Goal: Task Accomplishment & Management: Manage account settings

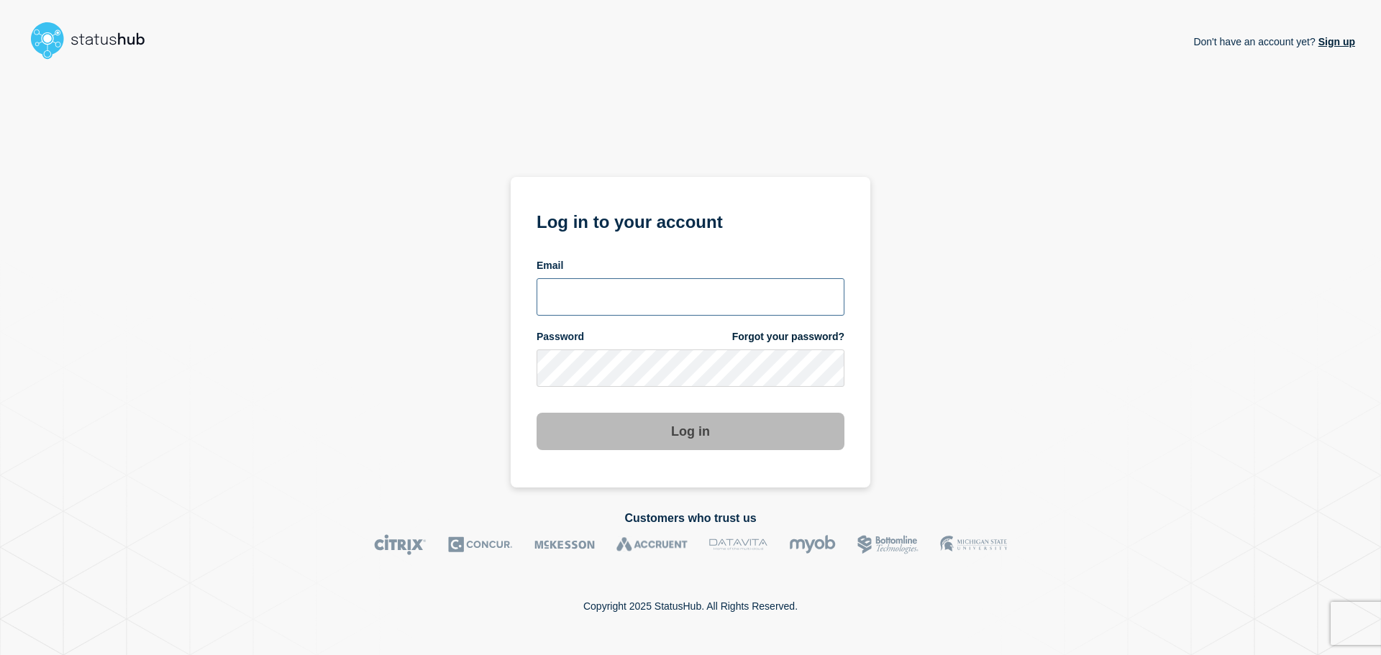
type input "[PERSON_NAME][EMAIL_ADDRESS][PERSON_NAME][DOMAIN_NAME]"
click at [720, 419] on button "Log in" at bounding box center [691, 431] width 308 height 37
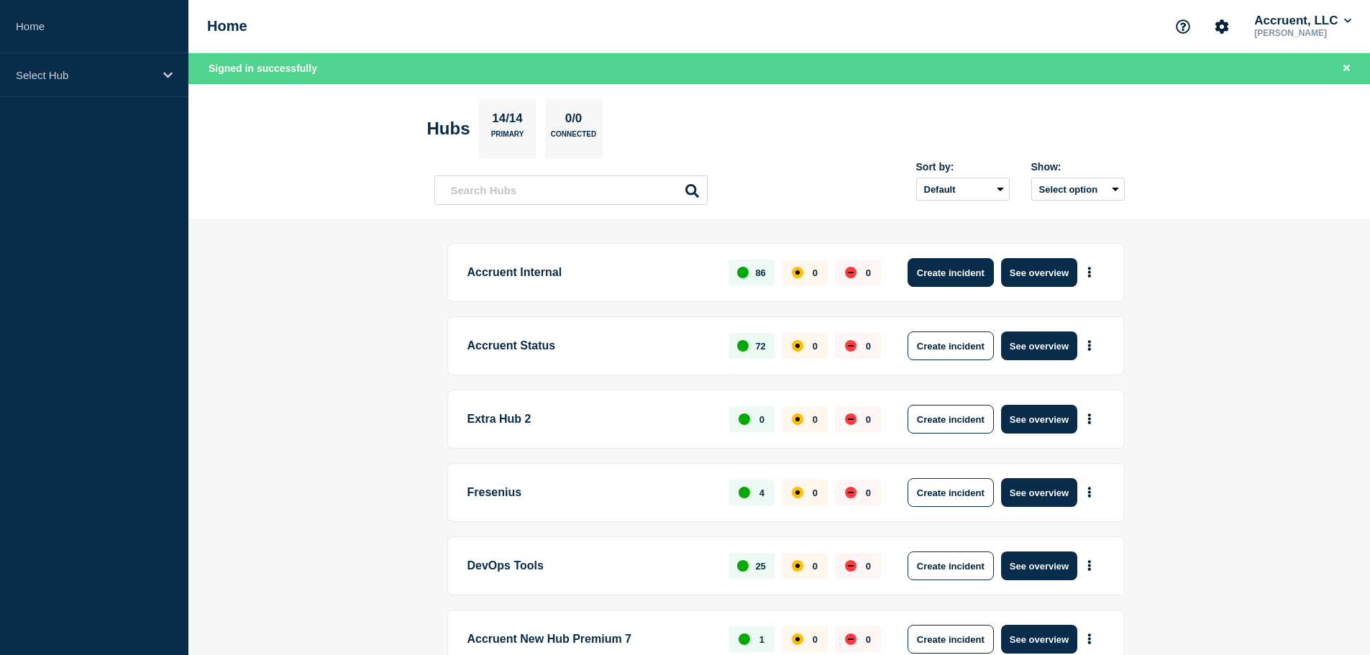
click at [956, 266] on button "Create incident" at bounding box center [951, 272] width 86 height 29
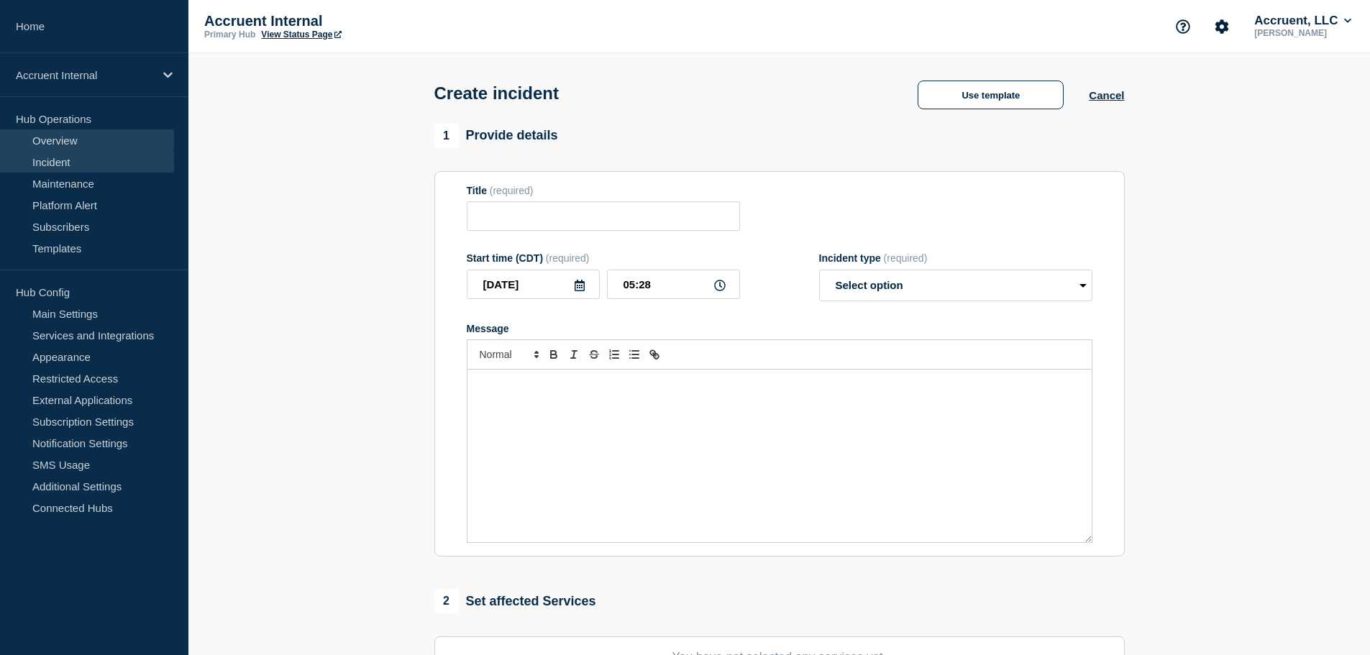
click at [71, 141] on link "Overview" at bounding box center [87, 140] width 174 height 22
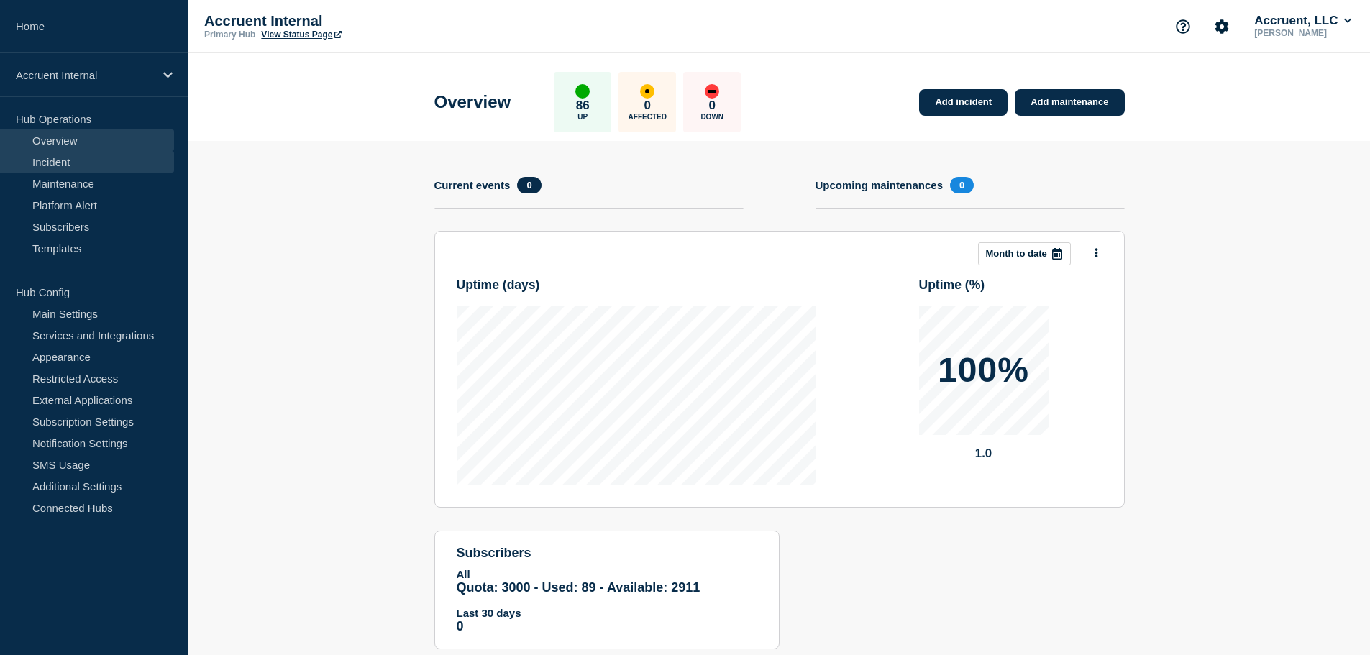
click at [63, 159] on link "Incident" at bounding box center [87, 162] width 174 height 22
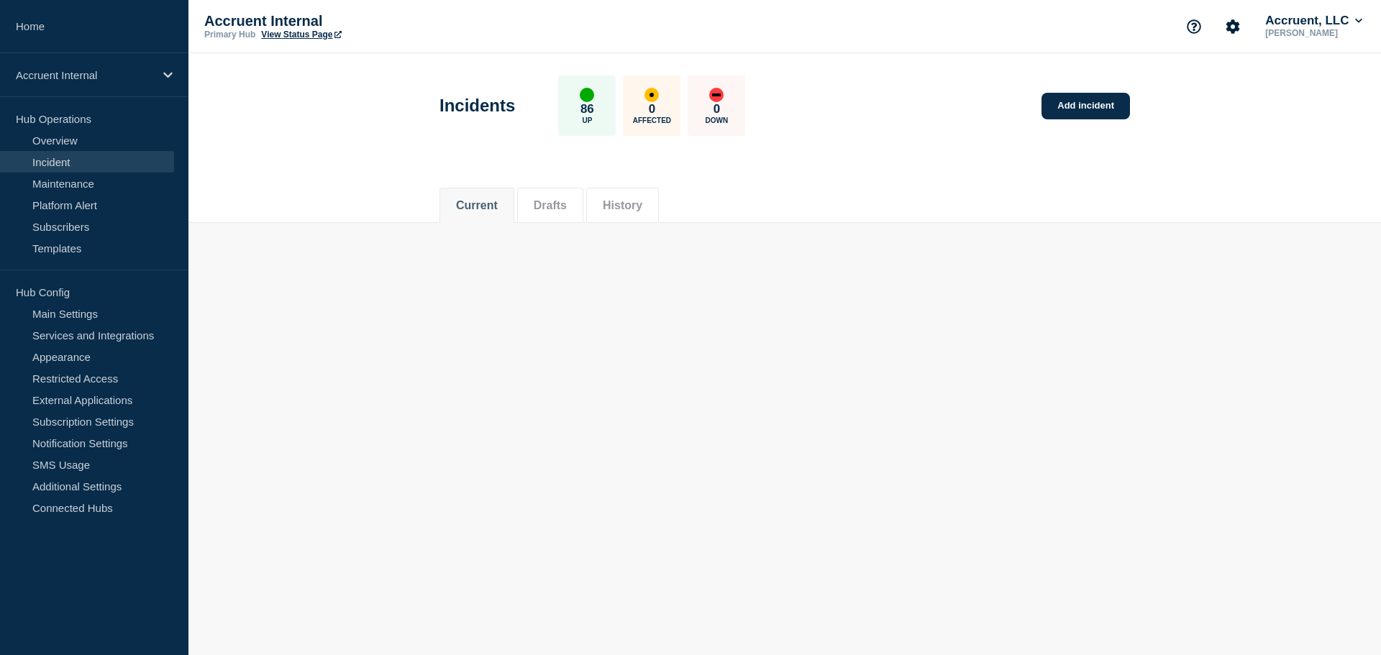
click at [642, 201] on button "History" at bounding box center [623, 205] width 40 height 13
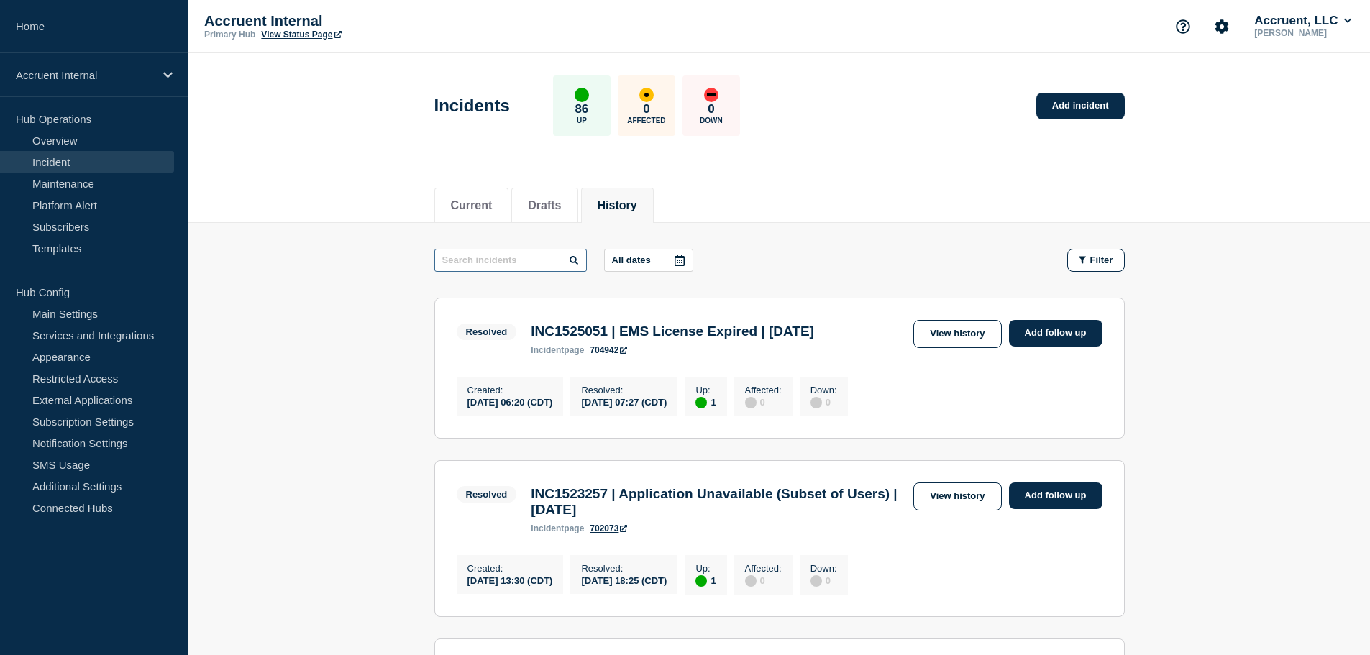
click at [511, 260] on input "text" at bounding box center [510, 260] width 152 height 23
paste input "INC1520862"
type input "INC1520862"
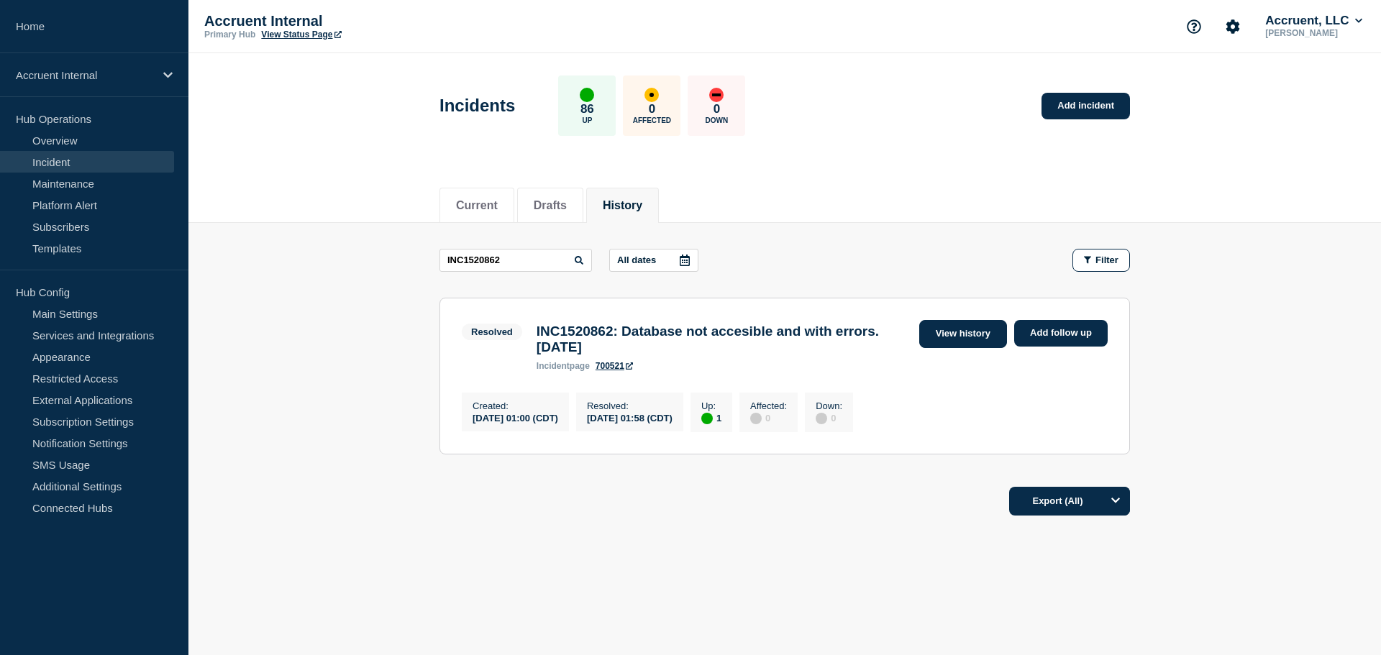
click at [980, 336] on link "View history" at bounding box center [963, 334] width 88 height 28
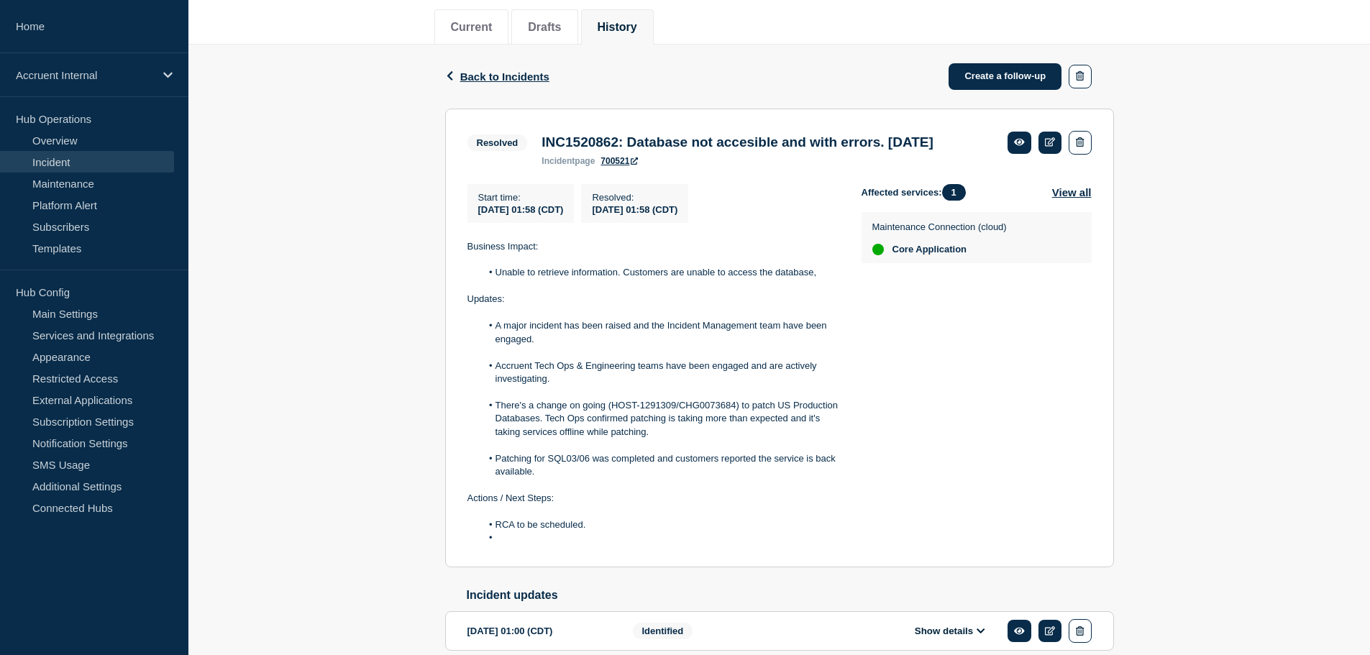
scroll to position [270, 0]
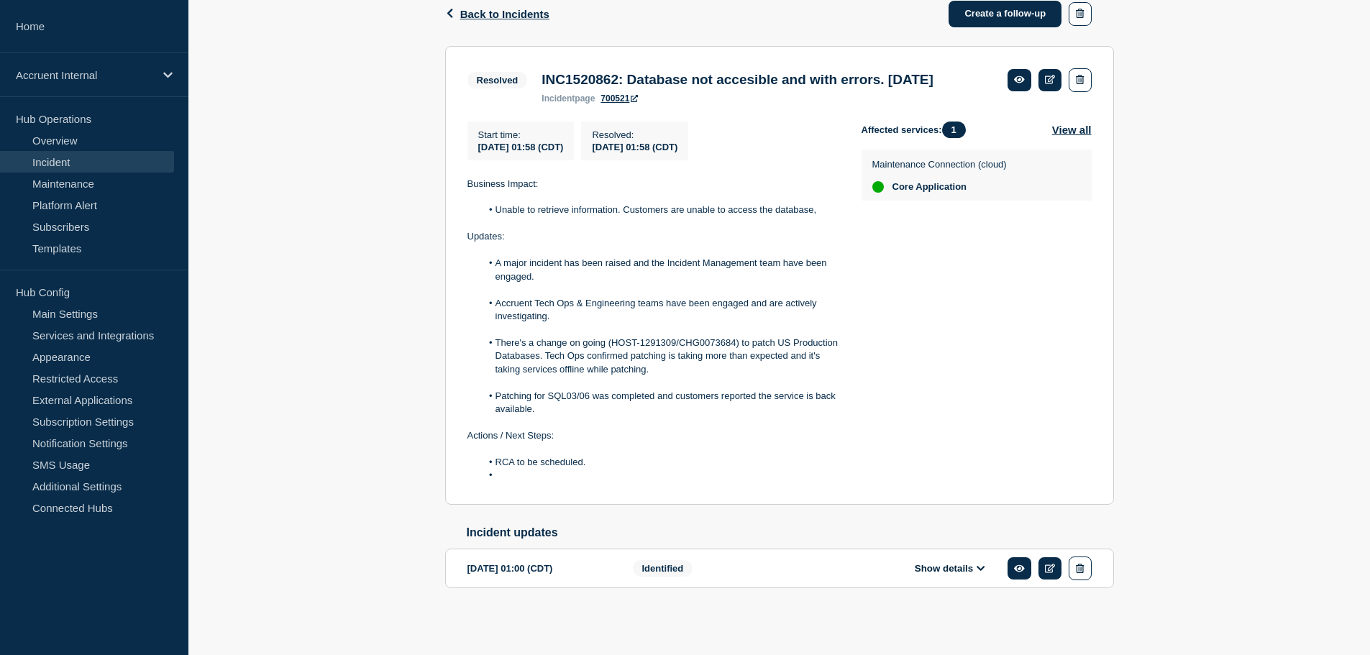
click at [976, 564] on button "Show details" at bounding box center [950, 568] width 79 height 12
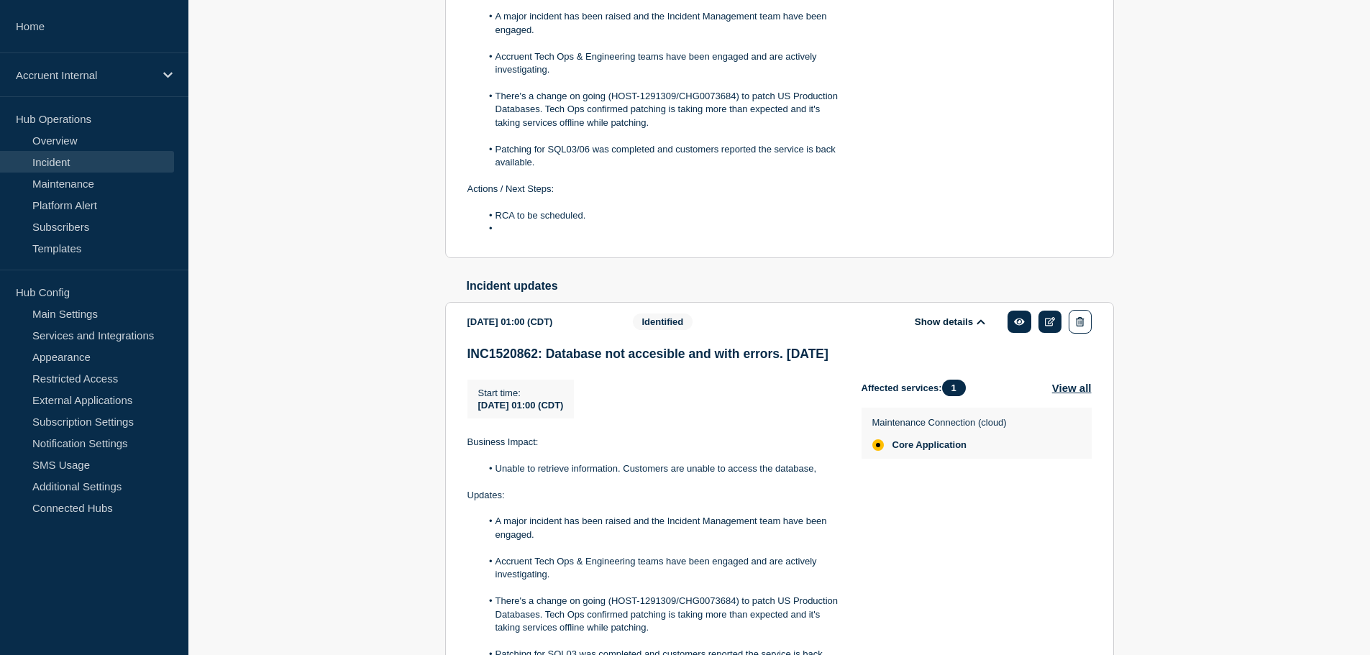
scroll to position [198, 0]
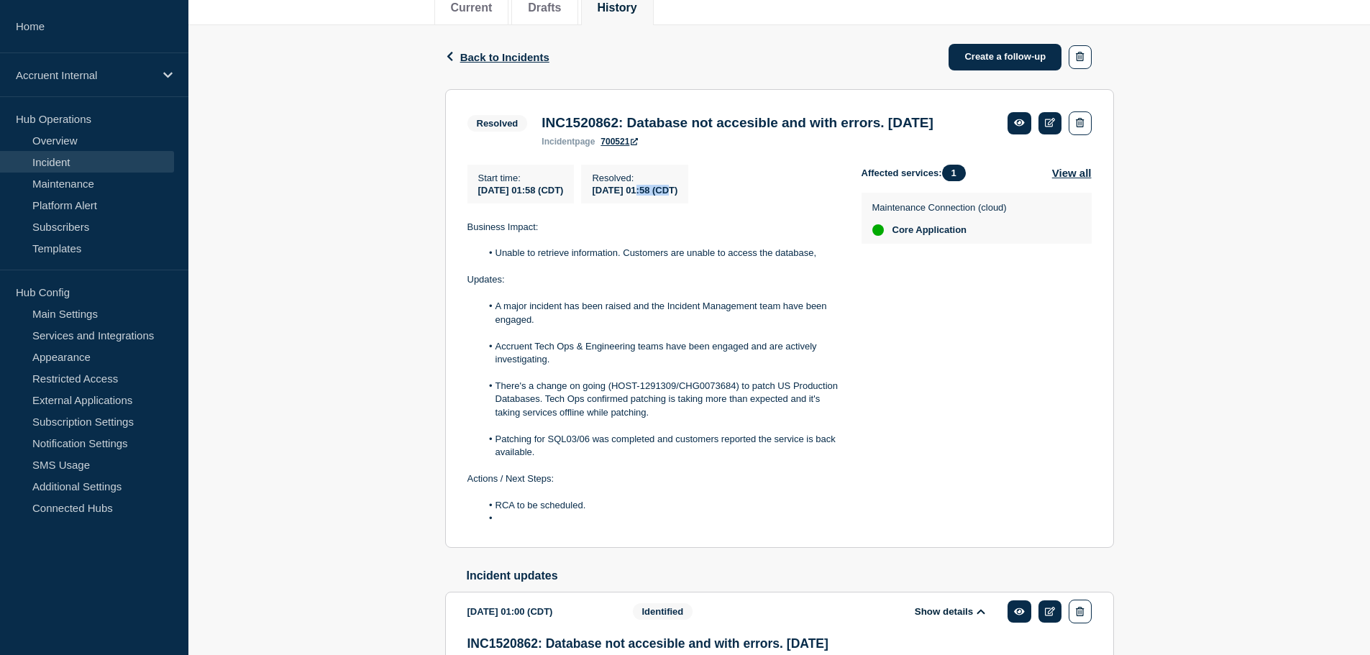
drag, startPoint x: 714, startPoint y: 214, endPoint x: 677, endPoint y: 211, distance: 36.7
click at [677, 196] on span "2025-08-11 01:58 (CDT)" at bounding box center [635, 190] width 86 height 11
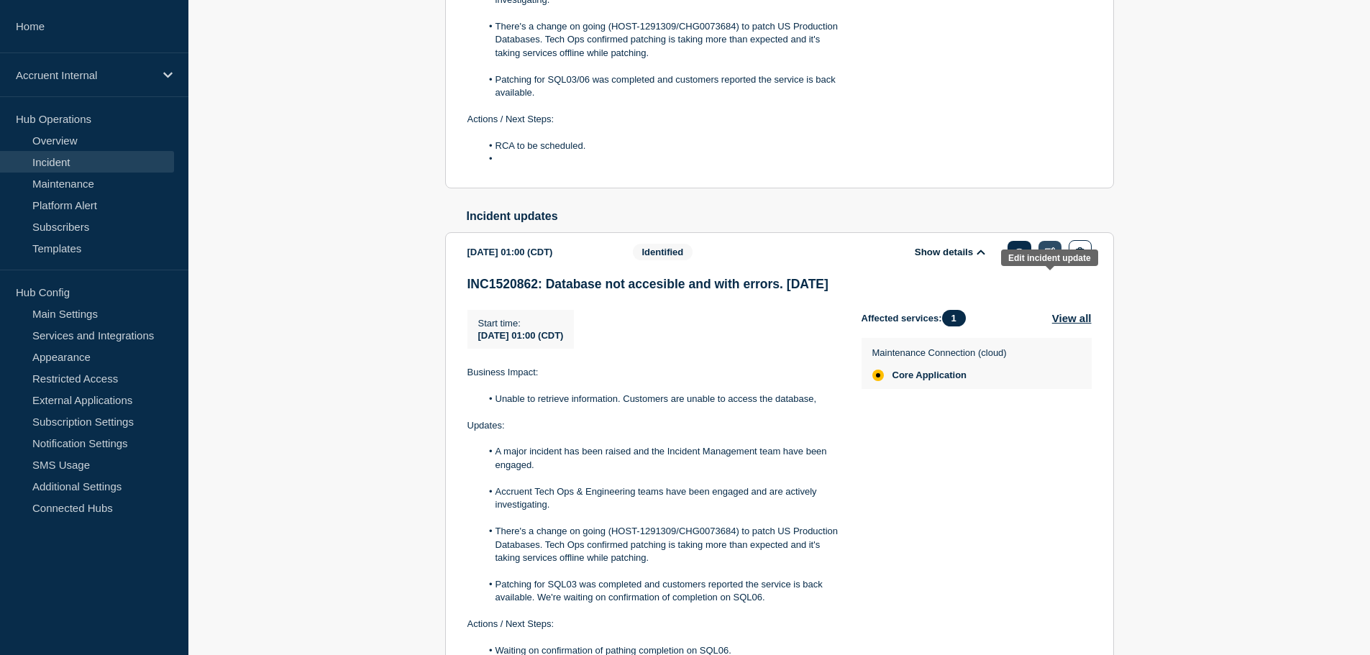
click at [1049, 257] on icon at bounding box center [1050, 251] width 11 height 9
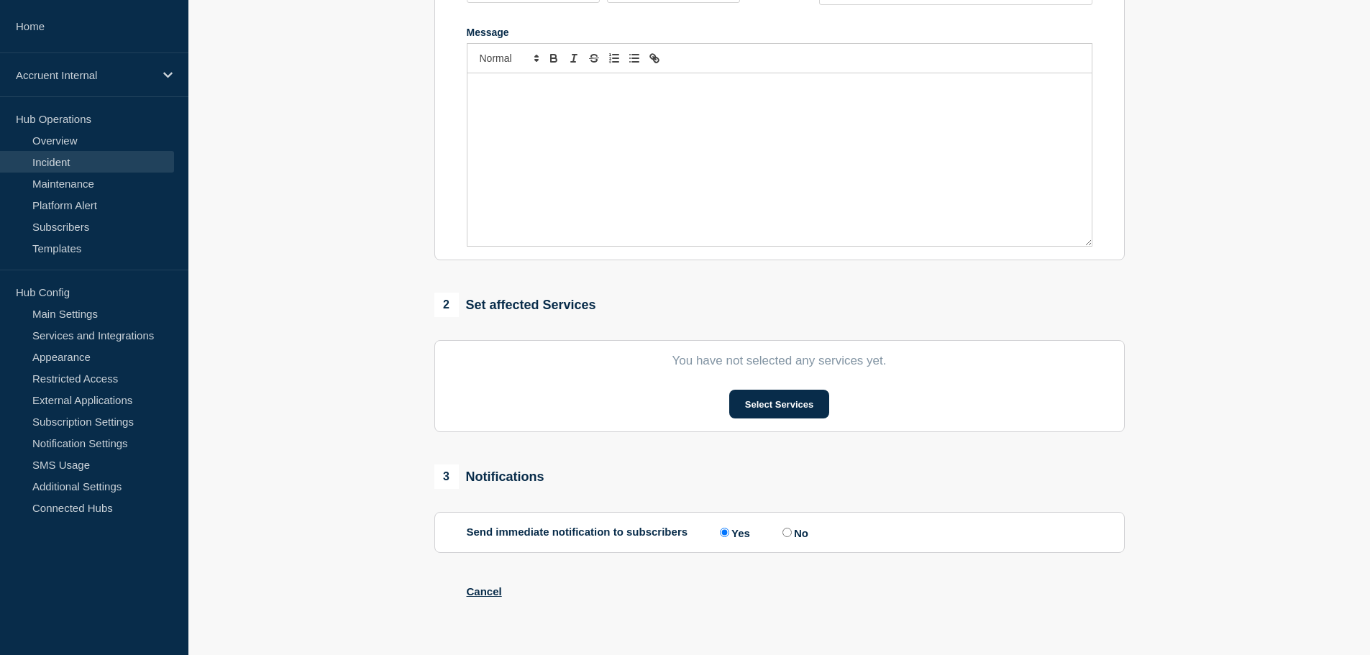
type input "INC1520862: Database not accesible and with errors. 8.11.2025"
type input "2025-08-11"
type input "01:00"
select select "identified"
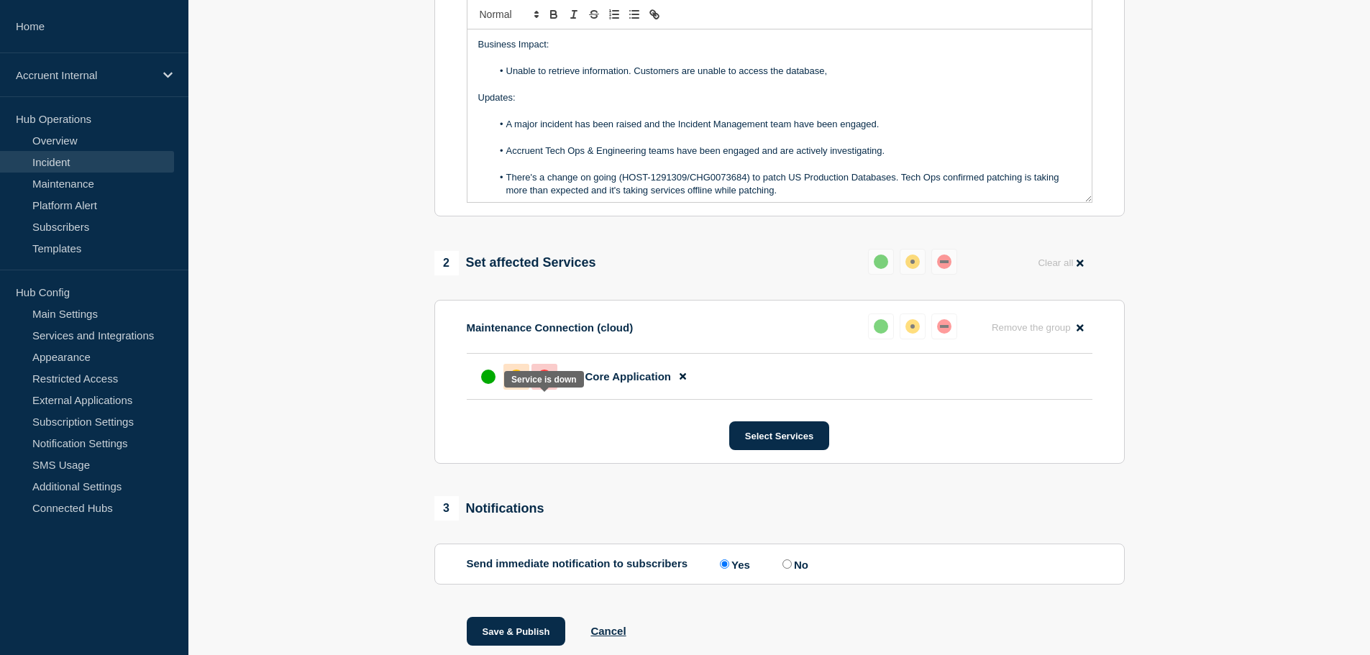
click at [548, 378] on div "down" at bounding box center [544, 376] width 9 height 3
click at [792, 569] on input "No" at bounding box center [786, 564] width 9 height 9
radio input "true"
radio input "false"
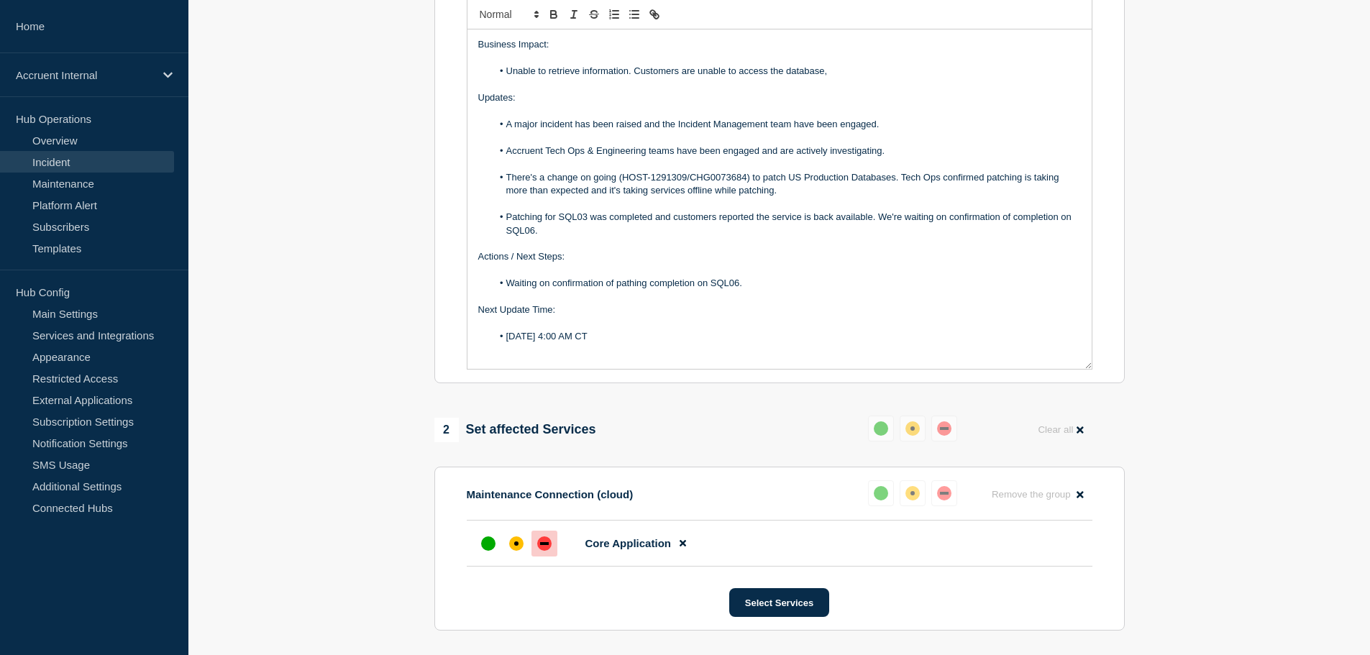
drag, startPoint x: 1089, startPoint y: 227, endPoint x: 1160, endPoint y: 393, distance: 180.7
click at [1160, 393] on section "1 Provide details Title (required) INC1520862: Database not accesible and with …" at bounding box center [779, 317] width 1182 height 1066
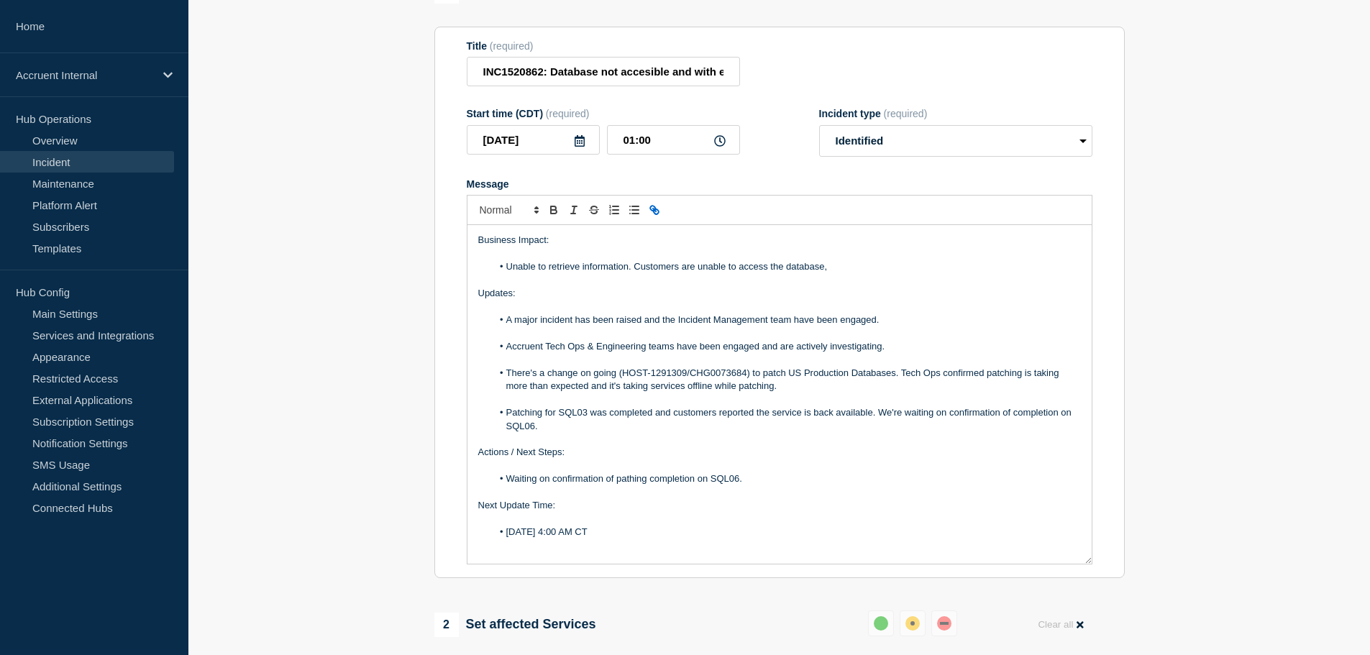
scroll to position [144, 0]
click at [629, 155] on input "01:00" at bounding box center [673, 140] width 133 height 29
type input "00:00"
click at [171, 77] on icon at bounding box center [167, 75] width 9 height 11
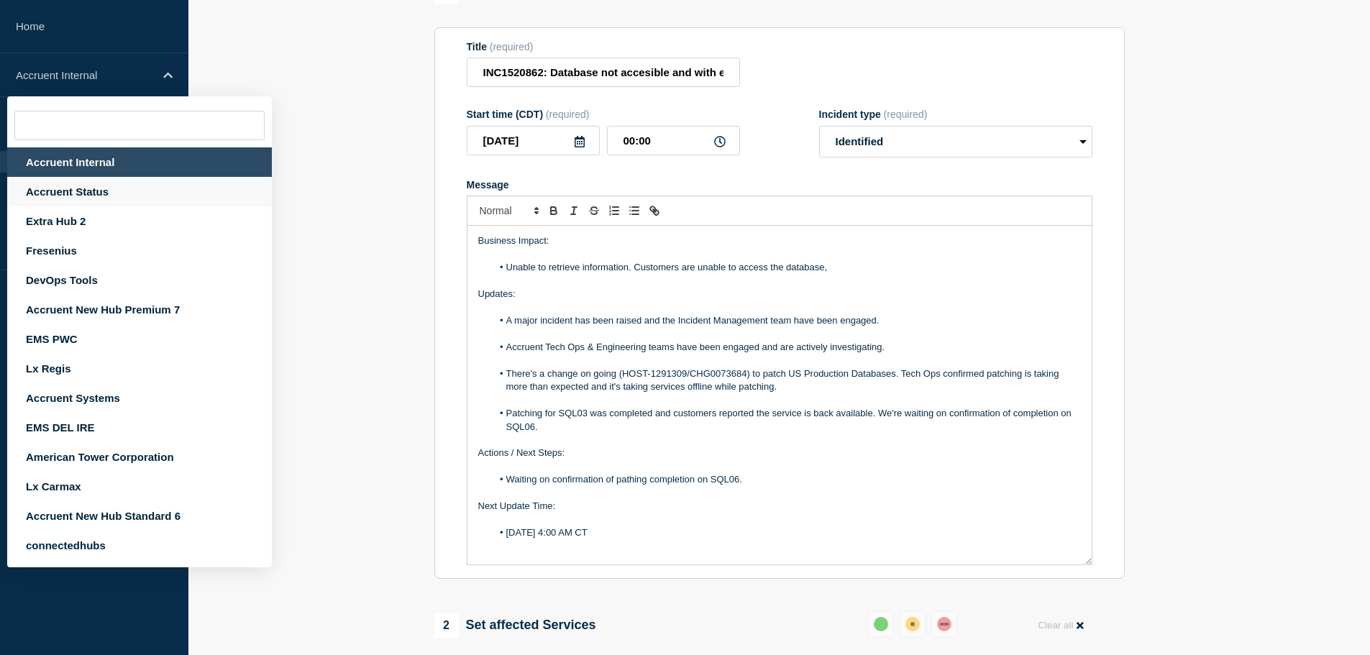
click at [93, 188] on div "Accruent Status" at bounding box center [139, 191] width 265 height 29
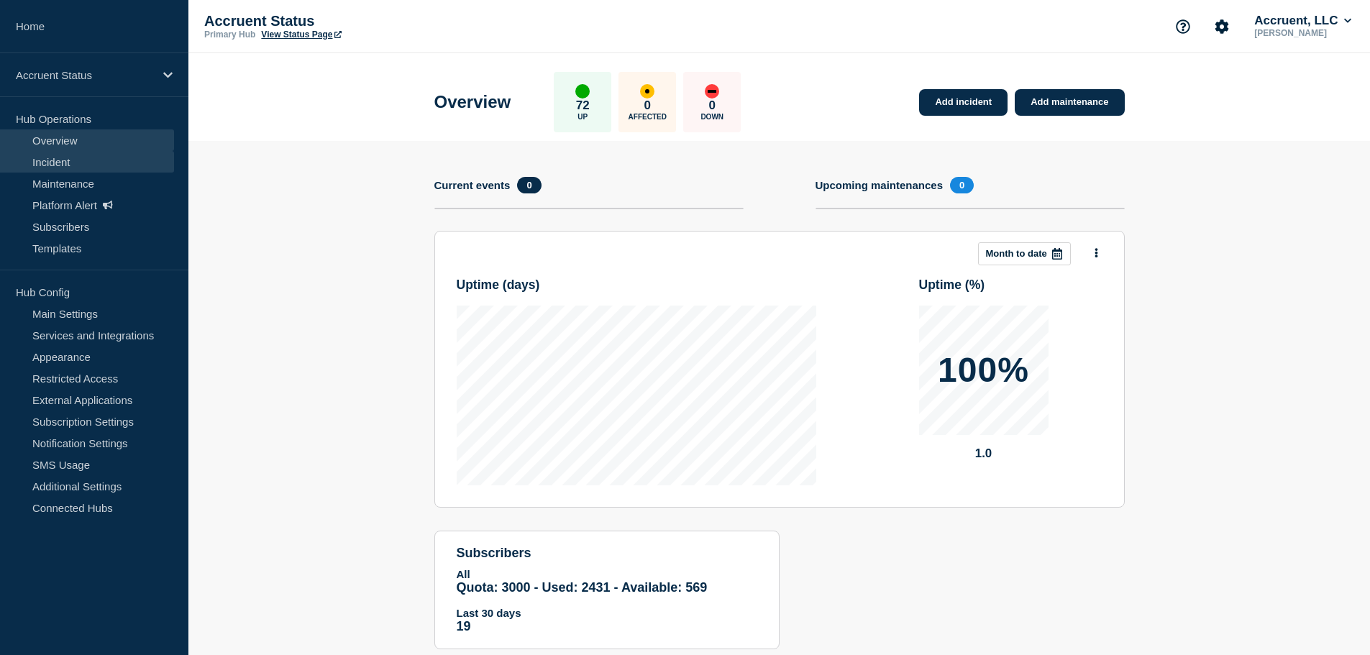
click at [73, 163] on link "Incident" at bounding box center [87, 162] width 174 height 22
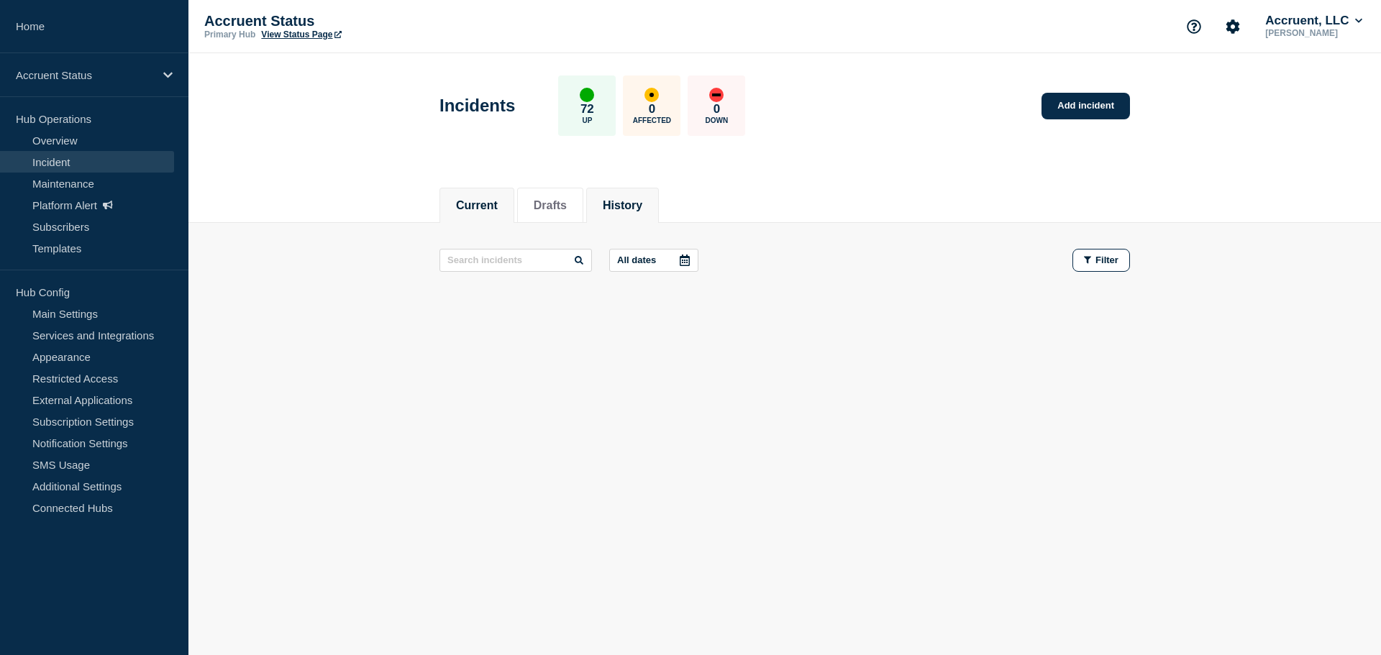
click at [642, 210] on button "History" at bounding box center [623, 205] width 40 height 13
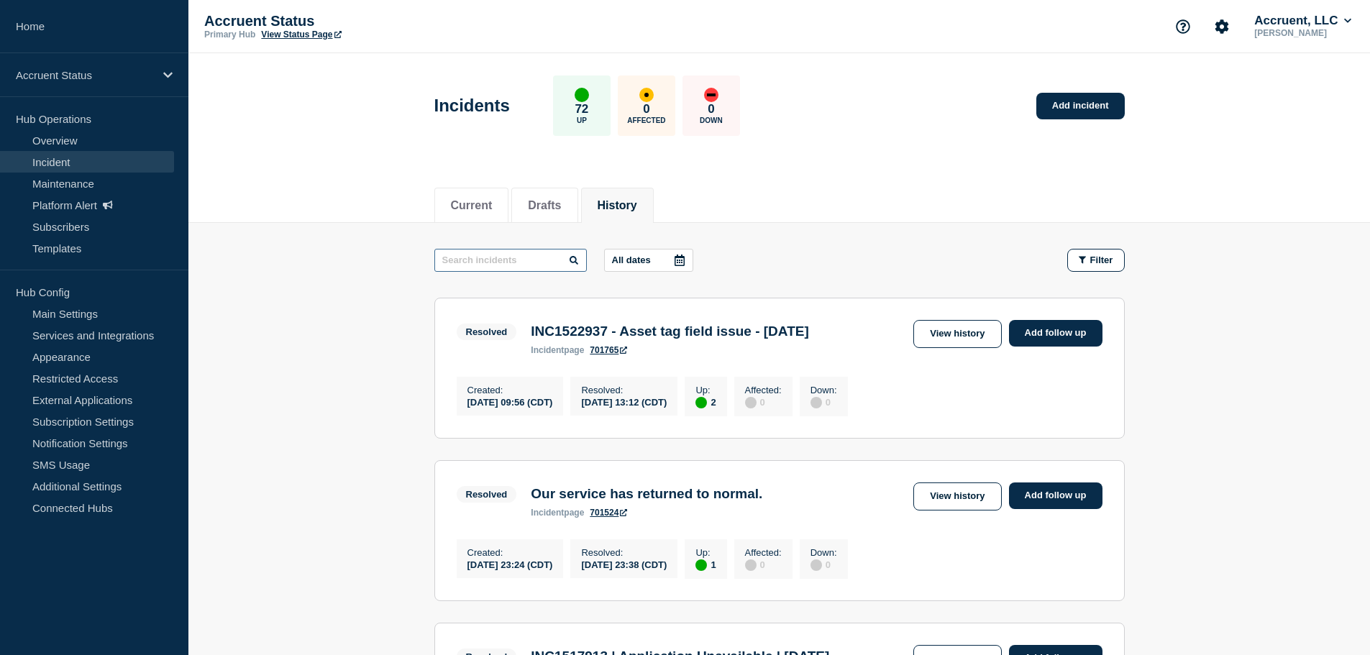
click at [511, 257] on input "text" at bounding box center [510, 260] width 152 height 23
paste input "INC1520862"
type input "INC1520862"
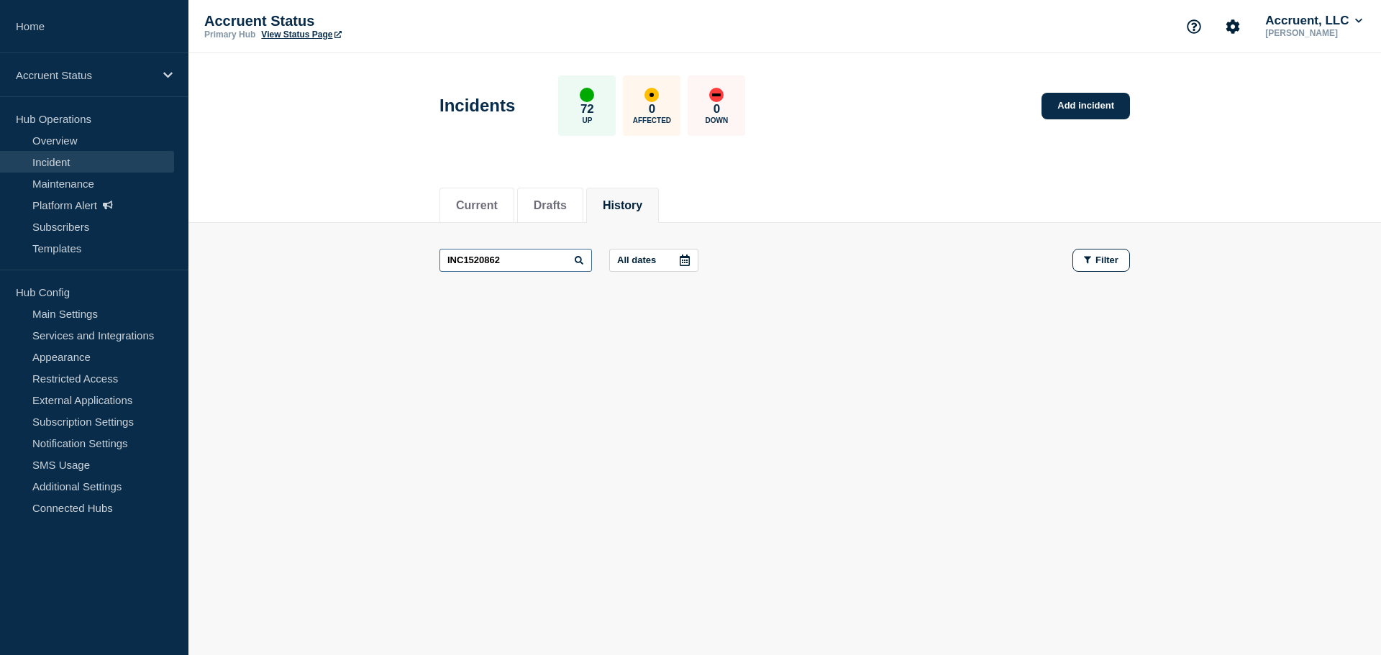
drag, startPoint x: 471, startPoint y: 260, endPoint x: 406, endPoint y: 260, distance: 65.4
click at [406, 260] on main "INC1520862 All dates Filter" at bounding box center [784, 260] width 1192 height 75
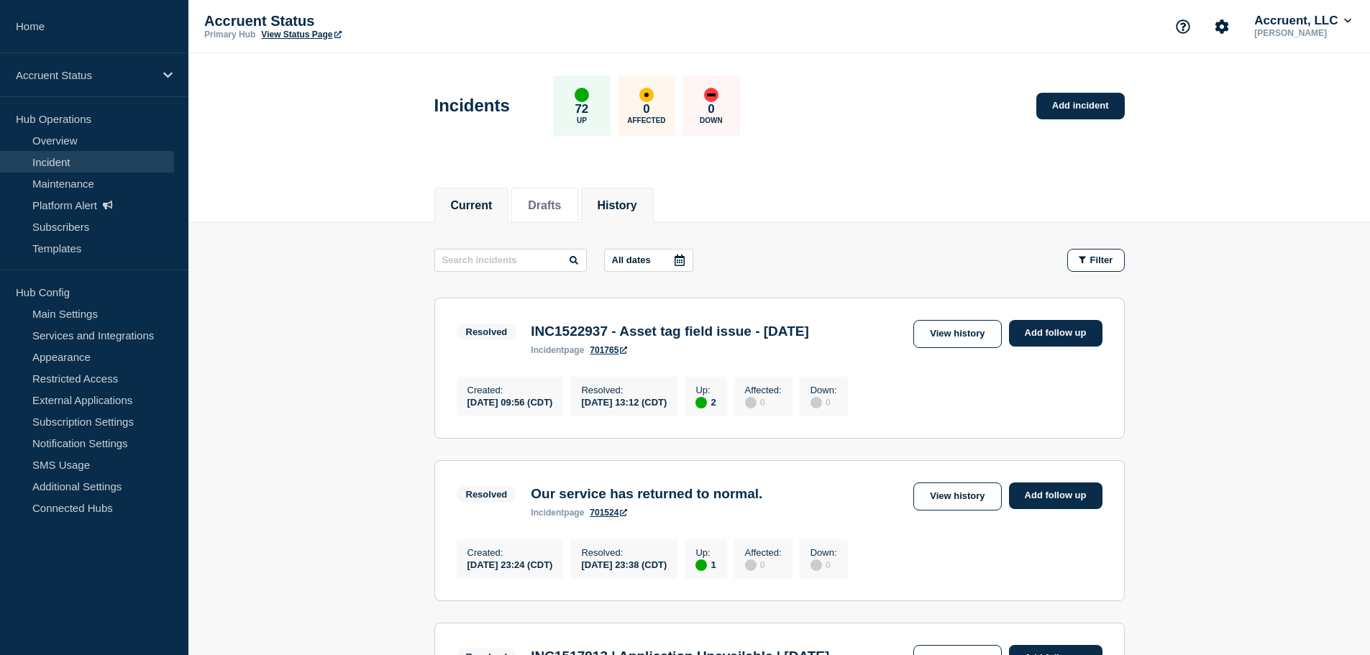
click at [485, 214] on li "Current" at bounding box center [471, 205] width 75 height 35
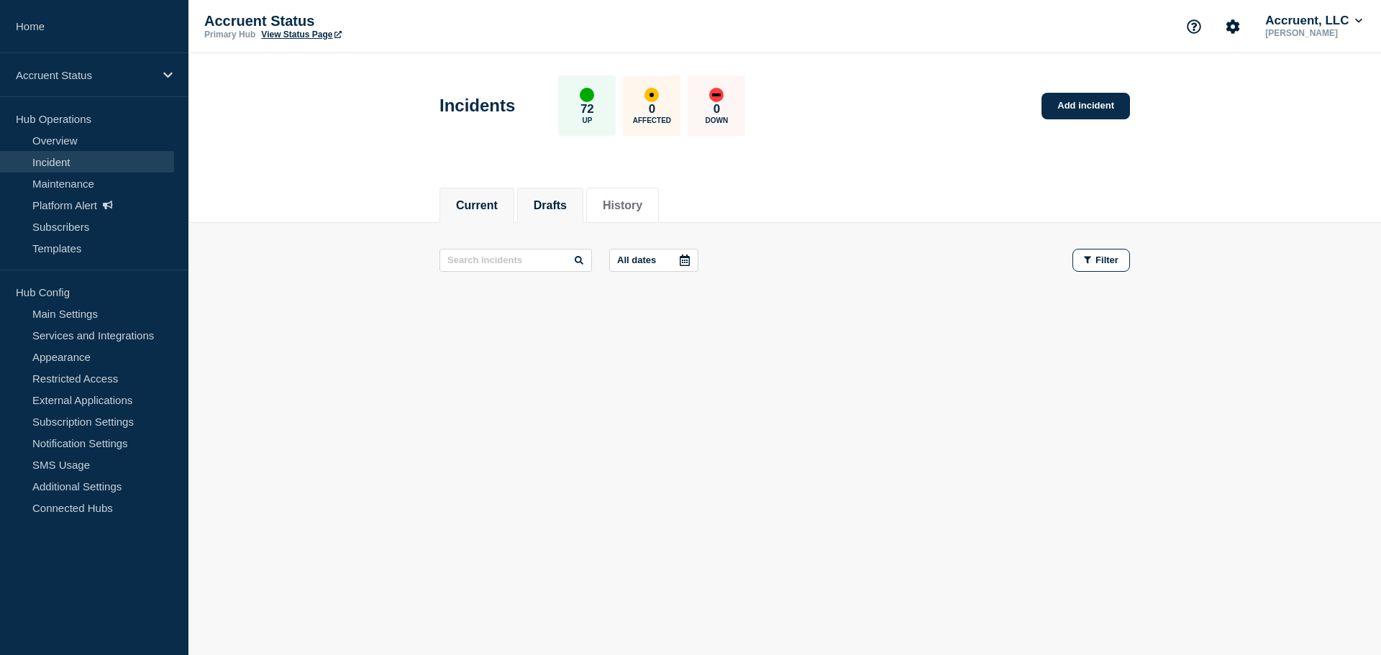
click at [567, 204] on button "Drafts" at bounding box center [550, 205] width 33 height 13
click at [642, 204] on button "History" at bounding box center [623, 205] width 40 height 13
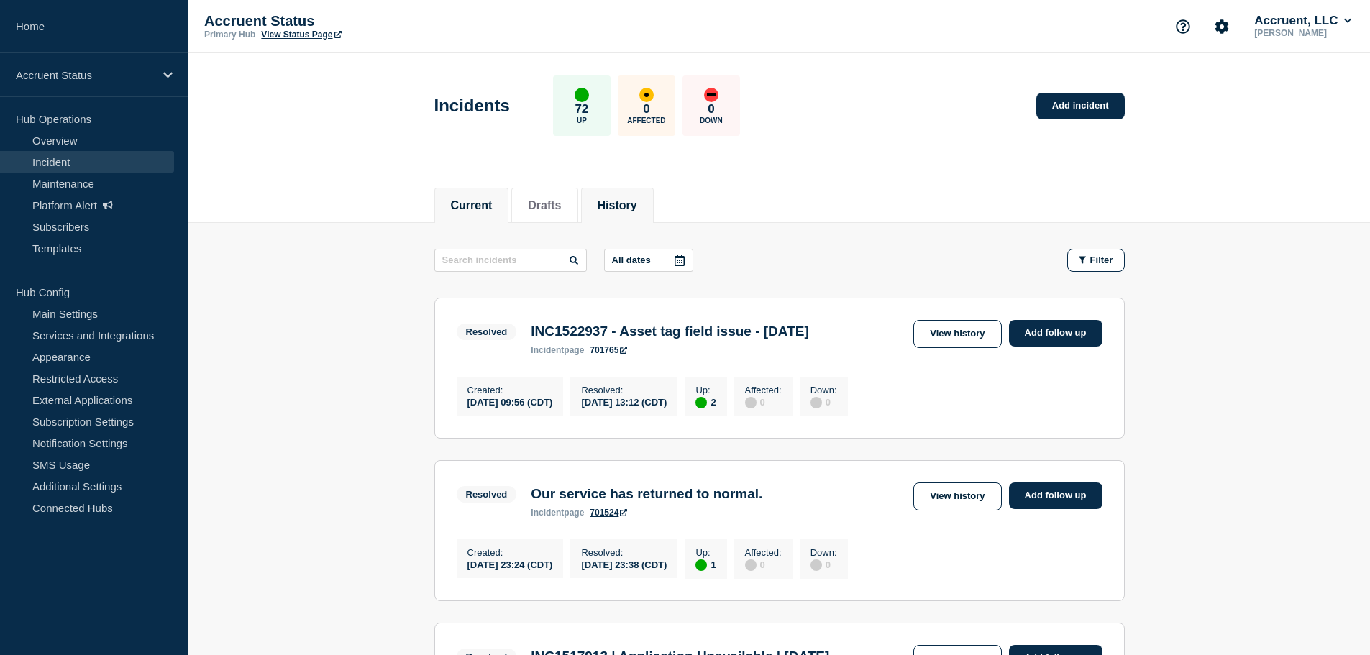
click at [480, 206] on button "Current" at bounding box center [472, 205] width 42 height 13
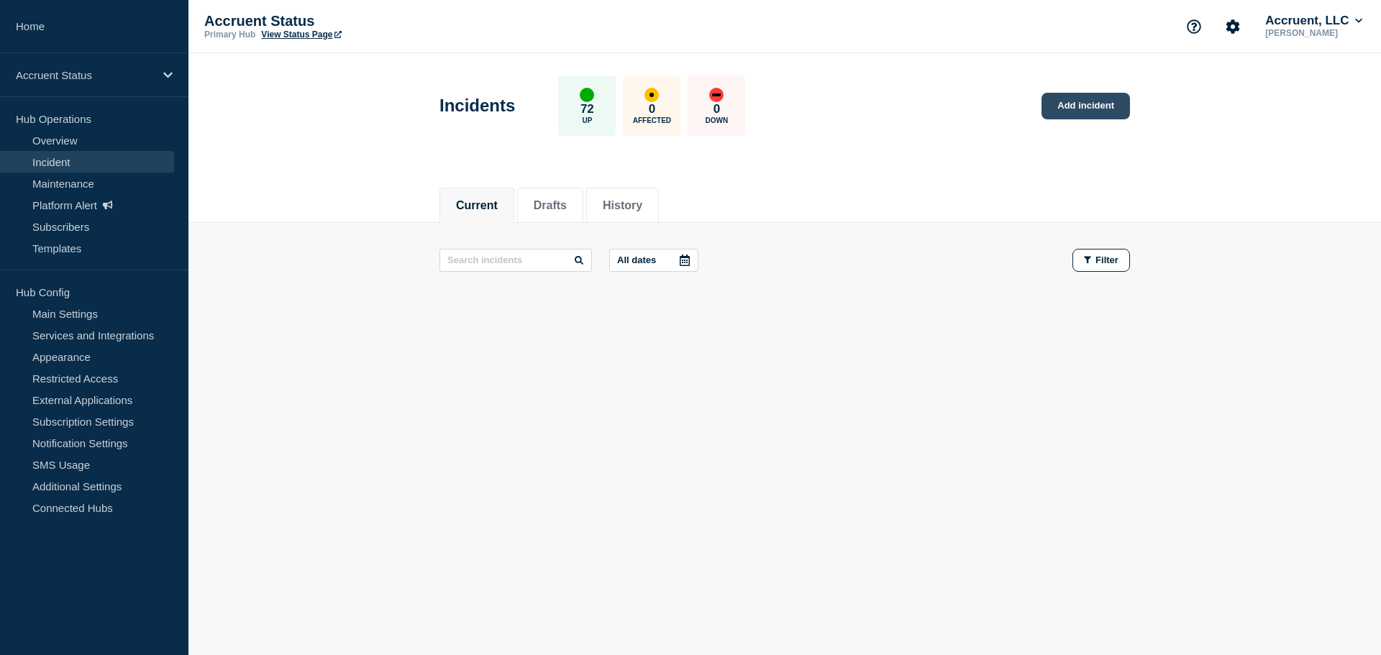
click at [1074, 104] on link "Add incident" at bounding box center [1085, 106] width 88 height 27
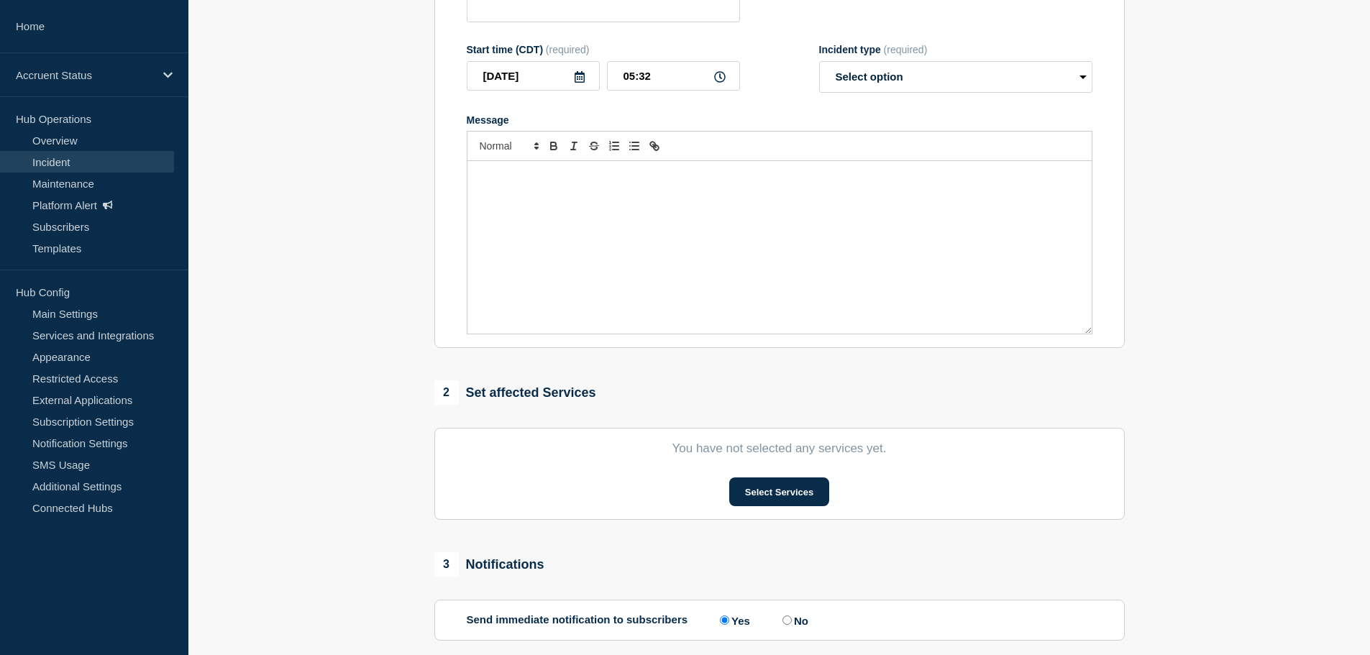
scroll to position [352, 0]
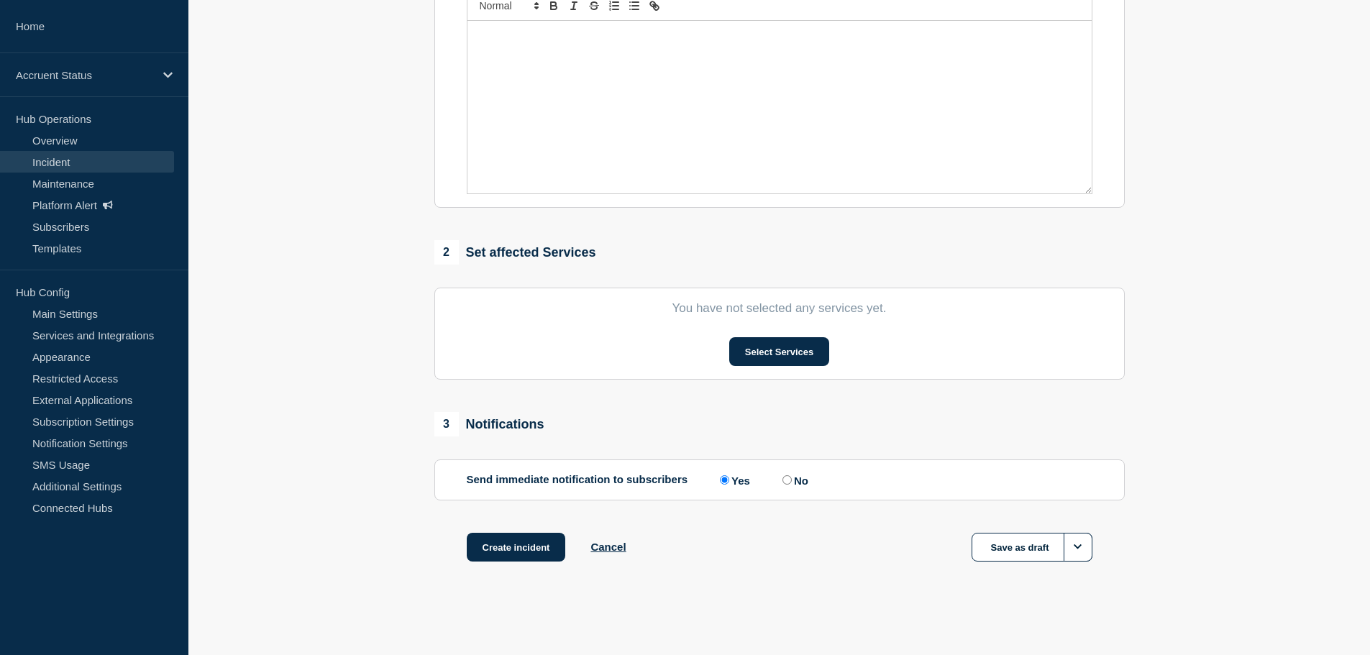
click at [792, 477] on input "No" at bounding box center [786, 479] width 9 height 9
radio input "true"
radio input "false"
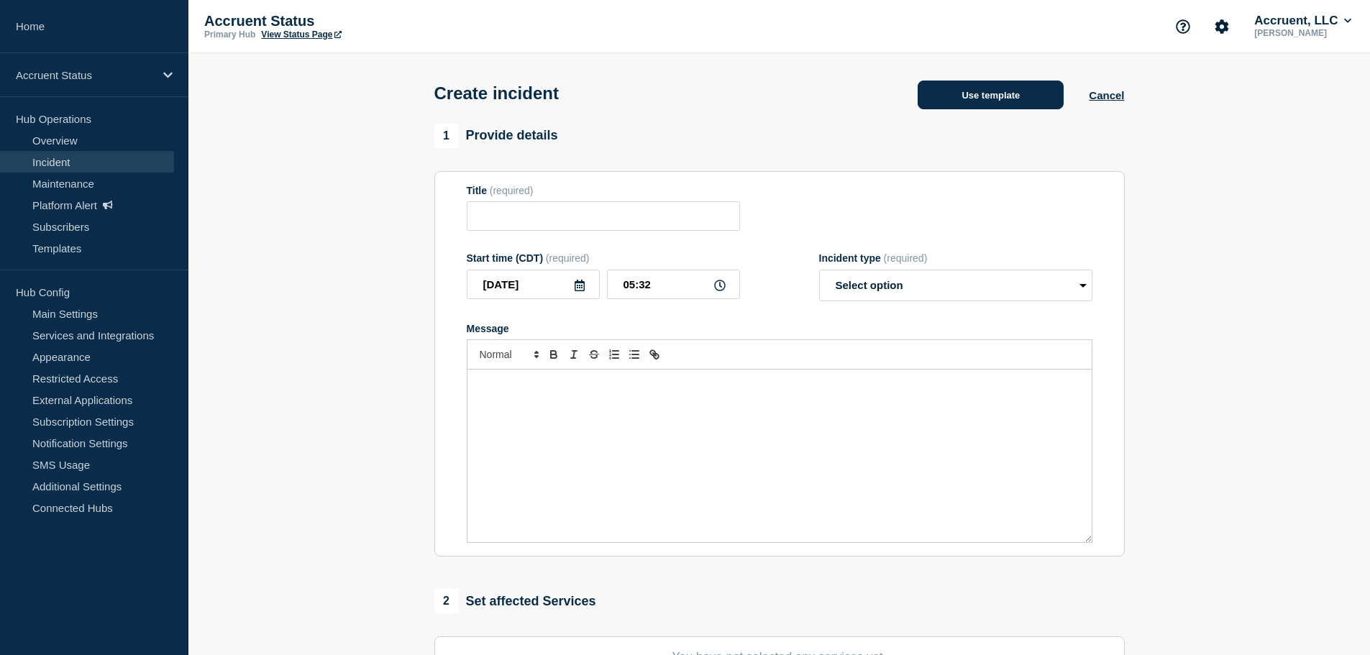
click at [992, 99] on button "Use template" at bounding box center [991, 95] width 146 height 29
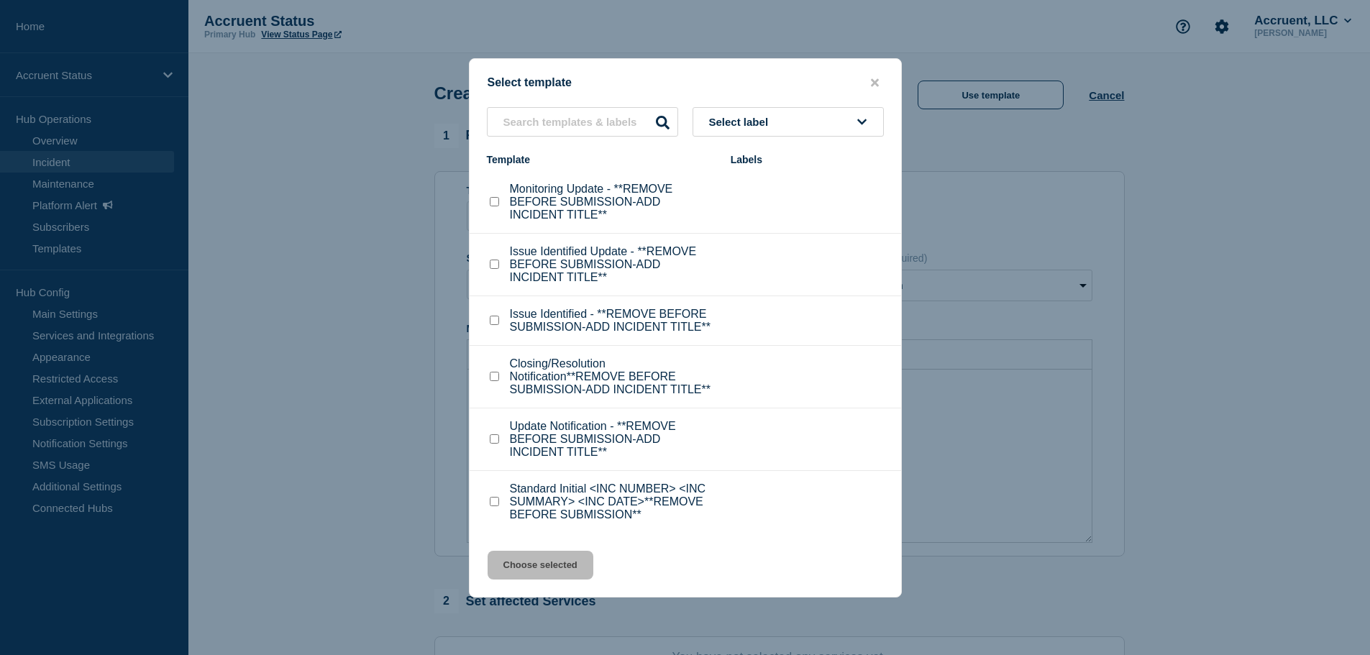
click at [494, 501] on input "Standard Initial <INC NUMBER> <INC SUMMARY> <INC DATE>**REMOVE BEFORE SUBMISSIO…" at bounding box center [494, 501] width 9 height 9
checkbox input "true"
click at [562, 583] on div "Select template Select label Template Labels Monitoring Update - **REMOVE BEFOR…" at bounding box center [685, 327] width 433 height 539
click at [570, 573] on button "Choose selected" at bounding box center [541, 565] width 106 height 29
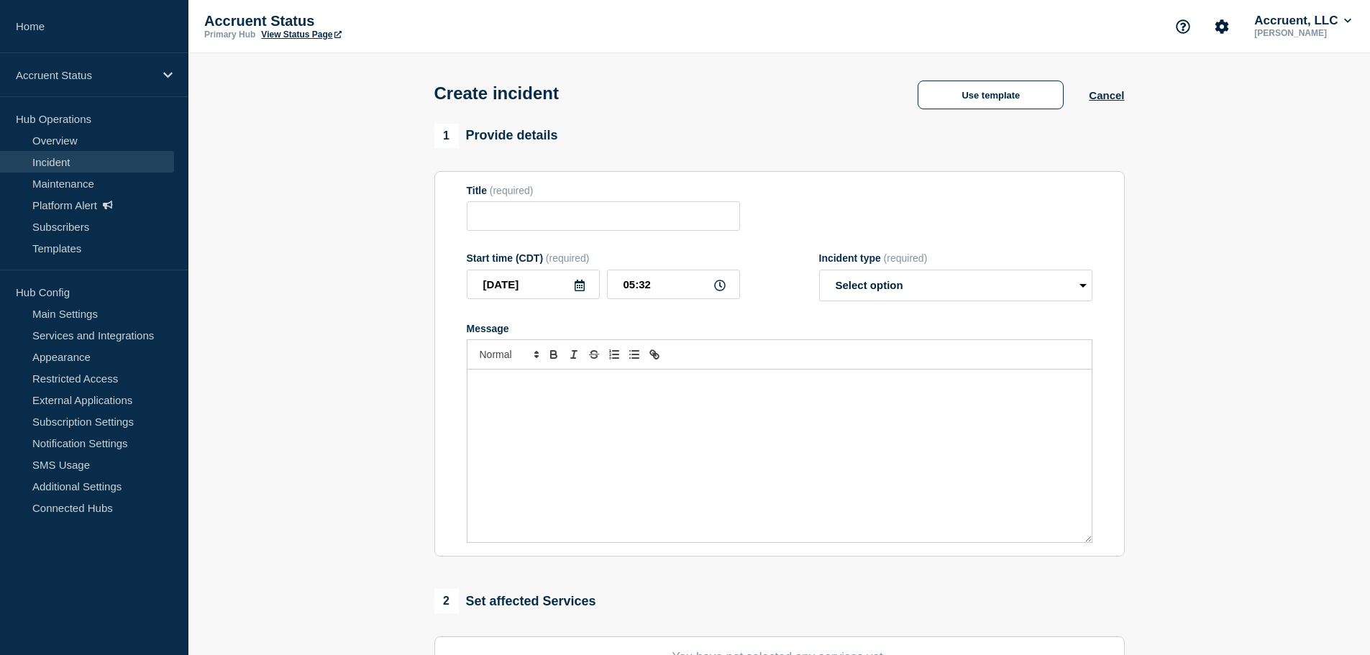
type input "Standard Initial <INC NUMBER> <INC SUMMARY> <INC DATE>**REMOVE BEFORE SUBMISSIO…"
select select "investigating"
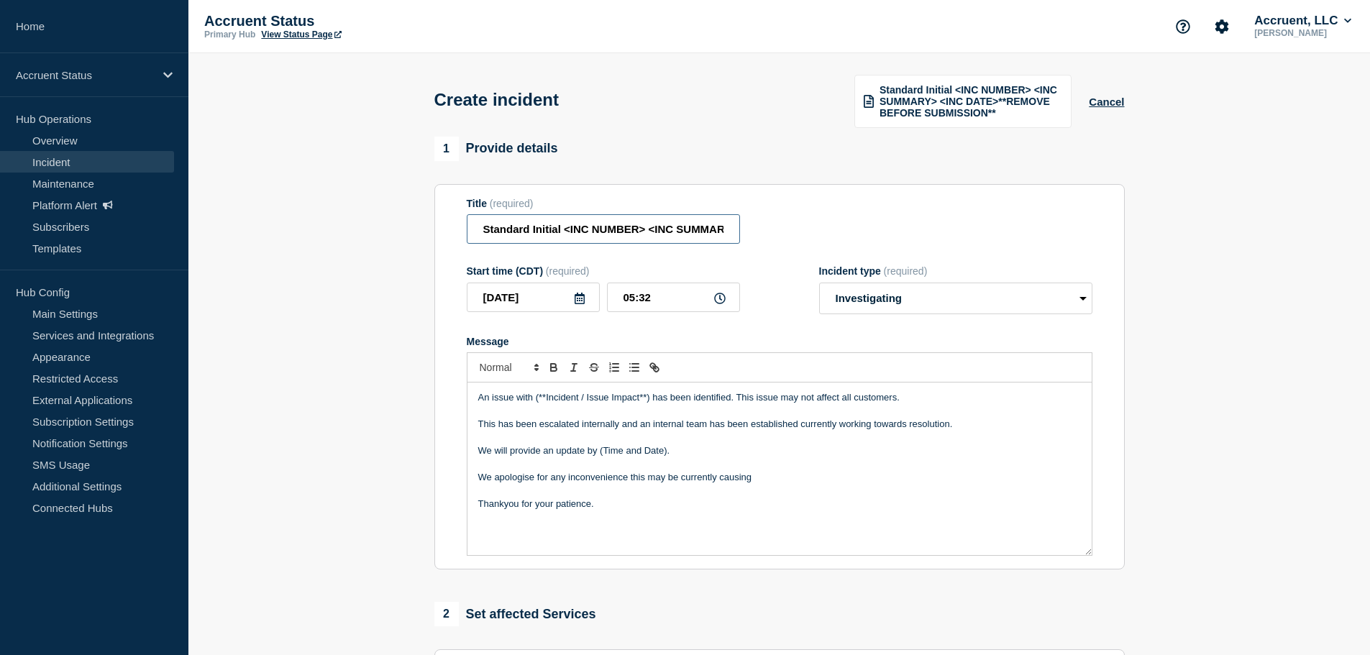
drag, startPoint x: 644, startPoint y: 227, endPoint x: 320, endPoint y: 218, distance: 324.5
click at [329, 223] on section "1 Provide details Title (required) Standard Initial <INC NUMBER> <INC SUMMARY> …" at bounding box center [779, 548] width 1182 height 823
paste input "INC1520862"
drag, startPoint x: 644, startPoint y: 231, endPoint x: 428, endPoint y: 231, distance: 216.5
click at [403, 234] on section "1 Provide details Title (required) INC1520862 - Application Unavailability - 11…" at bounding box center [779, 548] width 1182 height 823
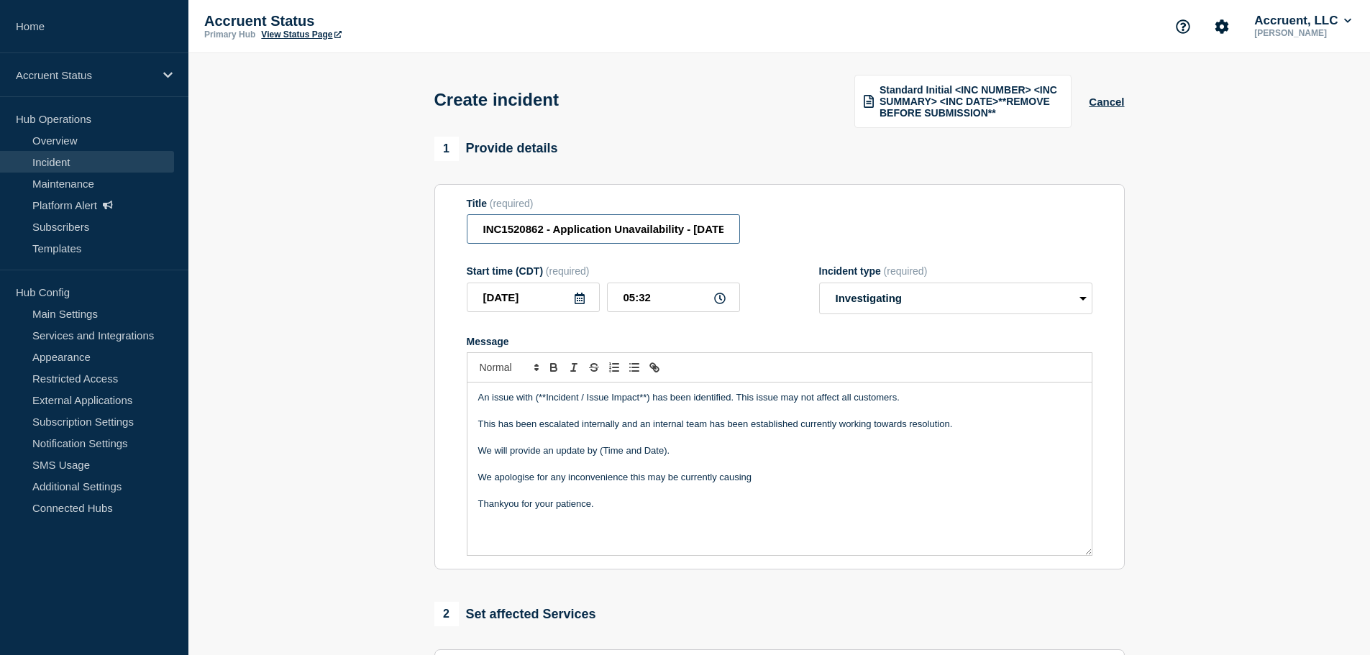
click at [598, 231] on input "INC1520862 - Application Unavailability - 11th August 2025" at bounding box center [603, 228] width 273 height 29
type input "INC1520862 - Application Unavailability - 11th August 2025"
click at [581, 298] on icon at bounding box center [580, 299] width 10 height 12
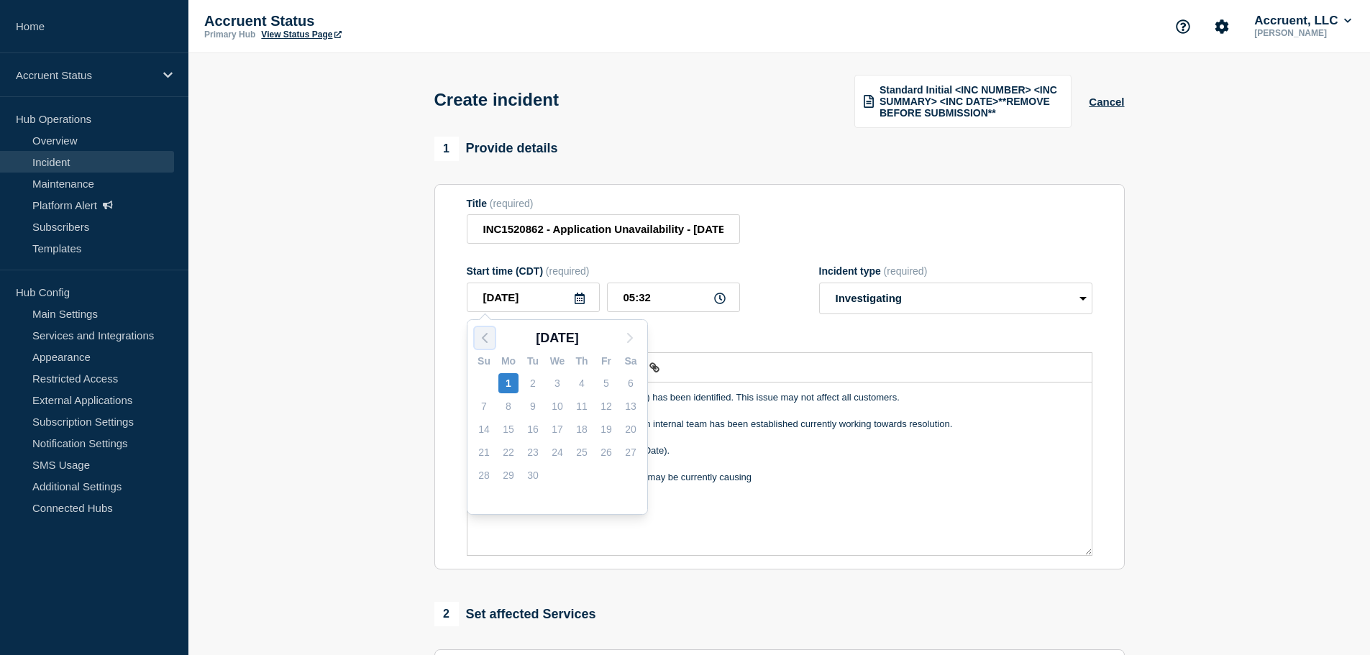
click at [484, 339] on polyline "button" at bounding box center [485, 338] width 4 height 9
click at [511, 429] on div "11" at bounding box center [508, 429] width 20 height 20
type input "2025-08-11"
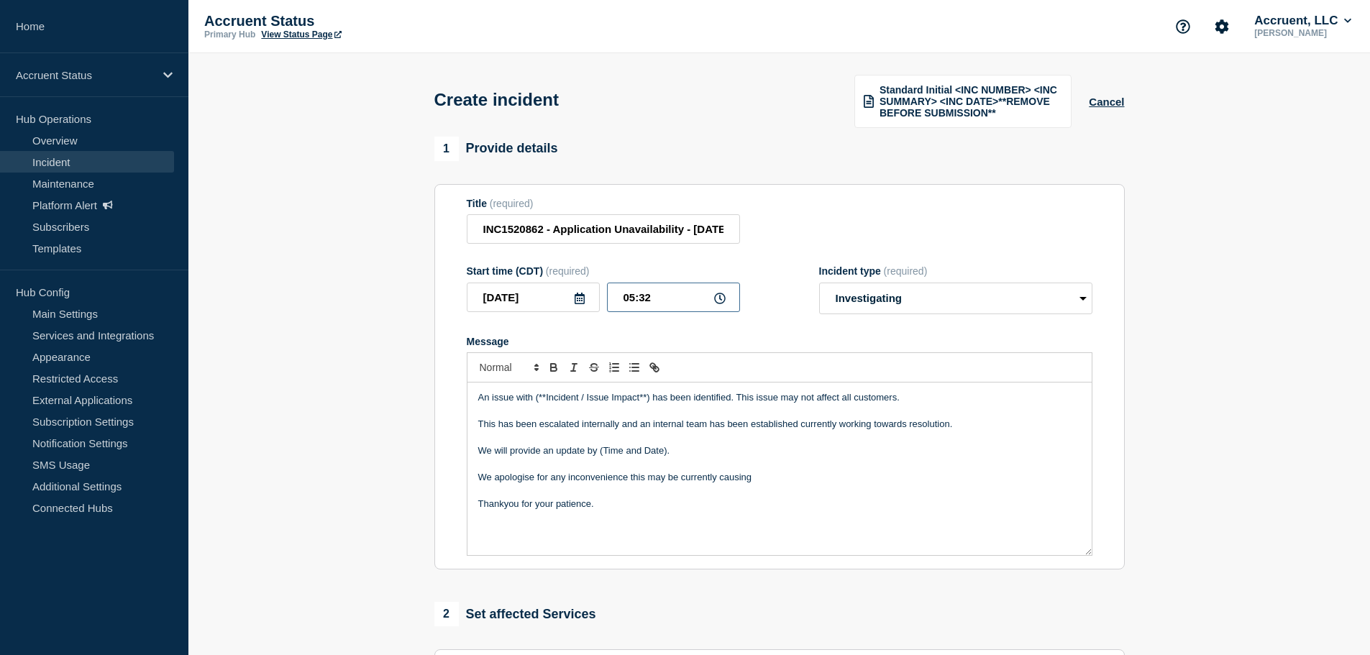
click at [627, 298] on input "05:32" at bounding box center [673, 297] width 133 height 29
click at [646, 294] on input "00:32" at bounding box center [673, 297] width 133 height 29
type input "00:00"
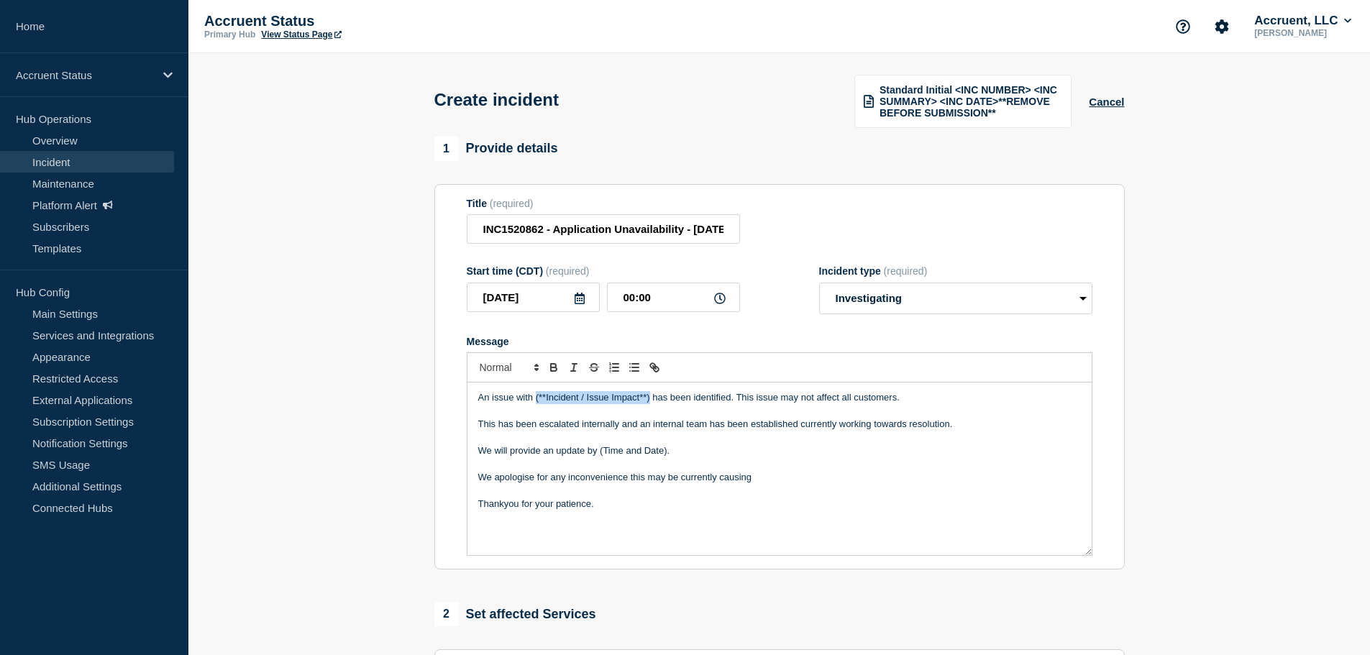
drag, startPoint x: 537, startPoint y: 397, endPoint x: 649, endPoint y: 396, distance: 112.9
click at [649, 396] on p "An issue with (**Incident / Issue Impact**) has been identified. This issue may…" at bounding box center [779, 397] width 603 height 13
drag, startPoint x: 683, startPoint y: 450, endPoint x: 466, endPoint y: 449, distance: 216.5
click at [467, 449] on div "An issue with application unavailability has been identified. This issue may no…" at bounding box center [780, 469] width 626 height 173
drag, startPoint x: 490, startPoint y: 396, endPoint x: 789, endPoint y: 399, distance: 299.2
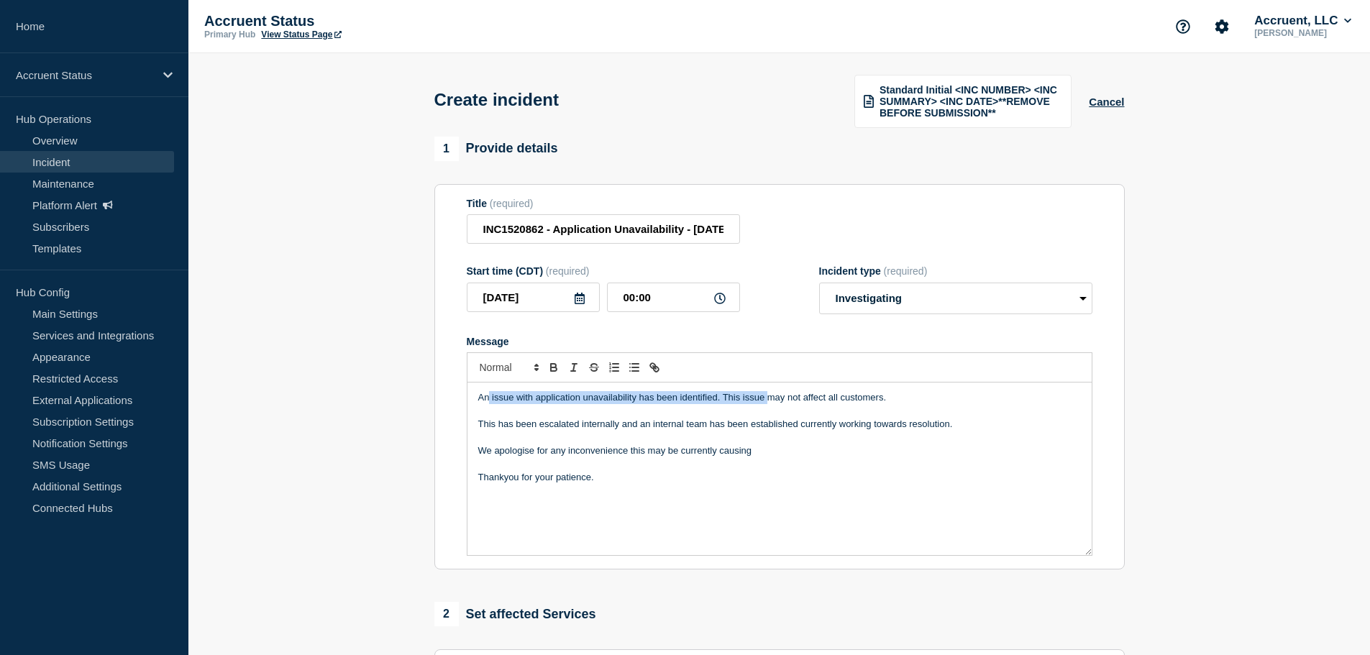
click at [787, 399] on p "An issue with application unavailability has been identified. This issue may no…" at bounding box center [779, 397] width 603 height 13
click at [793, 399] on p "An issue with application unavailability has been identified. This issue may no…" at bounding box center [779, 397] width 603 height 13
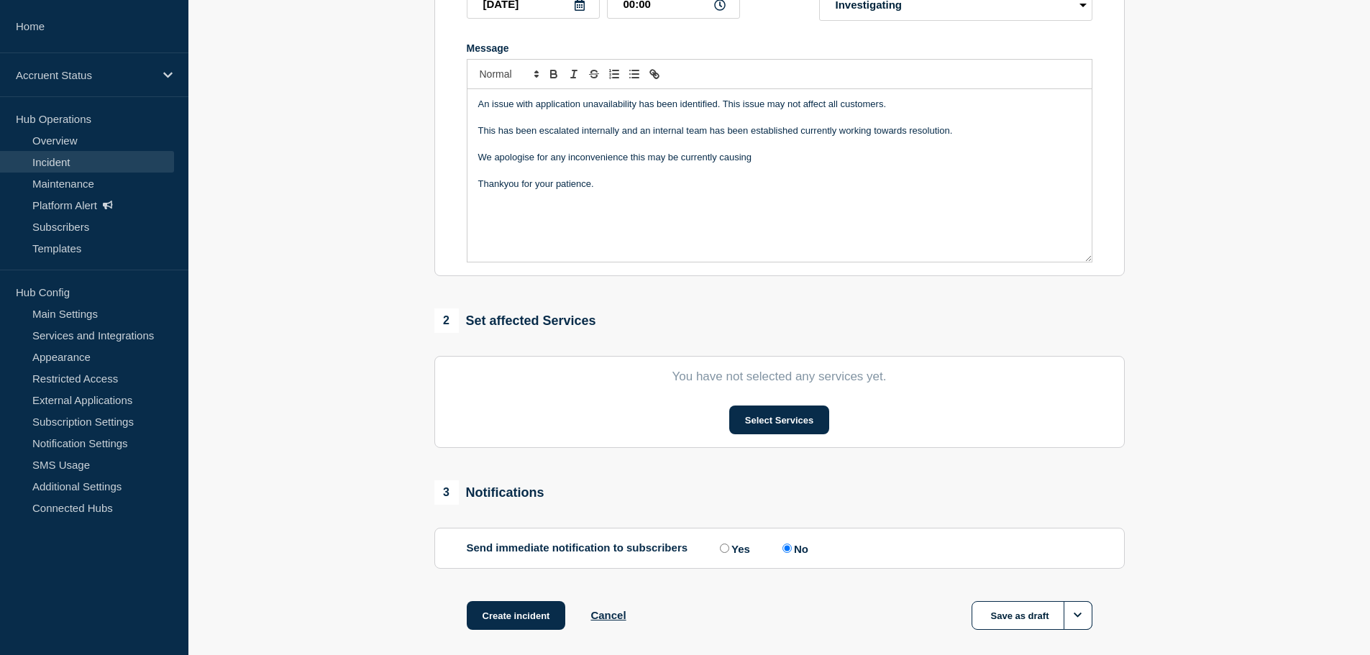
scroll to position [362, 0]
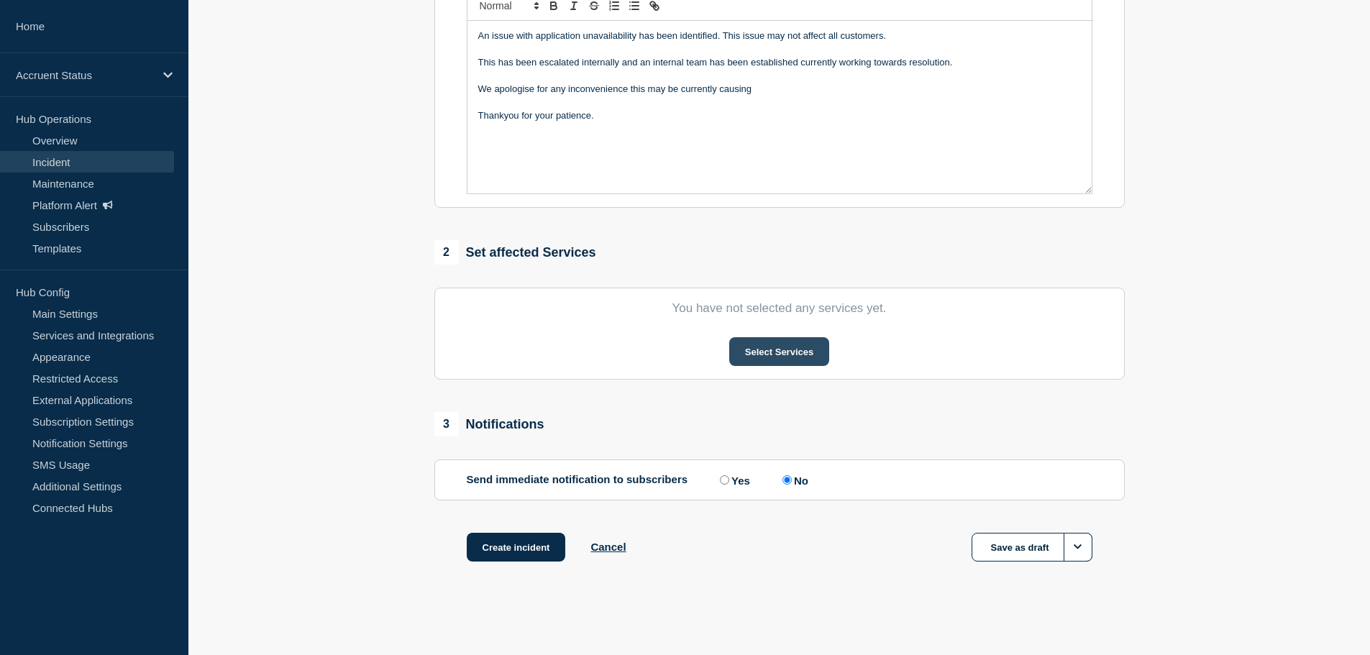
click at [780, 348] on button "Select Services" at bounding box center [779, 351] width 100 height 29
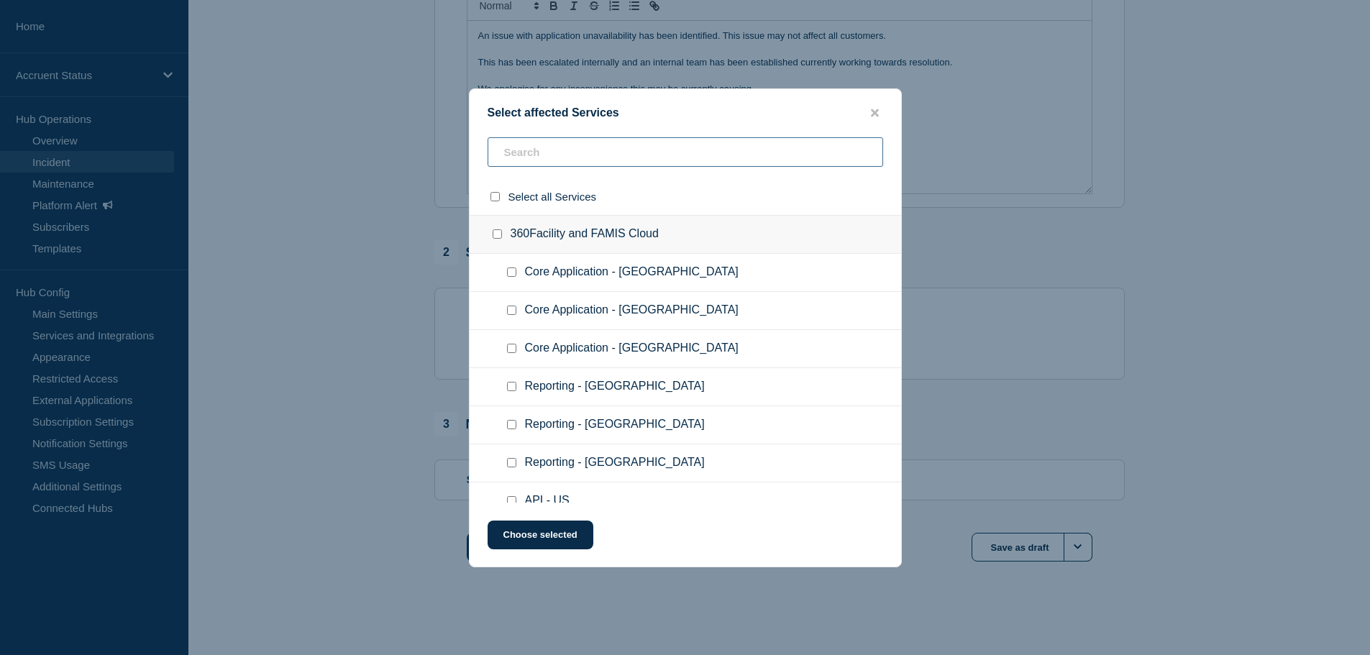
click at [547, 146] on input "text" at bounding box center [686, 151] width 396 height 29
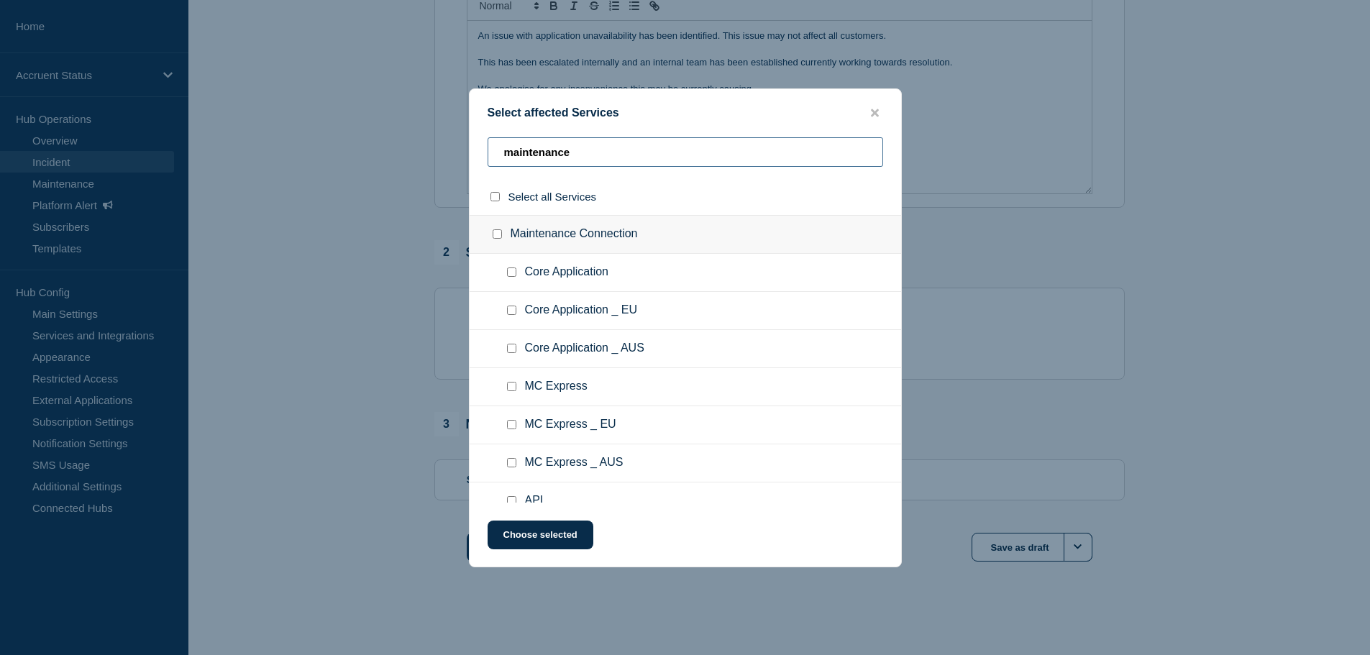
type input "maintenance"
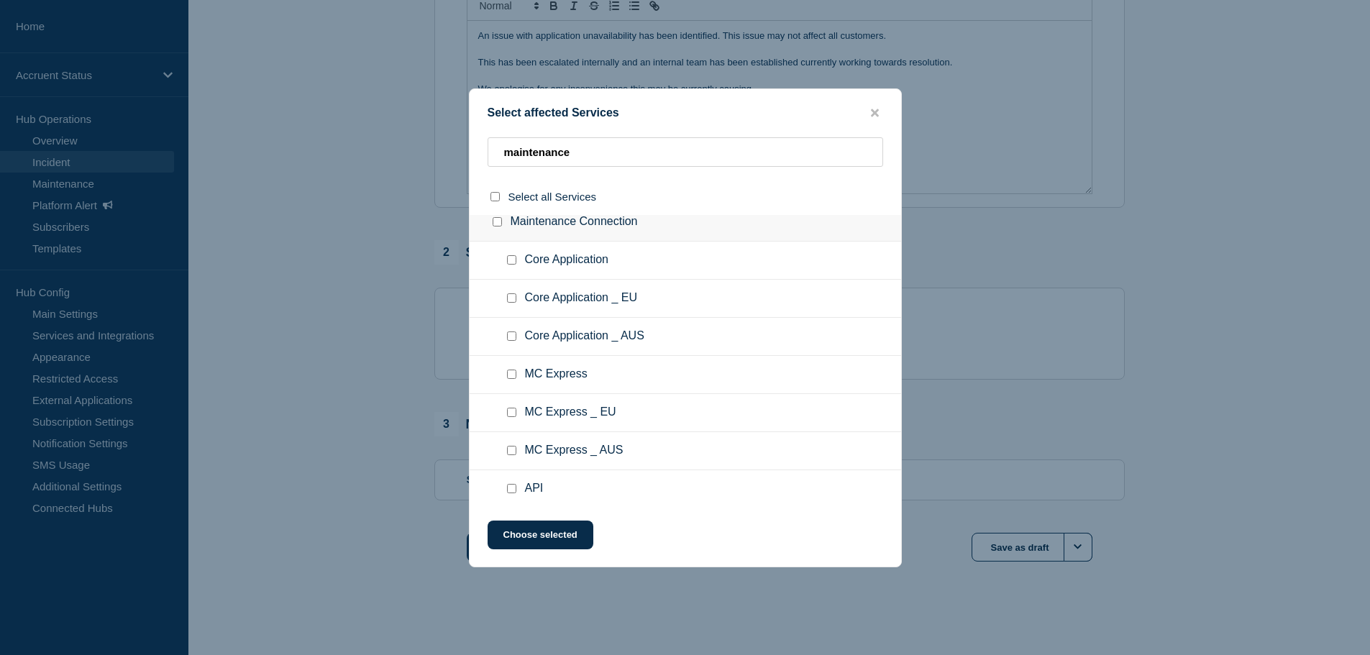
scroll to position [0, 0]
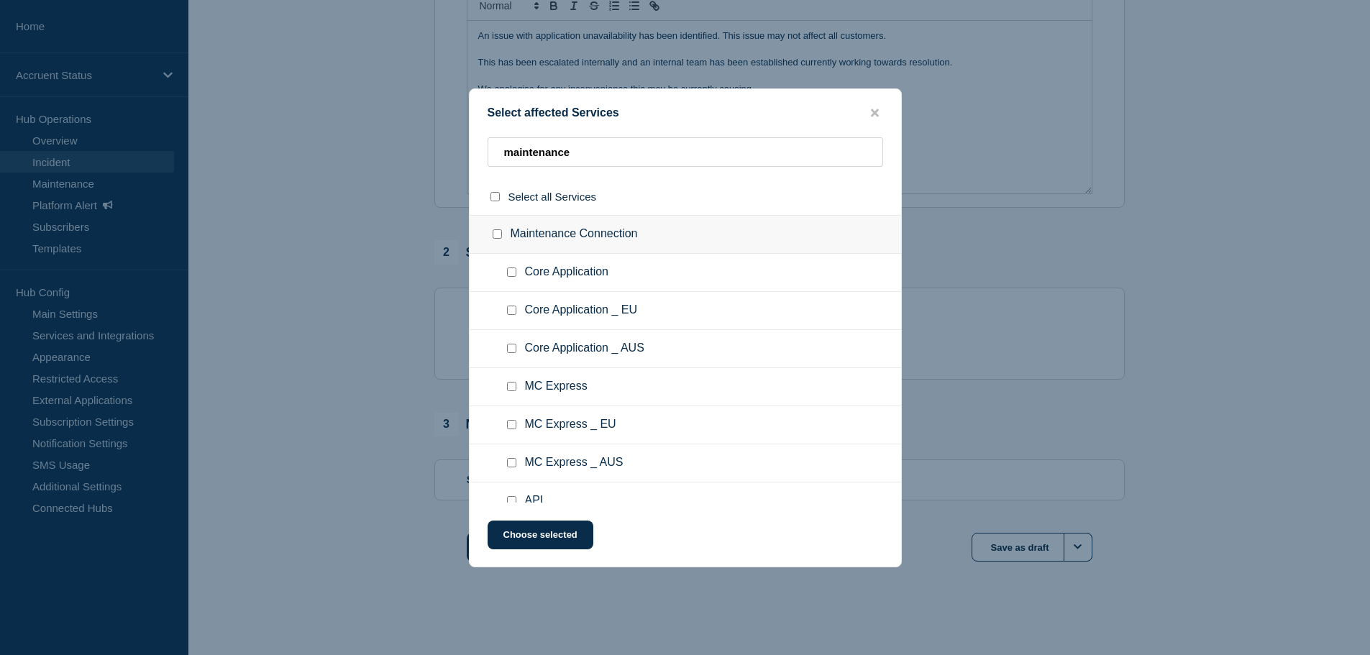
click at [513, 275] on input "Core Application checkbox" at bounding box center [511, 272] width 9 height 9
checkbox input "true"
click at [549, 538] on button "Choose selected" at bounding box center [541, 535] width 106 height 29
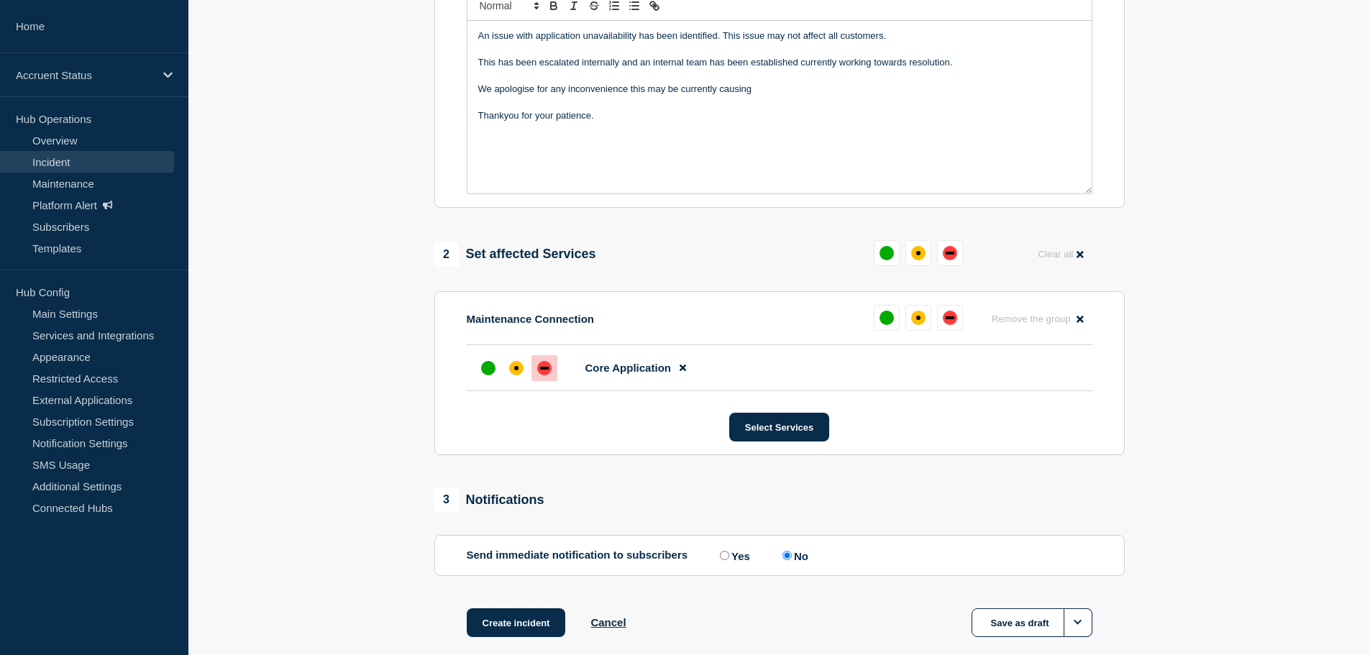
click at [547, 367] on div "down" at bounding box center [544, 368] width 9 height 3
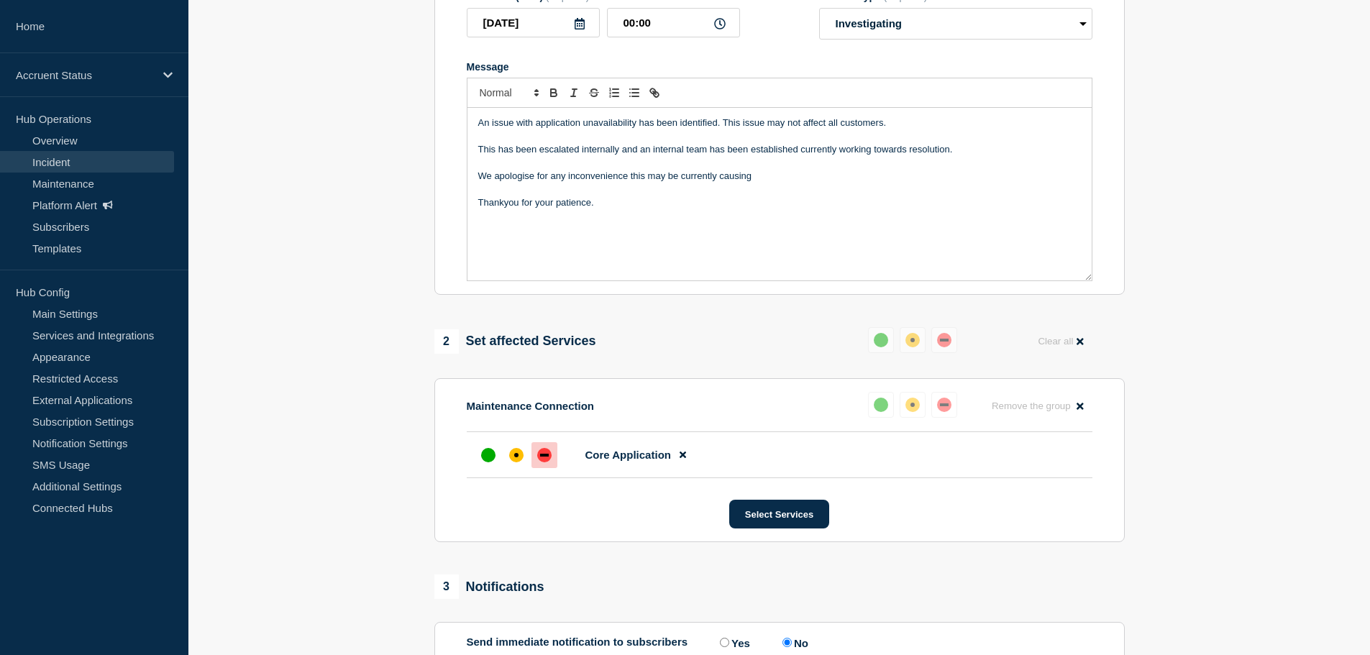
scroll to position [432, 0]
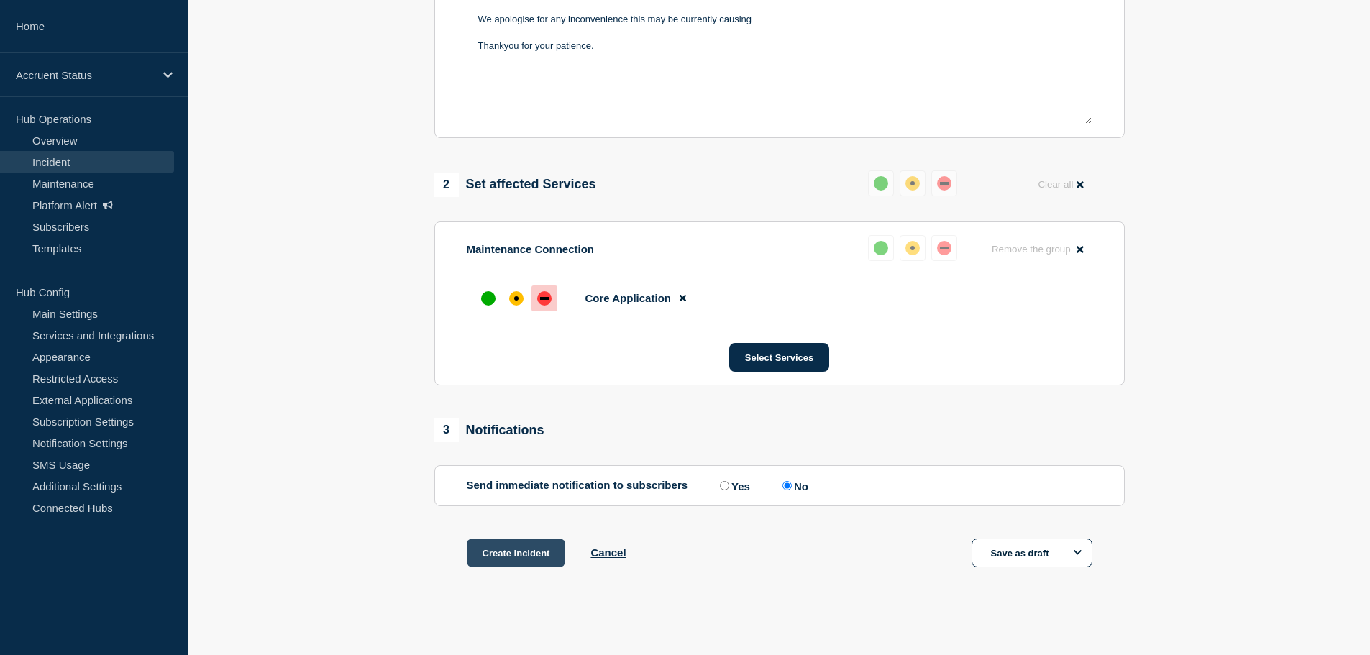
click at [532, 552] on button "Create incident" at bounding box center [516, 553] width 99 height 29
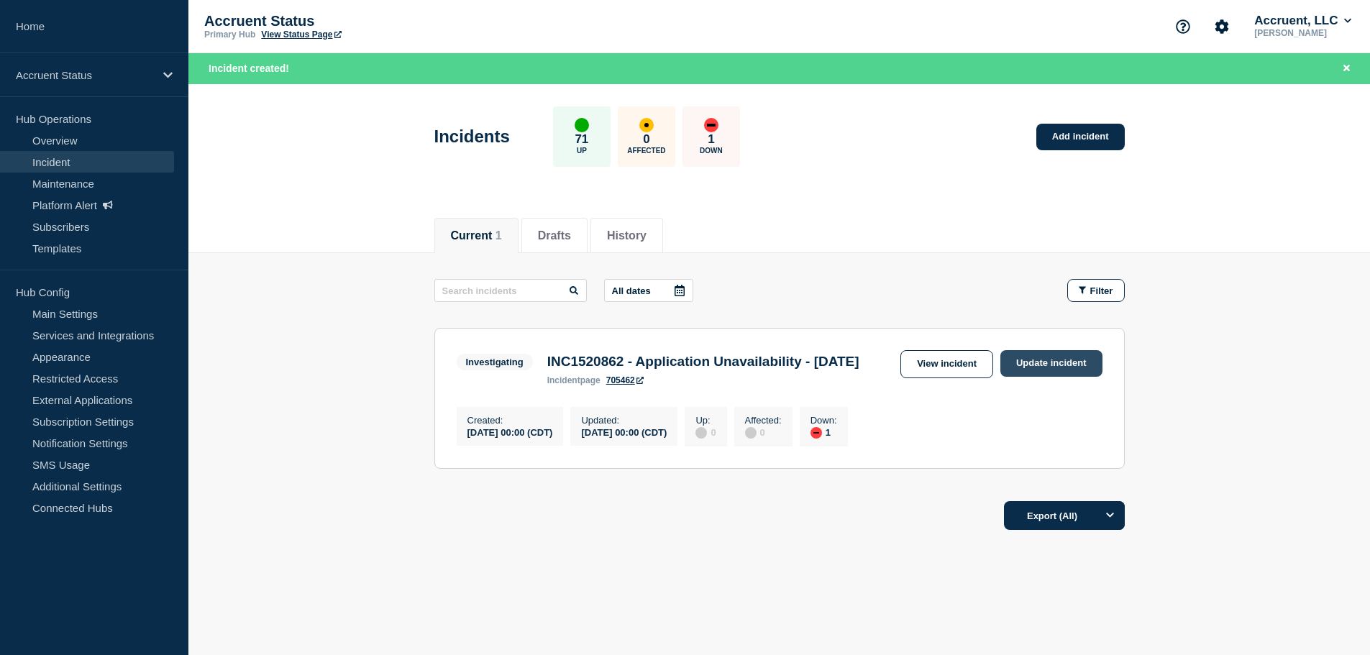
click at [1064, 357] on link "Update incident" at bounding box center [1051, 363] width 102 height 27
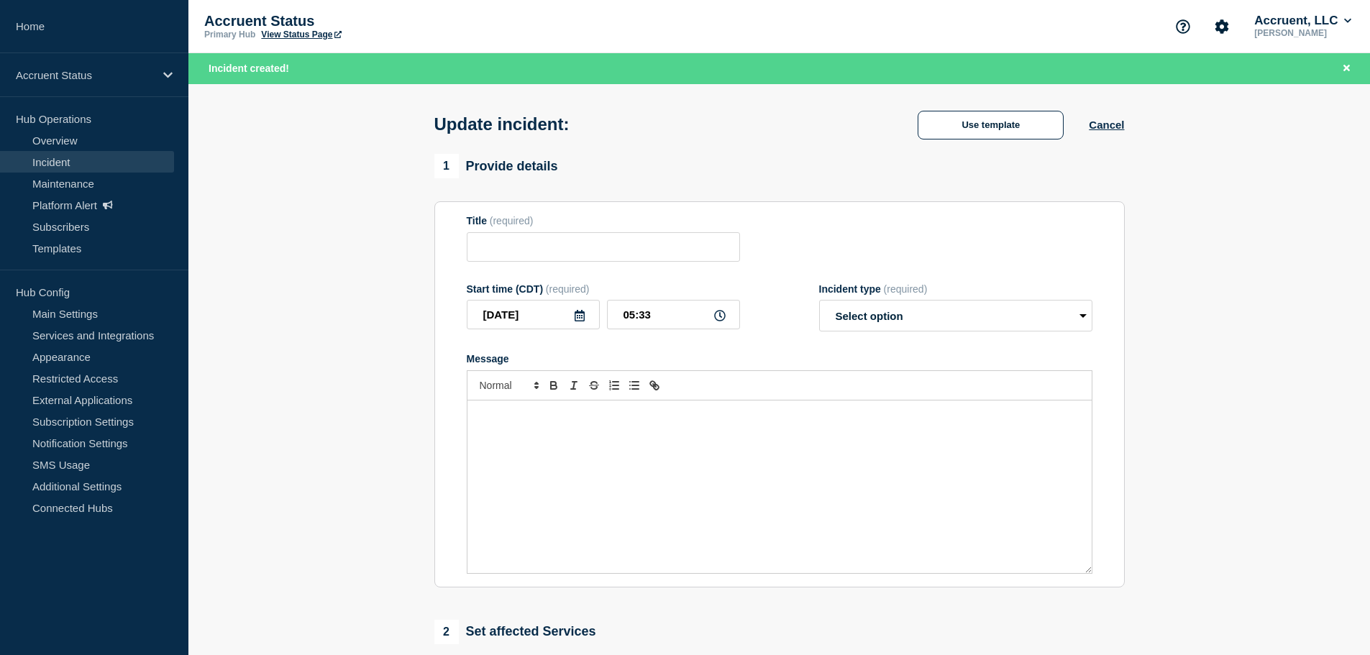
type input "INC1520862 - Application Unavailability - 11th August 2025"
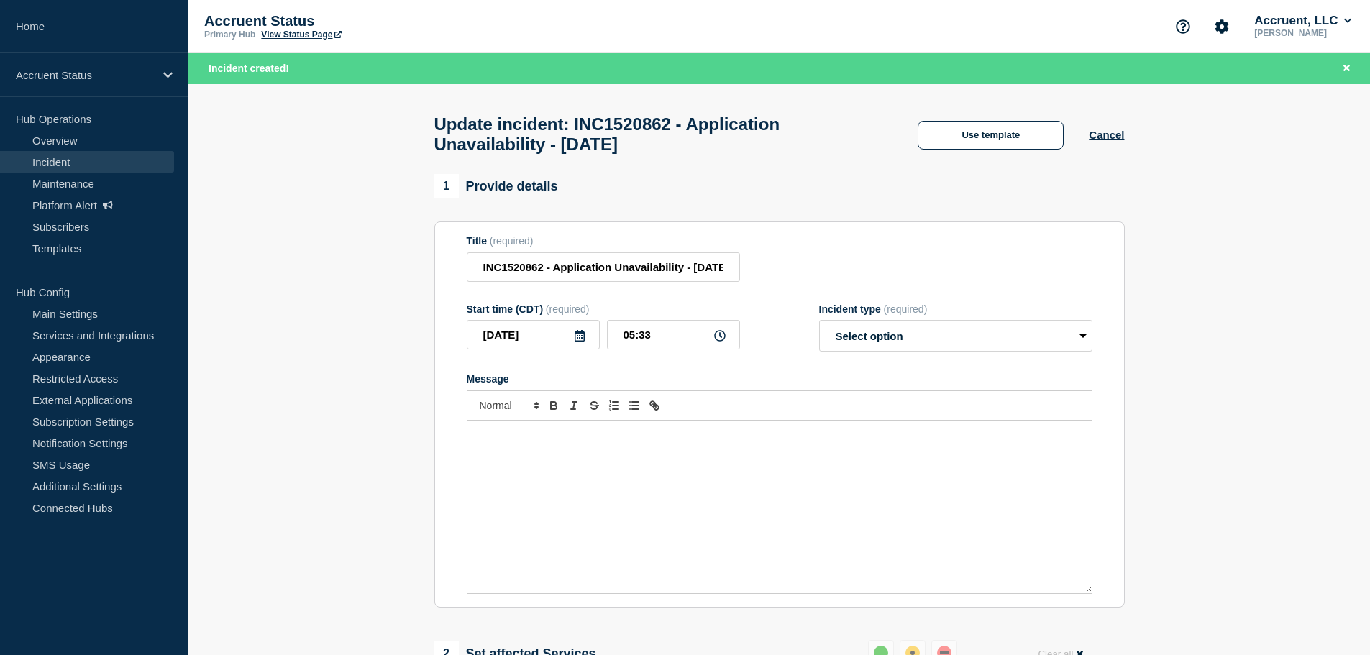
click at [581, 342] on icon at bounding box center [580, 336] width 12 height 12
click at [490, 383] on icon "button" at bounding box center [484, 382] width 17 height 17
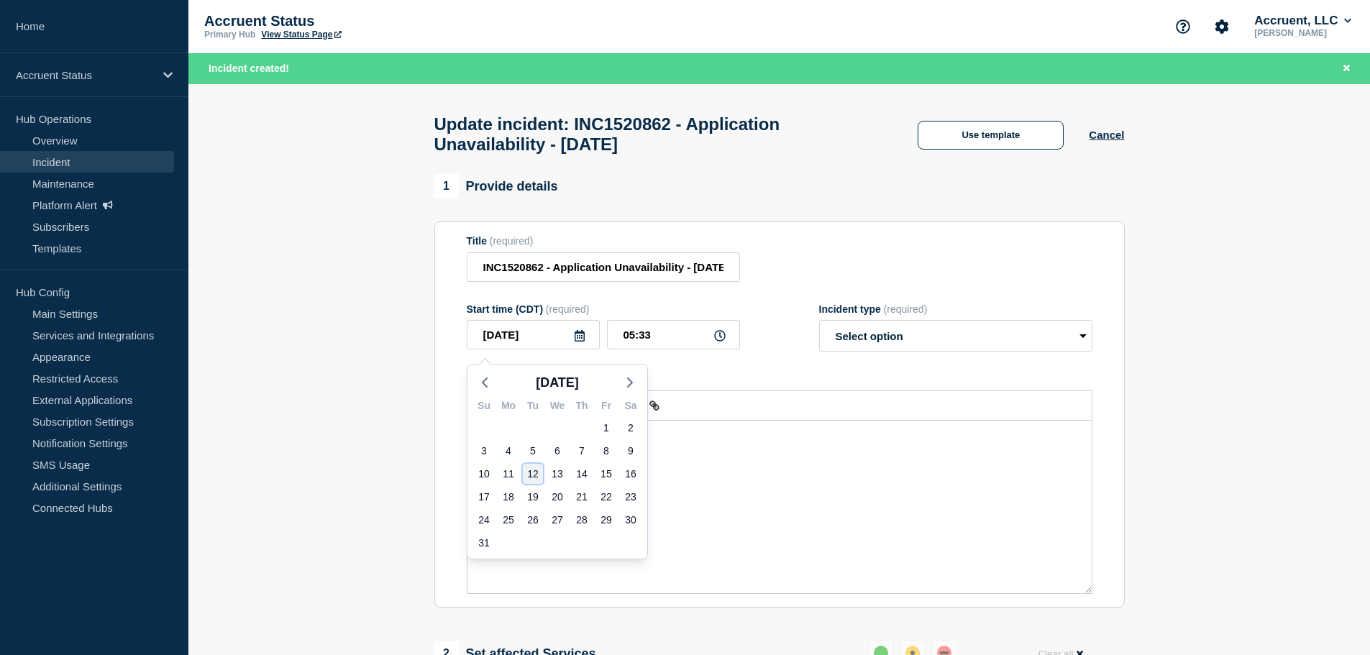
click at [532, 472] on div "12" at bounding box center [533, 474] width 20 height 20
type input "2025-08-12"
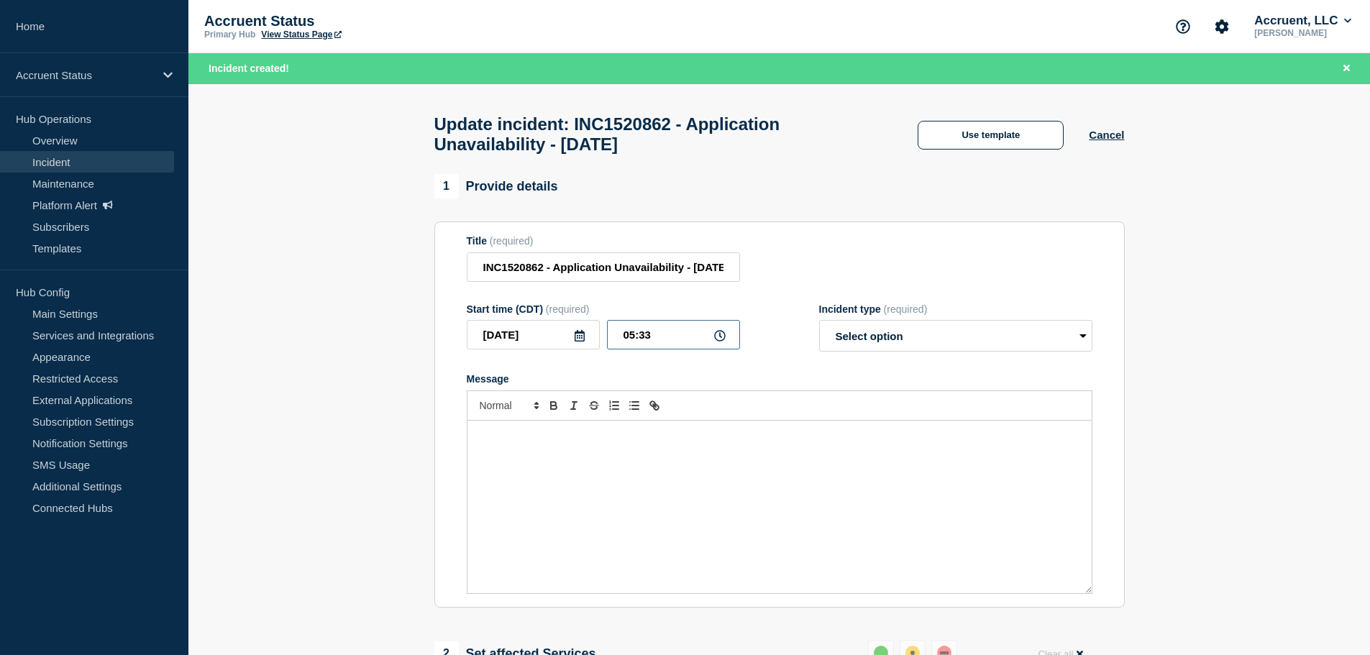
click at [626, 340] on input "05:33" at bounding box center [673, 334] width 133 height 29
click at [643, 341] on input "01:33" at bounding box center [673, 334] width 133 height 29
type input "01:18"
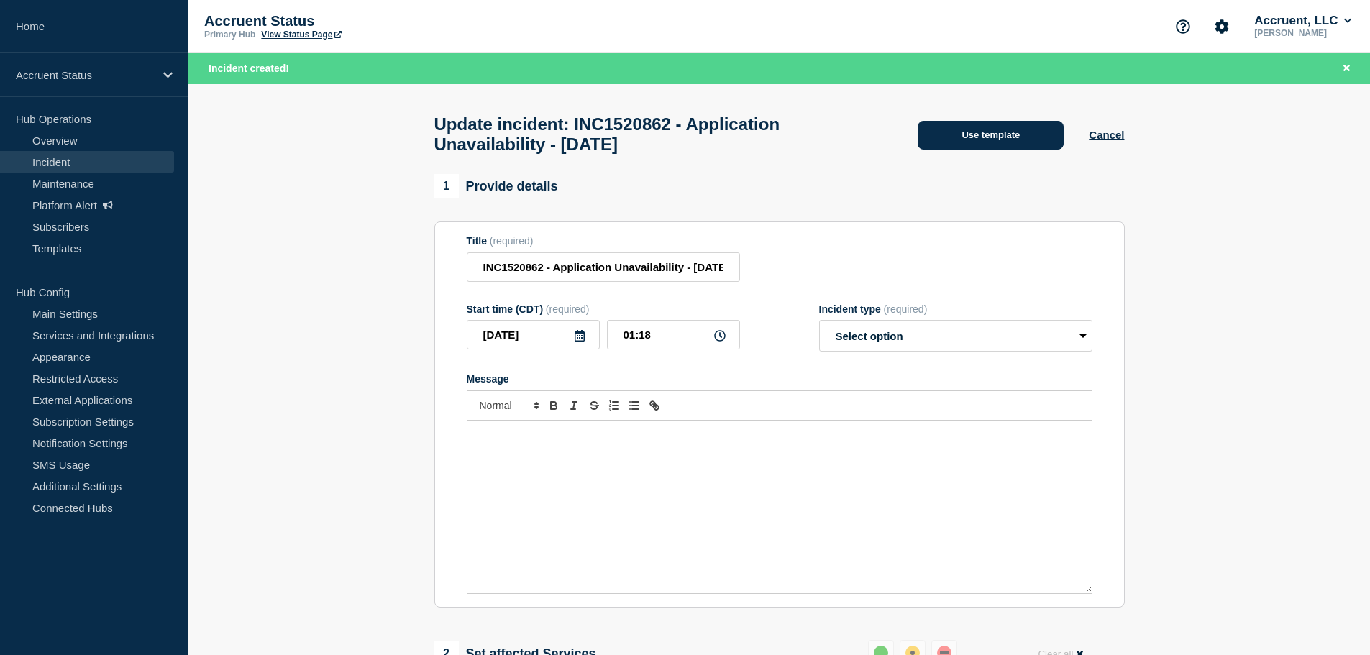
click at [968, 147] on button "Use template" at bounding box center [991, 135] width 146 height 29
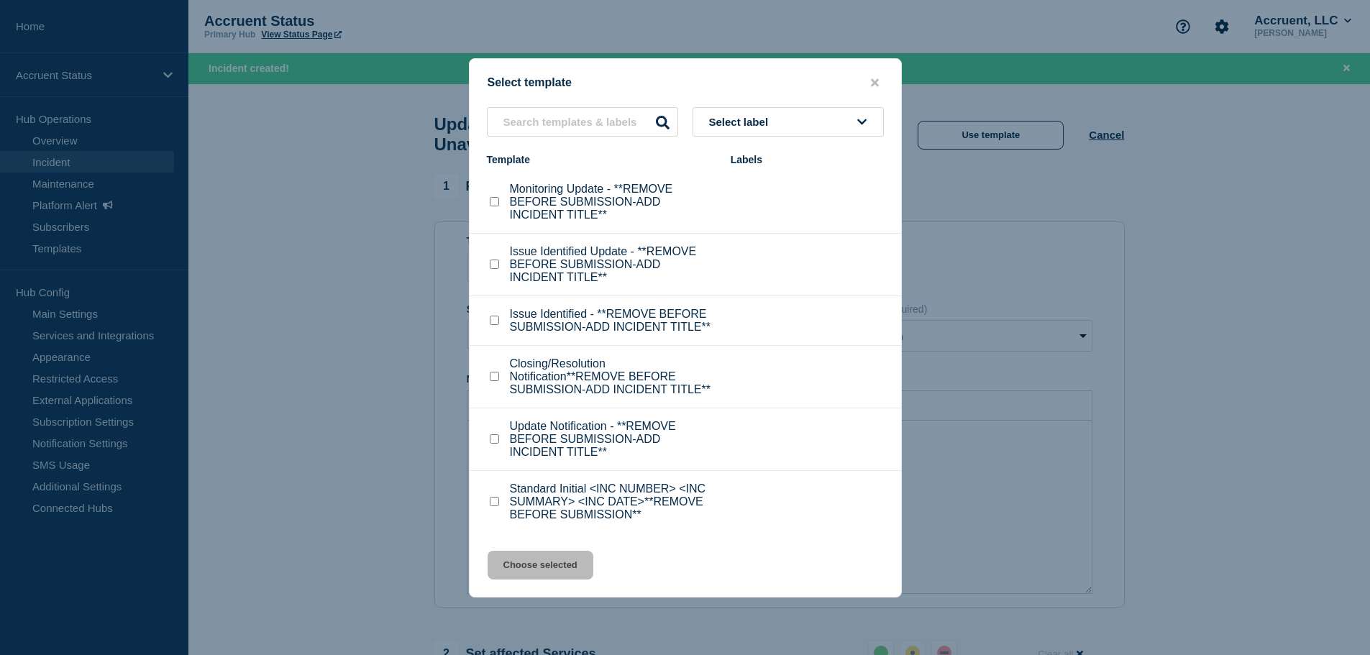
click at [496, 381] on input "Closing/Resolution Notification**REMOVE BEFORE SUBMISSION-ADD INCIDENT TITLE** …" at bounding box center [494, 376] width 9 height 9
checkbox input "true"
click at [542, 569] on button "Choose selected" at bounding box center [541, 565] width 106 height 29
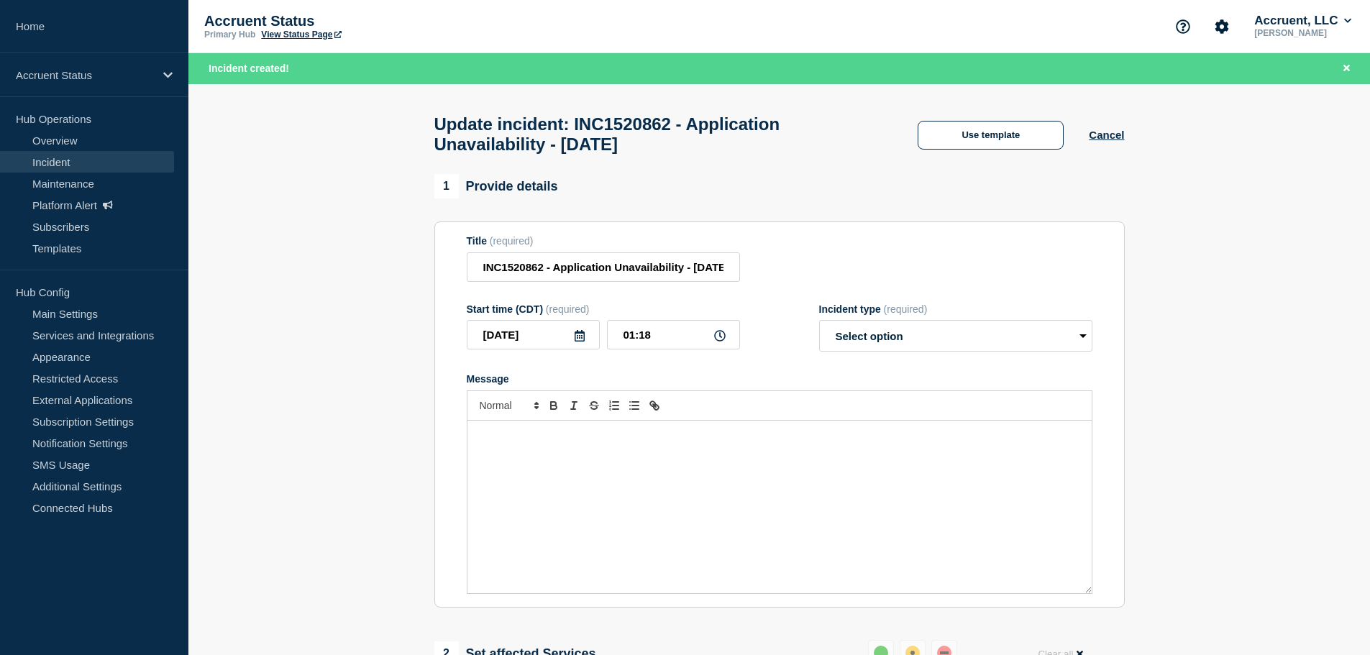
select select "resolved"
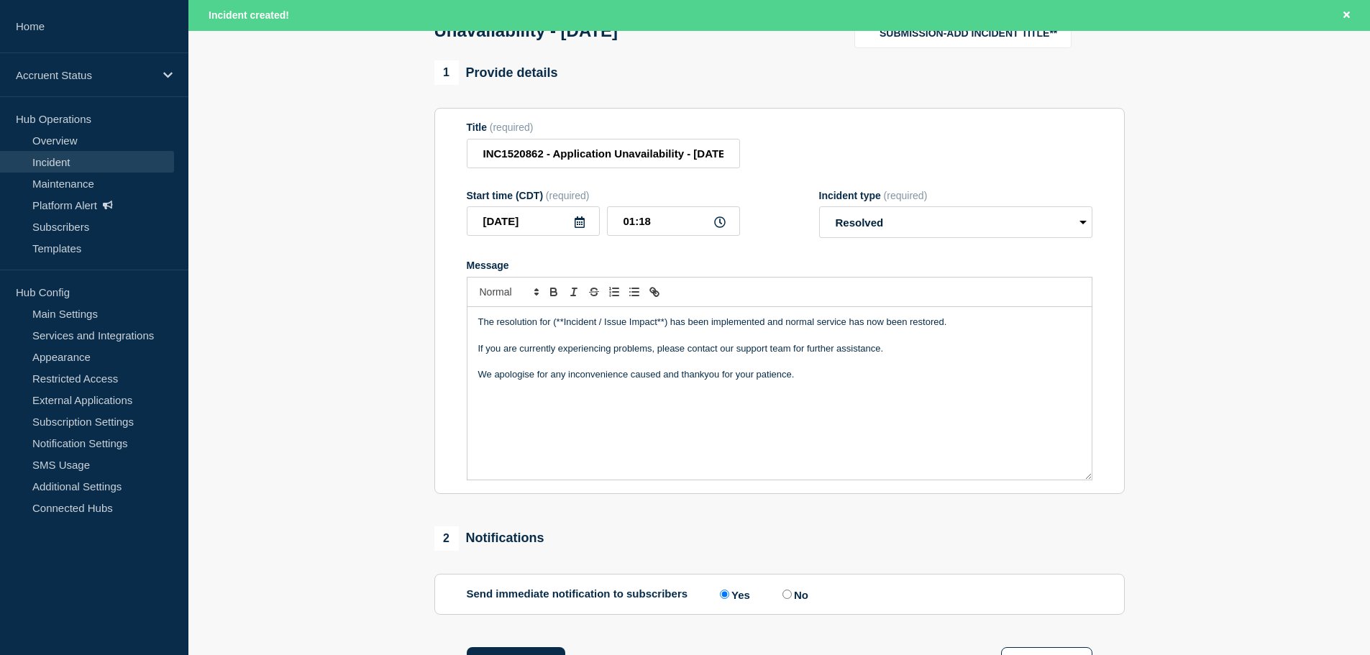
scroll to position [288, 0]
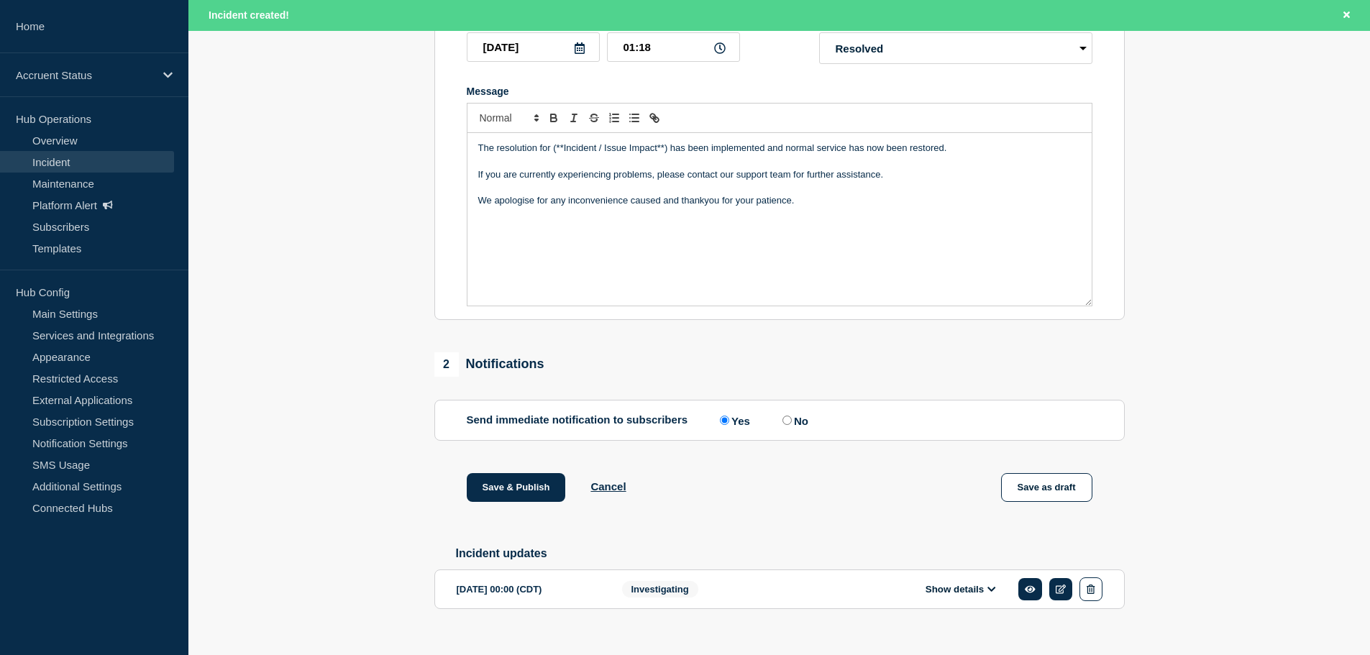
click at [792, 425] on input "No" at bounding box center [786, 420] width 9 height 9
radio input "true"
radio input "false"
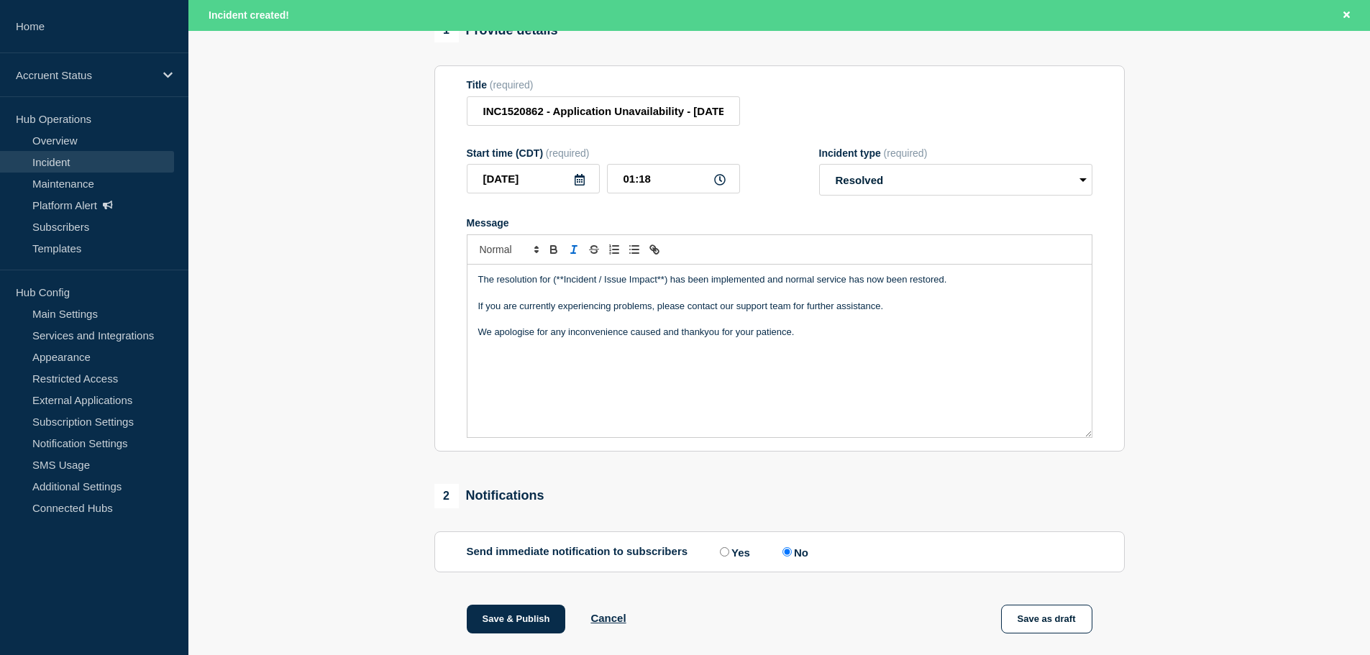
scroll to position [144, 0]
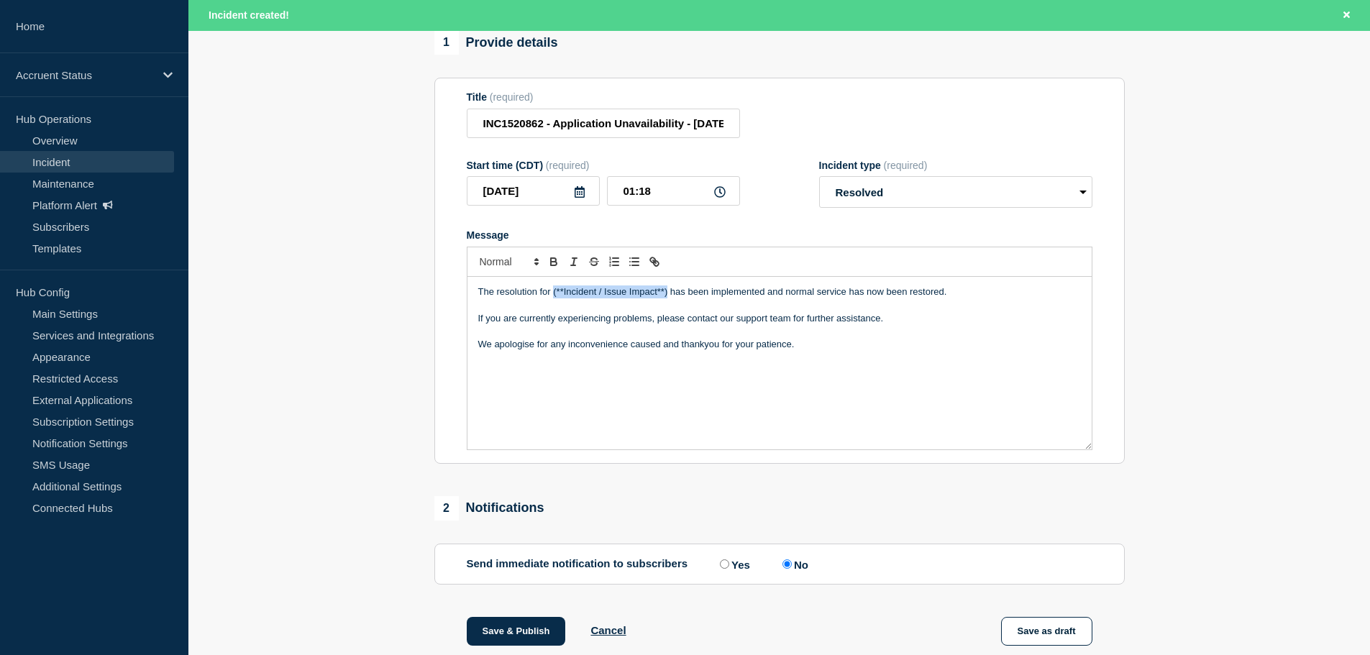
drag, startPoint x: 555, startPoint y: 296, endPoint x: 668, endPoint y: 299, distance: 113.7
click at [668, 298] on p "The resolution for (**Incident / Issue Impact**) has been implemented and norma…" at bounding box center [779, 292] width 603 height 13
click at [531, 198] on input "2025-08-12" at bounding box center [533, 190] width 133 height 29
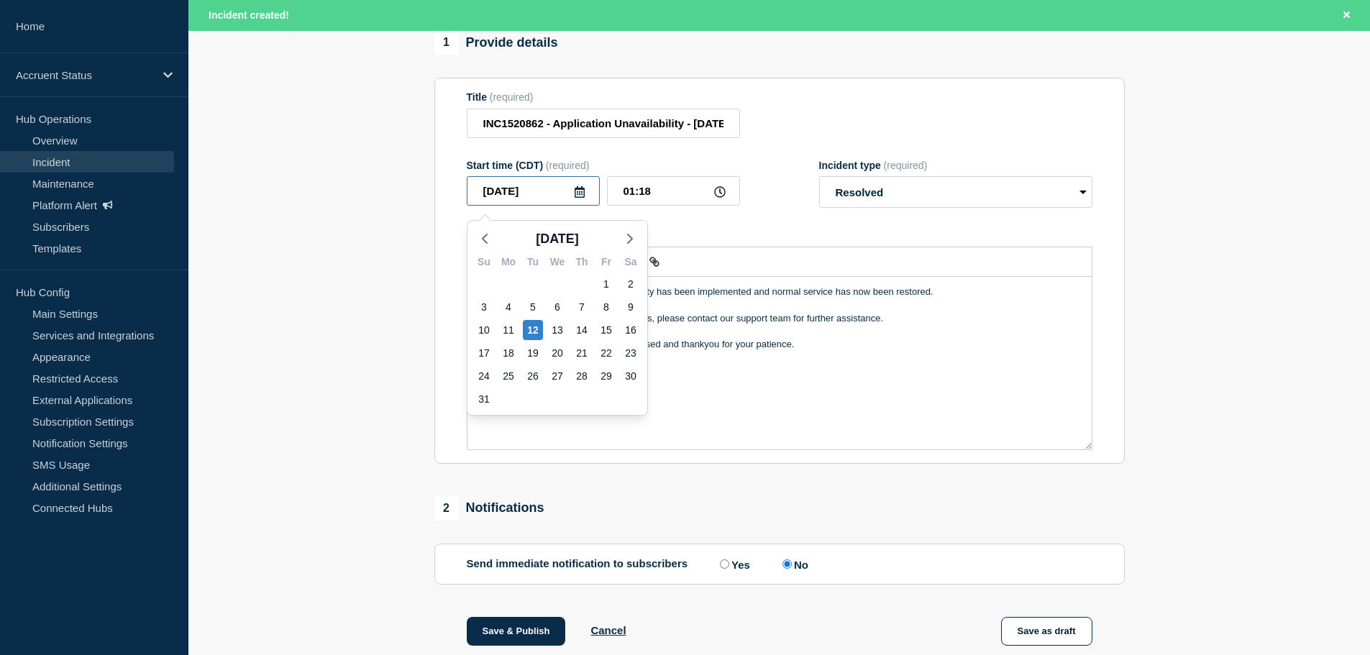
click at [531, 198] on input "2025-08-12" at bounding box center [533, 190] width 133 height 29
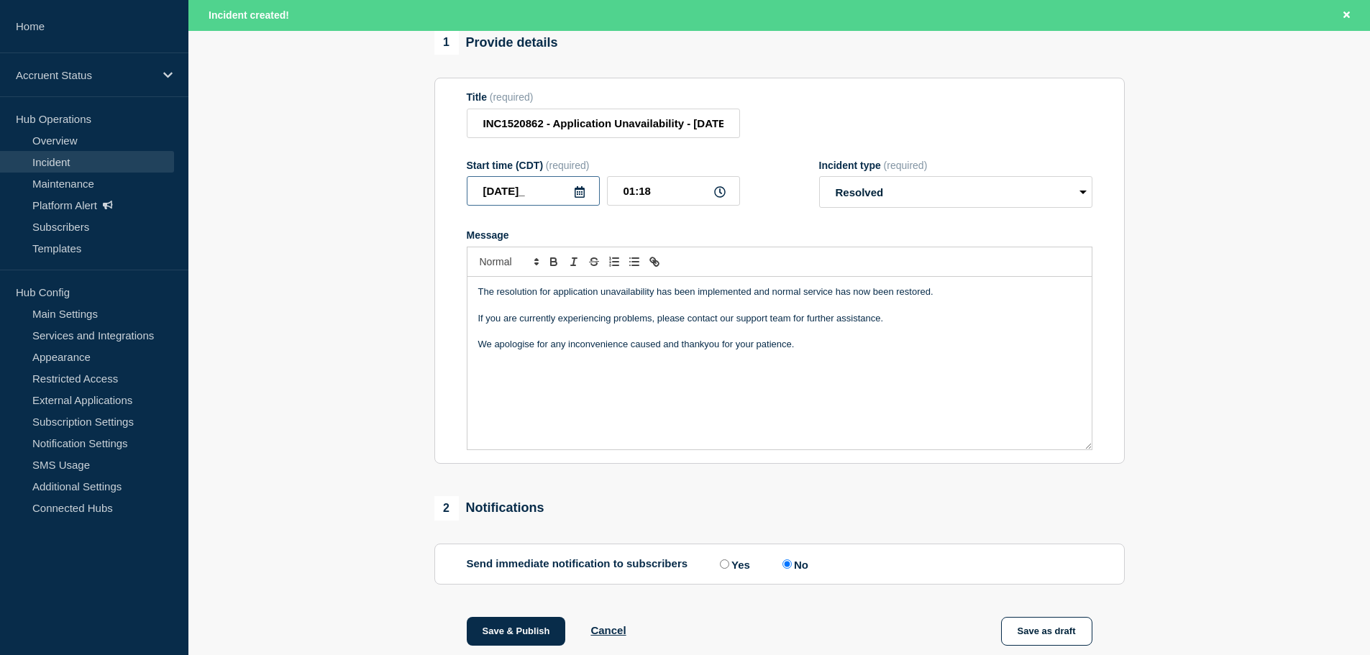
type input "2025-08-11"
click at [554, 338] on p "Message" at bounding box center [779, 331] width 603 height 13
click at [631, 323] on p "If you are currently experiencing problems, please contact our support team for…" at bounding box center [779, 318] width 603 height 13
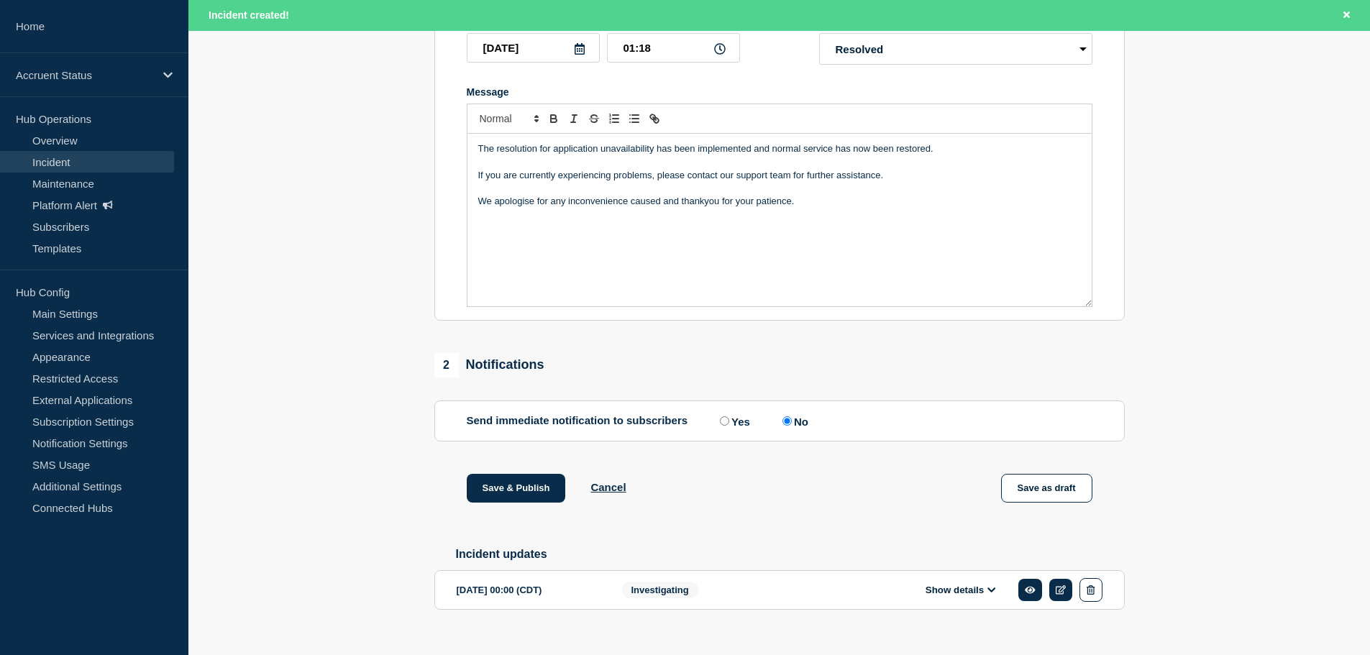
scroll to position [288, 0]
click at [523, 496] on button "Save & Publish" at bounding box center [516, 487] width 99 height 29
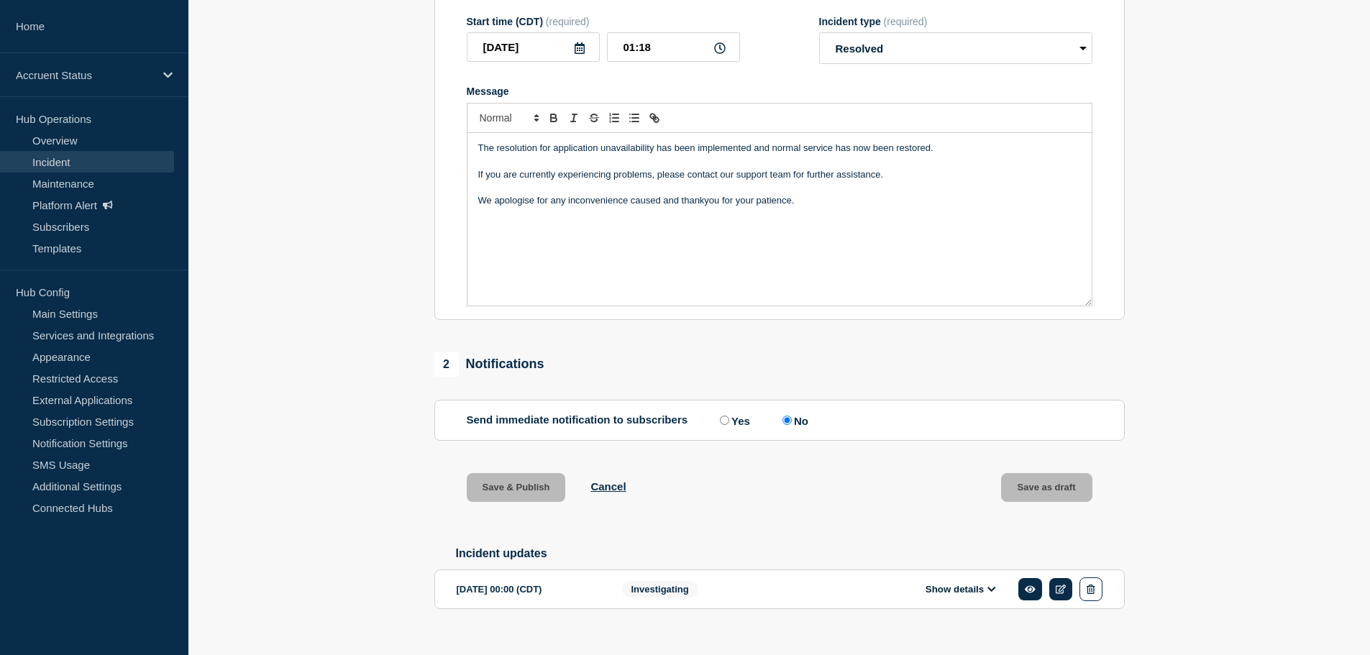
scroll to position [257, 0]
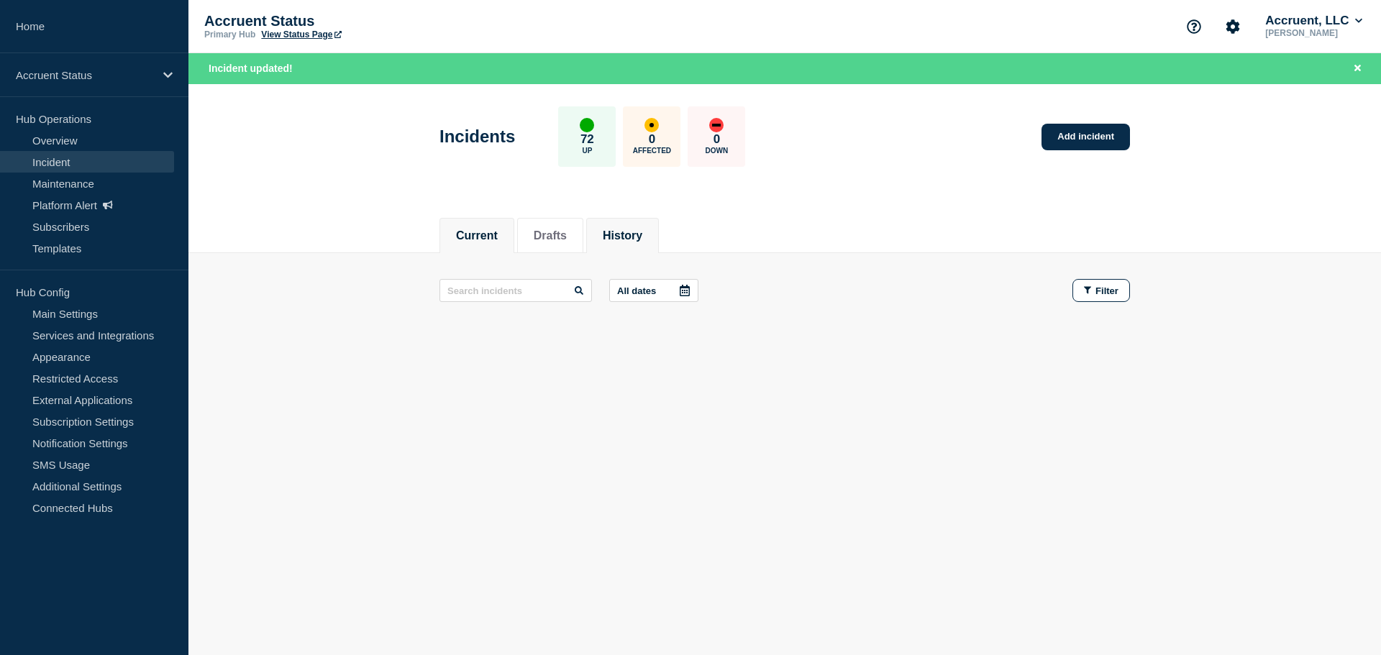
click at [629, 229] on button "History" at bounding box center [623, 235] width 40 height 13
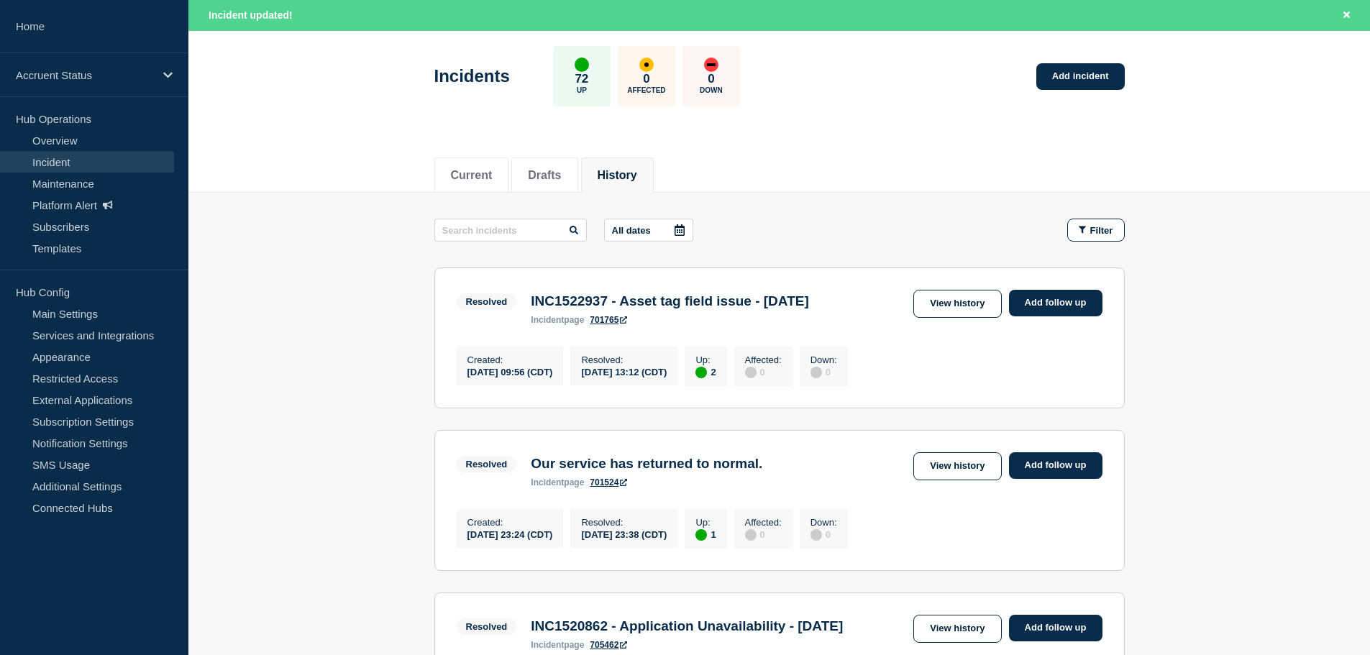
scroll to position [144, 0]
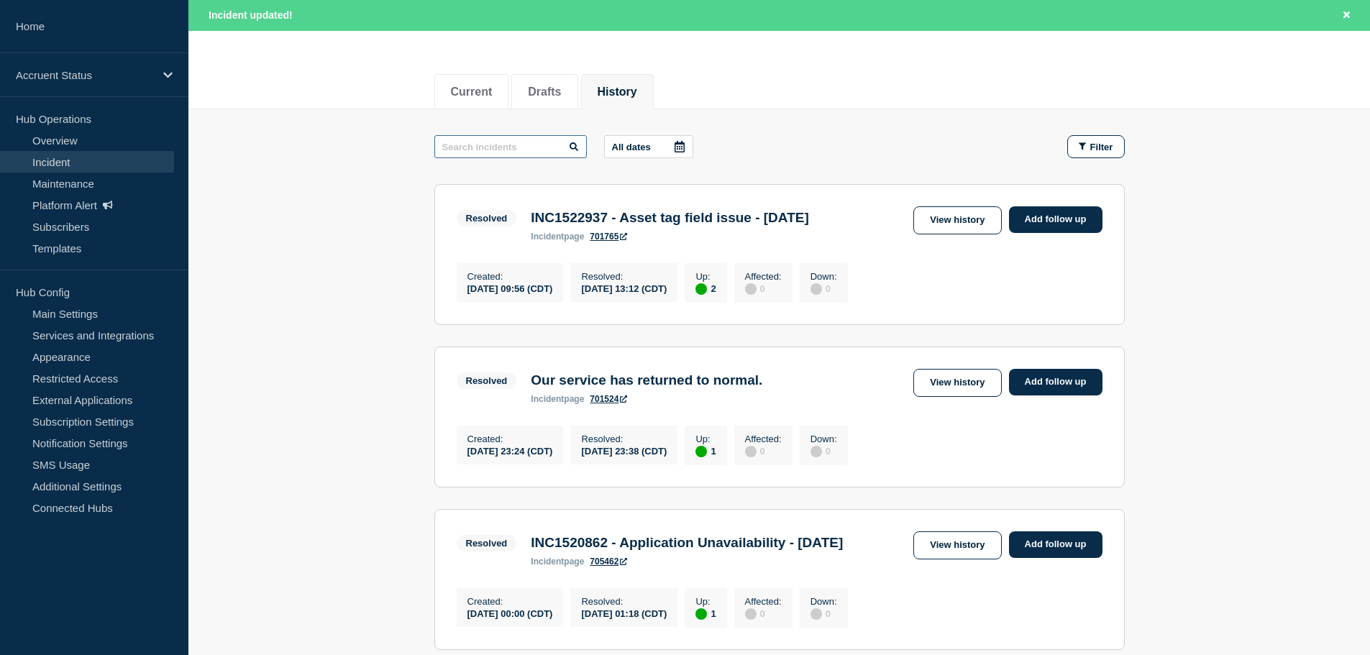
click at [513, 155] on input "text" at bounding box center [510, 146] width 152 height 23
paste input "INC1520862"
type input "INC1520862"
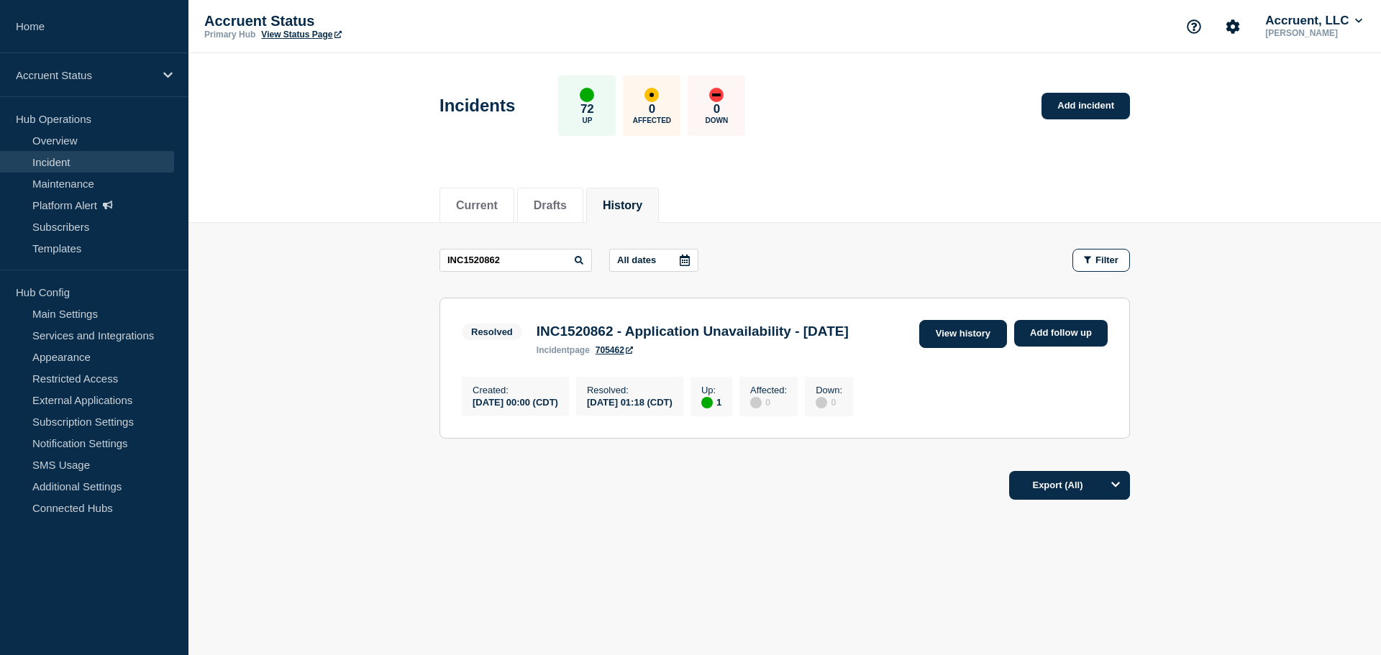
click at [975, 333] on link "View history" at bounding box center [963, 334] width 88 height 28
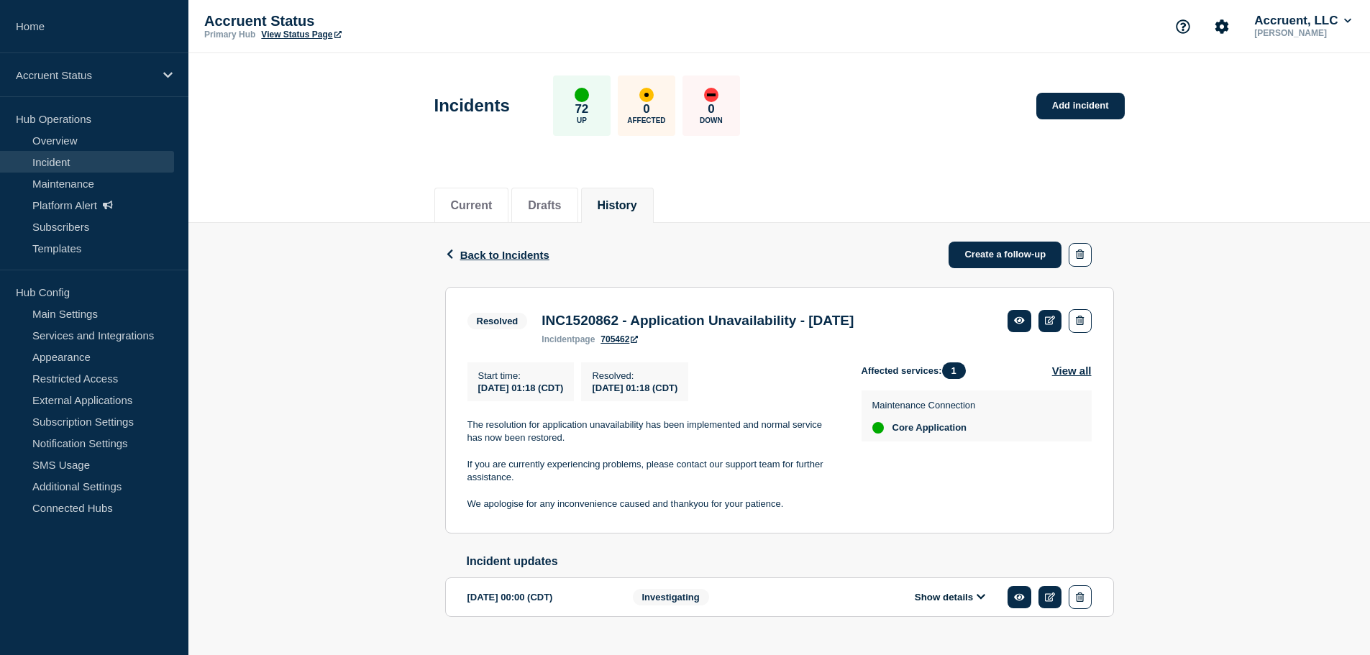
click at [960, 603] on button "Show details" at bounding box center [950, 597] width 79 height 12
click at [479, 250] on span "Back to Incidents" at bounding box center [504, 255] width 89 height 12
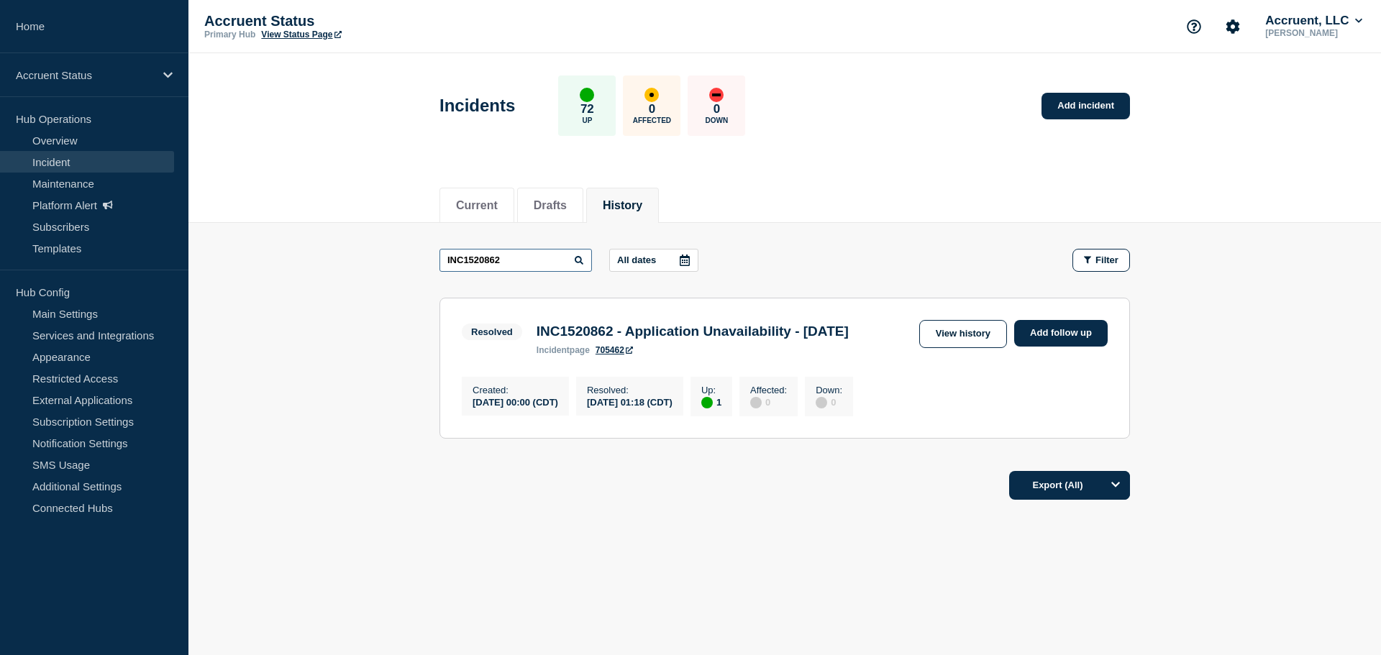
click at [518, 263] on input "INC1520862" at bounding box center [515, 260] width 152 height 23
drag, startPoint x: 529, startPoint y: 257, endPoint x: 354, endPoint y: 258, distance: 175.5
click at [356, 258] on main "INC1520862 All dates Filter Resolved 1 Up INC1520862 - Application Unavailabili…" at bounding box center [784, 341] width 1192 height 237
paste input "2875"
type input "INC1522875"
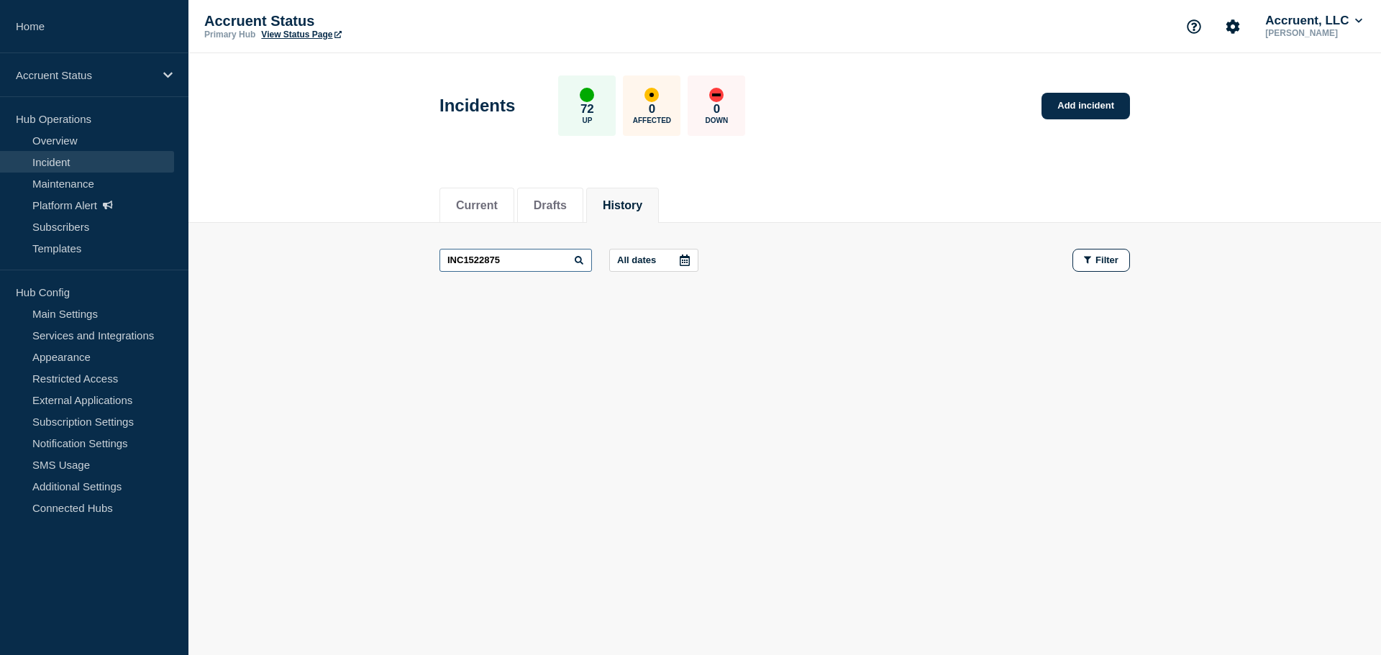
click at [360, 257] on main "INC1522875 All dates Filter" at bounding box center [784, 260] width 1192 height 75
click at [1067, 98] on link "Add incident" at bounding box center [1085, 106] width 88 height 27
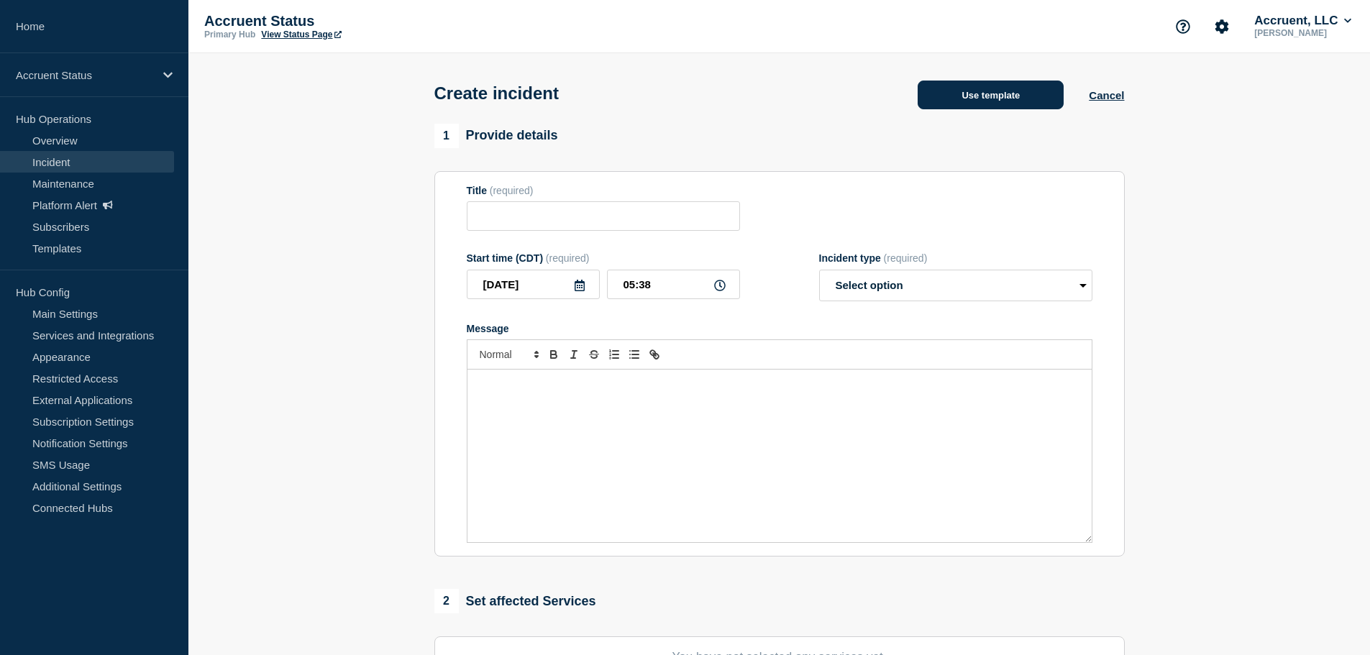
click at [1005, 108] on button "Use template" at bounding box center [991, 95] width 146 height 29
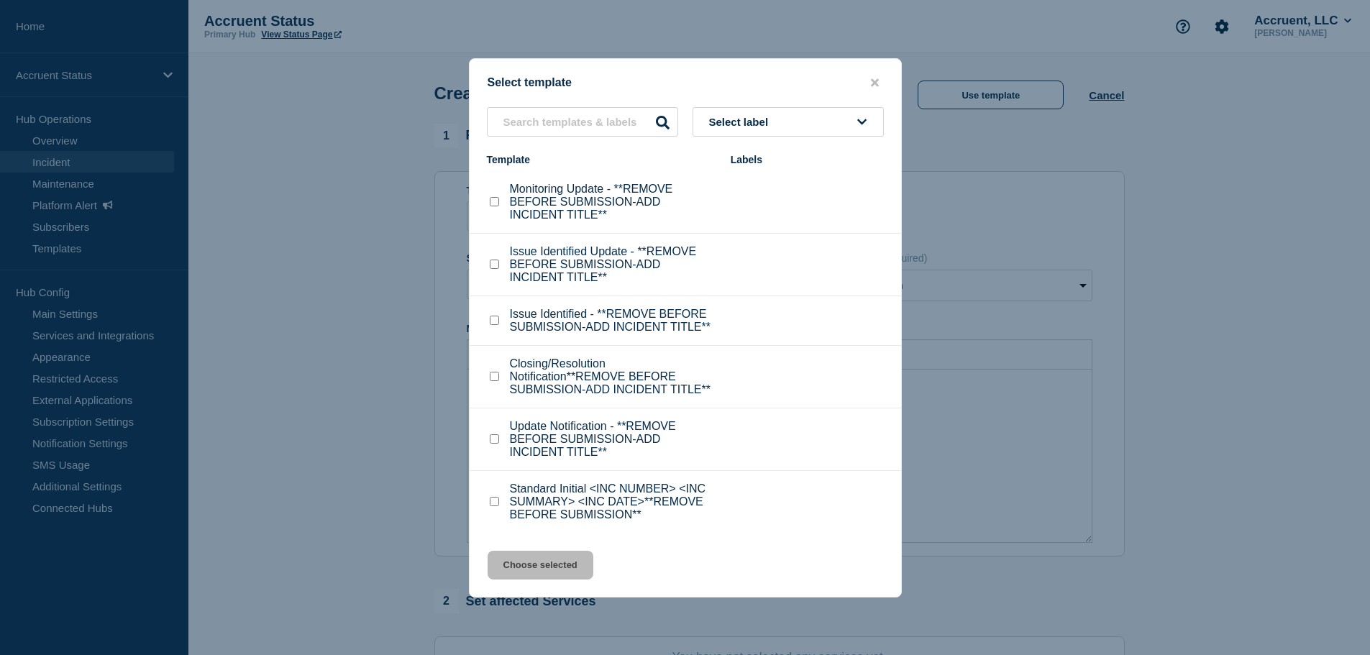
click at [500, 501] on div at bounding box center [494, 502] width 14 height 14
click at [498, 508] on div at bounding box center [494, 502] width 14 height 14
click at [497, 504] on input "Standard Initial <INC NUMBER> <INC SUMMARY> <INC DATE>**REMOVE BEFORE SUBMISSIO…" at bounding box center [494, 501] width 9 height 9
checkbox input "true"
click at [543, 564] on button "Choose selected" at bounding box center [541, 565] width 106 height 29
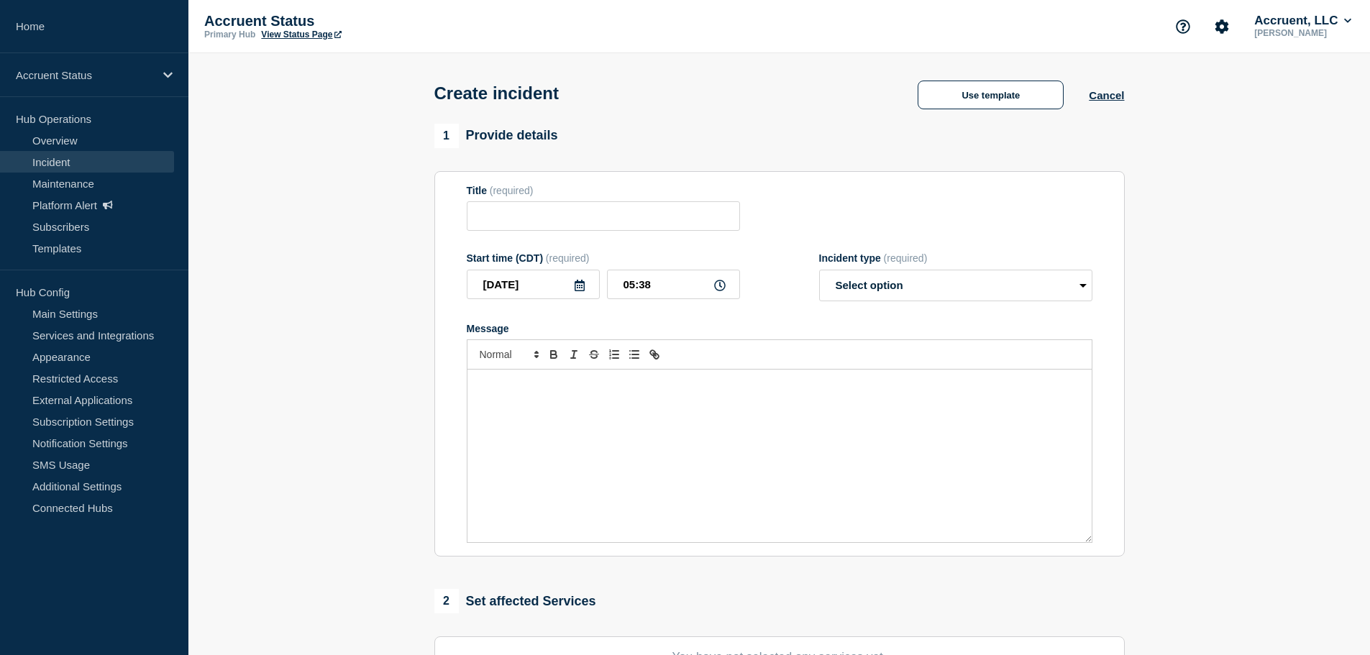
type input "Standard Initial <INC NUMBER> <INC SUMMARY> <INC DATE>**REMOVE BEFORE SUBMISSIO…"
select select "investigating"
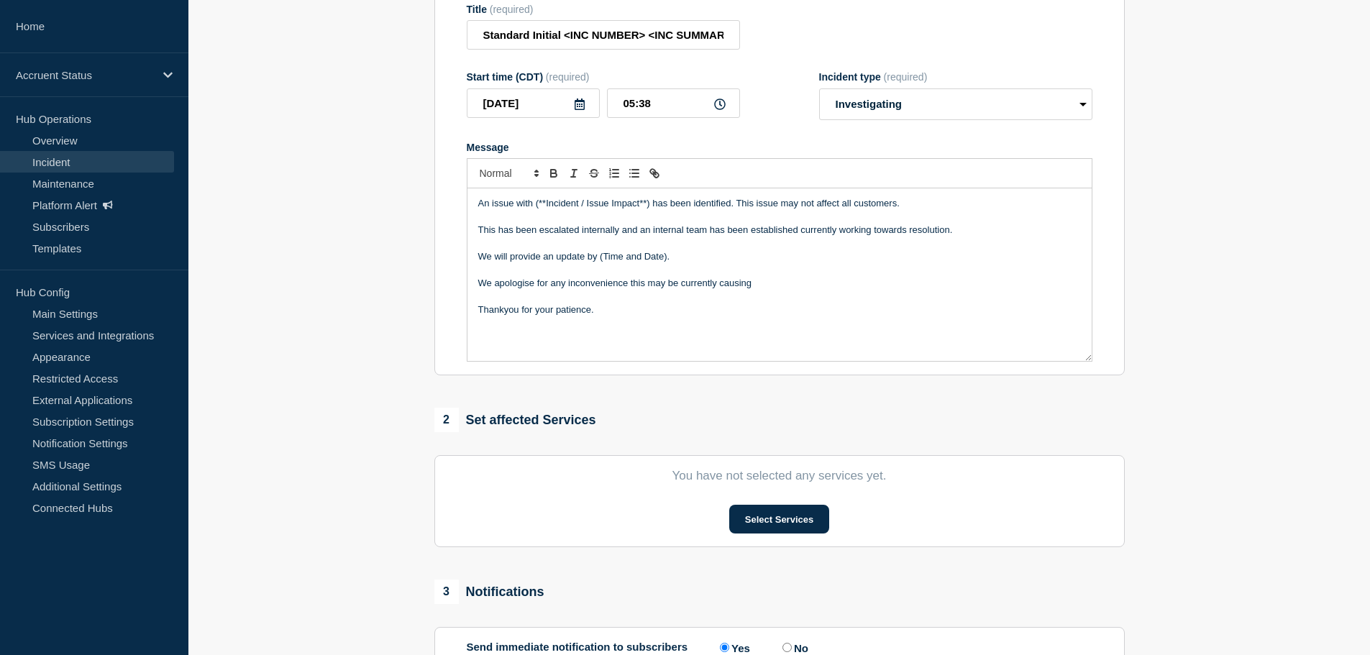
scroll to position [362, 0]
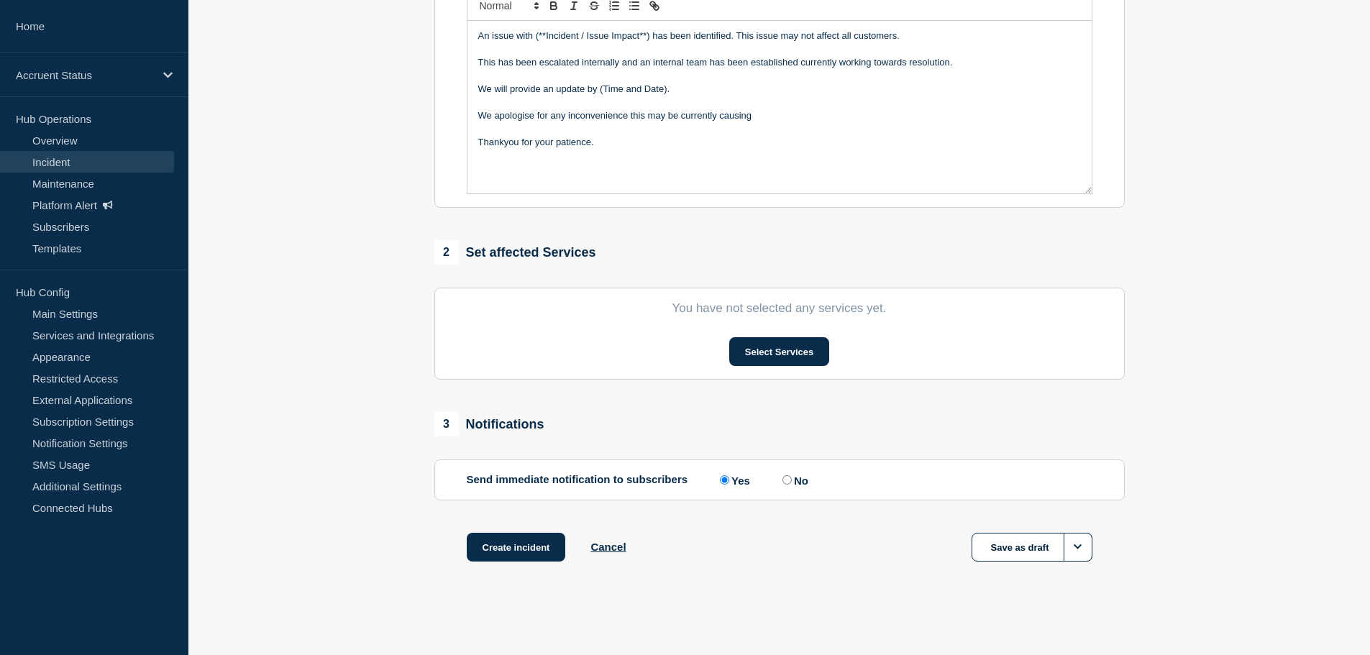
click at [790, 486] on label "No" at bounding box center [793, 480] width 29 height 14
click at [790, 485] on input "No" at bounding box center [786, 479] width 9 height 9
radio input "true"
radio input "false"
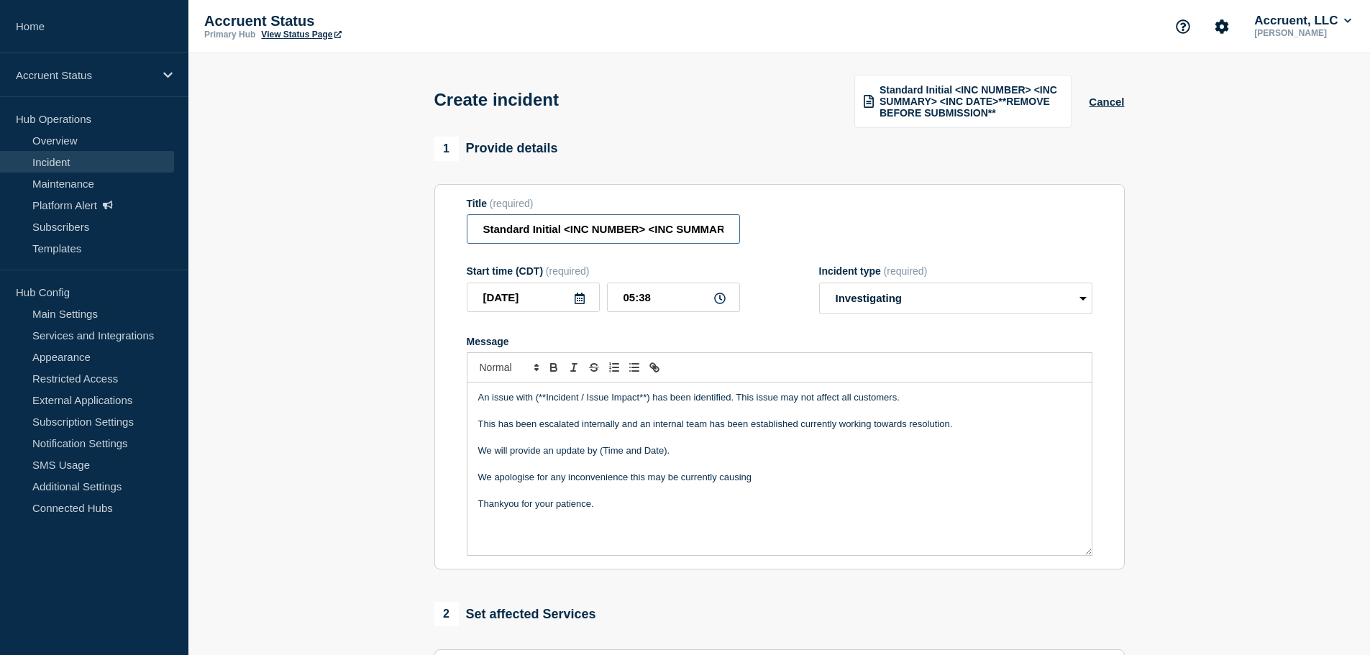
drag, startPoint x: 643, startPoint y: 227, endPoint x: 329, endPoint y: 227, distance: 313.6
click at [330, 229] on section "1 Provide details Title (required) Standard Initial <INC NUMBER> <INC SUMMARY> …" at bounding box center [779, 548] width 1182 height 823
paste input "INC1522875"
type input "INC1522875 - Application Unavailability - 18th August 2025"
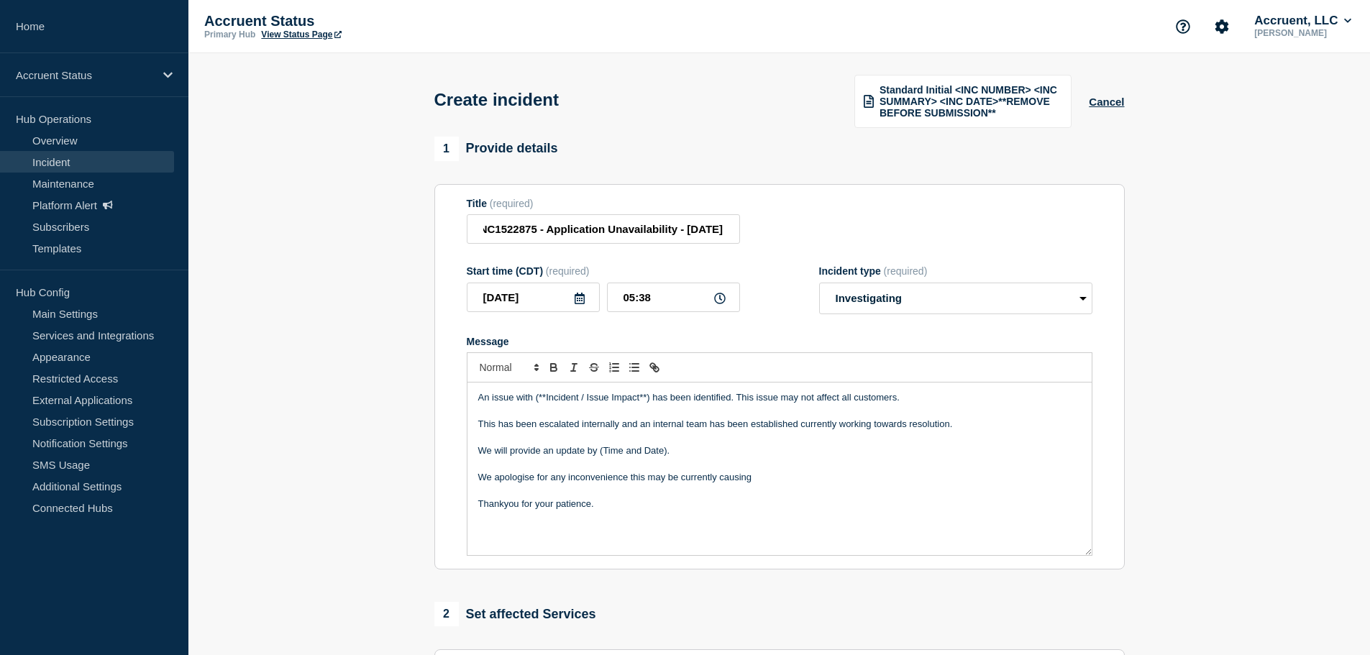
click at [585, 296] on icon at bounding box center [580, 299] width 12 height 12
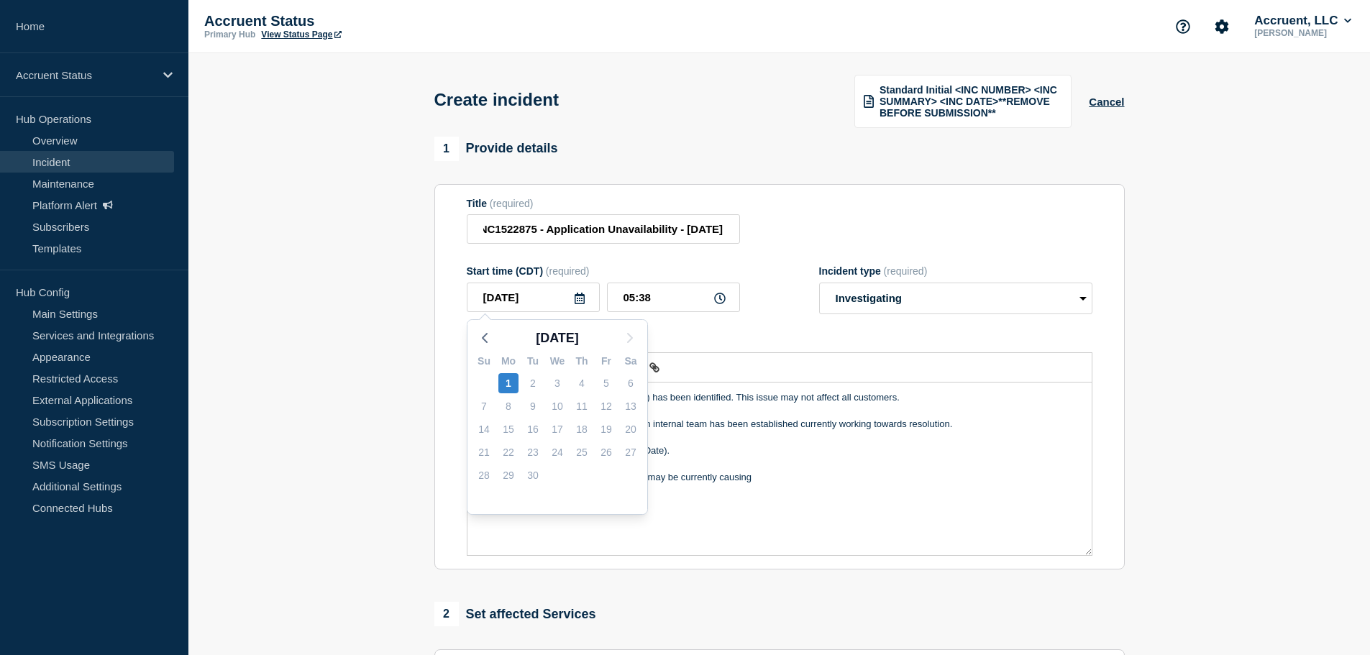
scroll to position [0, 0]
click at [490, 339] on icon "button" at bounding box center [484, 337] width 17 height 17
click at [514, 452] on div "18" at bounding box center [508, 452] width 20 height 20
type input "2025-08-18"
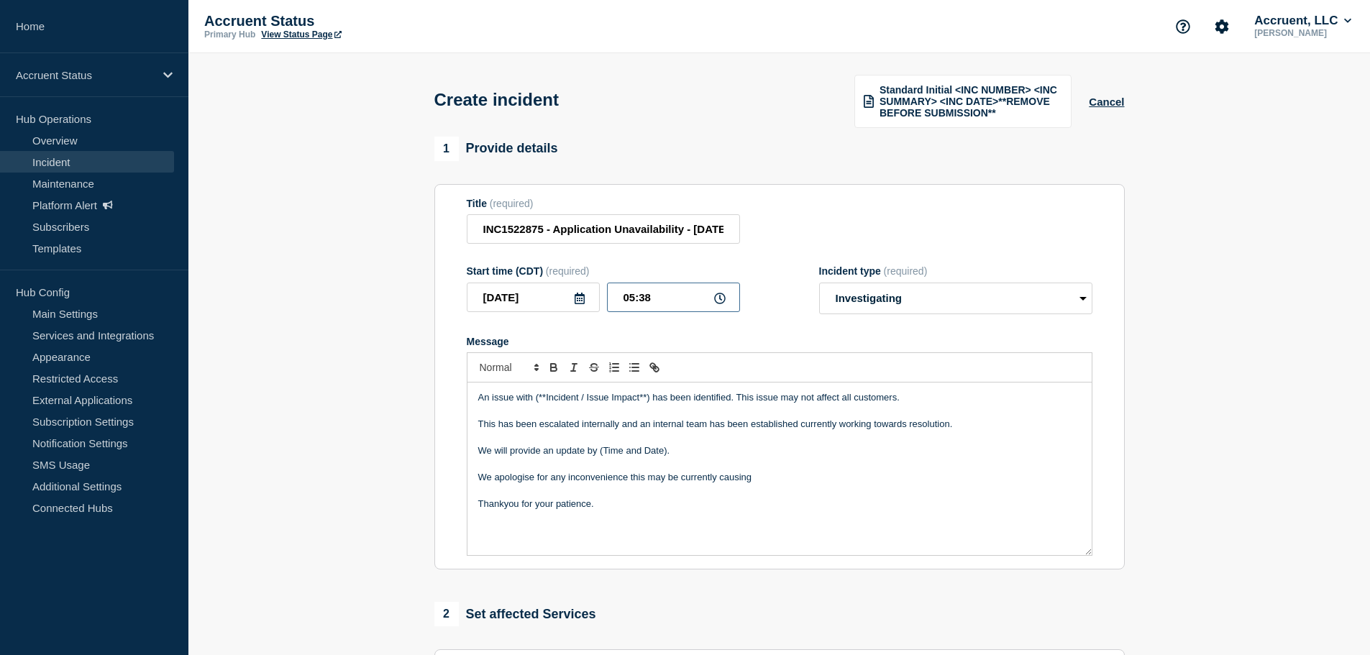
click at [628, 298] on input "05:38" at bounding box center [673, 297] width 133 height 29
click at [649, 296] on input "15:38" at bounding box center [673, 297] width 133 height 29
type input "15:00"
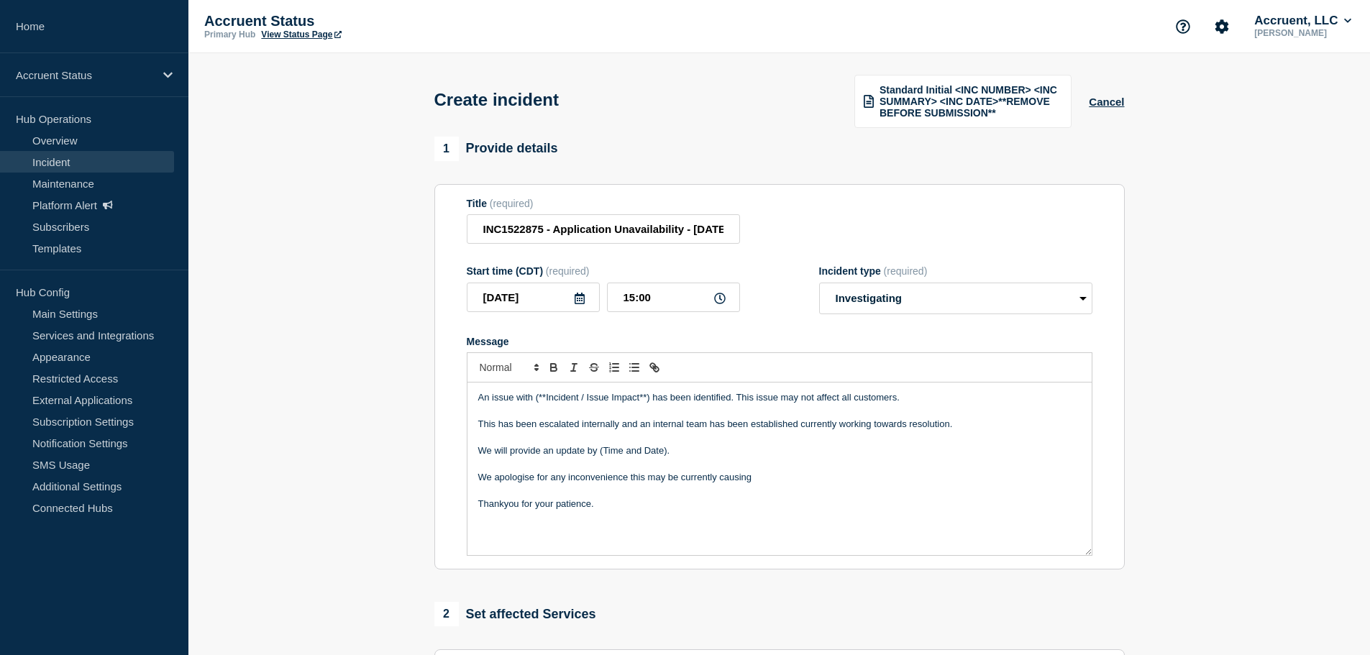
click at [759, 329] on form "Title (required) INC1522875 - Application Unavailability - 18th August 2025 Sta…" at bounding box center [780, 377] width 626 height 359
drag, startPoint x: 535, startPoint y: 398, endPoint x: 650, endPoint y: 398, distance: 115.1
click at [650, 398] on p "An issue with (**Incident / Issue Impact**) has been identified. This issue may…" at bounding box center [779, 397] width 603 height 13
drag, startPoint x: 686, startPoint y: 452, endPoint x: 467, endPoint y: 453, distance: 219.4
click at [467, 453] on div "An issue with application unavailability has been identified. This issue may no…" at bounding box center [779, 469] width 624 height 173
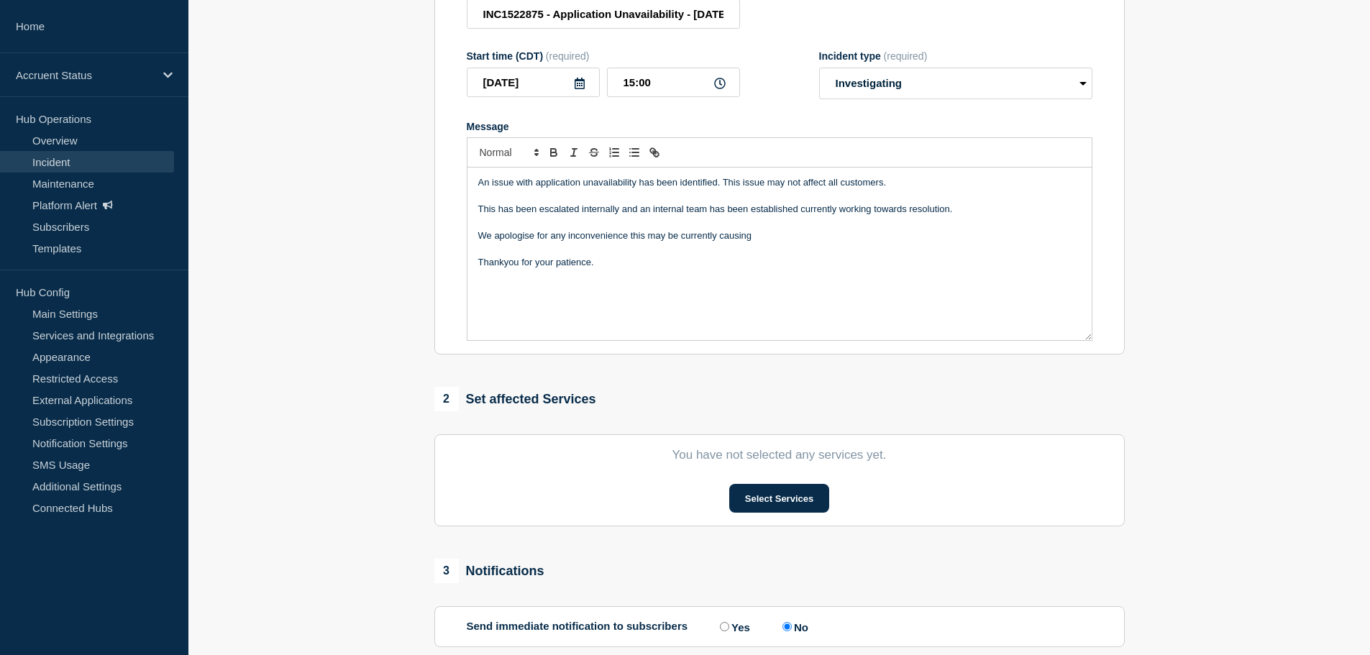
scroll to position [216, 0]
click at [774, 492] on button "Select Services" at bounding box center [779, 497] width 100 height 29
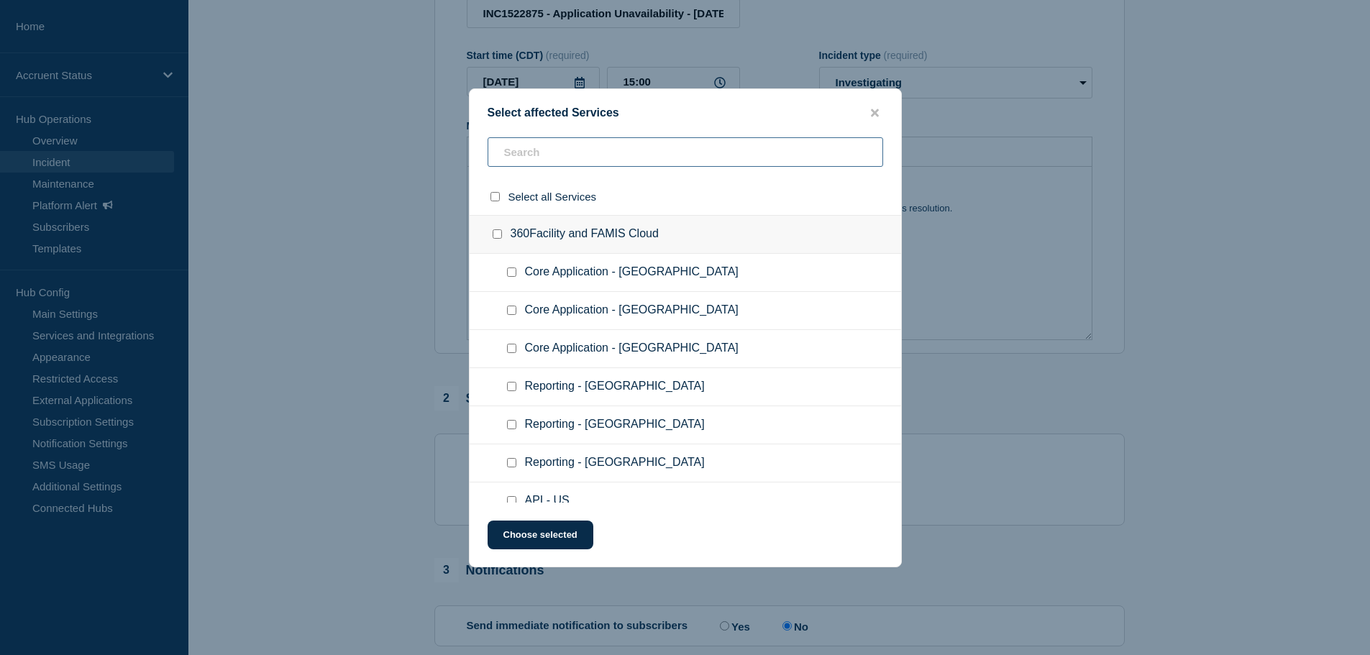
click at [538, 167] on input "text" at bounding box center [686, 151] width 396 height 29
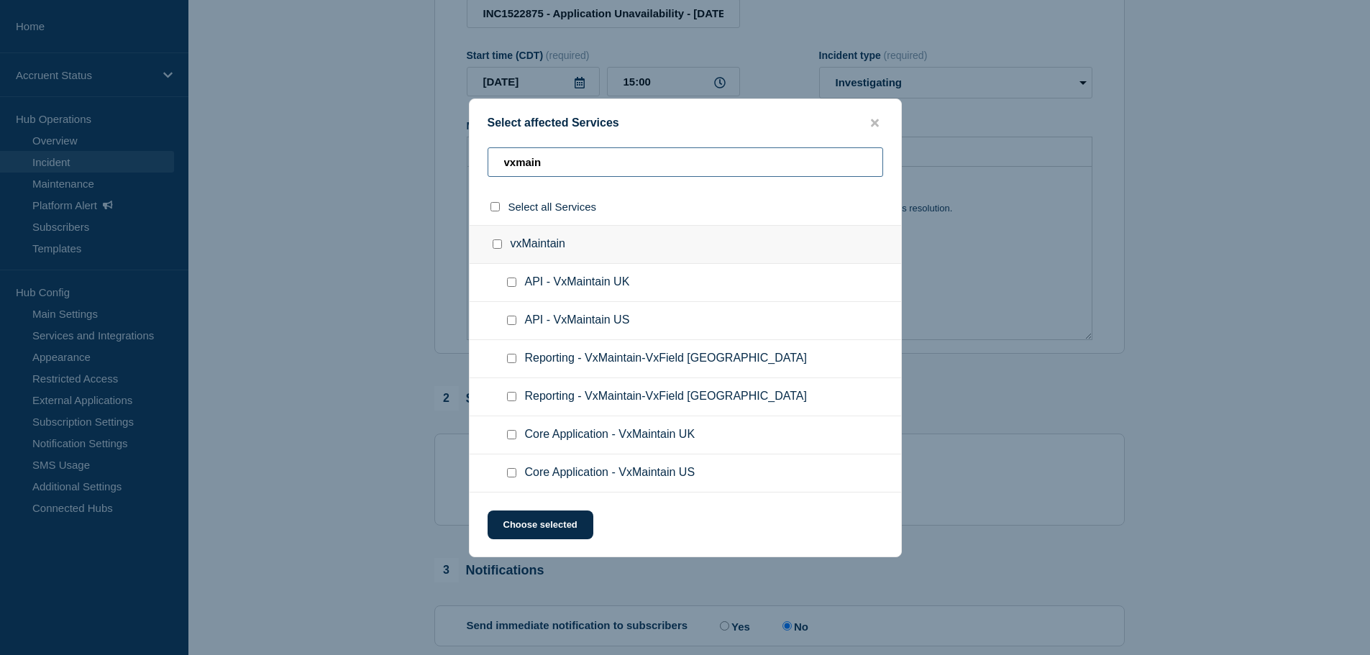
type input "vxmain"
click at [508, 433] on input "Core Application - VxMaintain UK checkbox" at bounding box center [511, 434] width 9 height 9
checkbox input "true"
click at [512, 475] on input "Core Application - VxMaintain US checkbox" at bounding box center [511, 472] width 9 height 9
checkbox input "true"
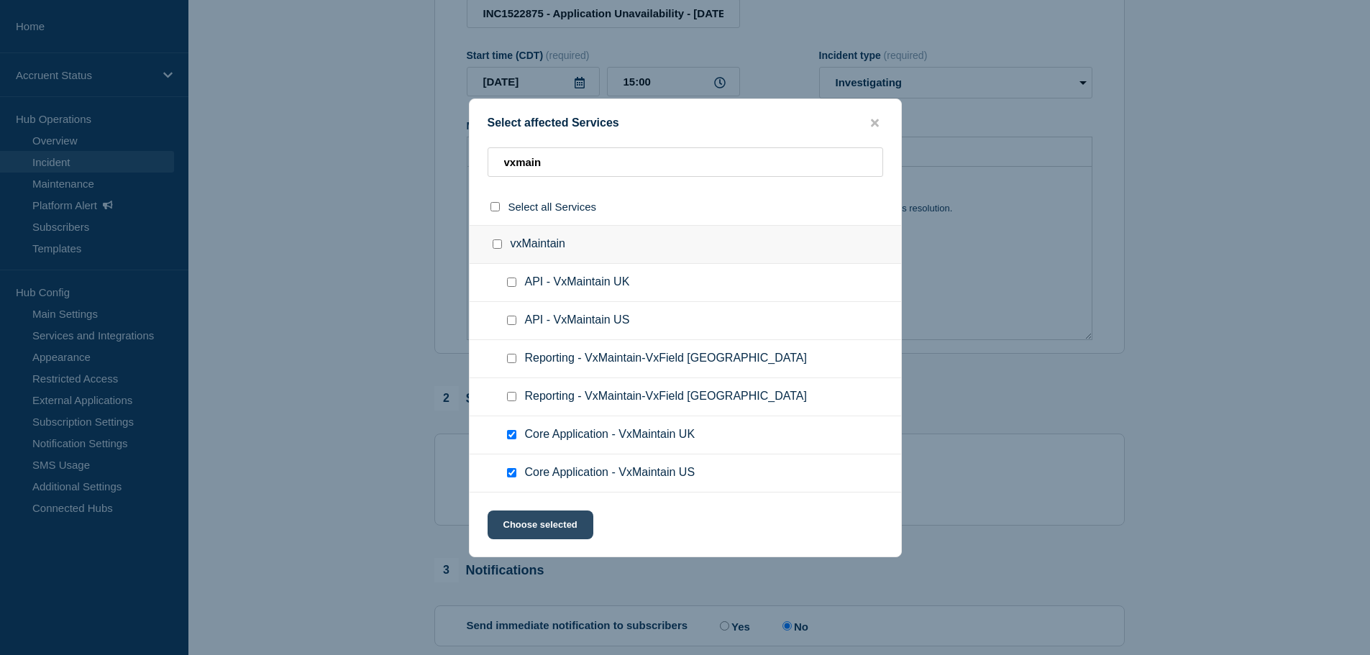
click at [557, 526] on button "Choose selected" at bounding box center [541, 525] width 106 height 29
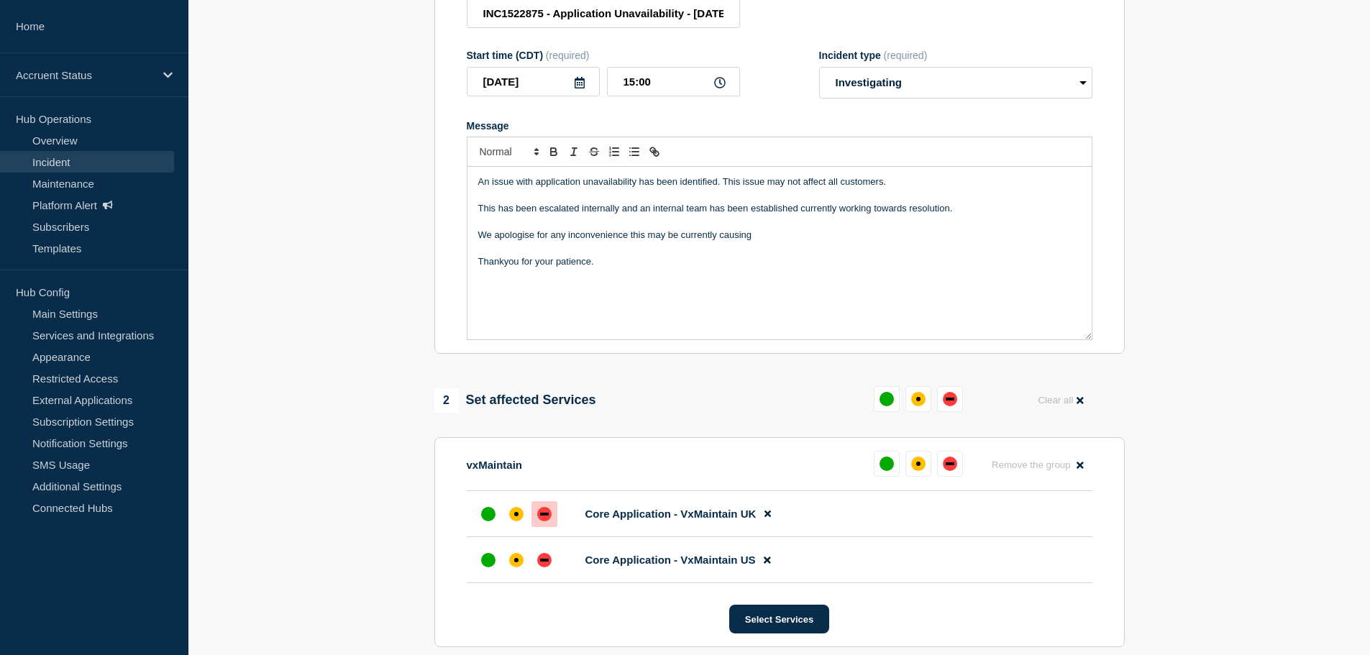
click at [550, 512] on div "down" at bounding box center [544, 514] width 14 height 14
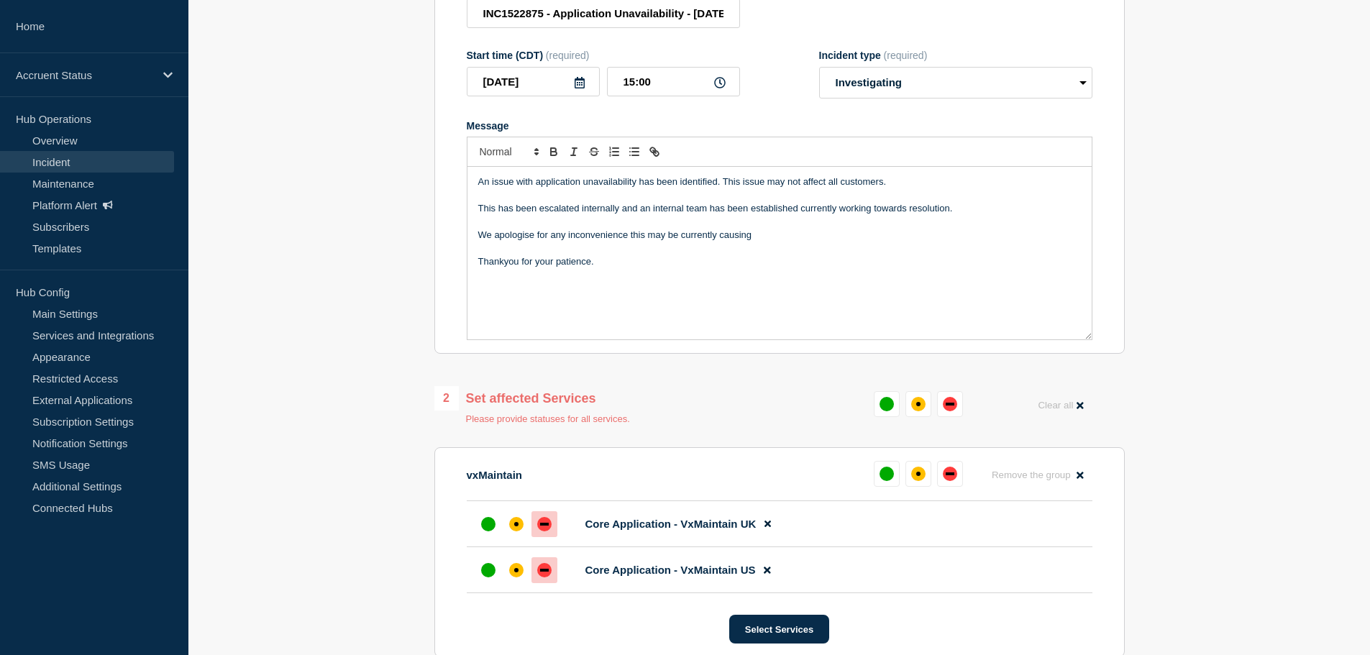
click at [550, 572] on div "down" at bounding box center [544, 570] width 14 height 14
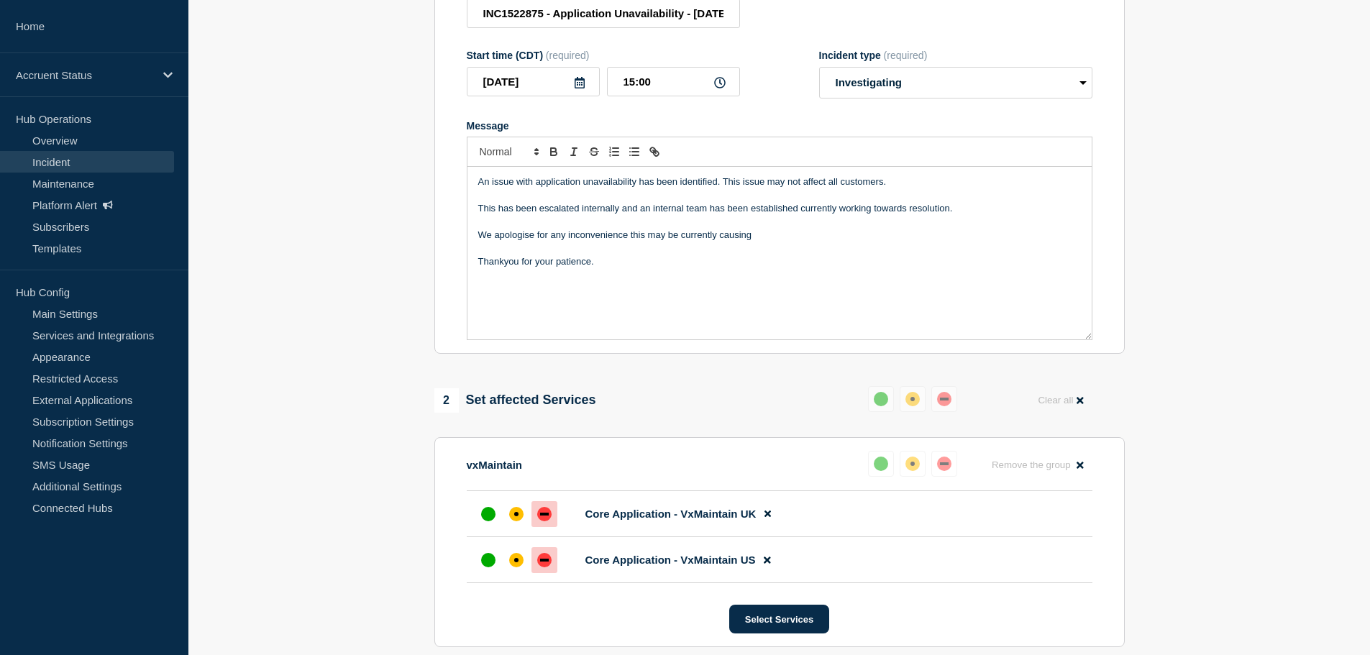
click at [1210, 332] on section "1 Provide details Title (required) INC1522875 - Application Unavailability - 18…" at bounding box center [779, 393] width 1182 height 945
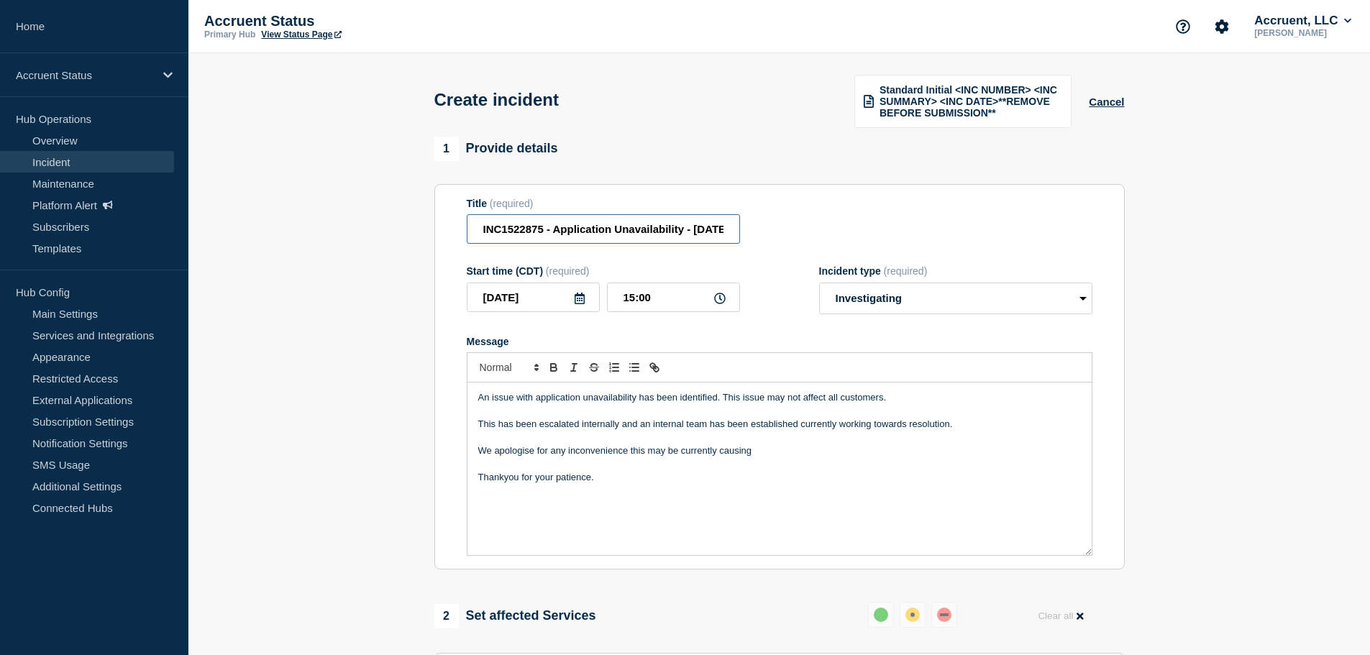
scroll to position [0, 60]
drag, startPoint x: 598, startPoint y: 228, endPoint x: 852, endPoint y: 236, distance: 254.7
click at [852, 236] on div "Title (required) INC1522875 - Application Unavailability - 18th August 2025" at bounding box center [780, 221] width 626 height 47
click at [1195, 289] on section "1 Provide details Title (required) INC1522875 - Application Unavailability - 18…" at bounding box center [779, 609] width 1182 height 945
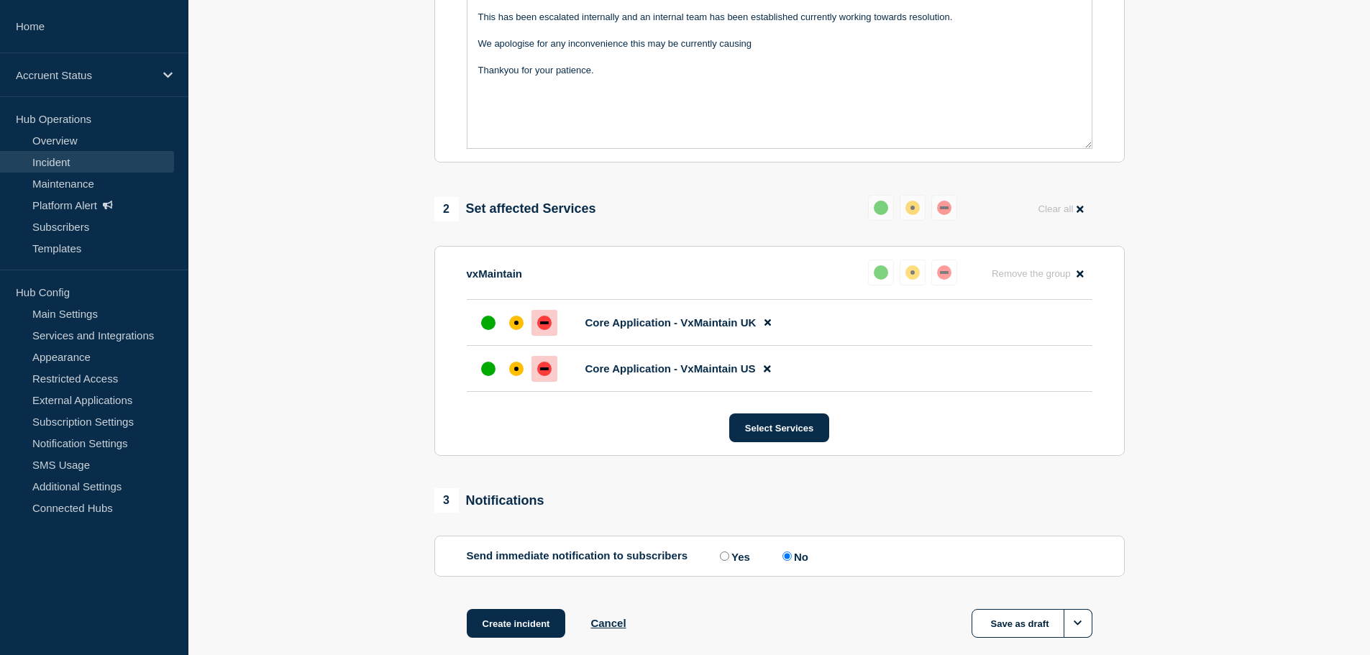
scroll to position [483, 0]
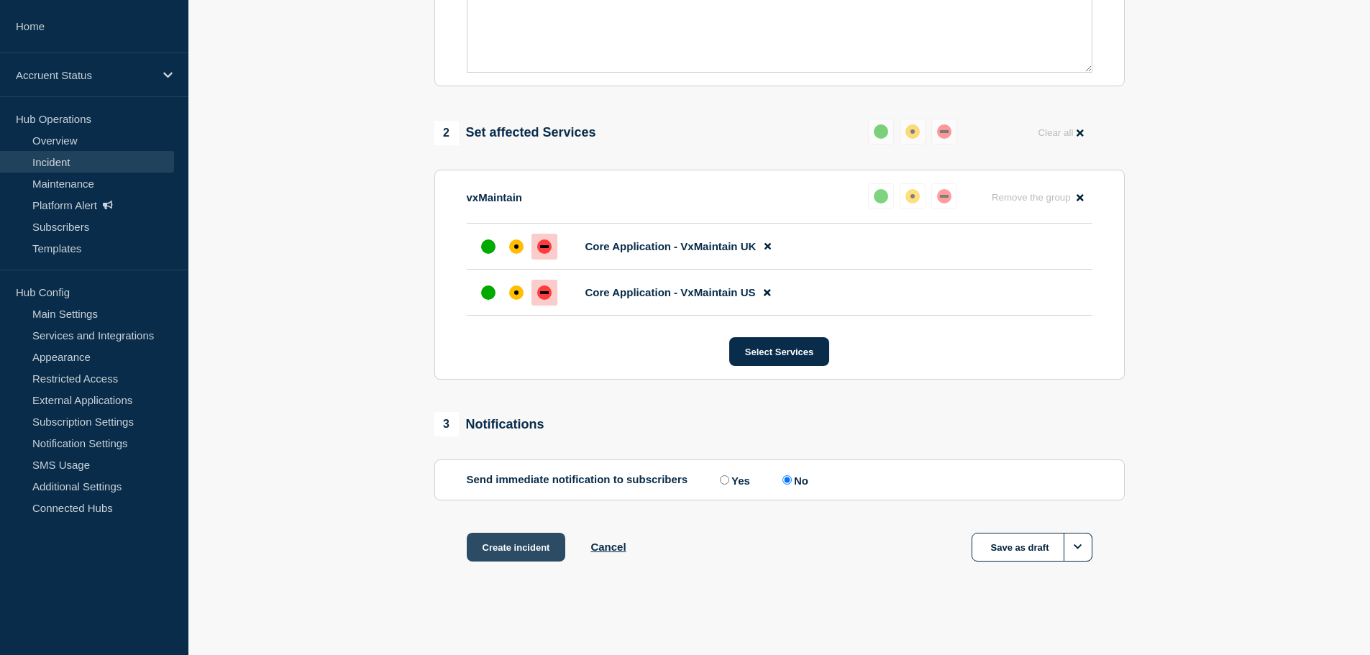
click at [536, 545] on button "Create incident" at bounding box center [516, 547] width 99 height 29
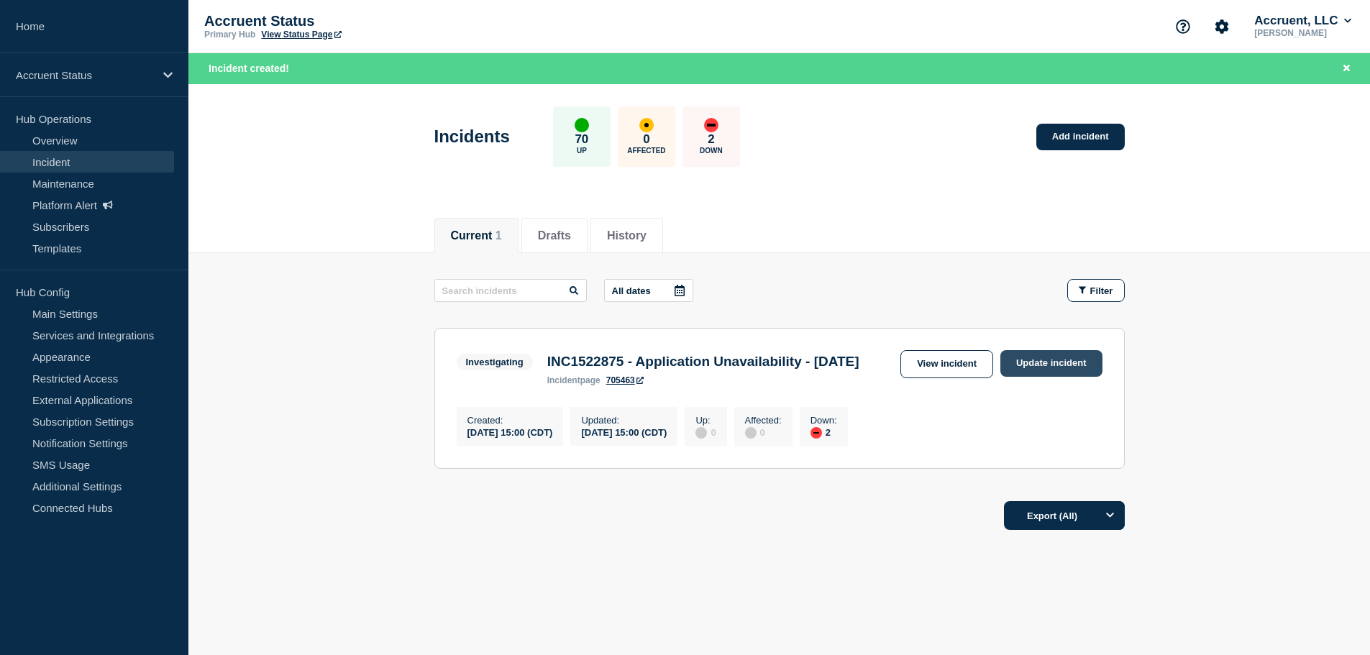
click at [1067, 363] on link "Update incident" at bounding box center [1051, 363] width 102 height 27
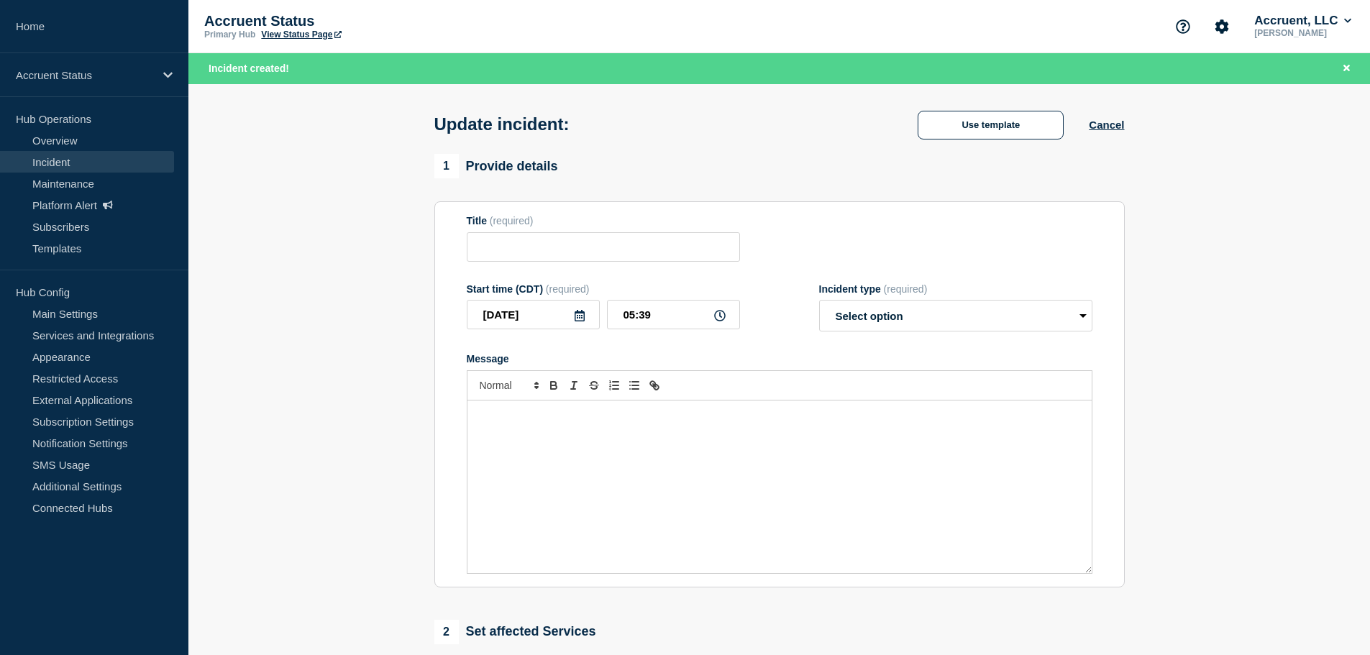
type input "INC1522875 - Application Unavailability - 18th August 2025"
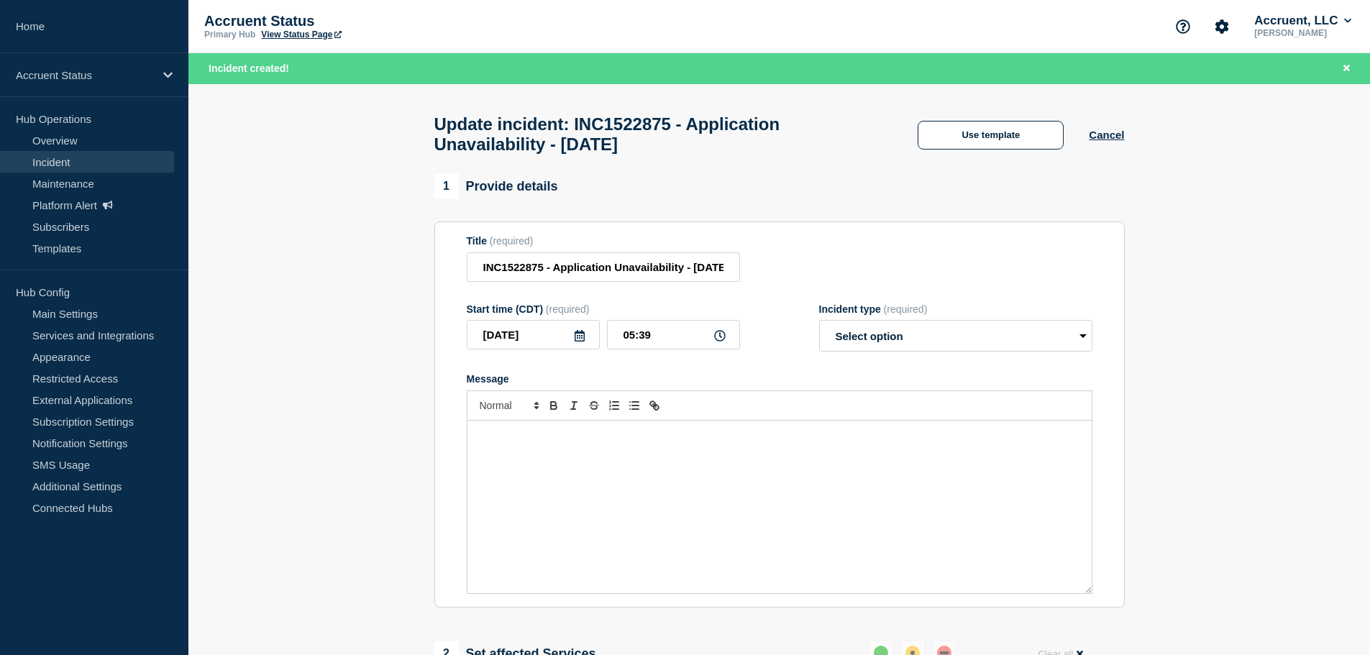
click at [580, 342] on icon at bounding box center [580, 336] width 12 height 12
click at [483, 382] on polyline "button" at bounding box center [485, 382] width 4 height 9
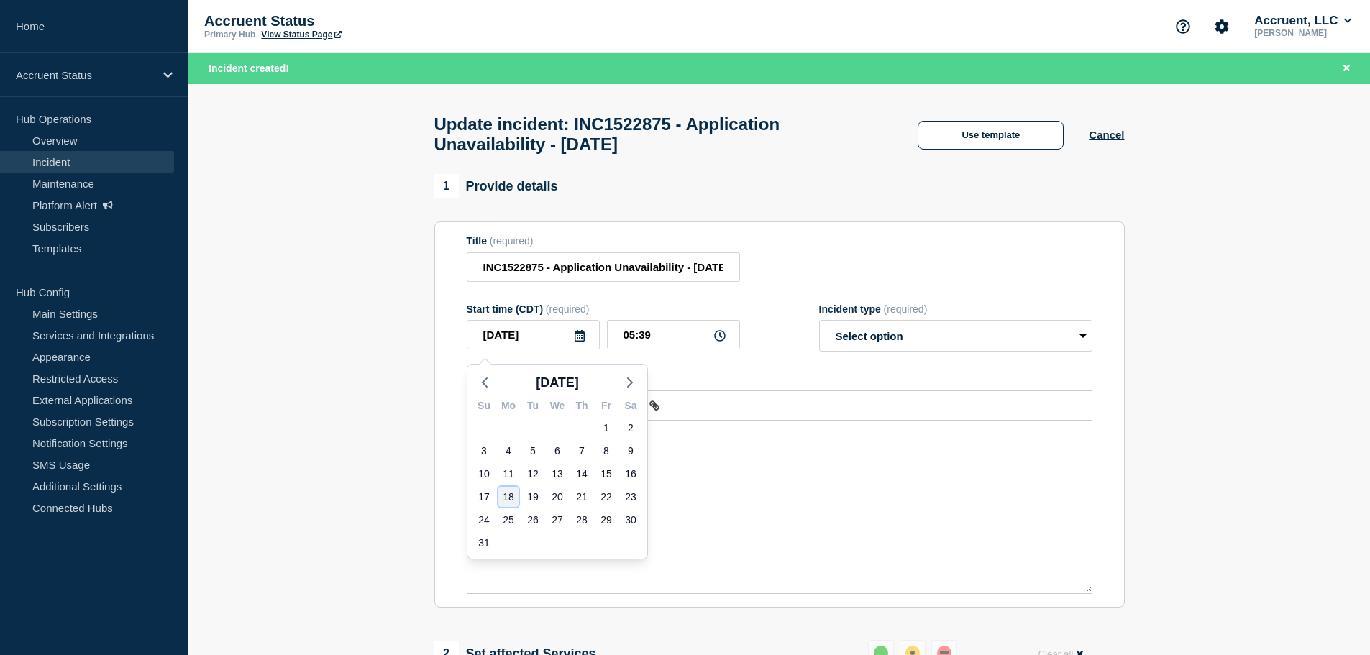
click at [503, 500] on div "18" at bounding box center [508, 497] width 20 height 20
type input "2025-08-18"
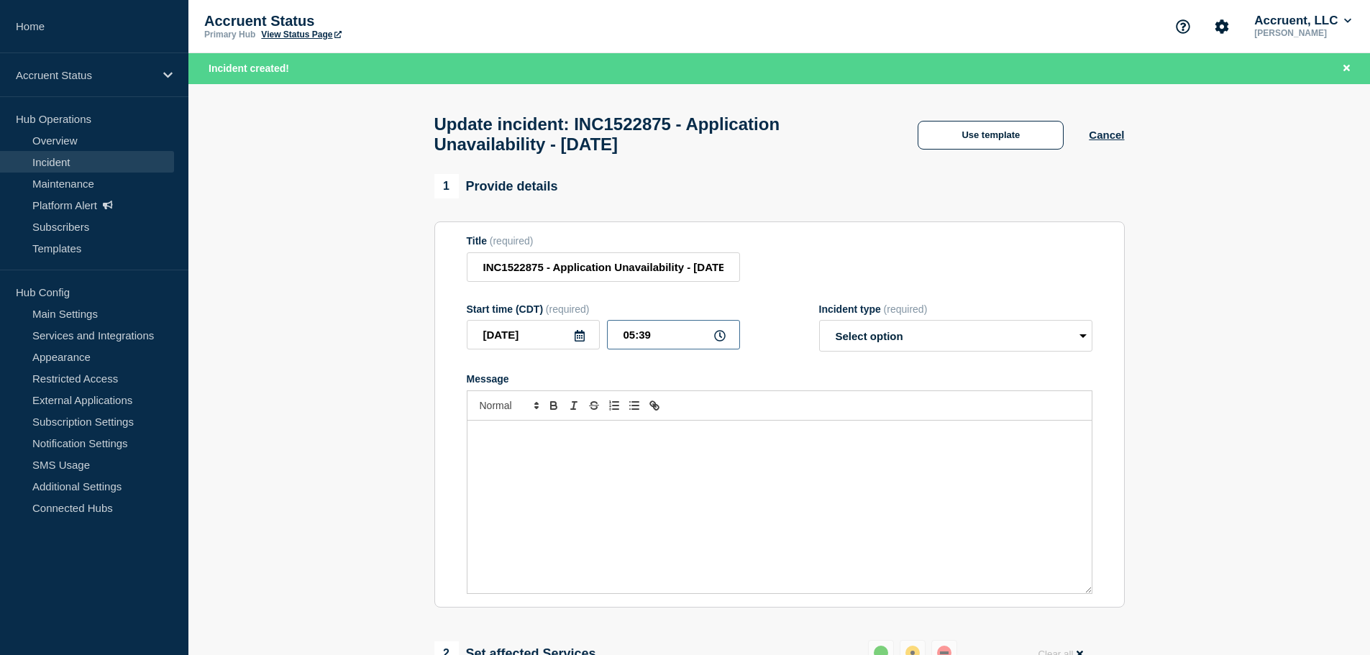
click at [629, 343] on input "05:39" at bounding box center [673, 334] width 133 height 29
click at [648, 341] on input "15:39" at bounding box center [673, 334] width 133 height 29
type input "15:06"
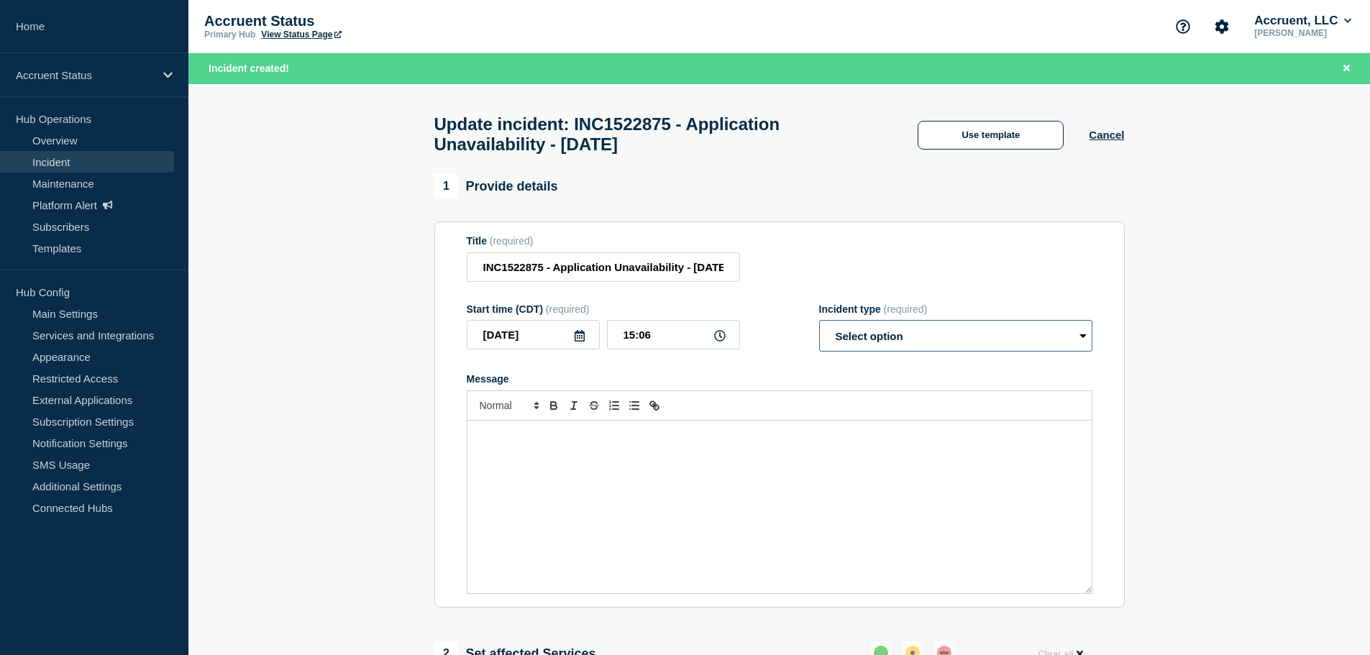
click at [878, 328] on select "Select option Investigating Identified Monitoring Resolved" at bounding box center [955, 336] width 273 height 32
click at [986, 134] on button "Use template" at bounding box center [991, 135] width 146 height 29
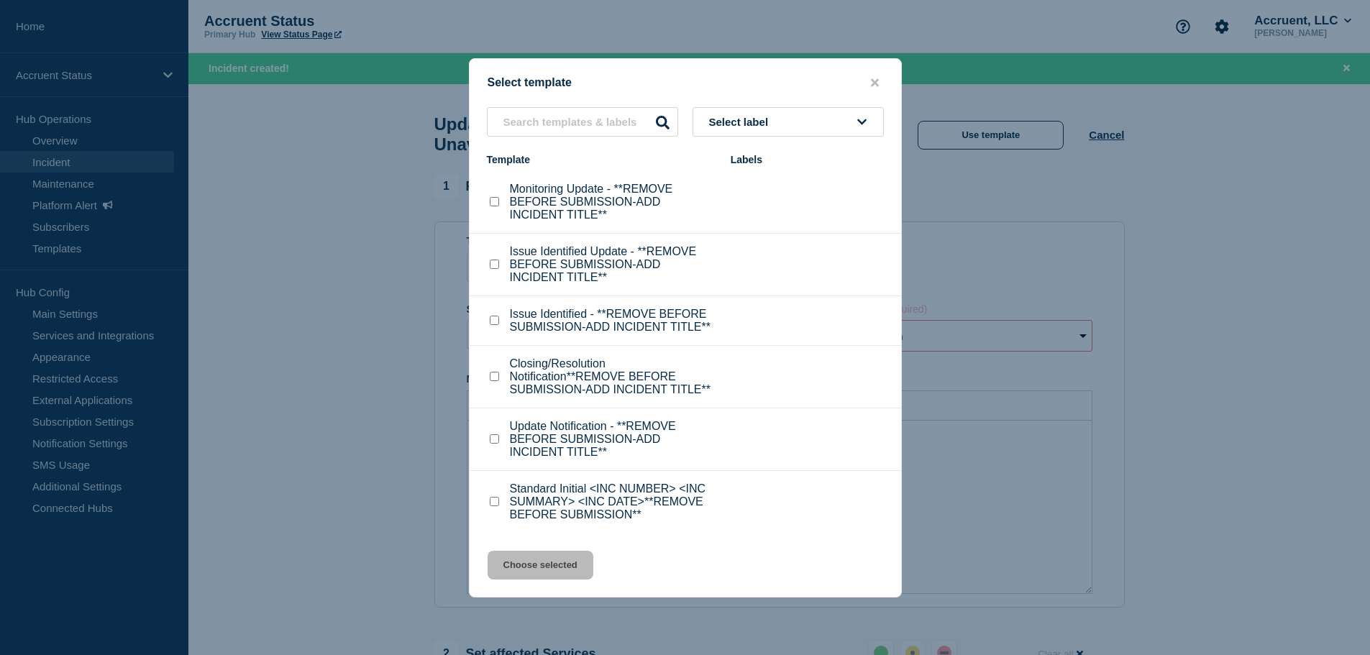
click at [492, 436] on div at bounding box center [494, 439] width 14 height 14
click at [500, 447] on div at bounding box center [494, 439] width 14 height 14
click at [495, 443] on input "Update Notification - **REMOVE BEFORE SUBMISSION-ADD INCIDENT TITLE** checkbox" at bounding box center [494, 438] width 9 height 9
checkbox input "true"
click at [554, 569] on button "Choose selected" at bounding box center [541, 565] width 106 height 29
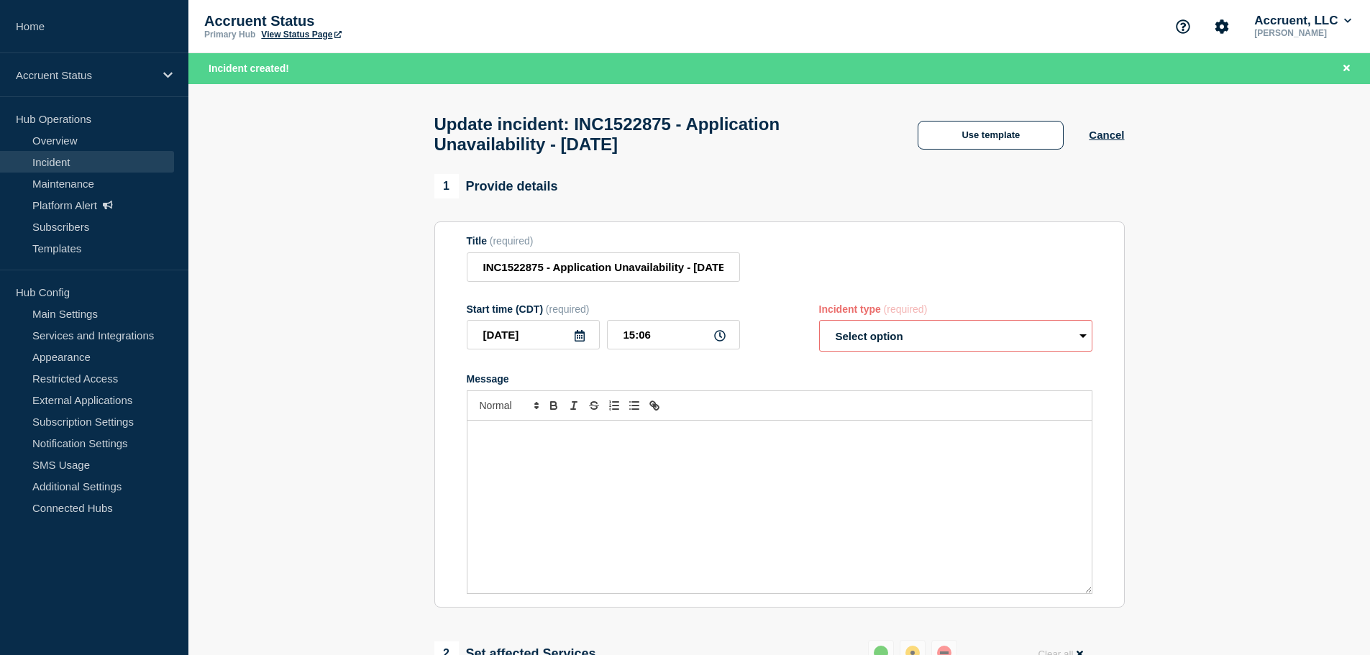
select select "investigating"
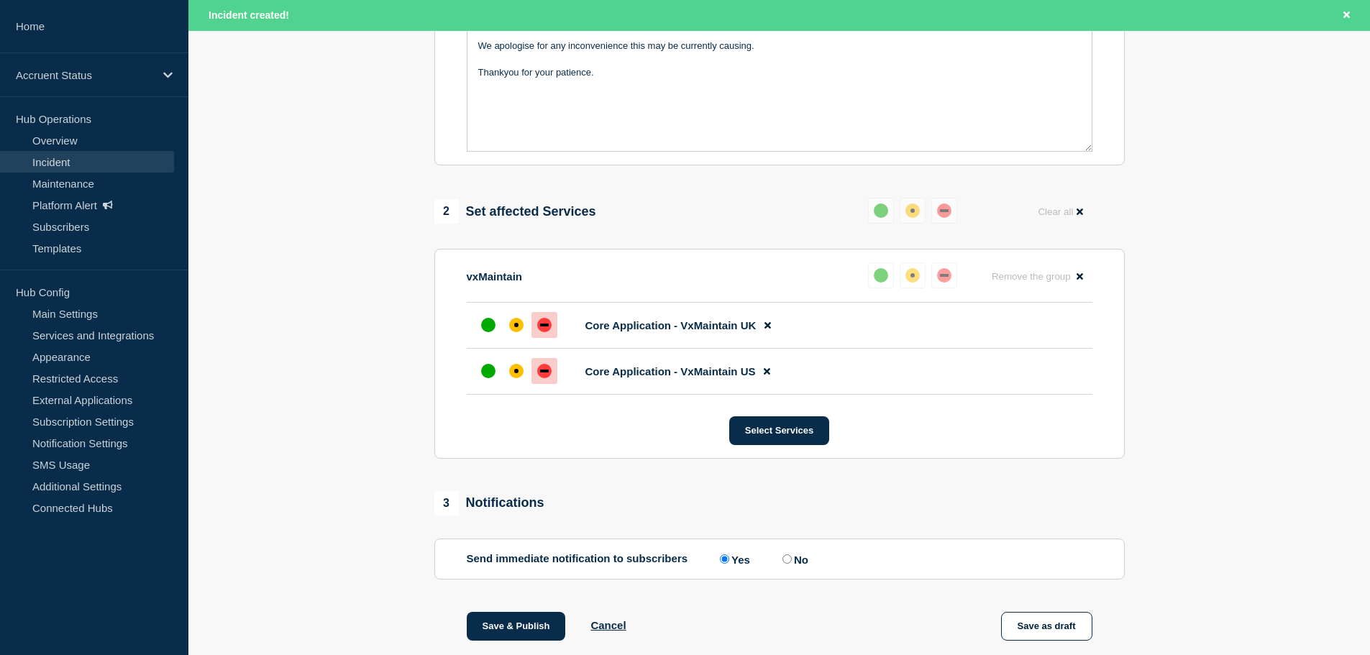
scroll to position [575, 0]
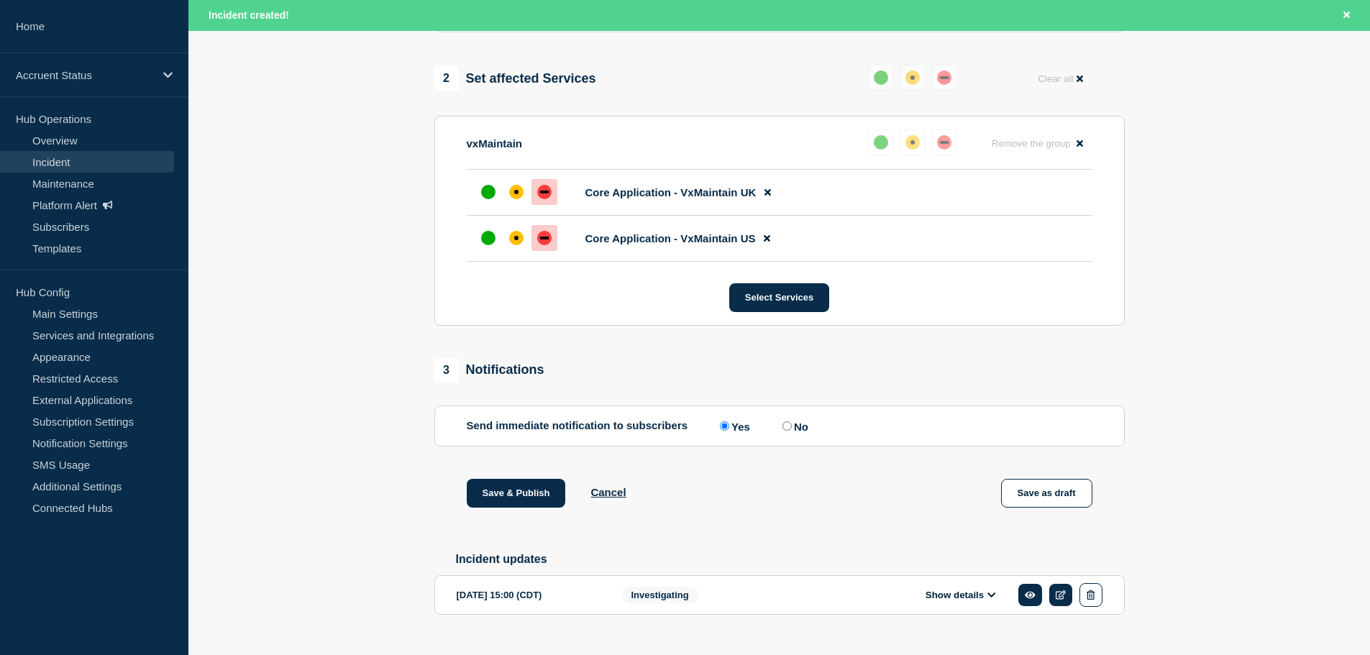
click at [788, 431] on input "No" at bounding box center [786, 425] width 9 height 9
radio input "true"
radio input "false"
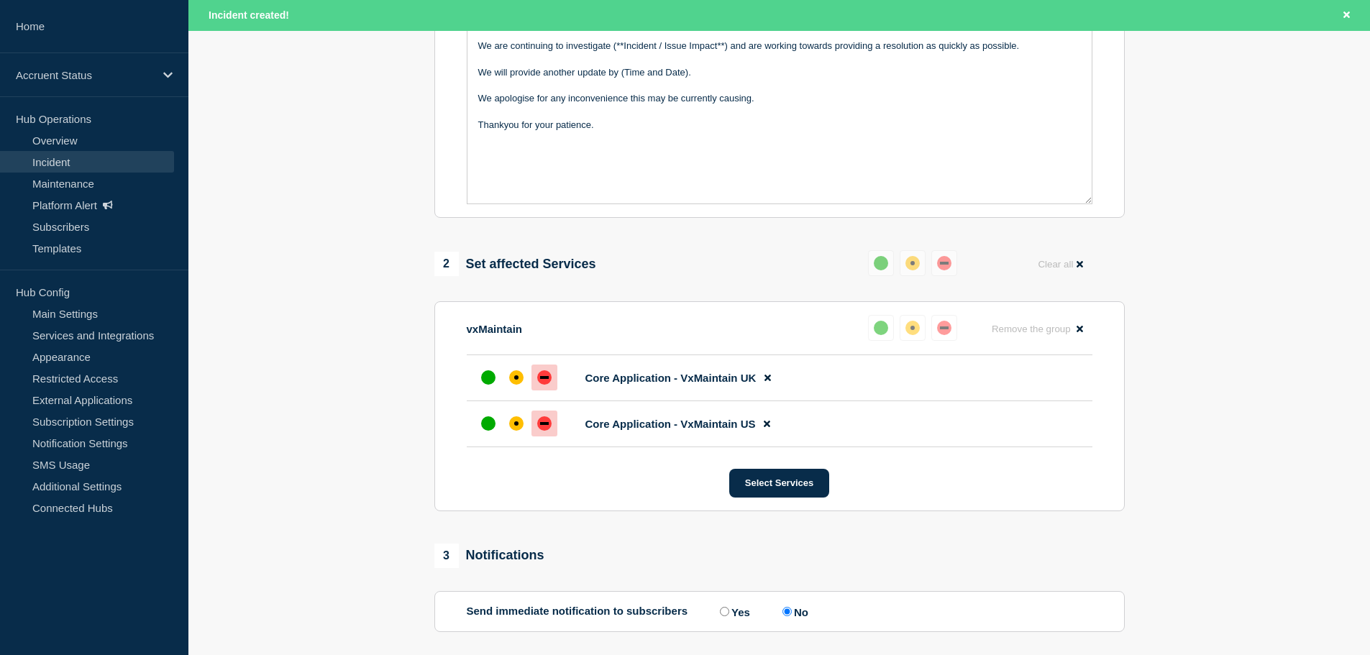
scroll to position [0, 0]
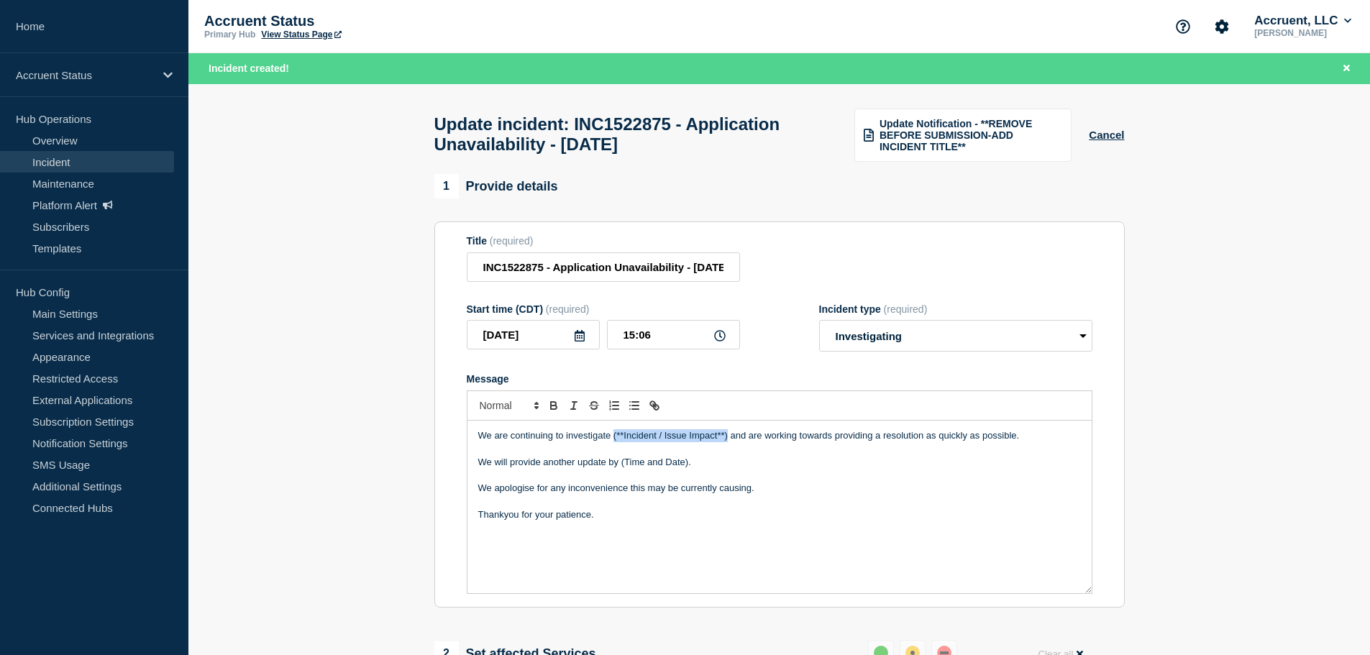
drag, startPoint x: 613, startPoint y: 443, endPoint x: 727, endPoint y: 443, distance: 113.6
click at [727, 442] on p "We are continuing to investigate (**Incident / Issue Impact**) and are working …" at bounding box center [779, 435] width 603 height 13
click at [720, 437] on p "We are continuing to investigate application unavailibty and are working toward…" at bounding box center [779, 435] width 603 height 13
drag, startPoint x: 695, startPoint y: 442, endPoint x: 622, endPoint y: 457, distance: 74.2
click at [616, 455] on p "Message" at bounding box center [779, 448] width 603 height 13
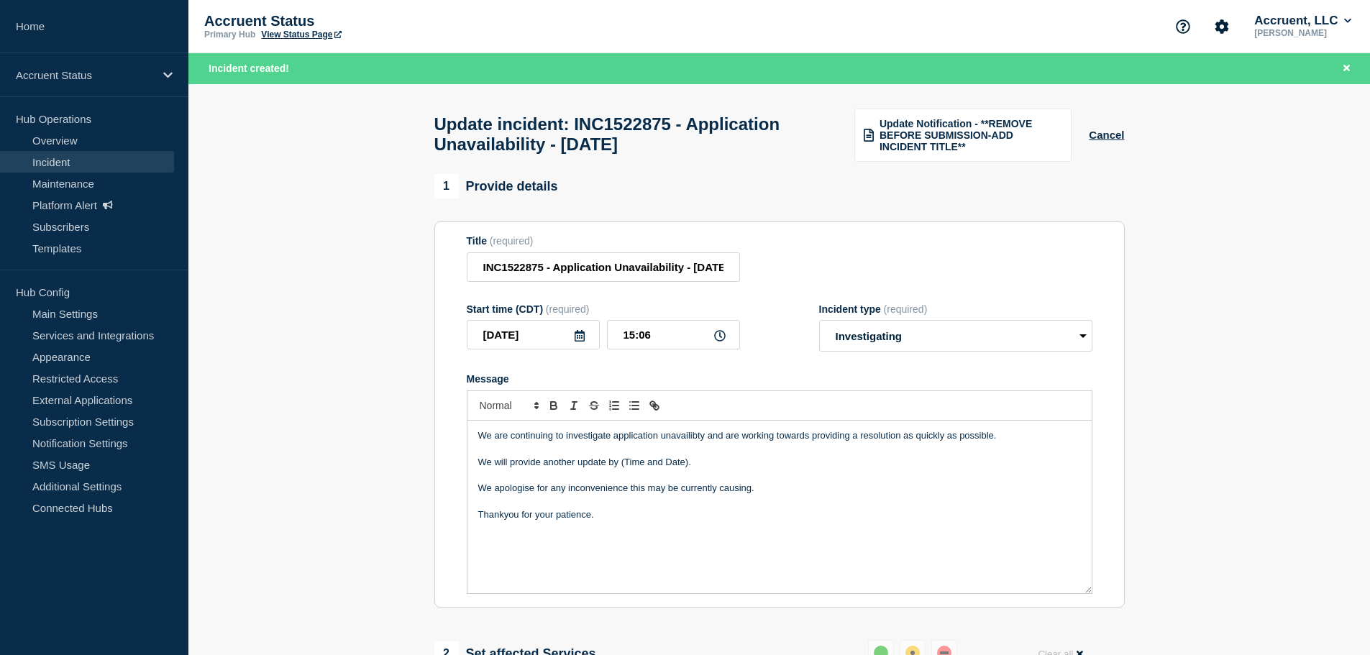
click at [691, 442] on p "We are continuing to investigate application unavailibty and are working toward…" at bounding box center [779, 435] width 603 height 13
drag, startPoint x: 698, startPoint y: 470, endPoint x: 460, endPoint y: 469, distance: 238.1
click at [460, 469] on section "Title (required) INC1522875 - Application Unavailability - 18th August 2025 Sta…" at bounding box center [779, 415] width 690 height 386
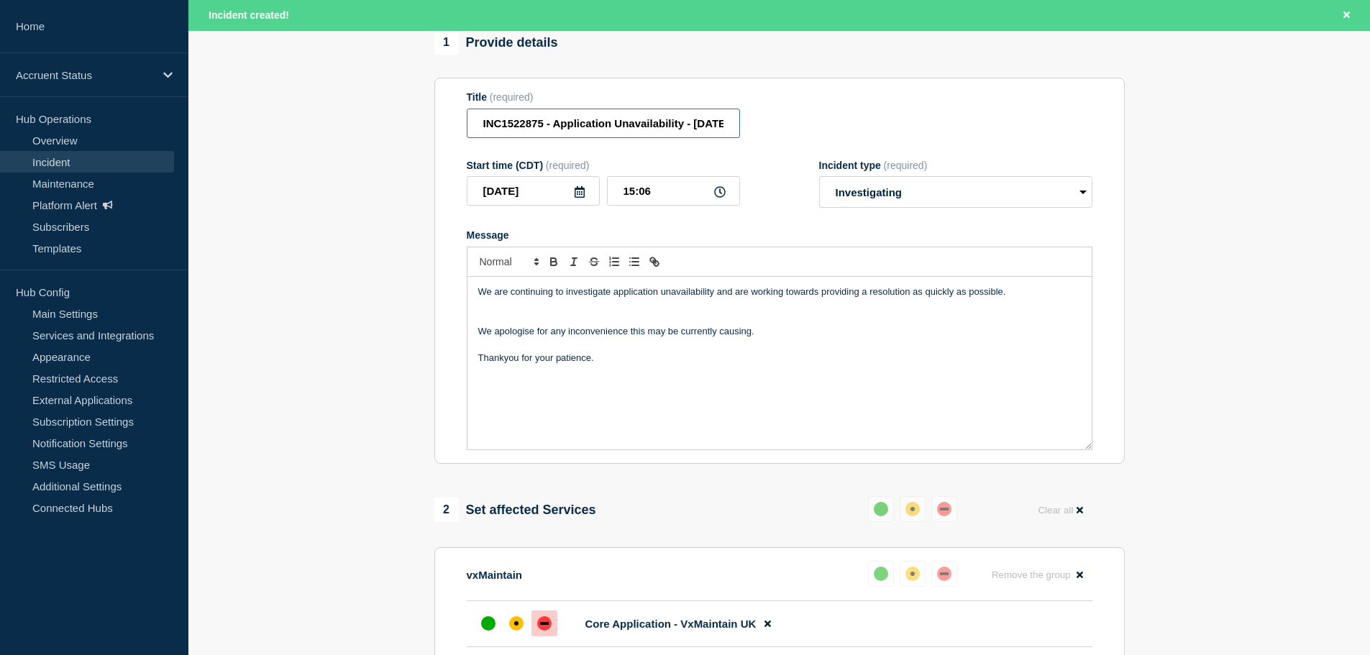
scroll to position [0, 60]
drag, startPoint x: 593, startPoint y: 132, endPoint x: 852, endPoint y: 132, distance: 259.6
click at [852, 132] on div "Title (required) INC1522875 - Application Unavailability - 18th August 2025" at bounding box center [780, 114] width 626 height 47
click at [709, 129] on input "INC1522875 - Application Unavailability - 18th August 2025" at bounding box center [603, 123] width 273 height 29
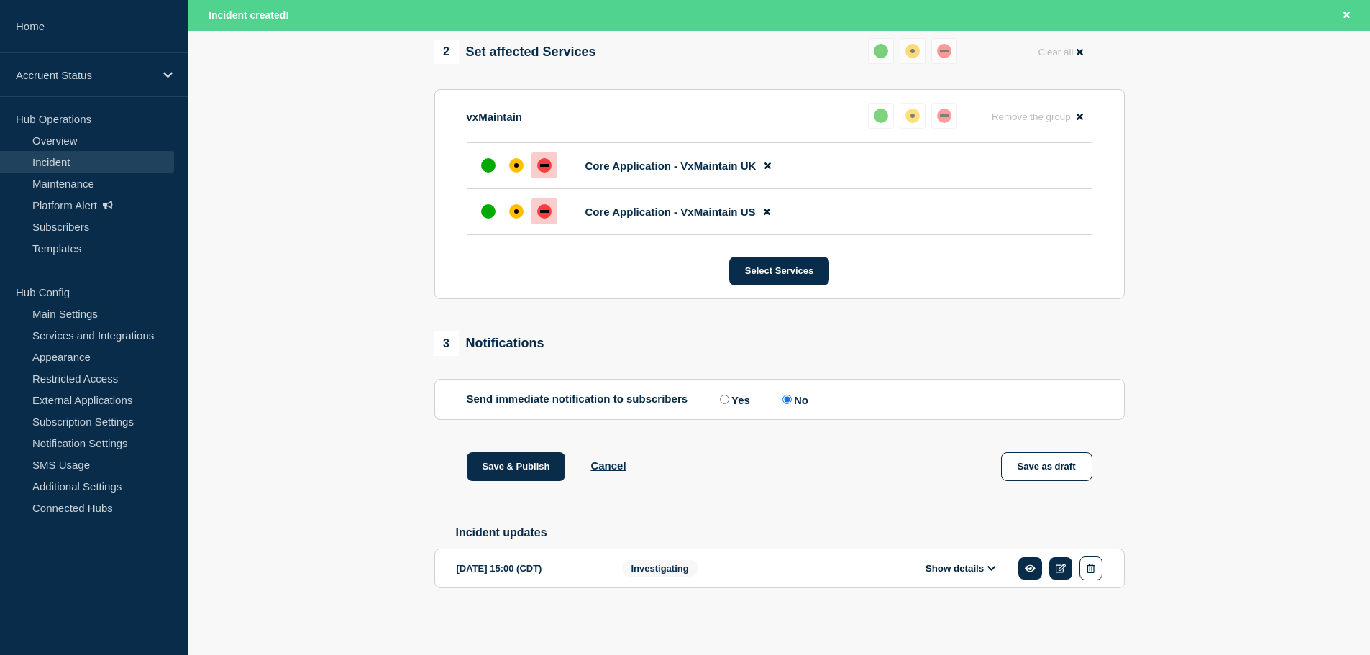
scroll to position [0, 0]
click at [790, 396] on input "No" at bounding box center [786, 399] width 9 height 9
click at [1125, 342] on div "1 Provide details Title (required) INC1522875 - Application Unavailability - 18…" at bounding box center [779, 103] width 707 height 1062
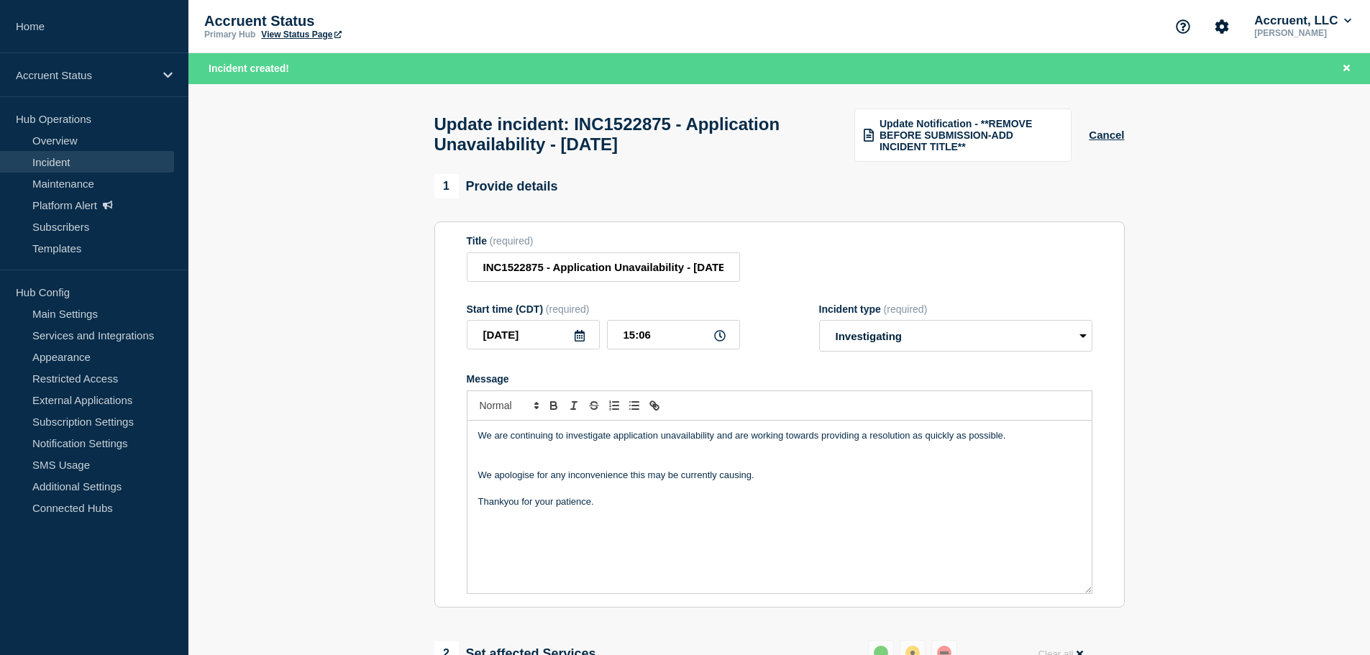
click at [478, 465] on p "Message" at bounding box center [779, 462] width 603 height 13
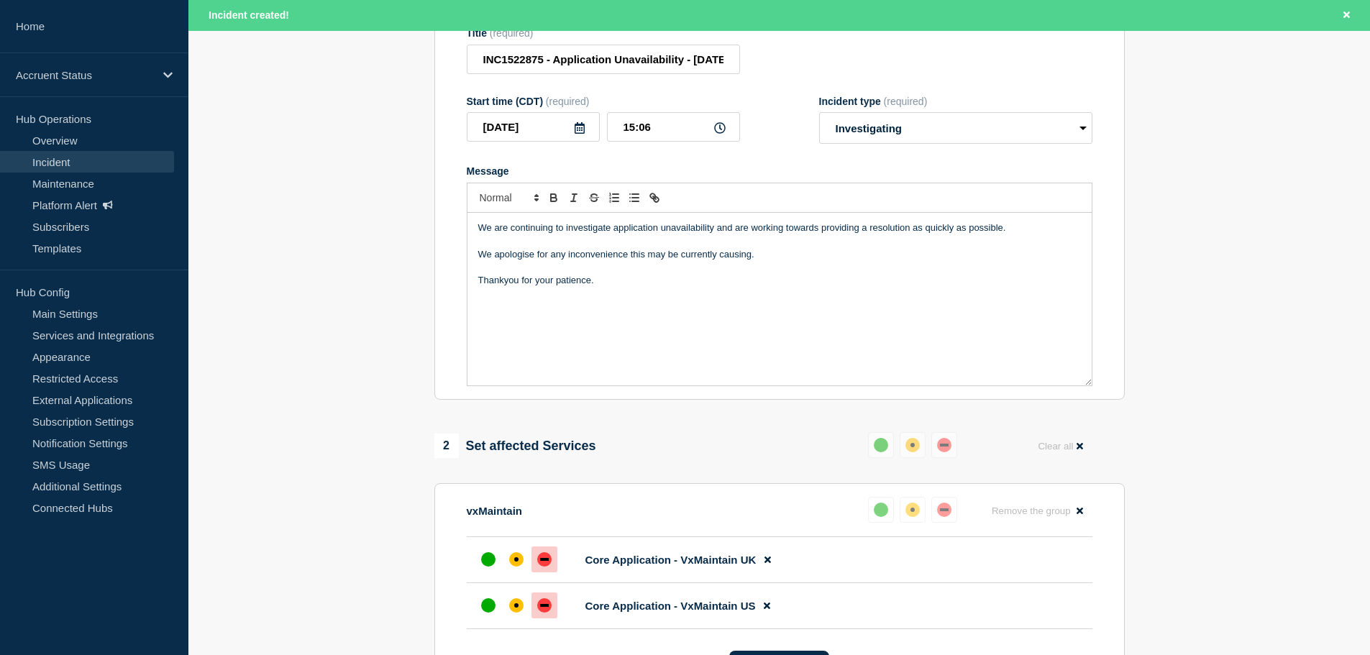
scroll to position [432, 0]
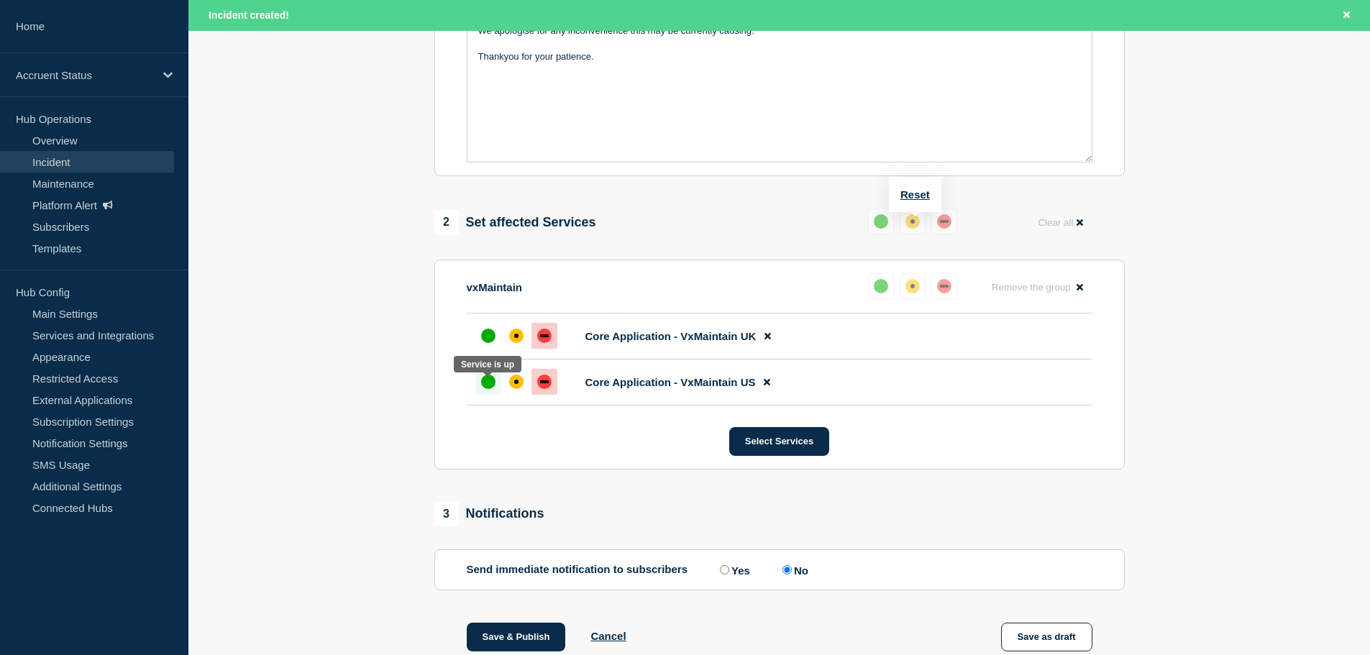
click at [485, 389] on div "up" at bounding box center [488, 382] width 14 height 14
click at [549, 343] on div "down" at bounding box center [544, 336] width 14 height 14
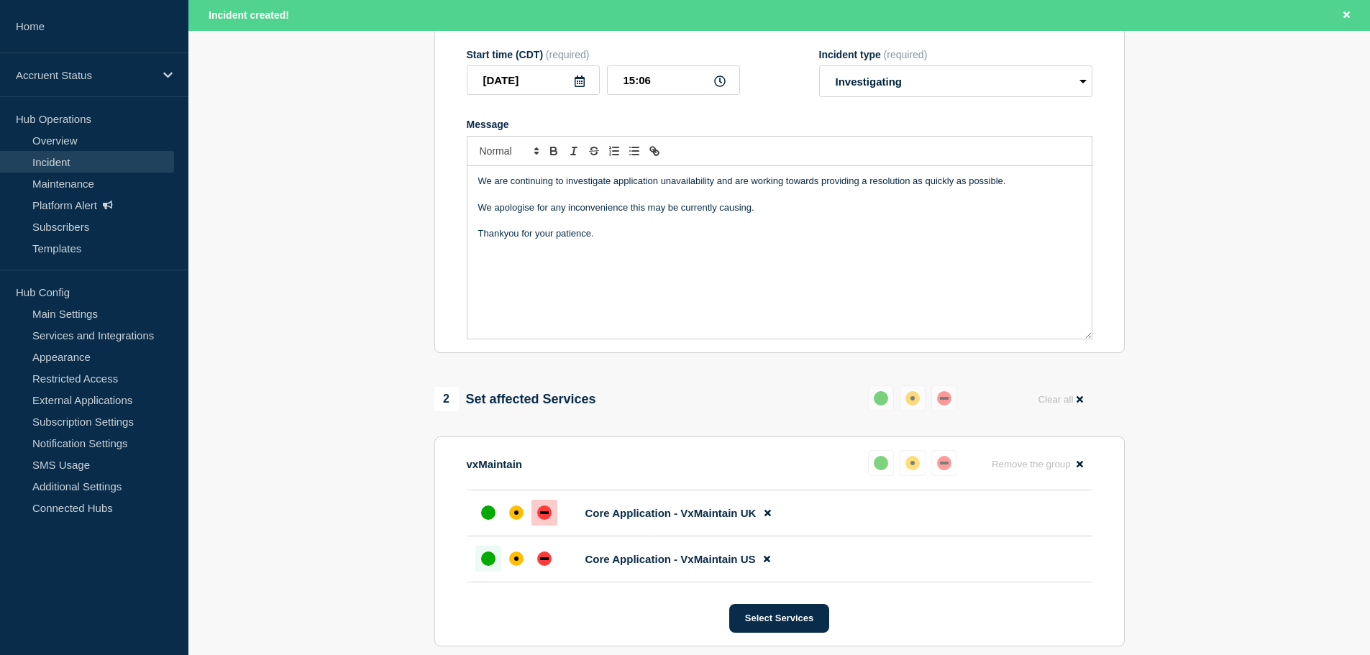
scroll to position [575, 0]
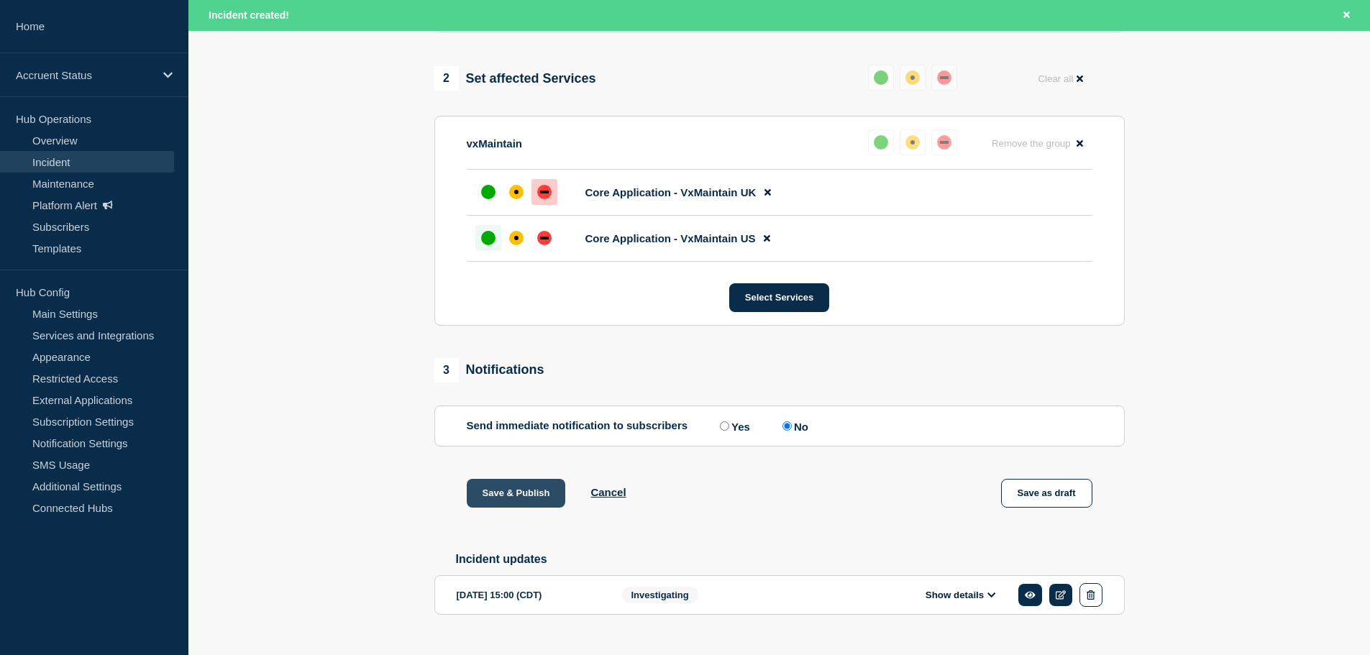
click at [518, 501] on button "Save & Publish" at bounding box center [516, 493] width 99 height 29
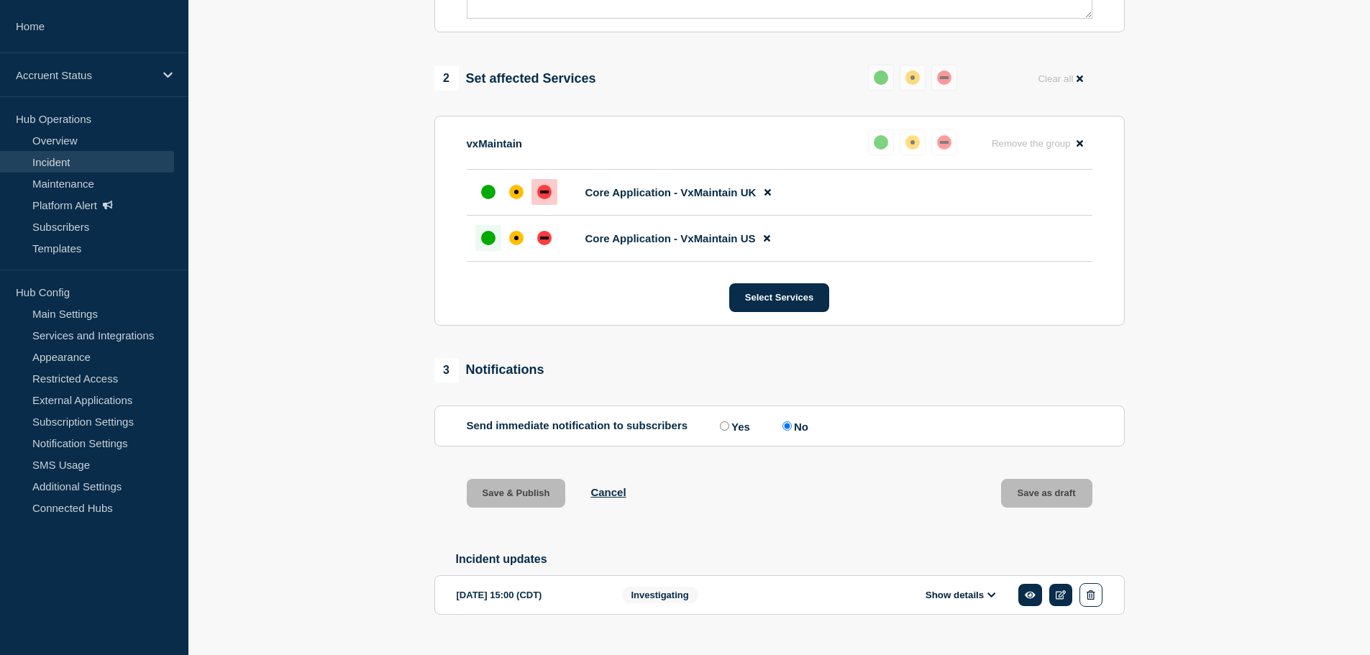
scroll to position [544, 0]
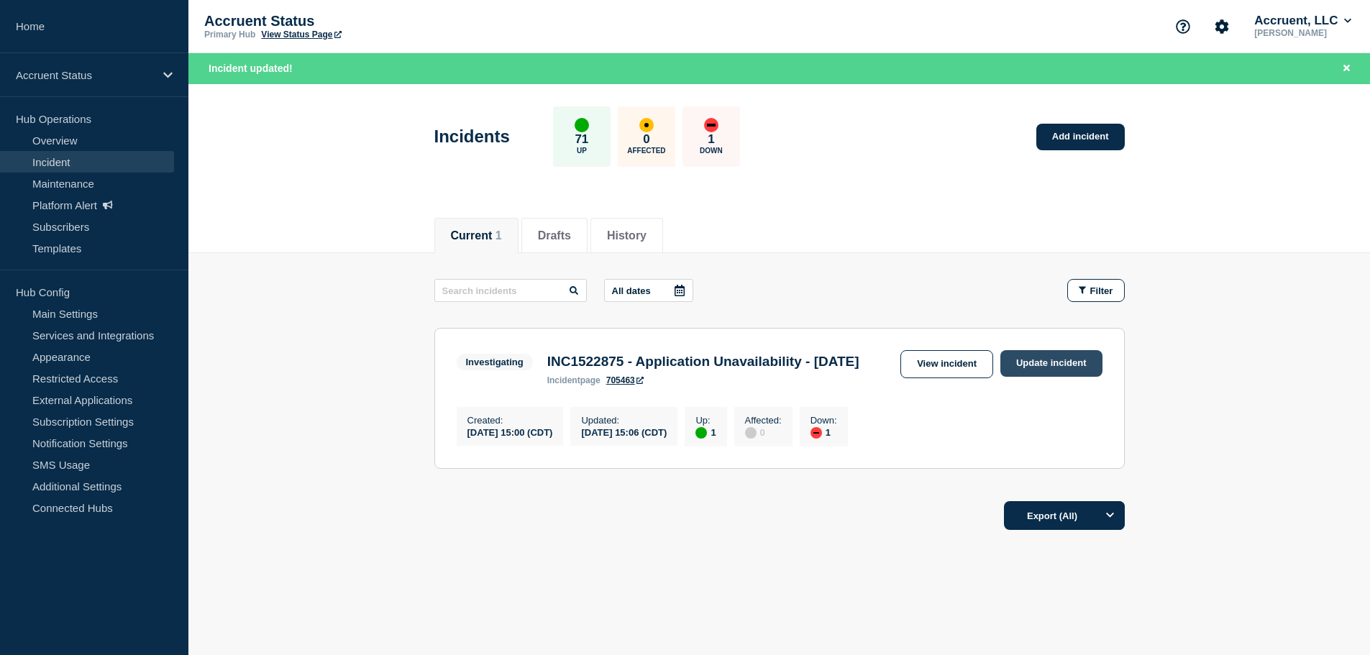
click at [1076, 365] on link "Update incident" at bounding box center [1051, 363] width 102 height 27
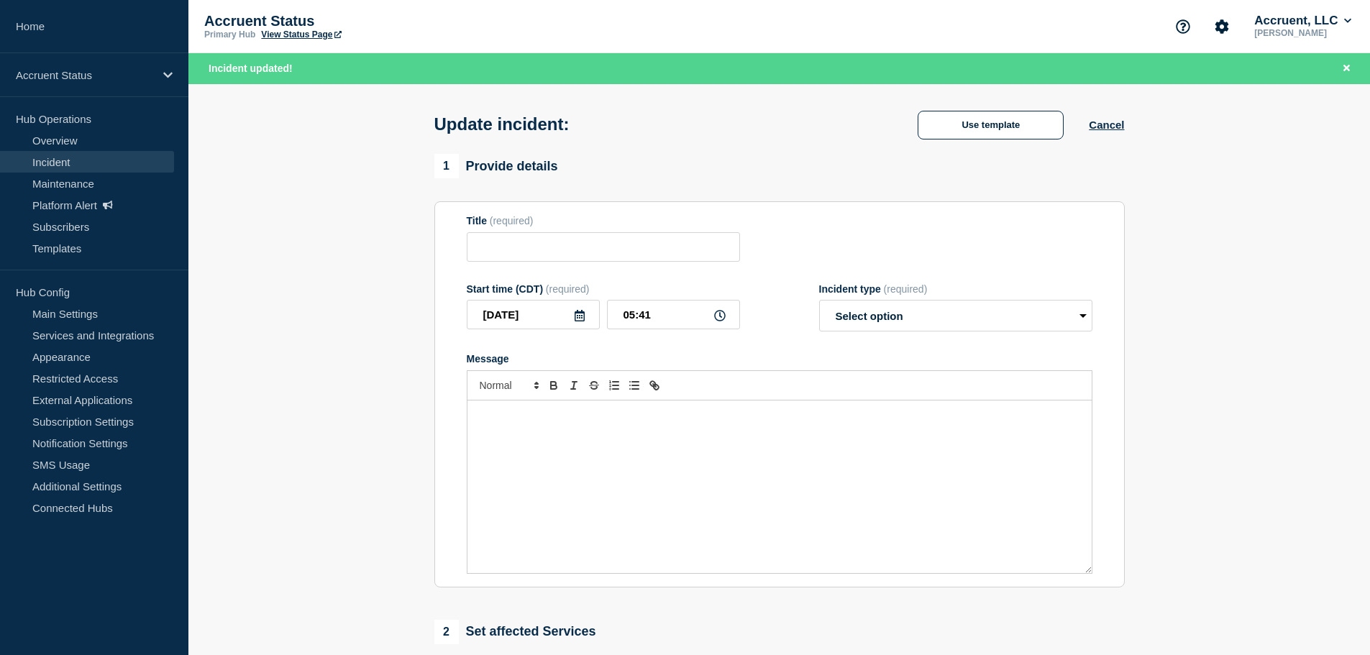
type input "INC1522875 - Application Unavailability - 18th August 2025"
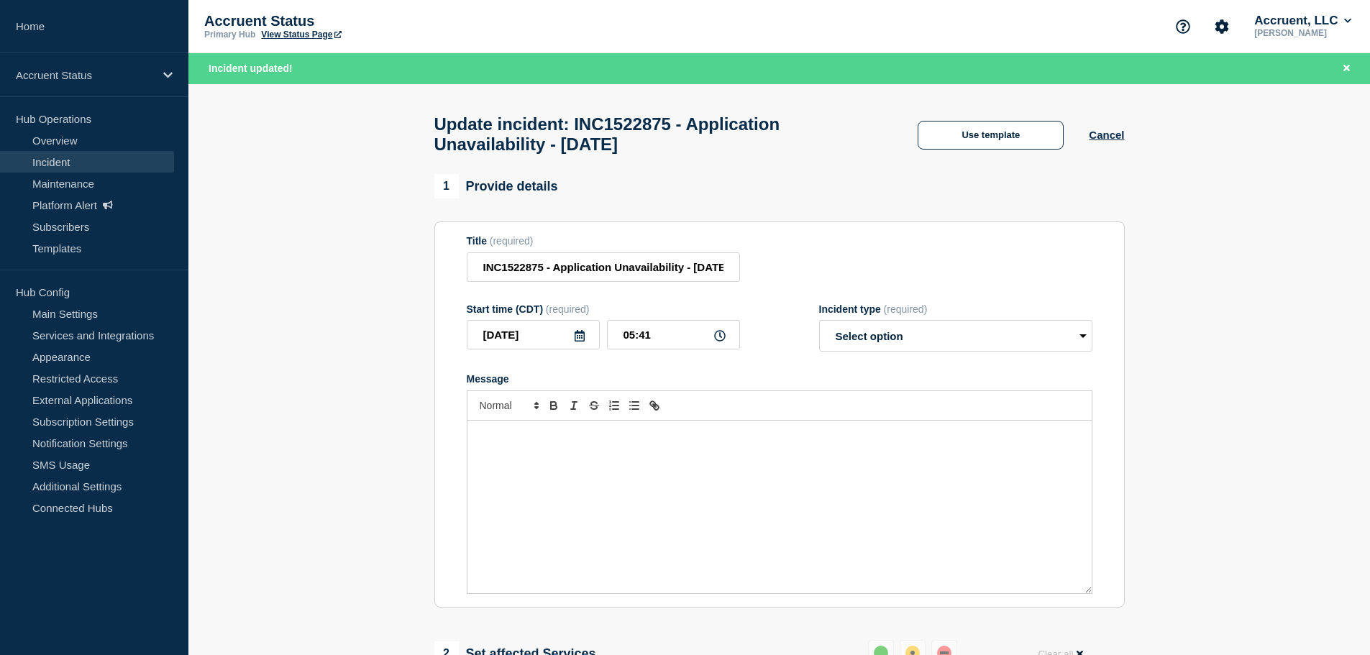
click at [575, 342] on icon at bounding box center [580, 336] width 10 height 12
click at [490, 386] on icon "button" at bounding box center [484, 382] width 17 height 17
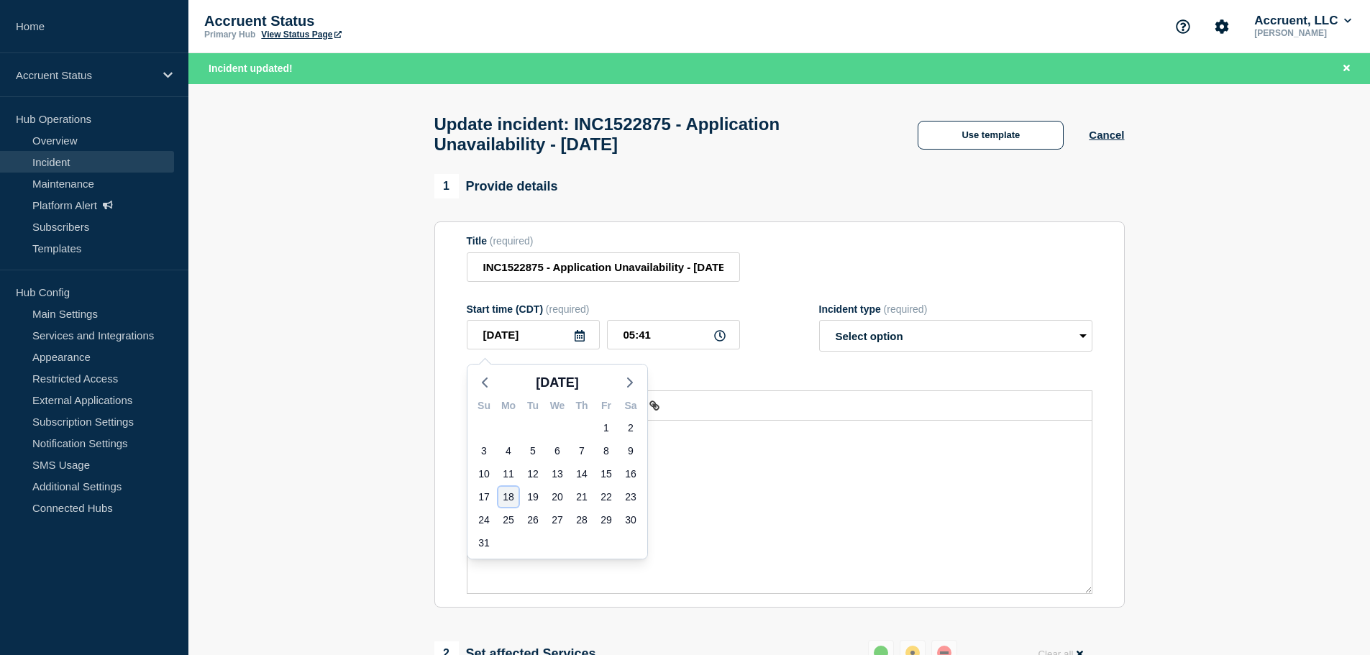
click at [515, 497] on div "18" at bounding box center [508, 497] width 20 height 20
type input "2025-08-18"
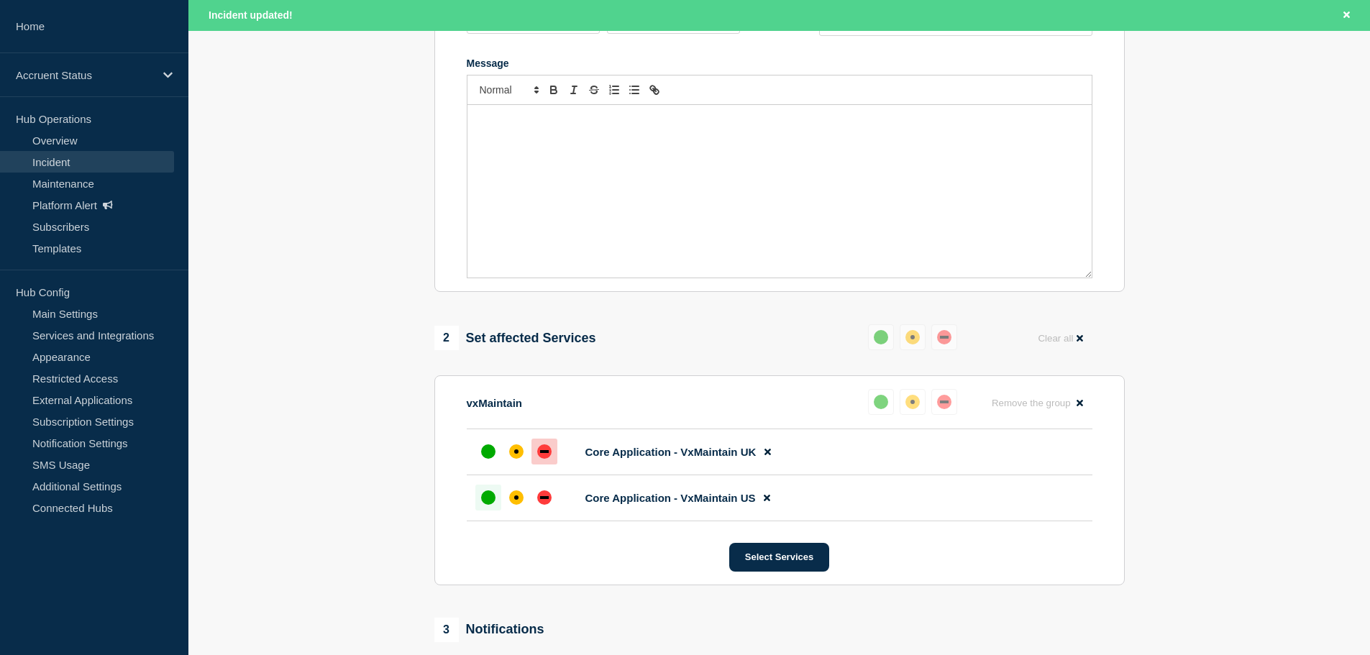
scroll to position [503, 0]
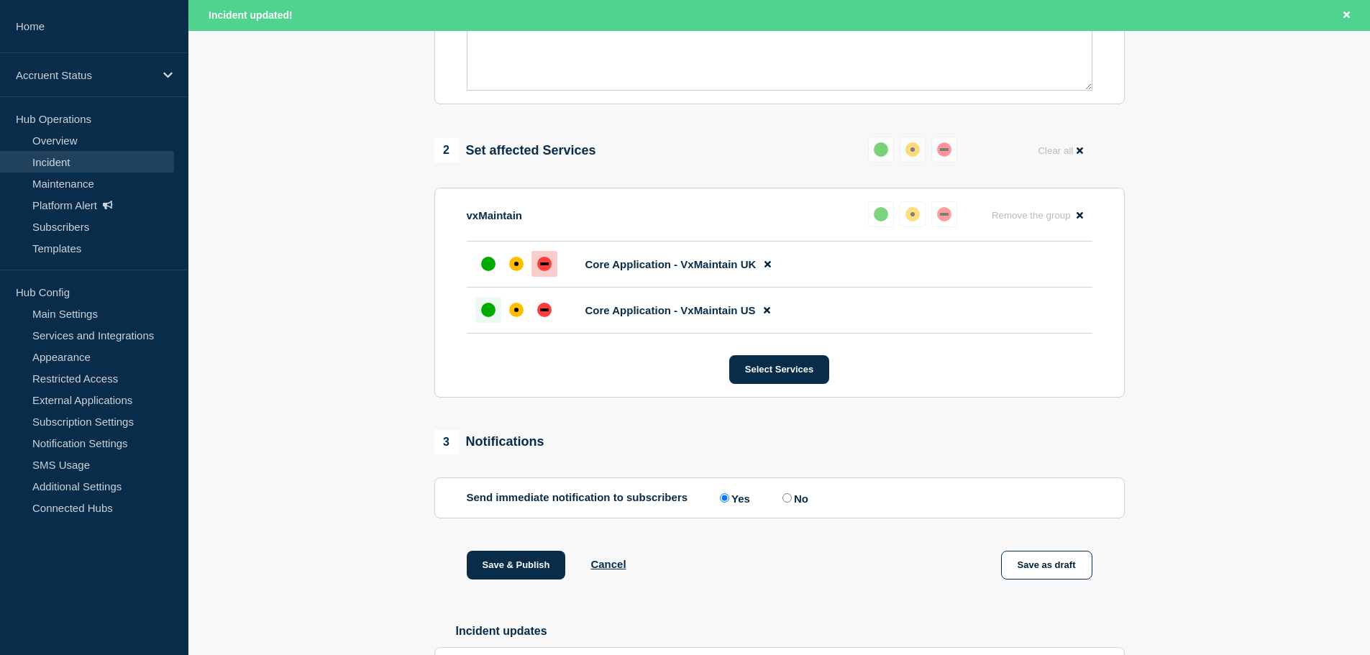
click at [790, 503] on input "No" at bounding box center [786, 497] width 9 height 9
radio input "true"
radio input "false"
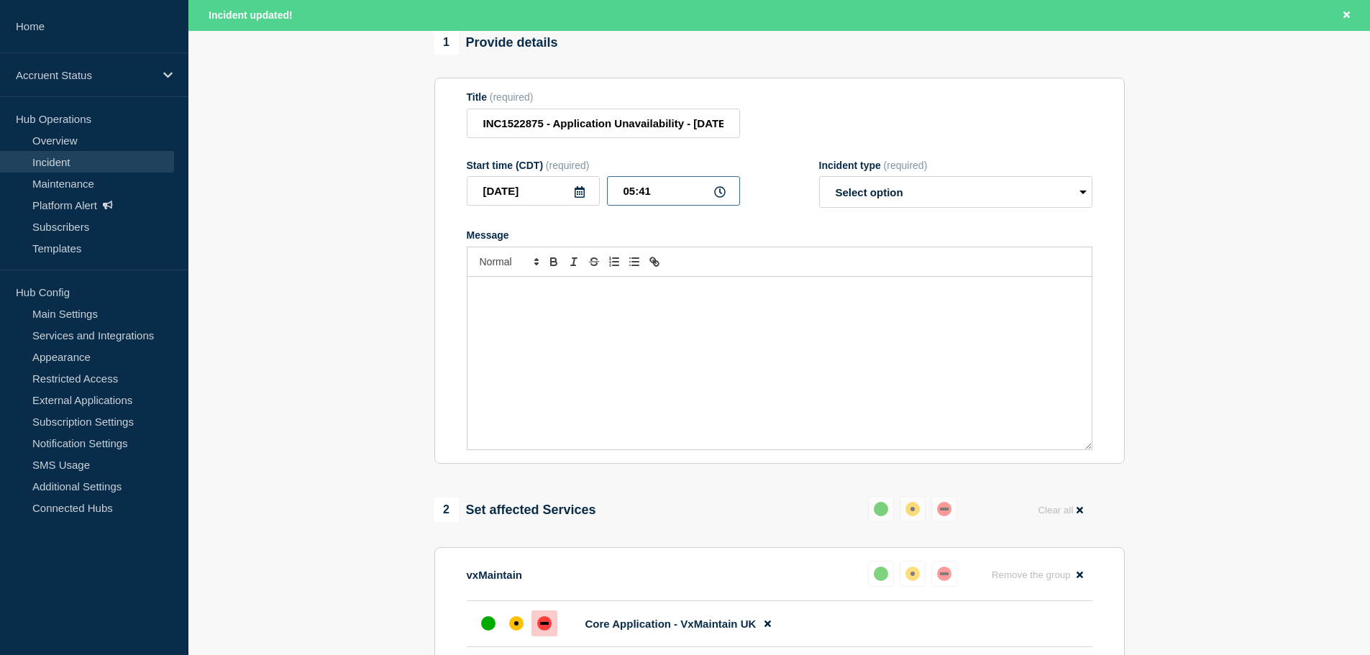
click at [642, 198] on input "05:41" at bounding box center [673, 190] width 133 height 29
click at [629, 197] on input "05:41" at bounding box center [673, 190] width 133 height 29
click at [647, 197] on input "15:41" at bounding box center [673, 190] width 133 height 29
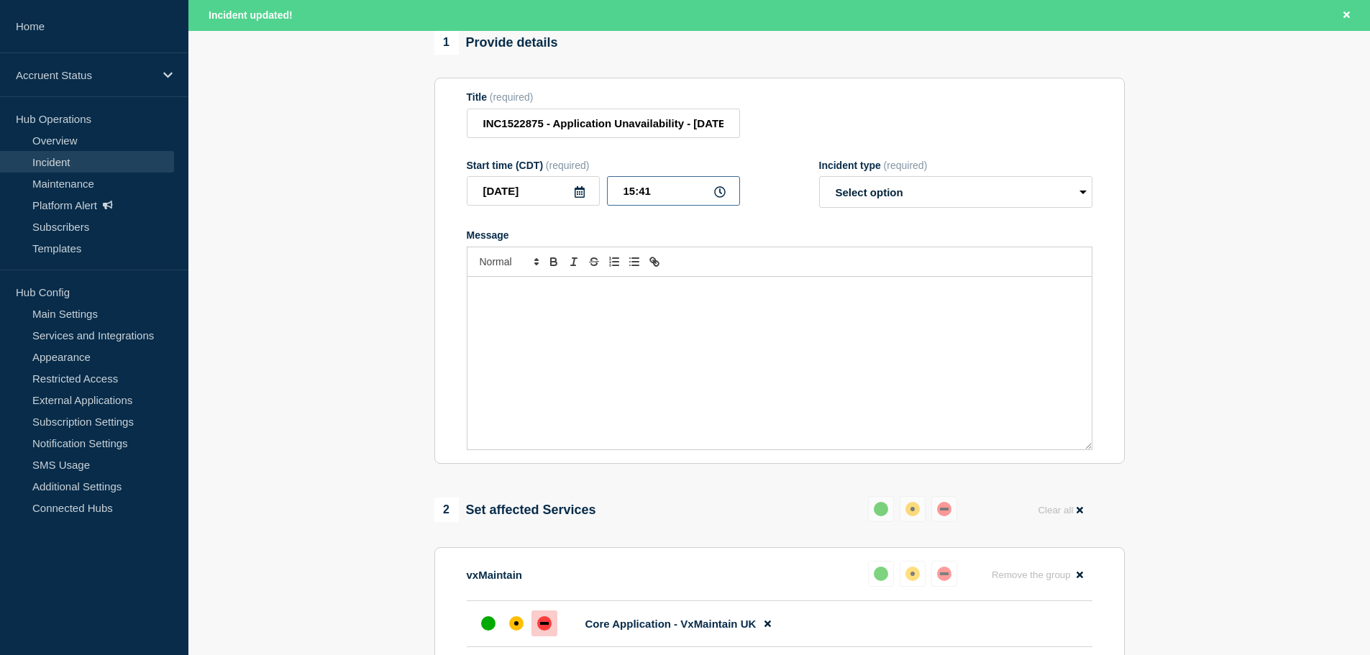
click at [647, 197] on input "15:41" at bounding box center [673, 190] width 133 height 29
type input "15:14"
click at [896, 183] on select "Select option Investigating Identified Monitoring Resolved" at bounding box center [955, 192] width 273 height 32
click at [1059, 206] on select "Select option Investigating Identified Monitoring Resolved" at bounding box center [955, 192] width 273 height 32
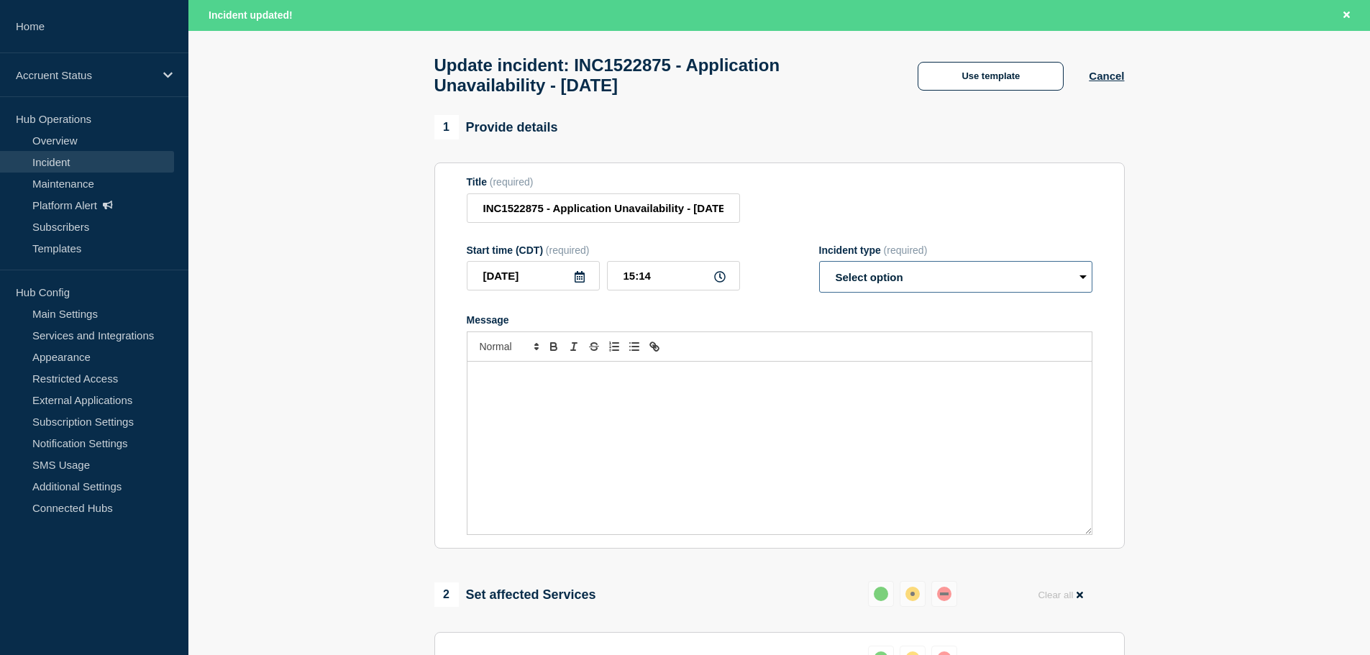
scroll to position [0, 0]
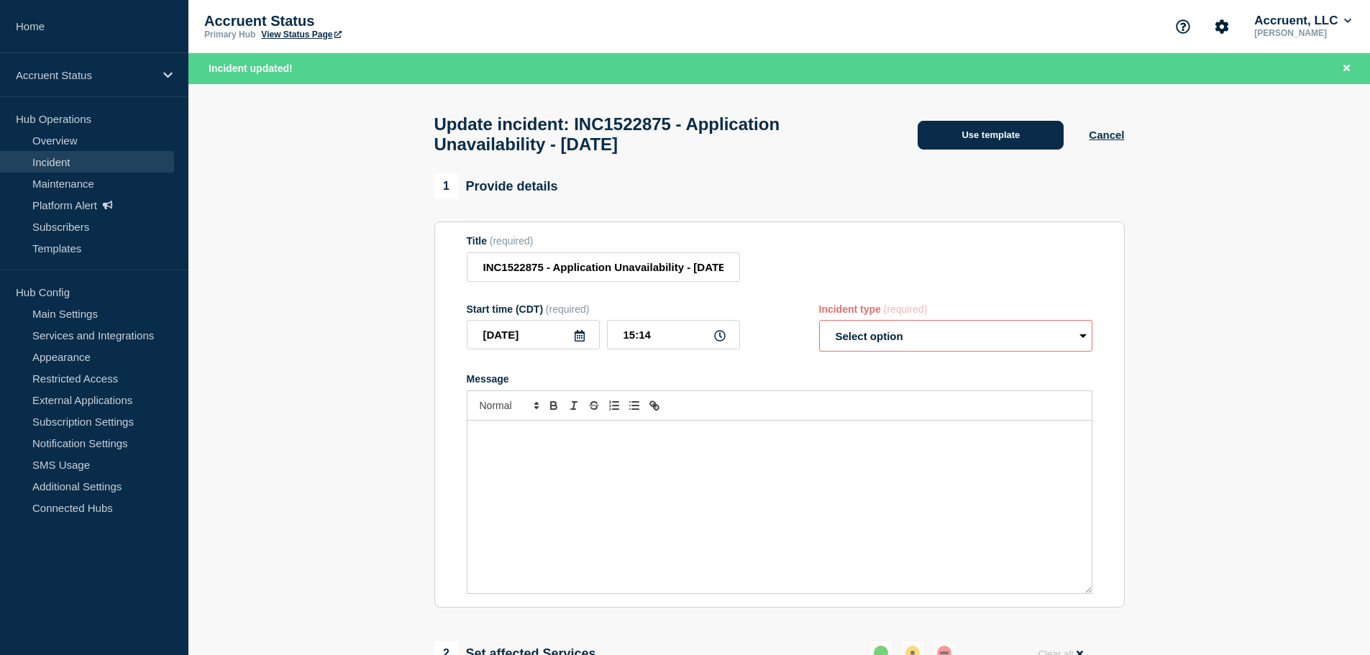
click at [1007, 126] on button "Use template" at bounding box center [991, 135] width 146 height 29
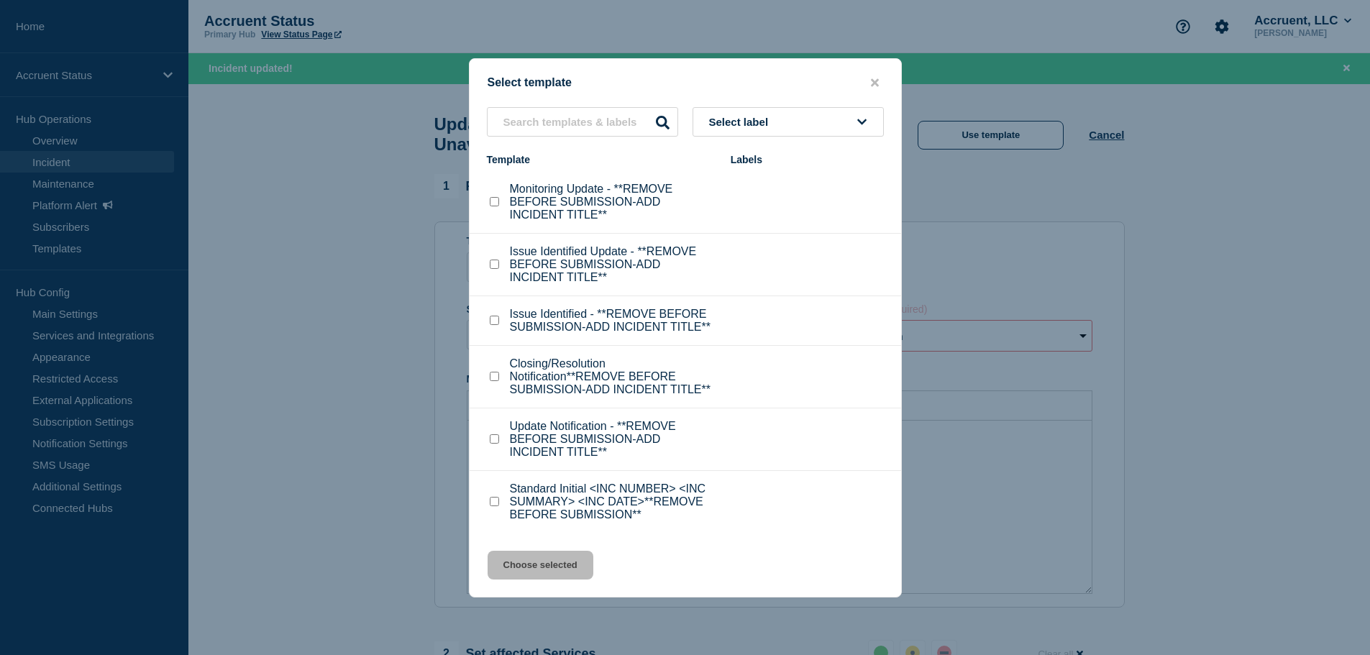
click at [492, 381] on input "Closing/Resolution Notification**REMOVE BEFORE SUBMISSION-ADD INCIDENT TITLE** …" at bounding box center [494, 376] width 9 height 9
checkbox input "true"
click at [554, 565] on button "Choose selected" at bounding box center [541, 565] width 106 height 29
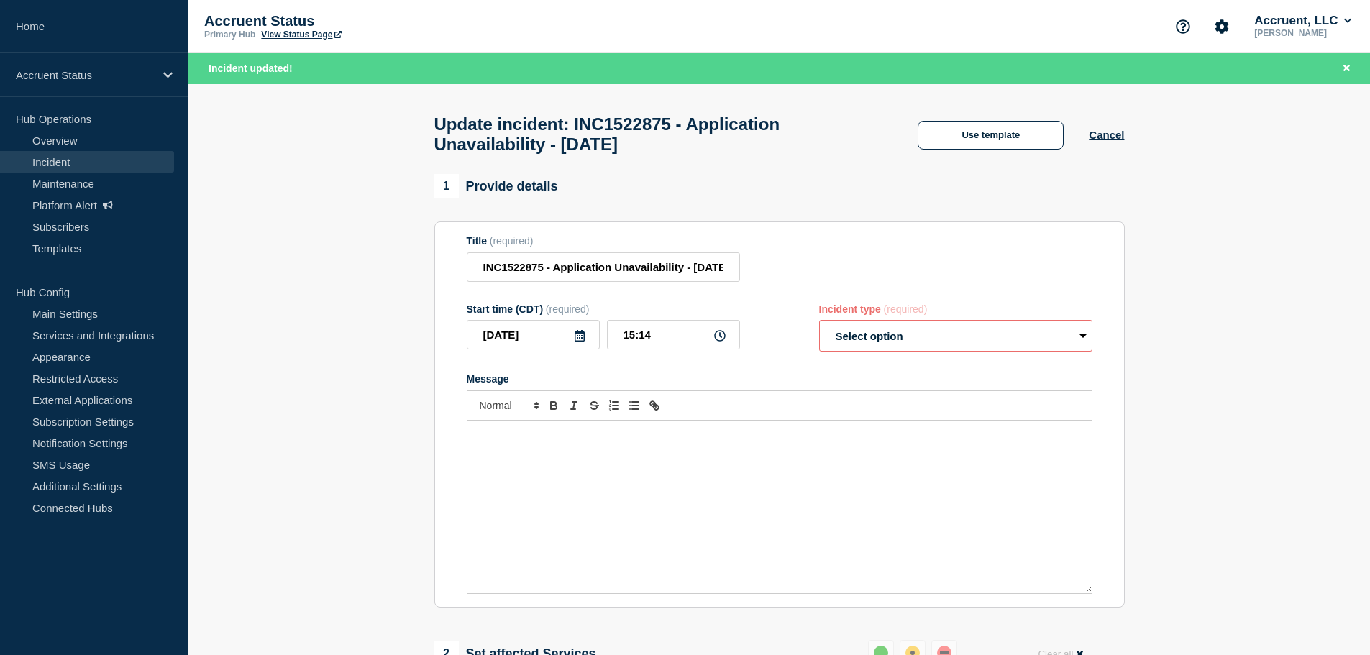
select select "resolved"
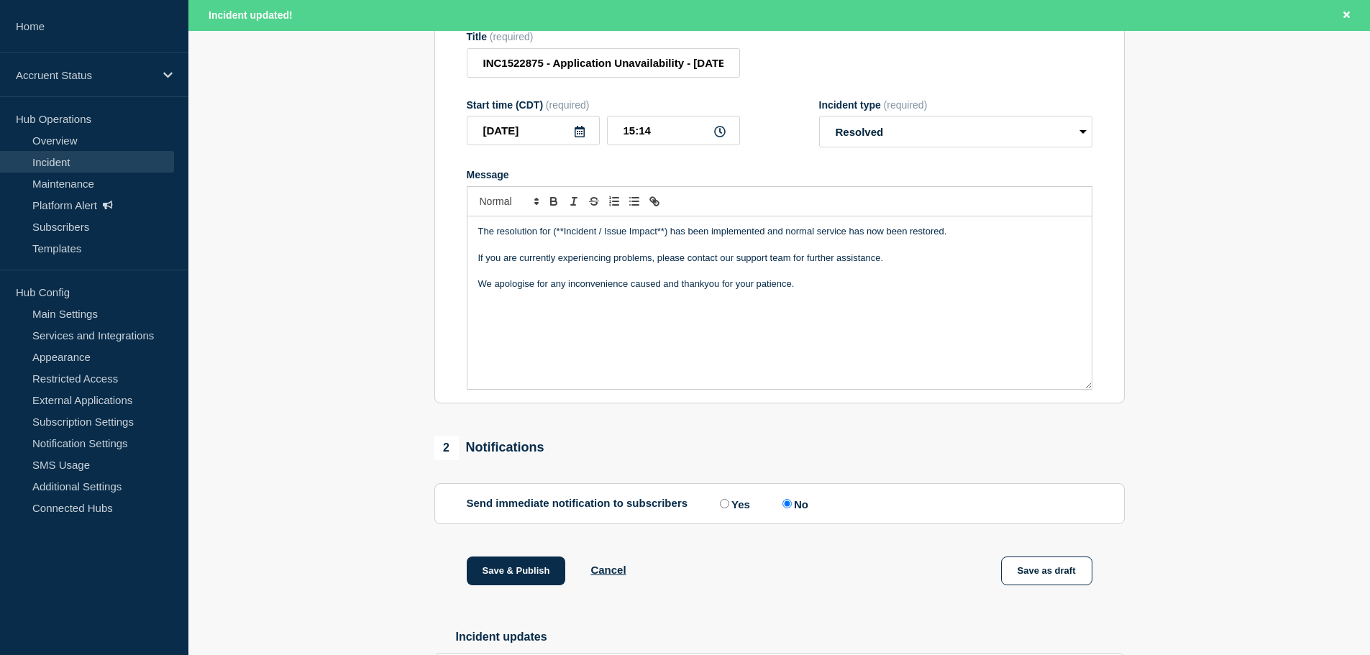
scroll to position [216, 0]
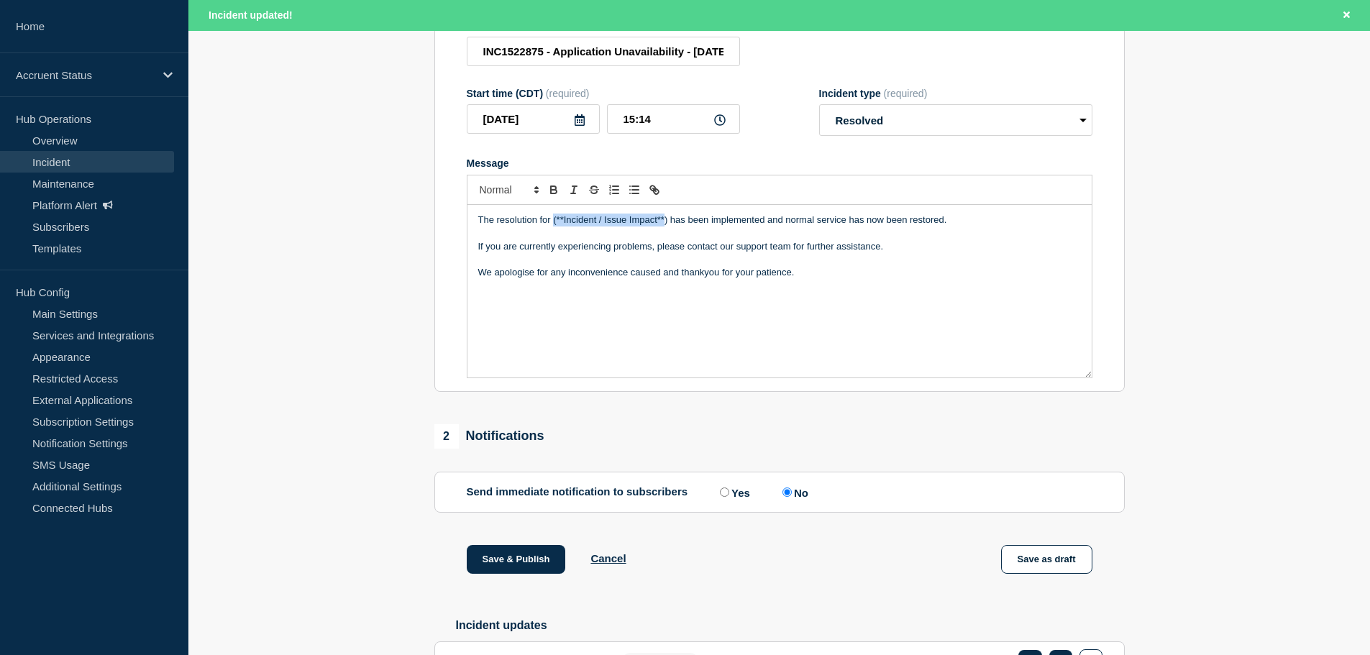
drag, startPoint x: 555, startPoint y: 229, endPoint x: 666, endPoint y: 223, distance: 111.6
click at [666, 223] on p "The resolution for (**Incident / Issue Impact**) has been implemented and norma…" at bounding box center [779, 220] width 603 height 13
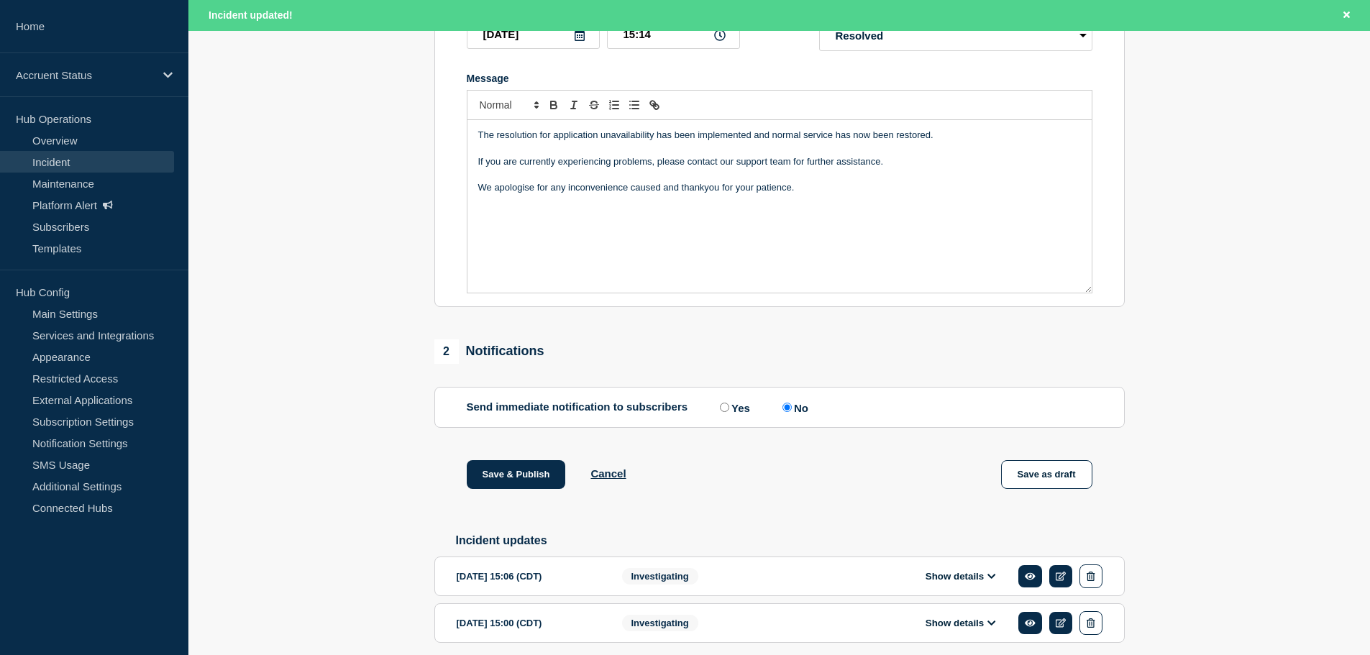
scroll to position [366, 0]
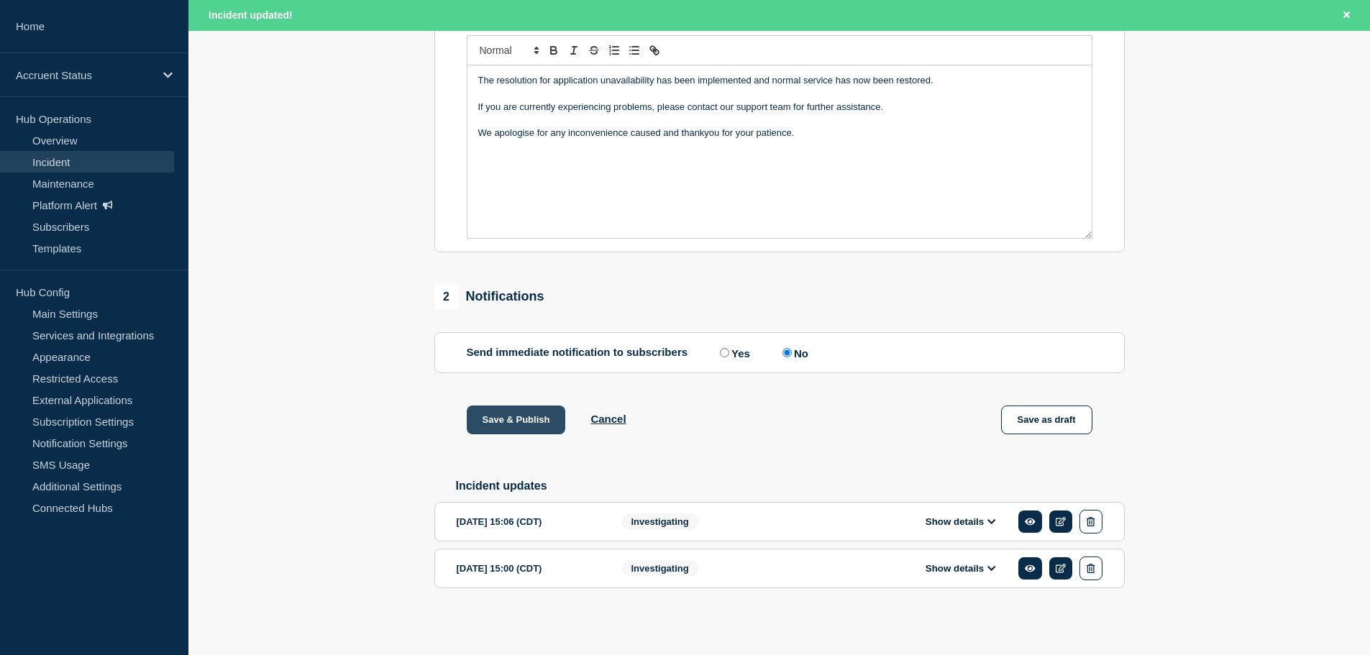
click at [541, 417] on button "Save & Publish" at bounding box center [516, 420] width 99 height 29
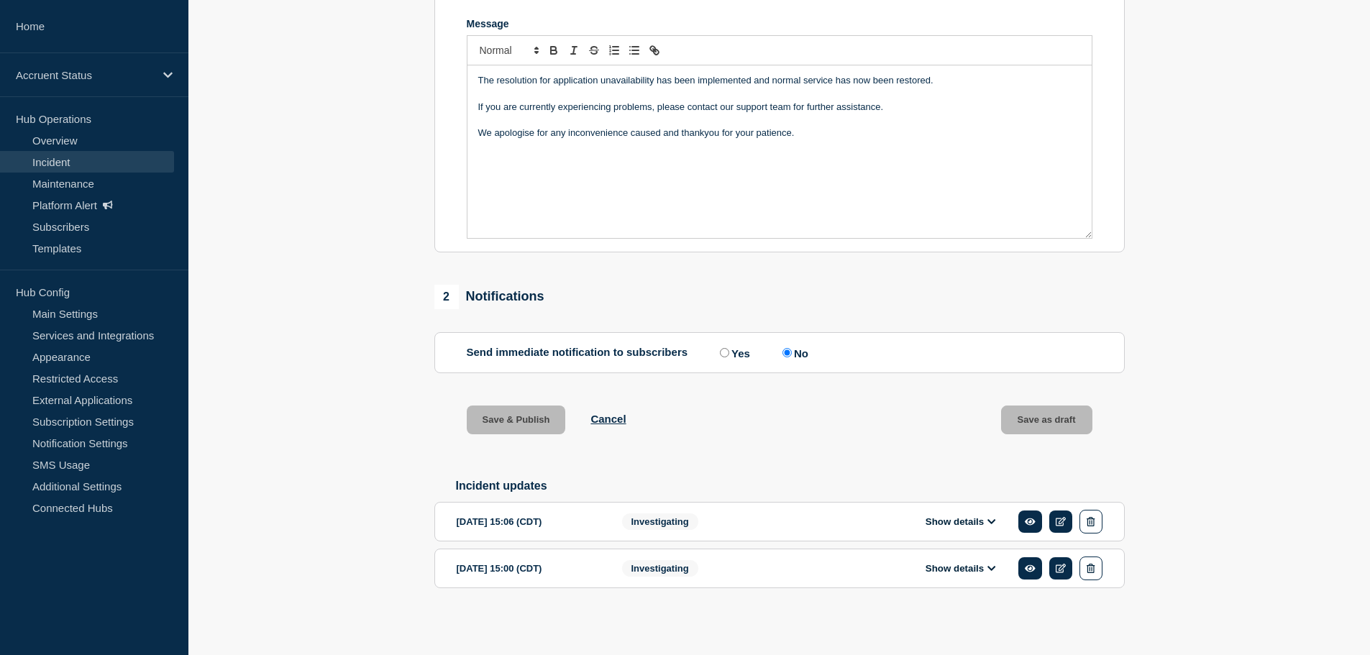
scroll to position [336, 0]
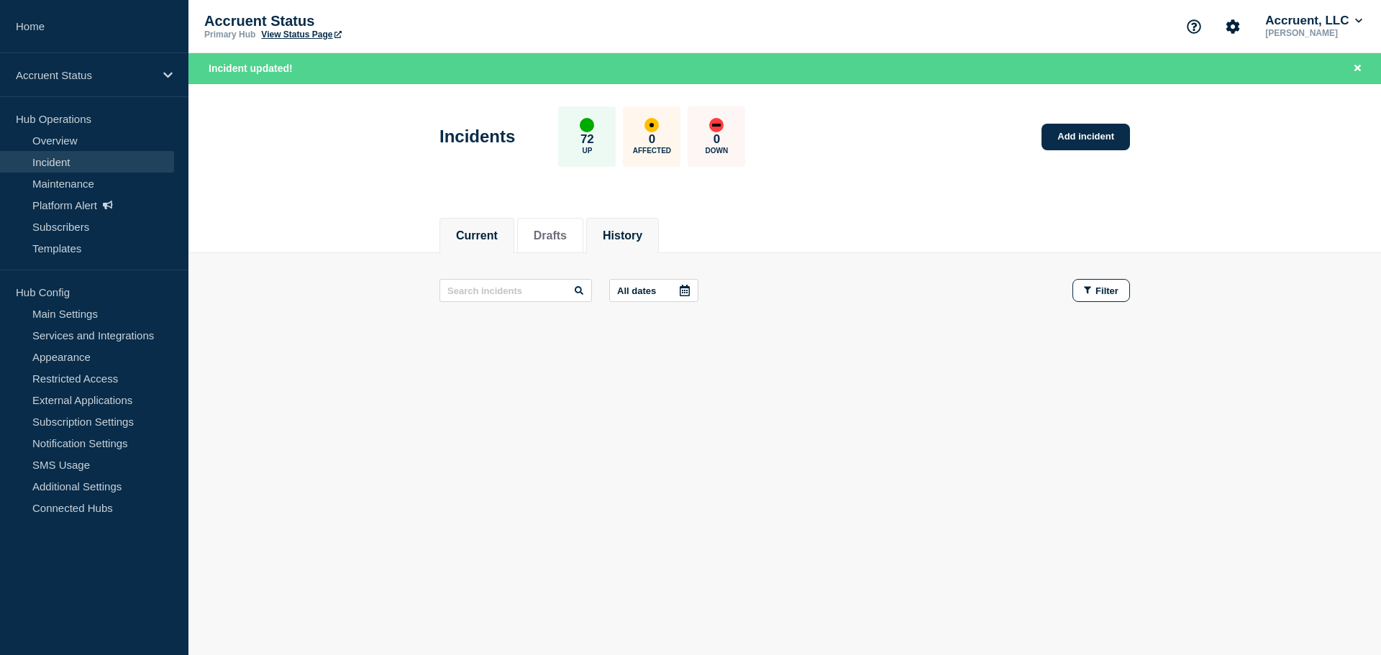
click at [640, 229] on button "History" at bounding box center [623, 235] width 40 height 13
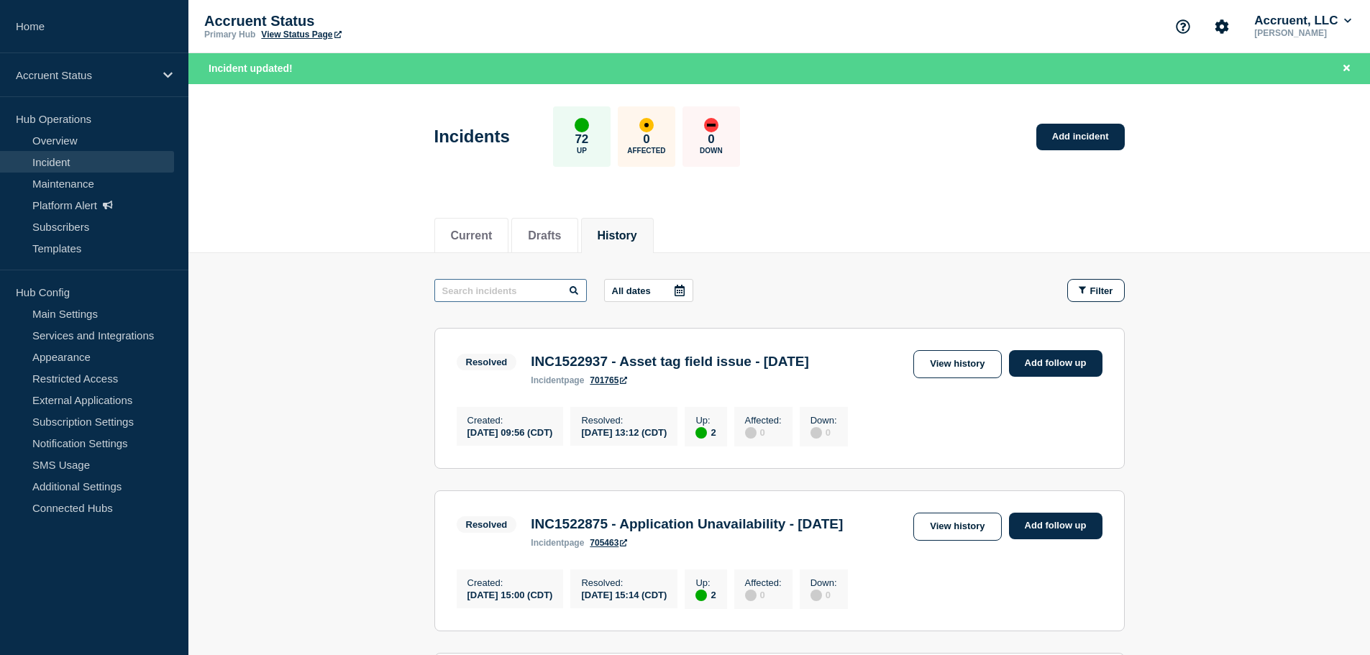
click at [514, 290] on input "text" at bounding box center [510, 290] width 152 height 23
paste input "INC1522875"
type input "INC1522875"
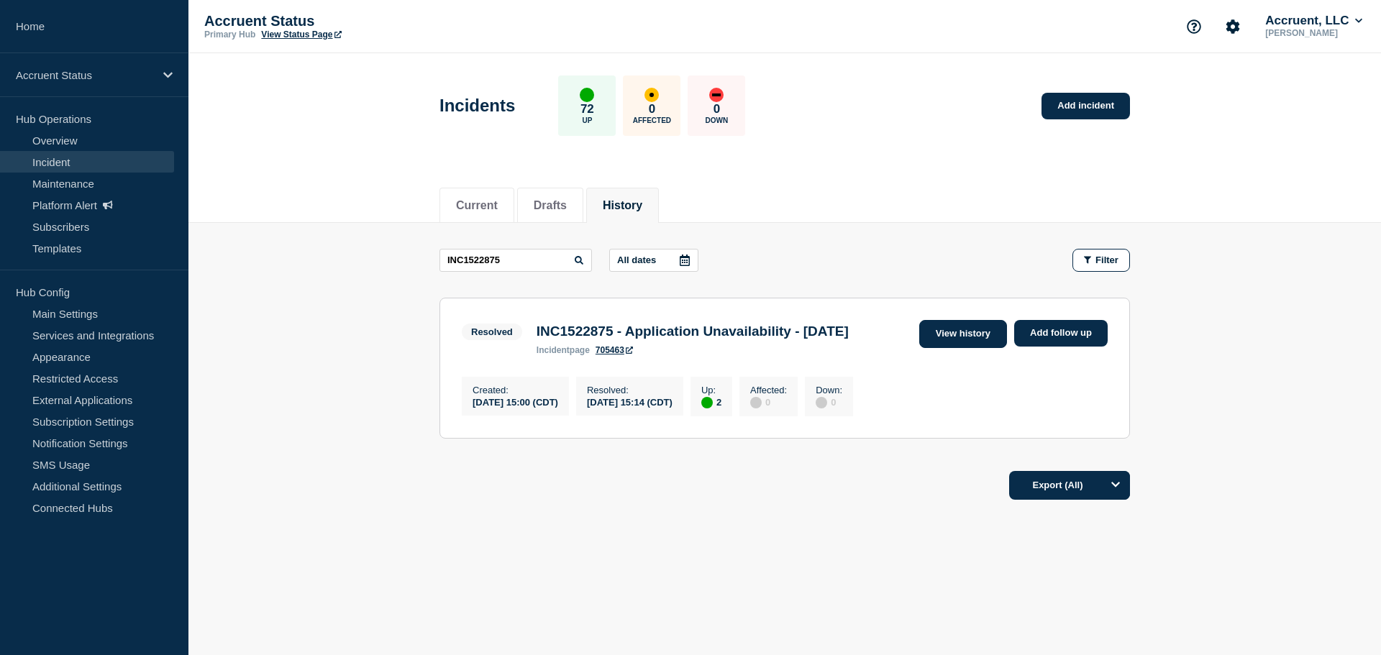
click at [962, 329] on link "View history" at bounding box center [963, 334] width 88 height 28
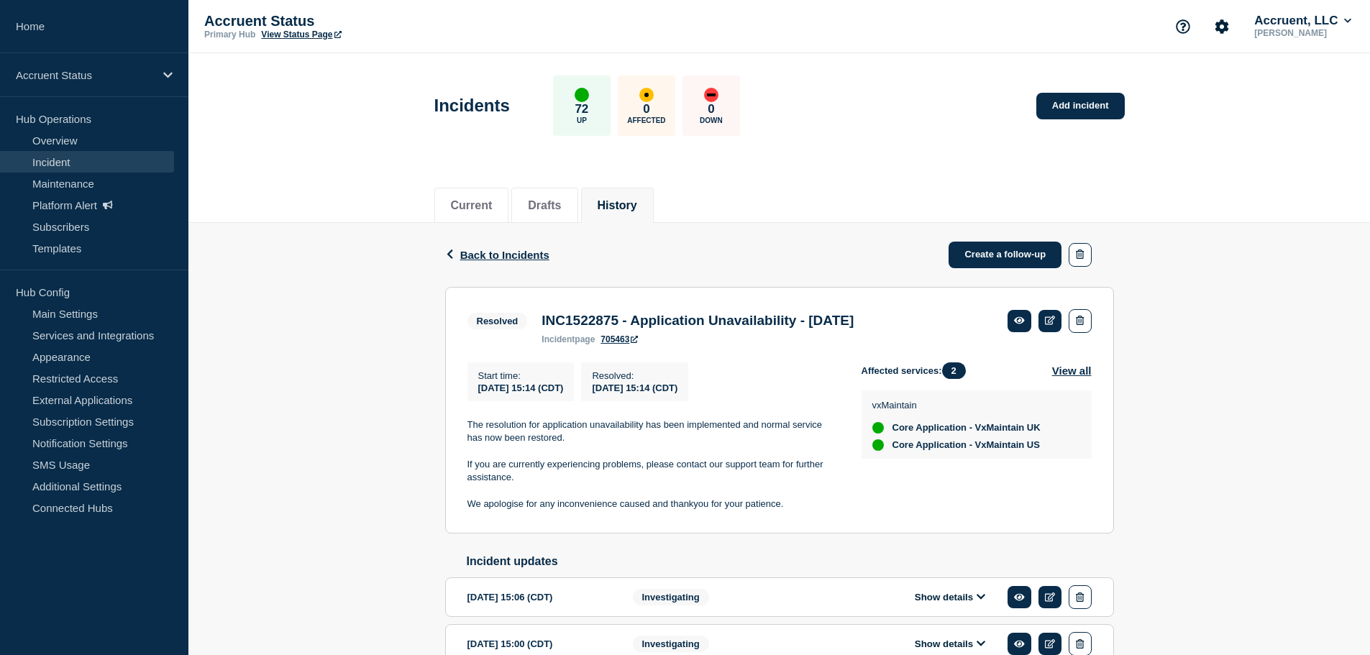
scroll to position [85, 0]
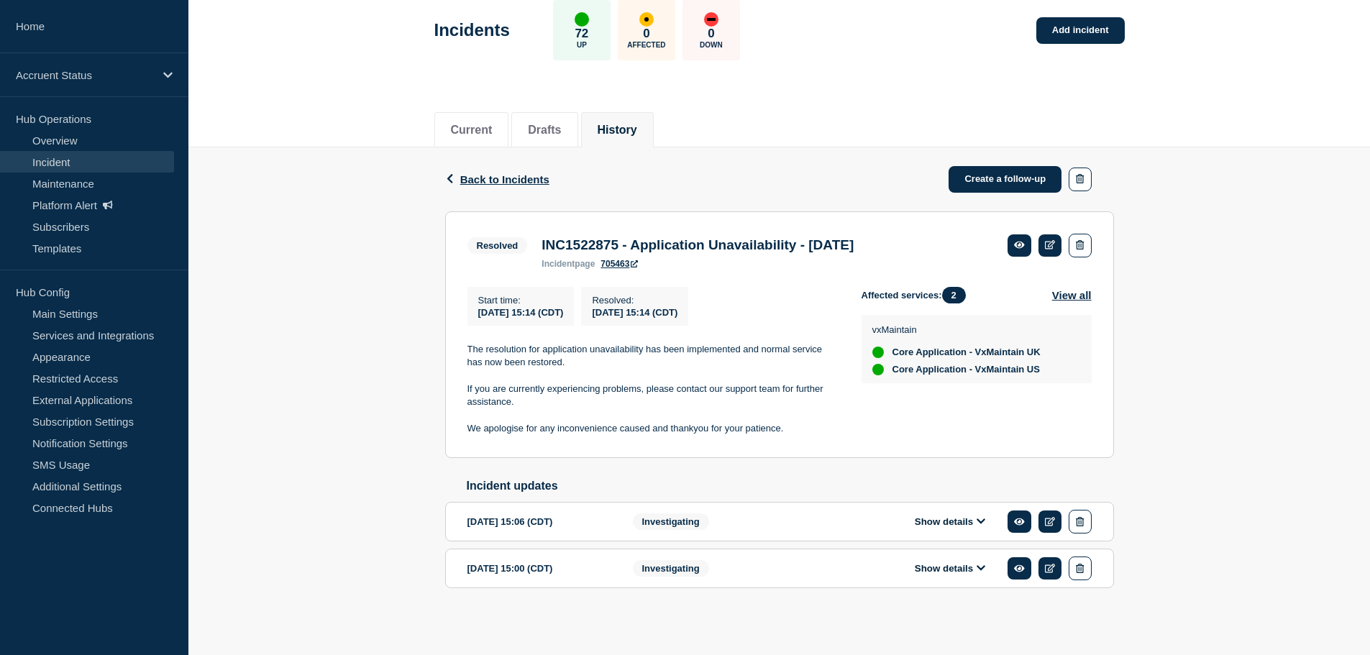
click at [967, 570] on button "Show details" at bounding box center [950, 568] width 79 height 12
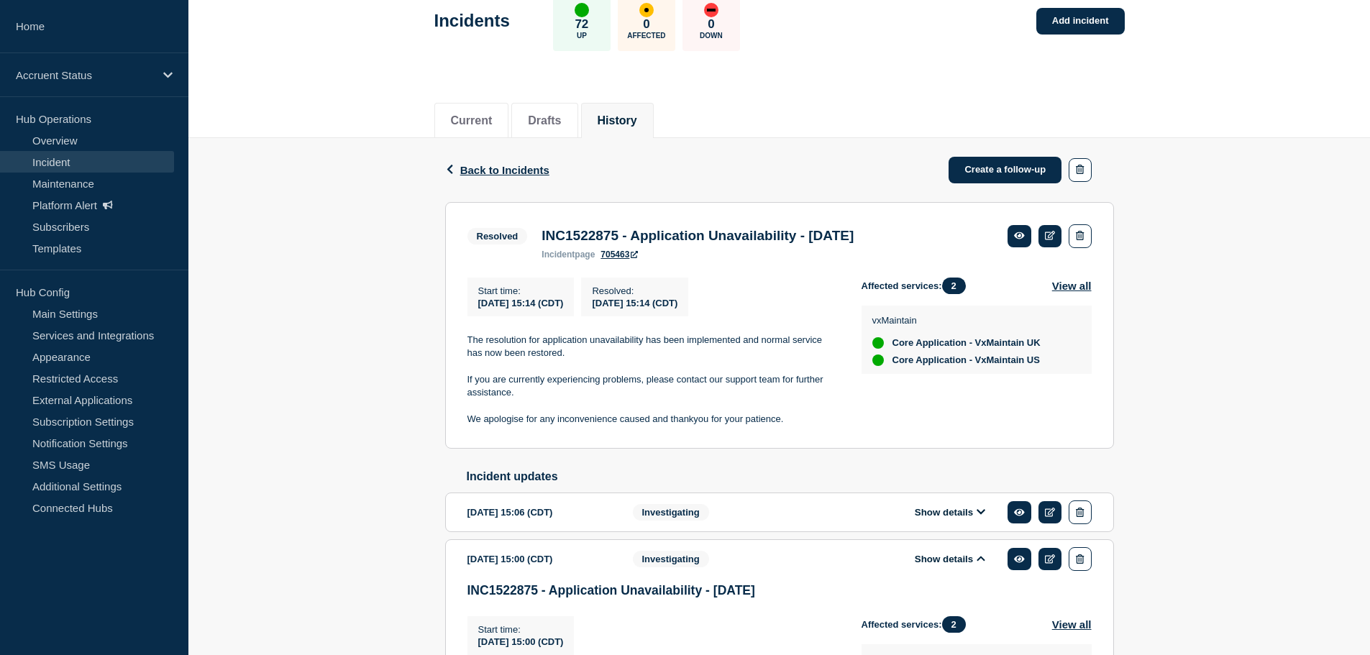
click at [974, 511] on div "Show details" at bounding box center [960, 513] width 263 height 24
click at [964, 516] on button "Show details" at bounding box center [950, 512] width 79 height 12
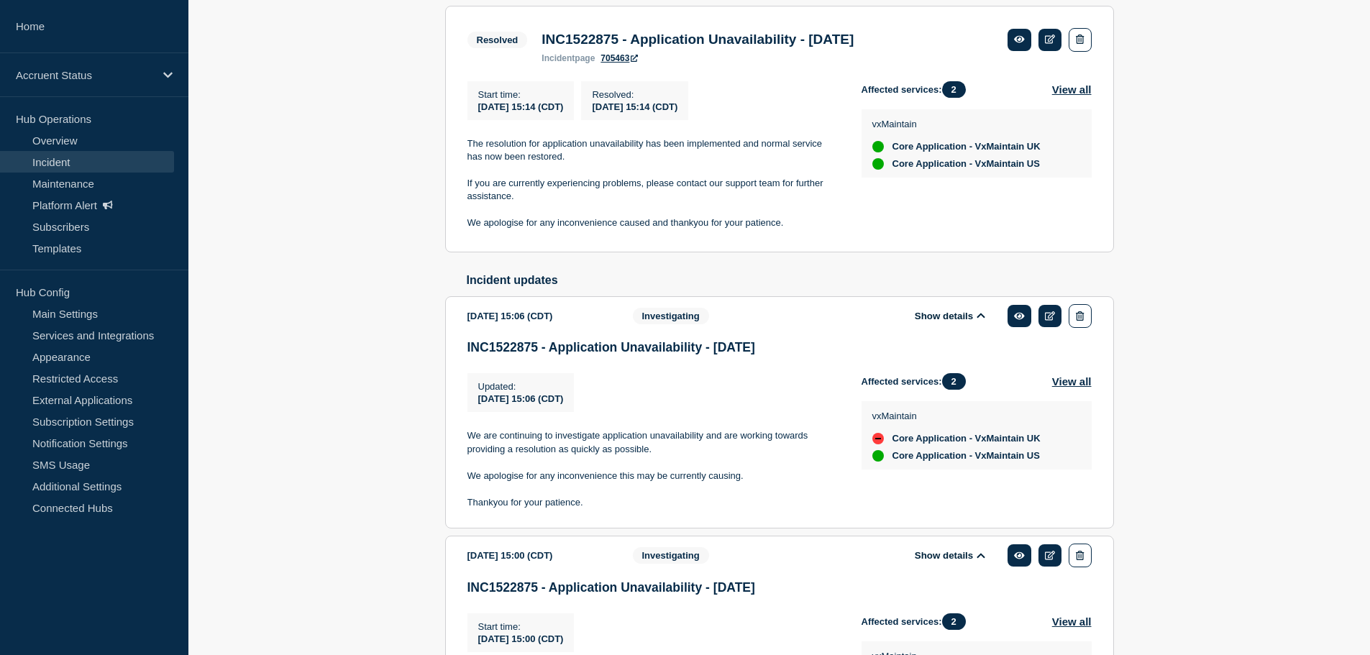
scroll to position [227, 0]
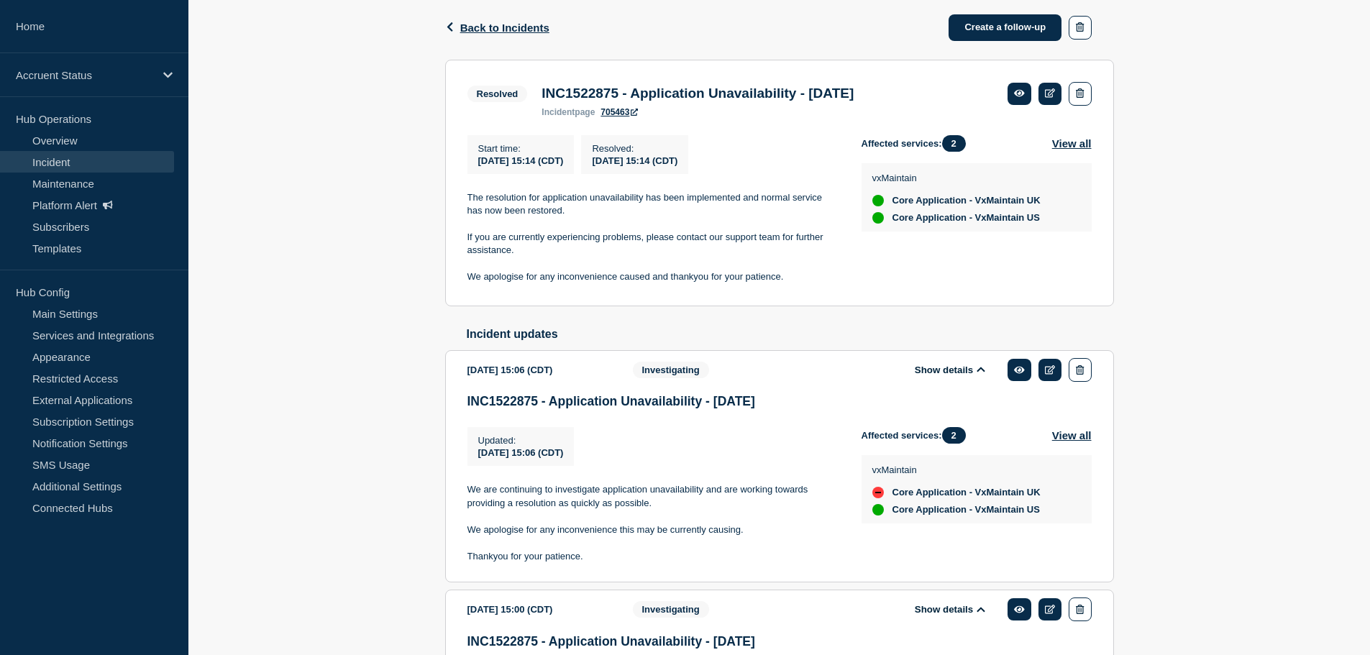
click at [72, 158] on link "Incident" at bounding box center [87, 162] width 174 height 22
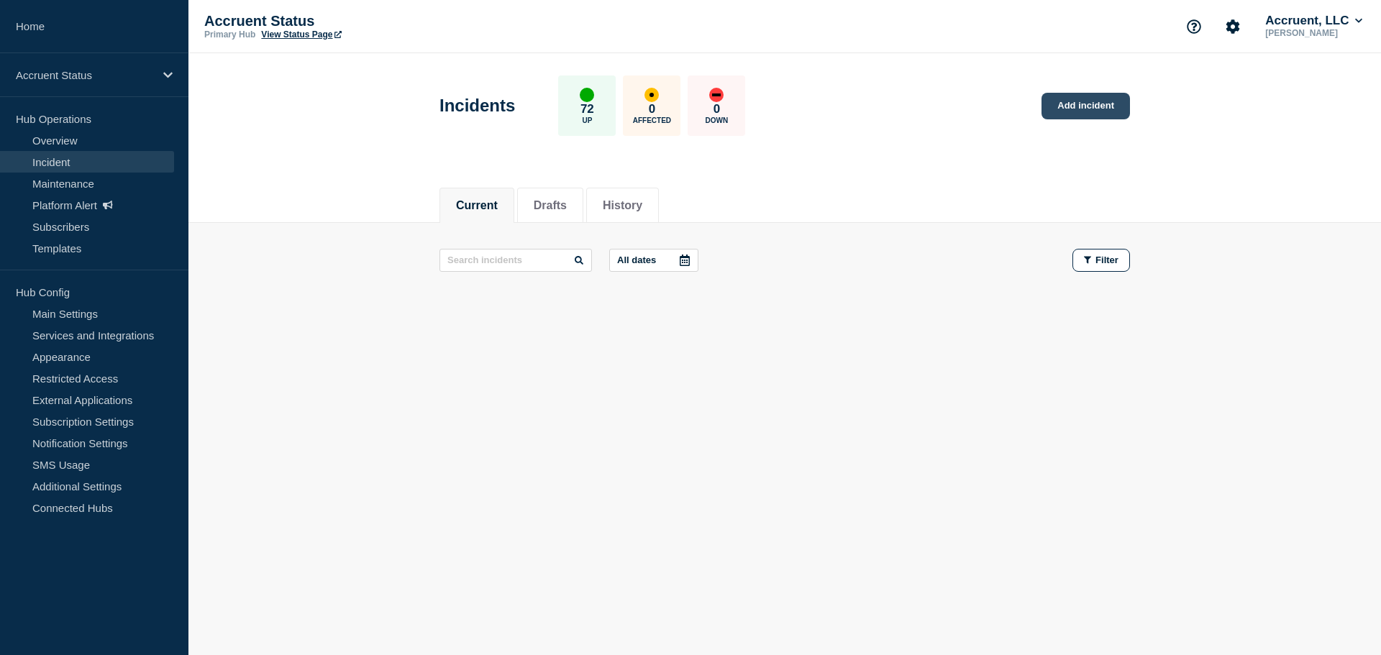
click at [1082, 112] on link "Add incident" at bounding box center [1085, 106] width 88 height 27
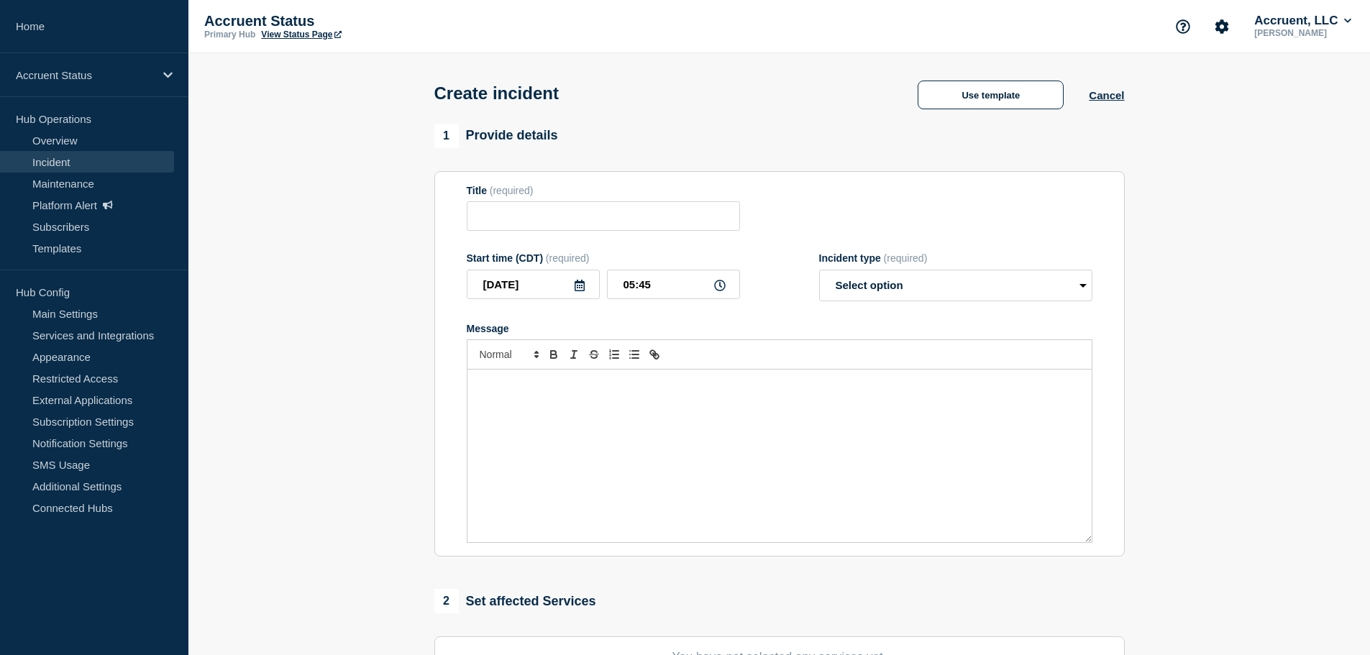
click at [952, 113] on div "Create incident Use template Cancel" at bounding box center [779, 88] width 723 height 70
click at [956, 105] on button "Use template" at bounding box center [991, 95] width 146 height 29
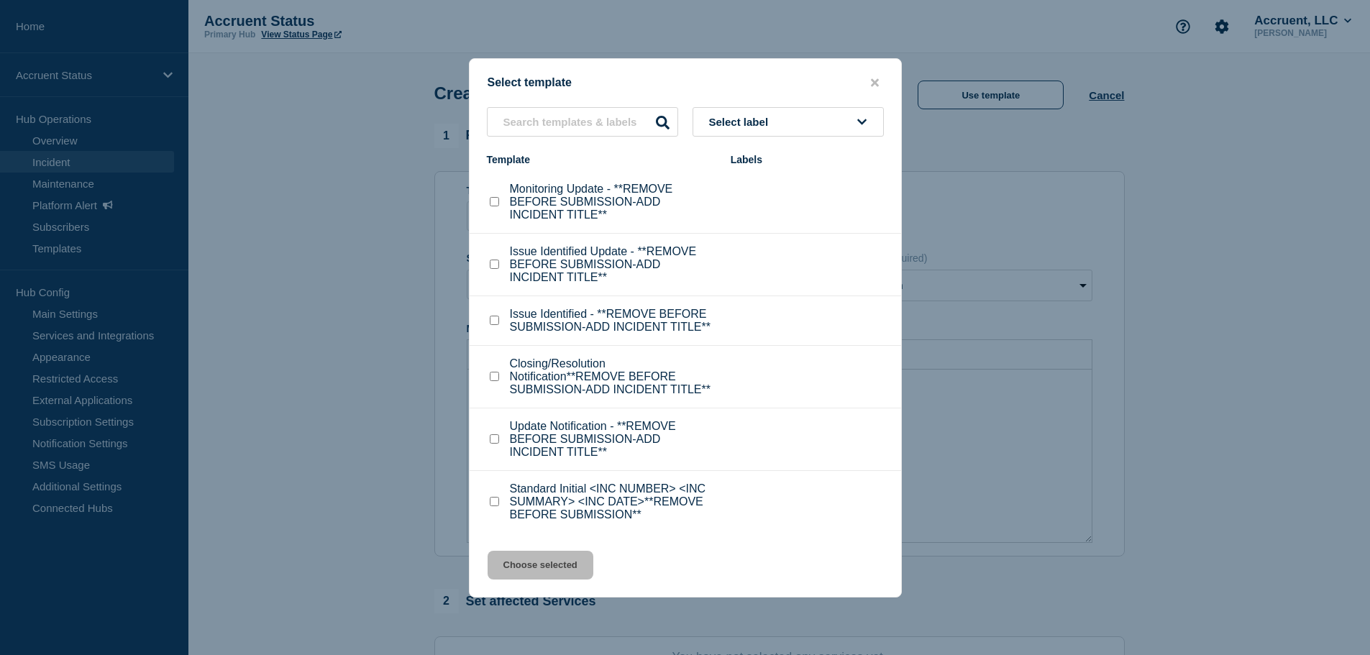
click at [493, 501] on input "Standard Initial <INC NUMBER> <INC SUMMARY> <INC DATE>**REMOVE BEFORE SUBMISSIO…" at bounding box center [494, 501] width 9 height 9
checkbox input "true"
click at [546, 570] on button "Choose selected" at bounding box center [541, 565] width 106 height 29
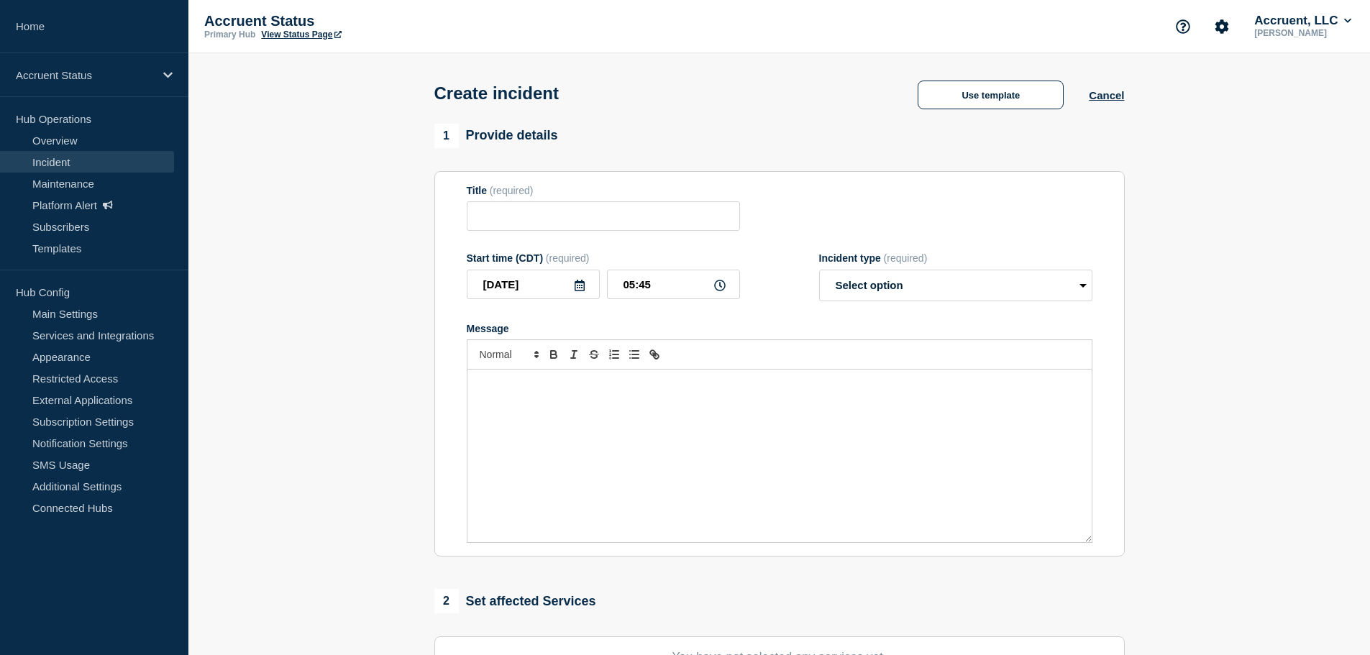
type input "Standard Initial <INC NUMBER> <INC SUMMARY> <INC DATE>**REMOVE BEFORE SUBMISSIO…"
select select "investigating"
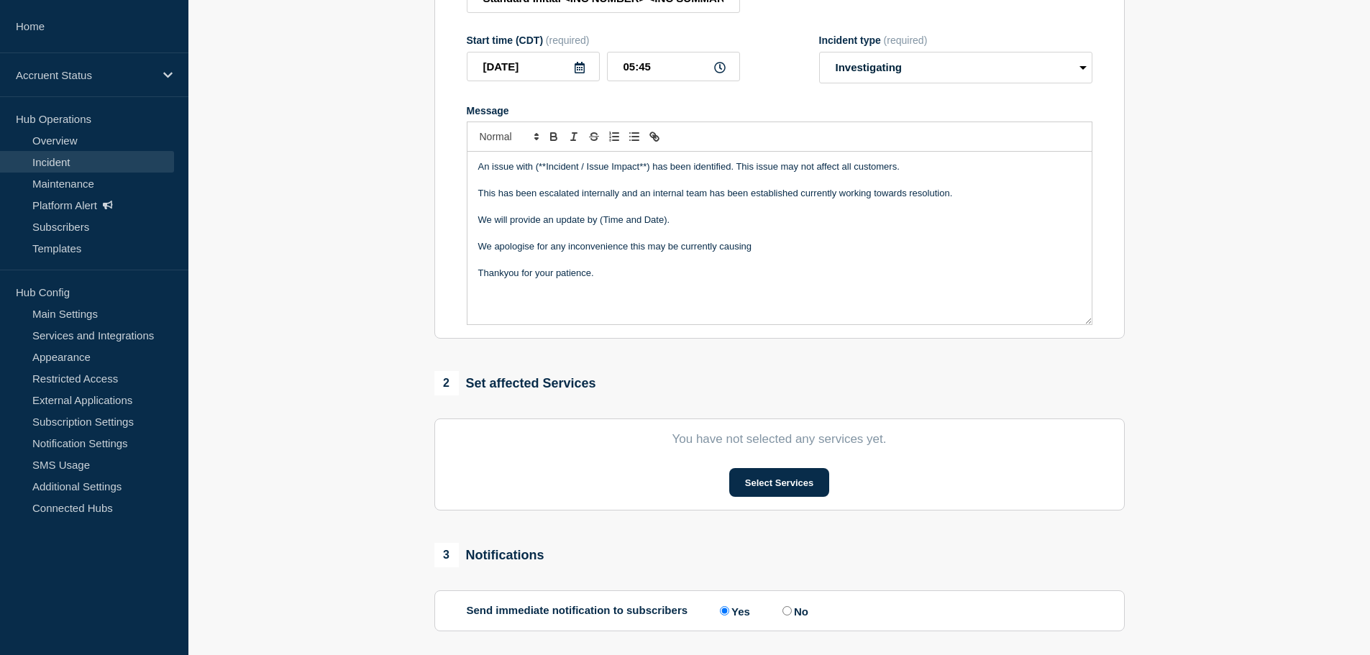
scroll to position [362, 0]
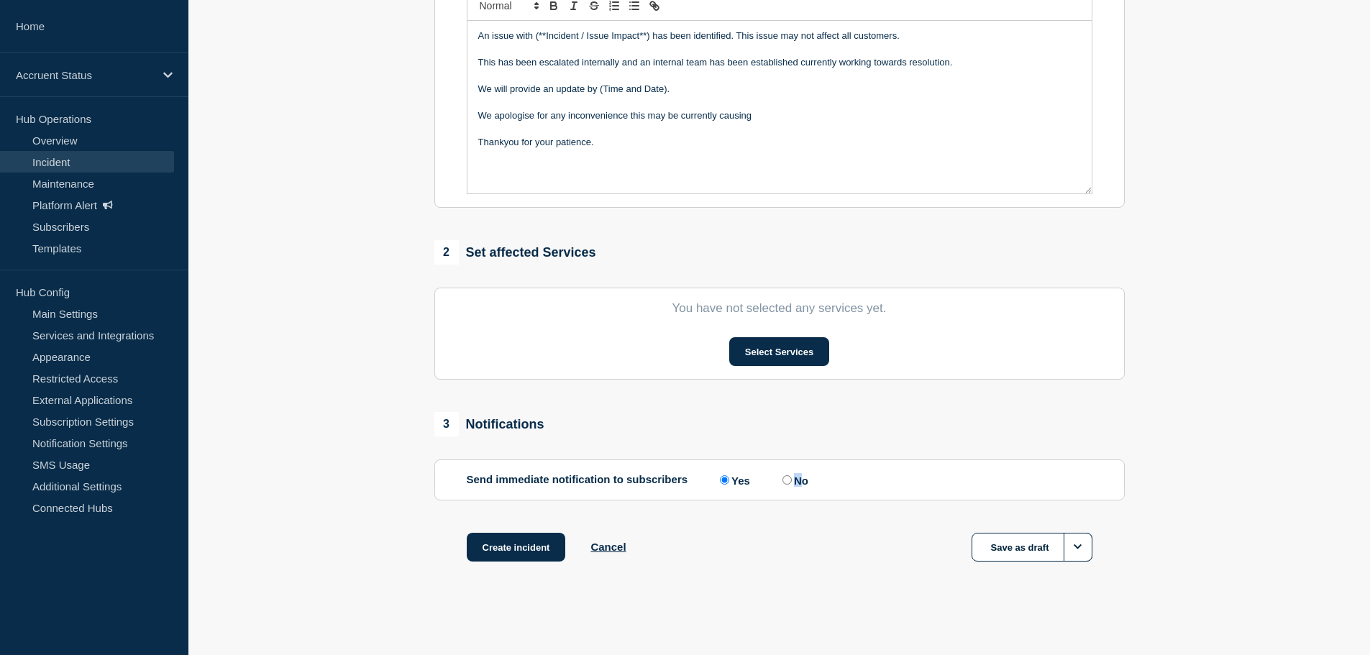
click at [798, 479] on label "No" at bounding box center [793, 480] width 29 height 14
click at [793, 486] on label "No" at bounding box center [793, 480] width 29 height 14
click at [792, 485] on input "No" at bounding box center [786, 479] width 9 height 9
radio input "true"
radio input "false"
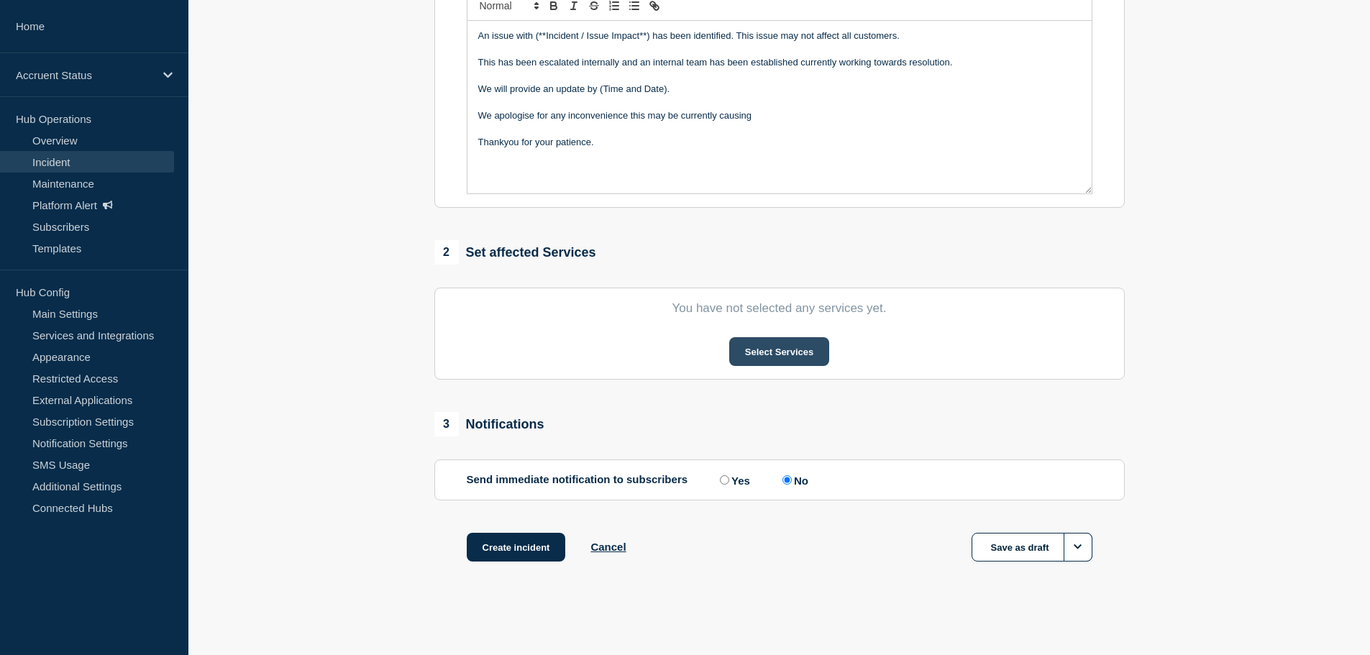
click at [770, 342] on button "Select Services" at bounding box center [779, 351] width 100 height 29
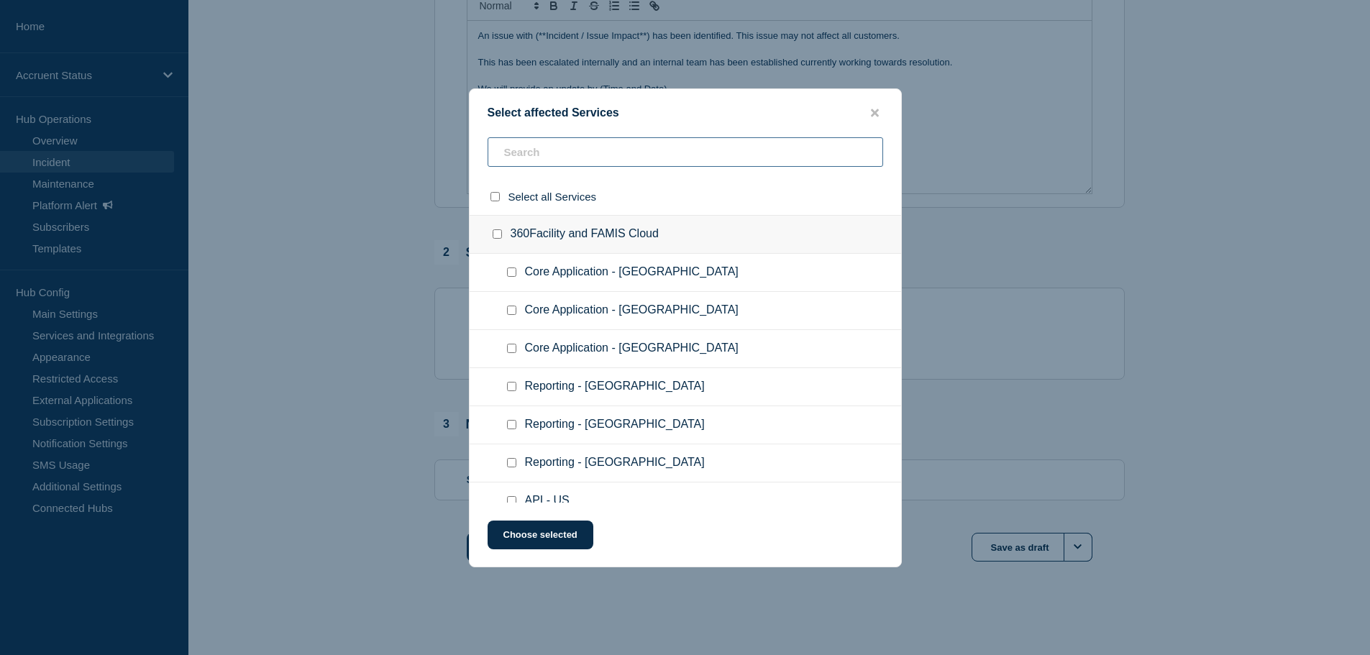
click at [538, 164] on input "text" at bounding box center [686, 151] width 396 height 29
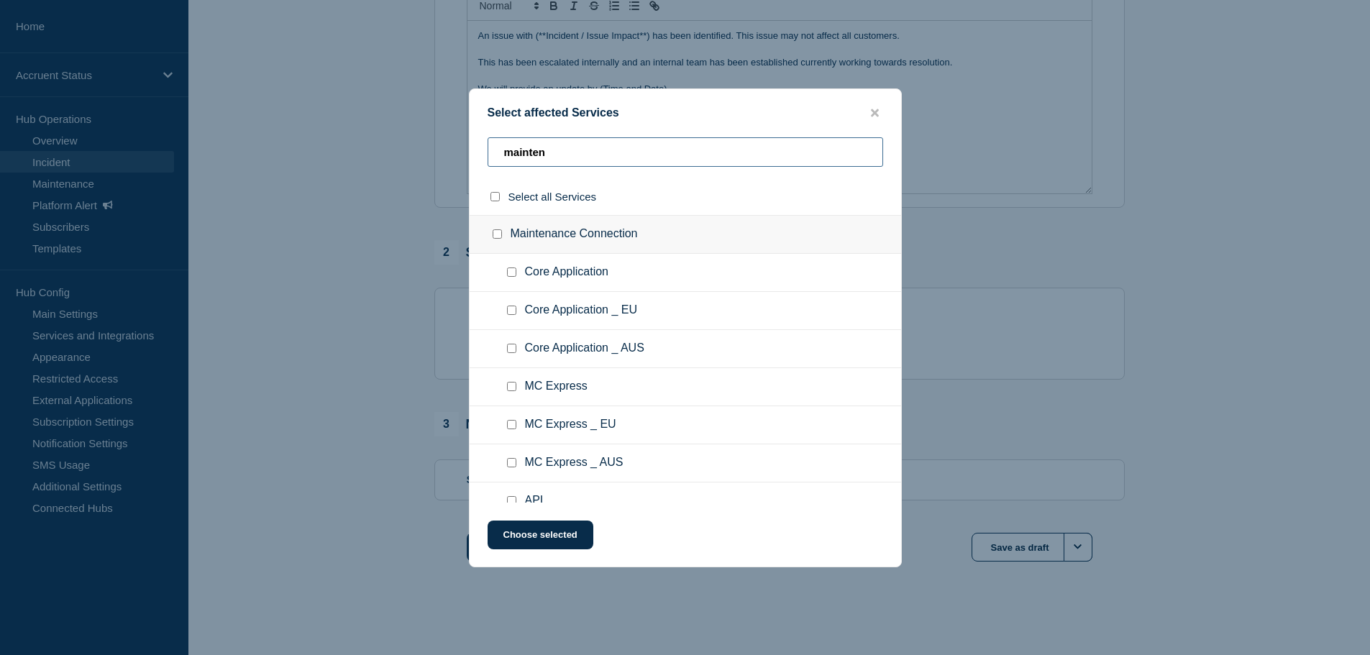
type input "mainten"
click at [509, 276] on input "Core Application checkbox" at bounding box center [511, 272] width 9 height 9
checkbox input "true"
click at [542, 539] on button "Choose selected" at bounding box center [541, 535] width 106 height 29
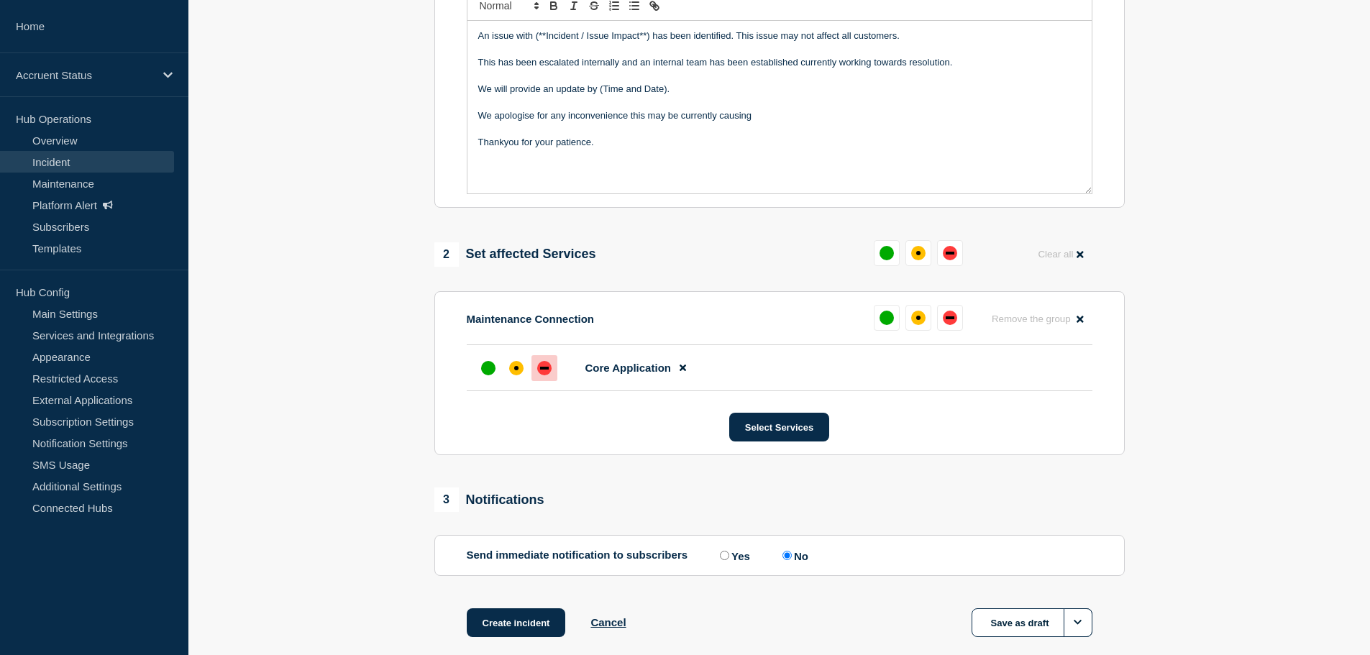
click at [544, 365] on div "down" at bounding box center [544, 368] width 14 height 14
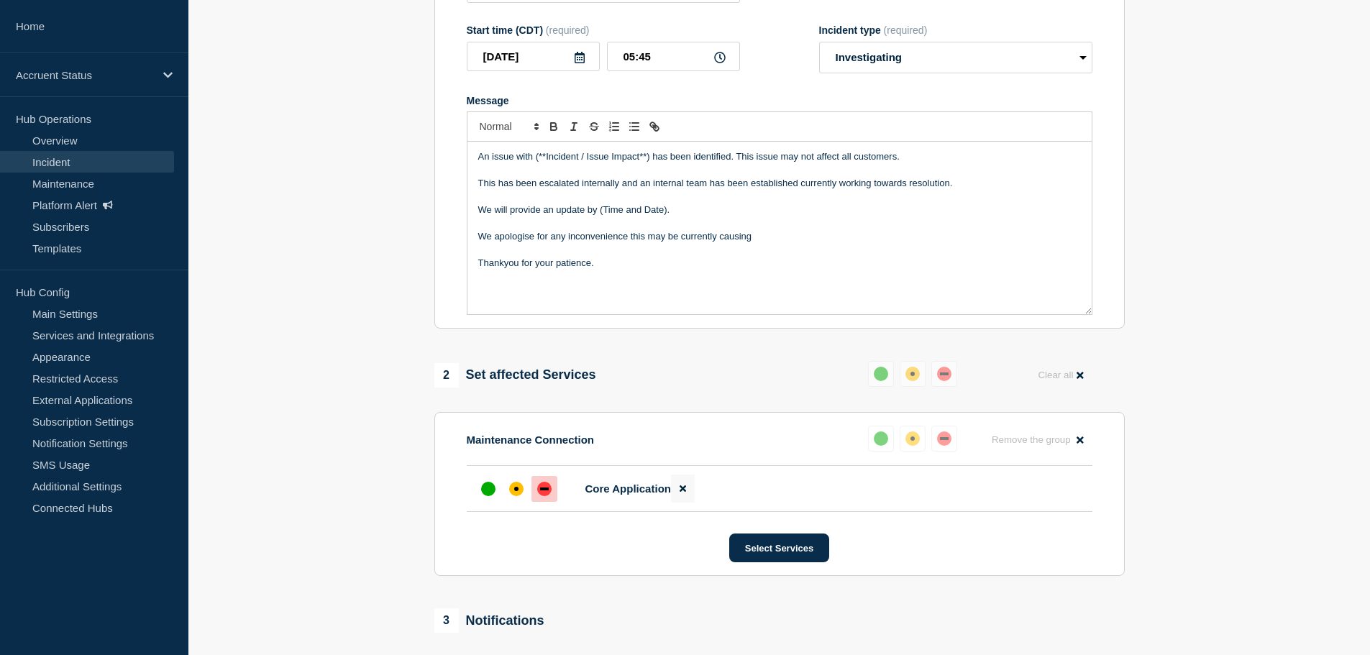
scroll to position [0, 0]
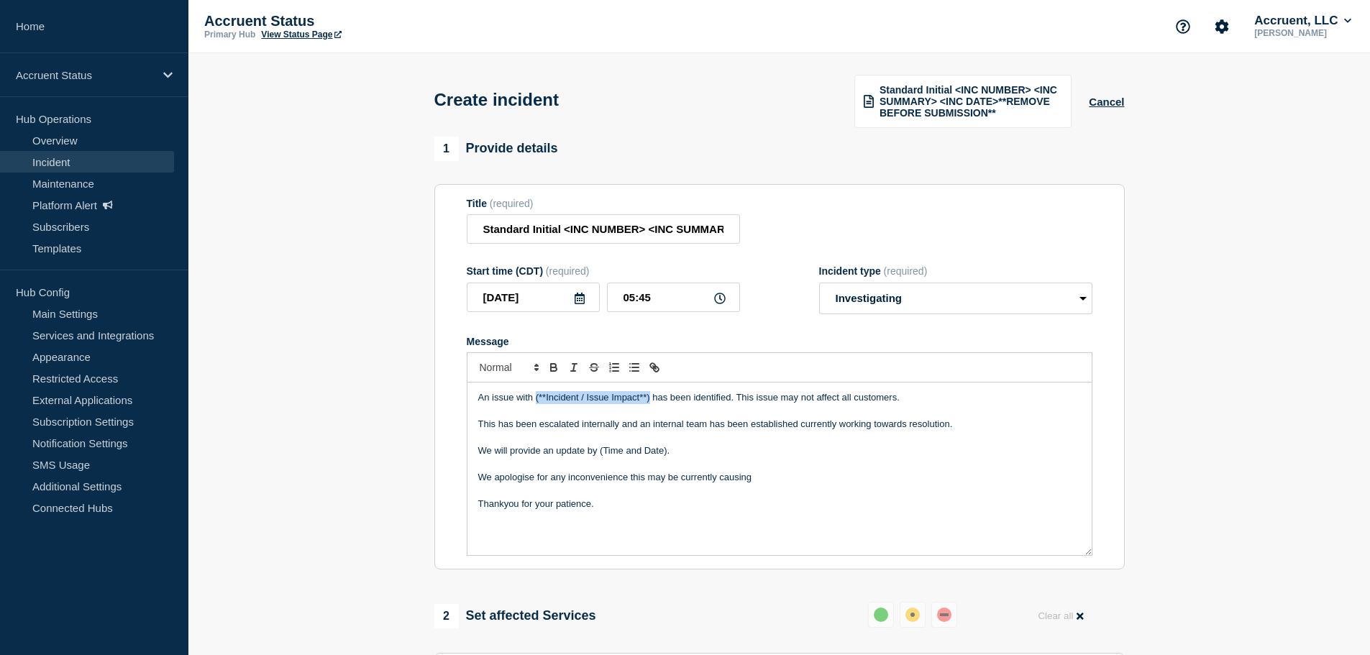
drag, startPoint x: 535, startPoint y: 398, endPoint x: 650, endPoint y: 399, distance: 115.1
click at [650, 399] on p "An issue with (**Incident / Issue Impact**) has been identified. This issue may…" at bounding box center [779, 397] width 603 height 13
click at [531, 227] on input "Standard Initial <INC NUMBER> <INC SUMMARY> <INC DATE>**REMOVE BEFORE SUBMISSIO…" at bounding box center [603, 228] width 273 height 29
paste input "INC1522915"
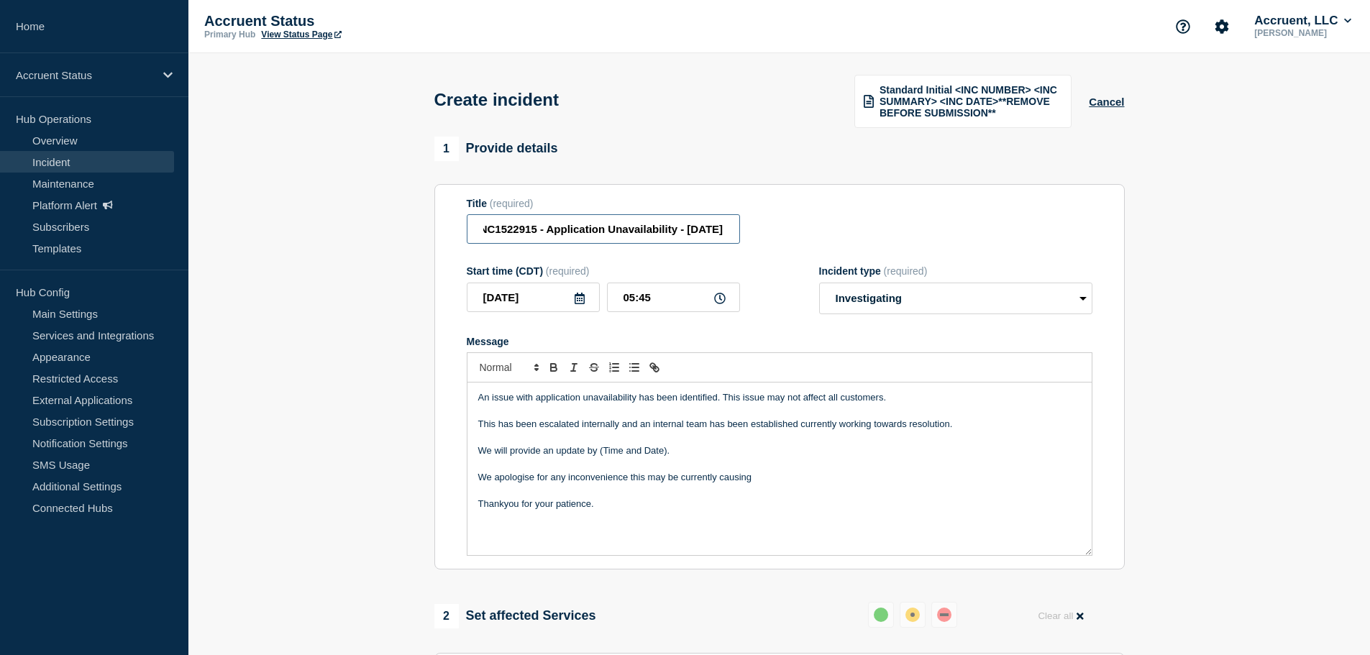
type input "INC1522915 - Application Unavailability - 19th August 2025"
click at [575, 301] on icon at bounding box center [580, 299] width 10 height 12
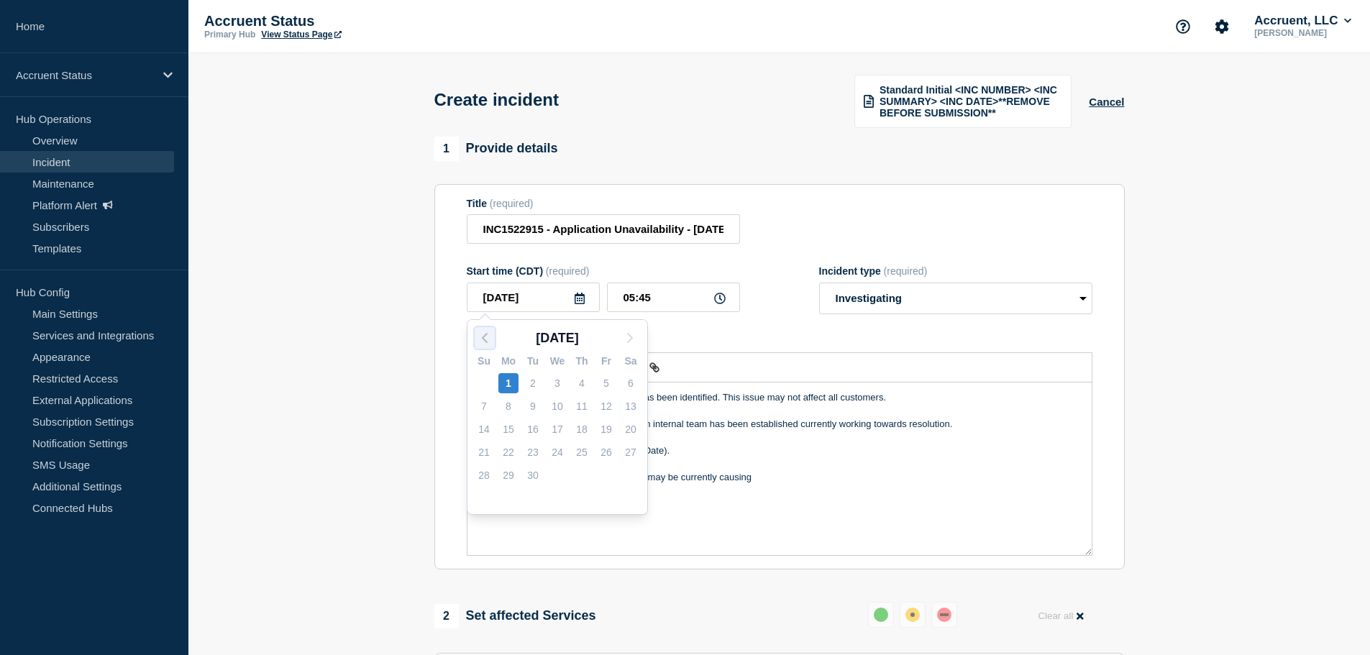
click at [477, 337] on icon "button" at bounding box center [484, 337] width 17 height 17
click at [537, 454] on div "19" at bounding box center [533, 452] width 20 height 20
type input "2025-08-19"
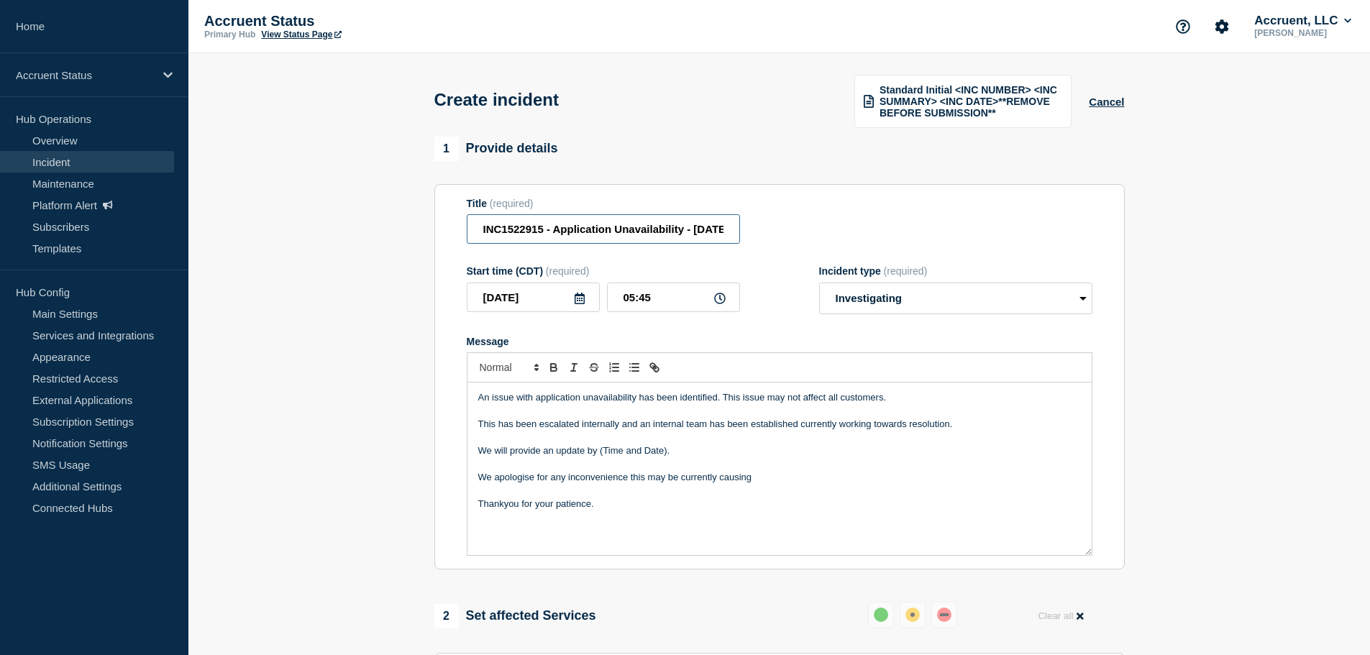
click at [701, 226] on input "INC1522915 - Application Unavailability - 19th August 2025" at bounding box center [603, 228] width 273 height 29
type input "INC1522915 - Application Unavailability - 6th August 2025"
click at [576, 296] on icon at bounding box center [580, 299] width 12 height 12
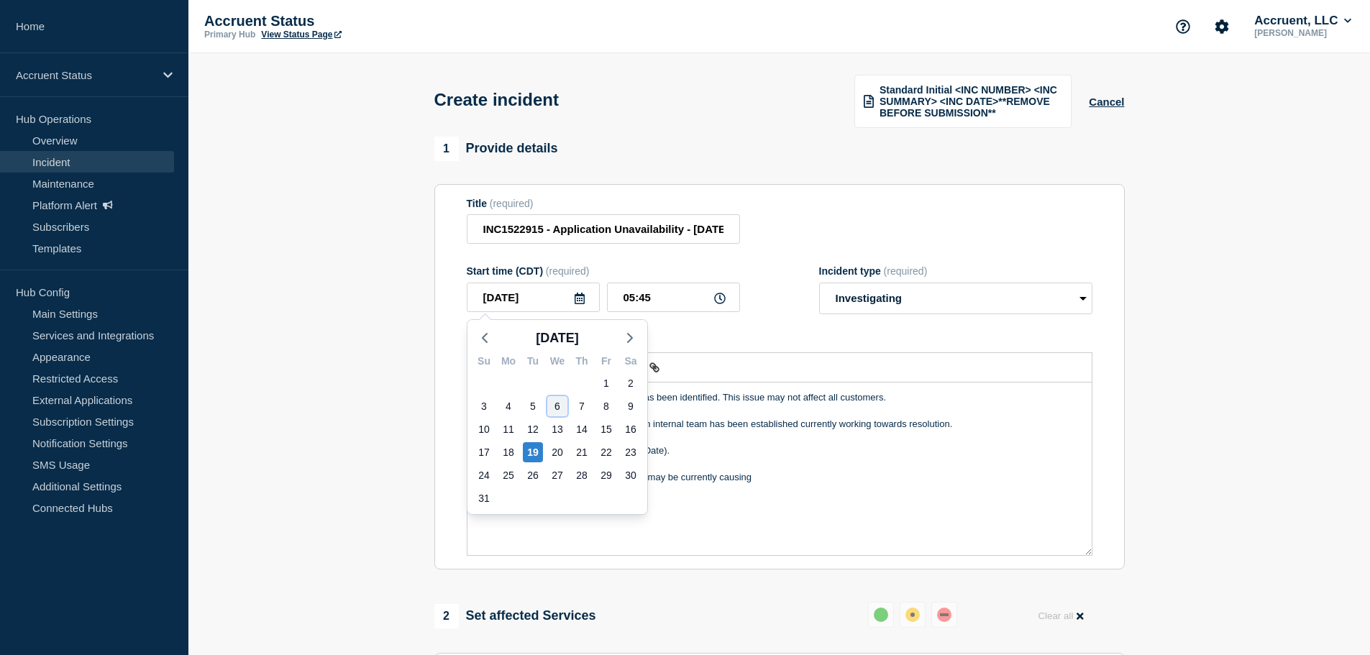
click at [562, 407] on div "6" at bounding box center [557, 406] width 20 height 20
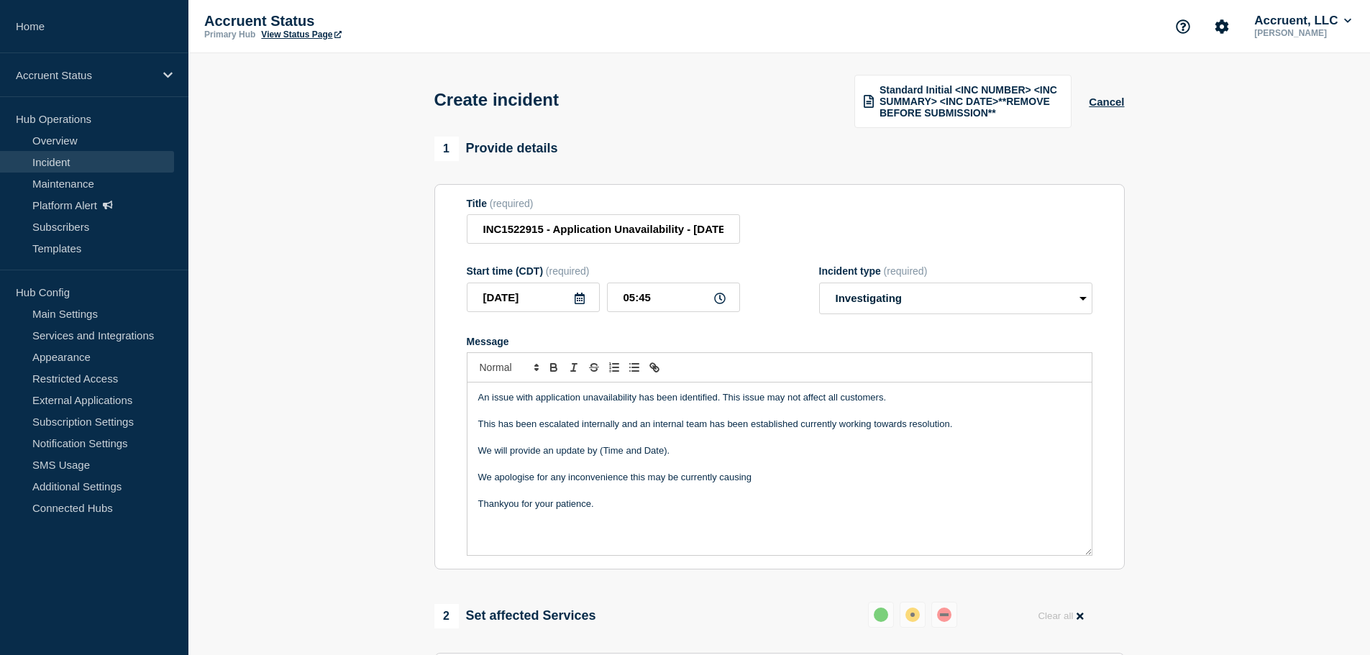
click at [579, 294] on icon at bounding box center [580, 299] width 10 height 12
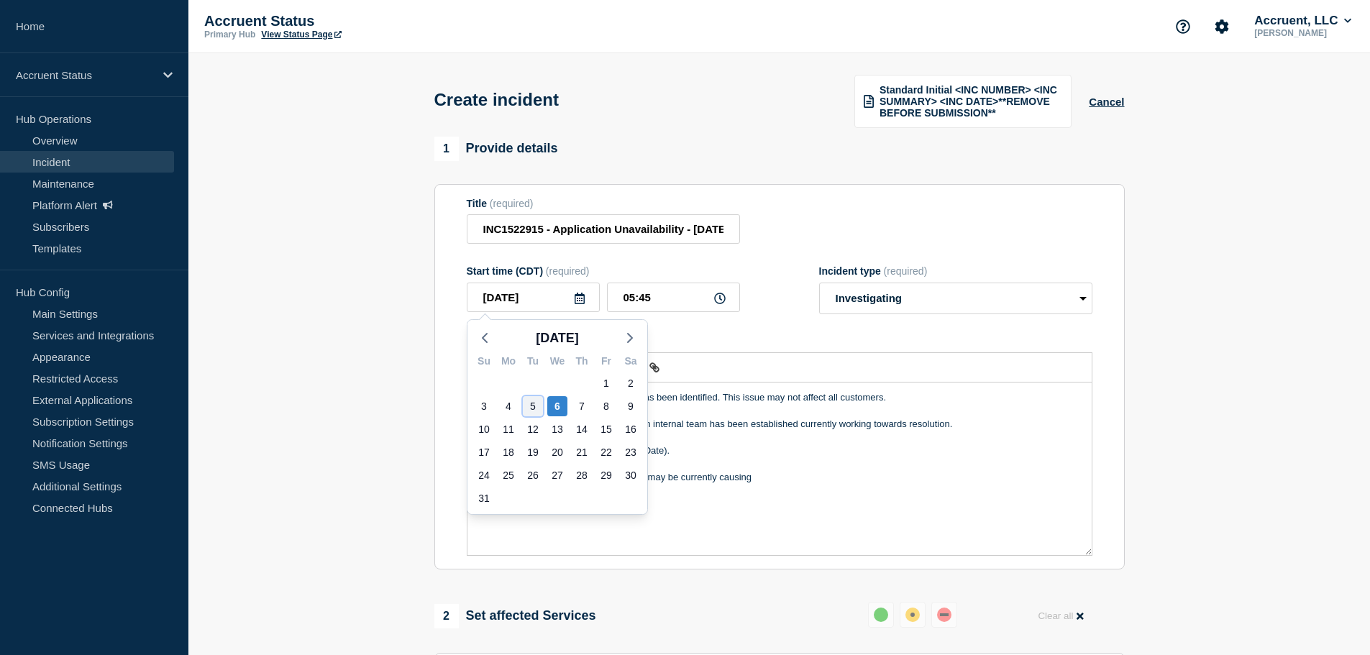
click at [534, 398] on div "5" at bounding box center [533, 406] width 20 height 20
type input "2025-08-05"
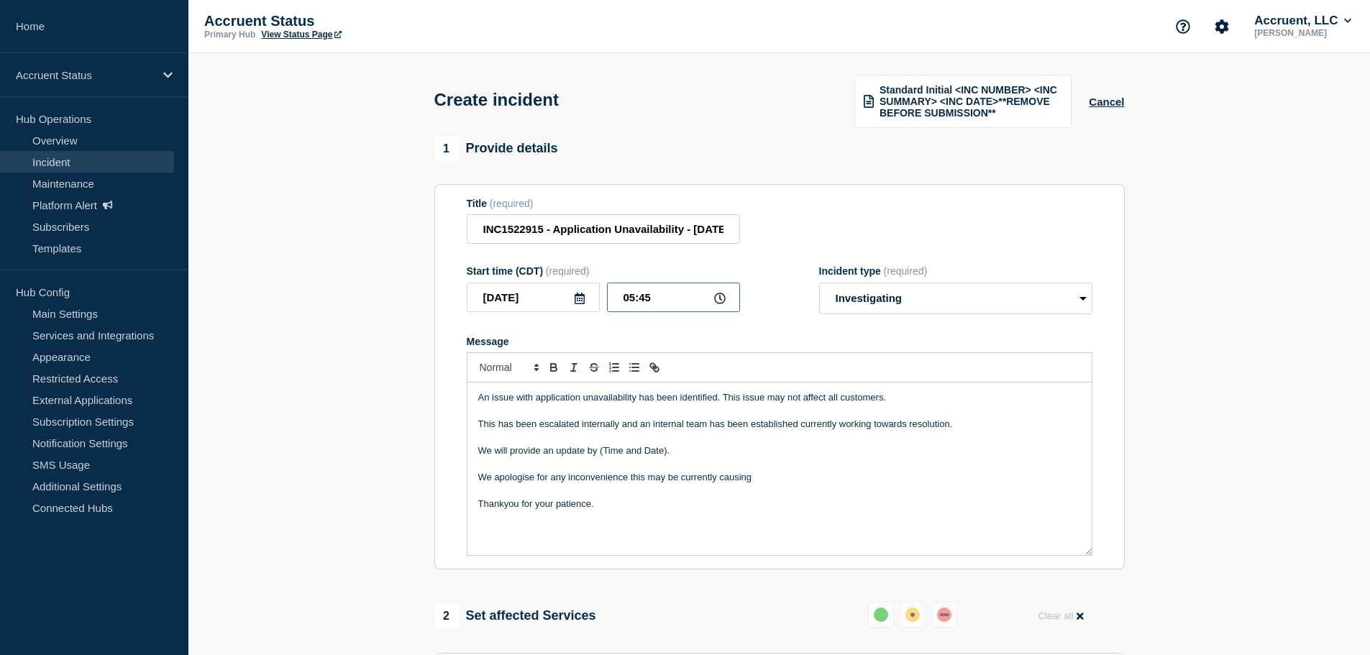
click at [629, 298] on input "05:45" at bounding box center [673, 297] width 133 height 29
click at [642, 295] on input "18:45" at bounding box center [673, 297] width 133 height 29
type input "18:00"
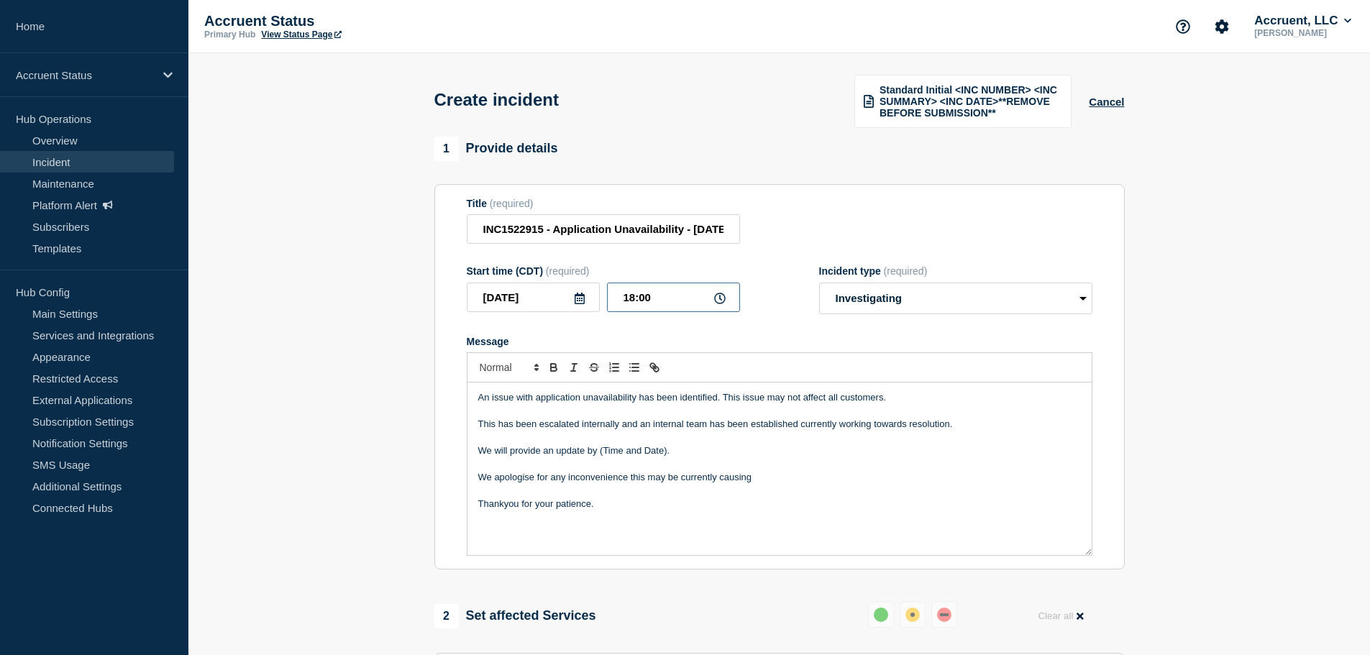
drag, startPoint x: 655, startPoint y: 297, endPoint x: 587, endPoint y: 298, distance: 68.3
click at [587, 298] on div "2025-08-05 18:00" at bounding box center [603, 297] width 273 height 29
drag, startPoint x: 686, startPoint y: 454, endPoint x: 454, endPoint y: 447, distance: 232.4
click at [454, 447] on section "Title (required) INC1522915 - Application Unavailability - 6th August 2025 Star…" at bounding box center [779, 377] width 690 height 386
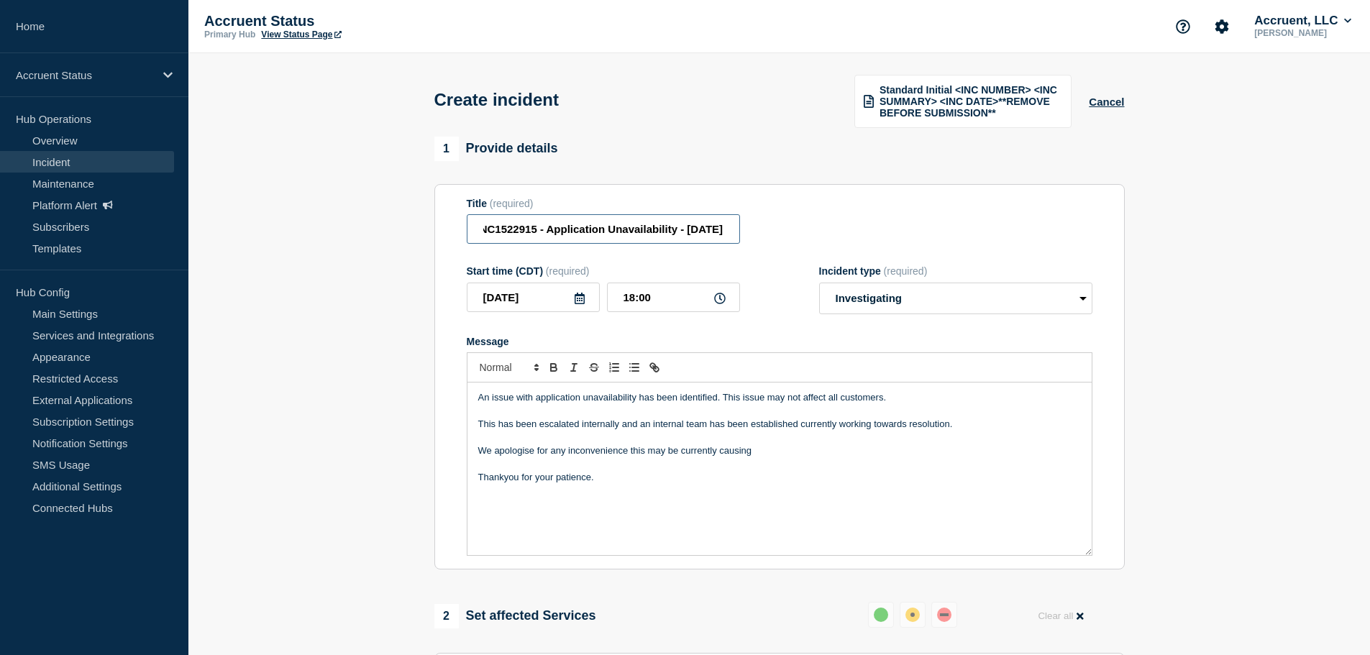
drag, startPoint x: 615, startPoint y: 224, endPoint x: 818, endPoint y: 222, distance: 202.8
click at [804, 224] on div "Title (required) INC1522915 - Application Unavailability - 6th August 2025" at bounding box center [780, 221] width 626 height 47
click at [856, 222] on div "Title (required) INC1522915 - Application Unavailability - 6th August 2025" at bounding box center [780, 221] width 626 height 47
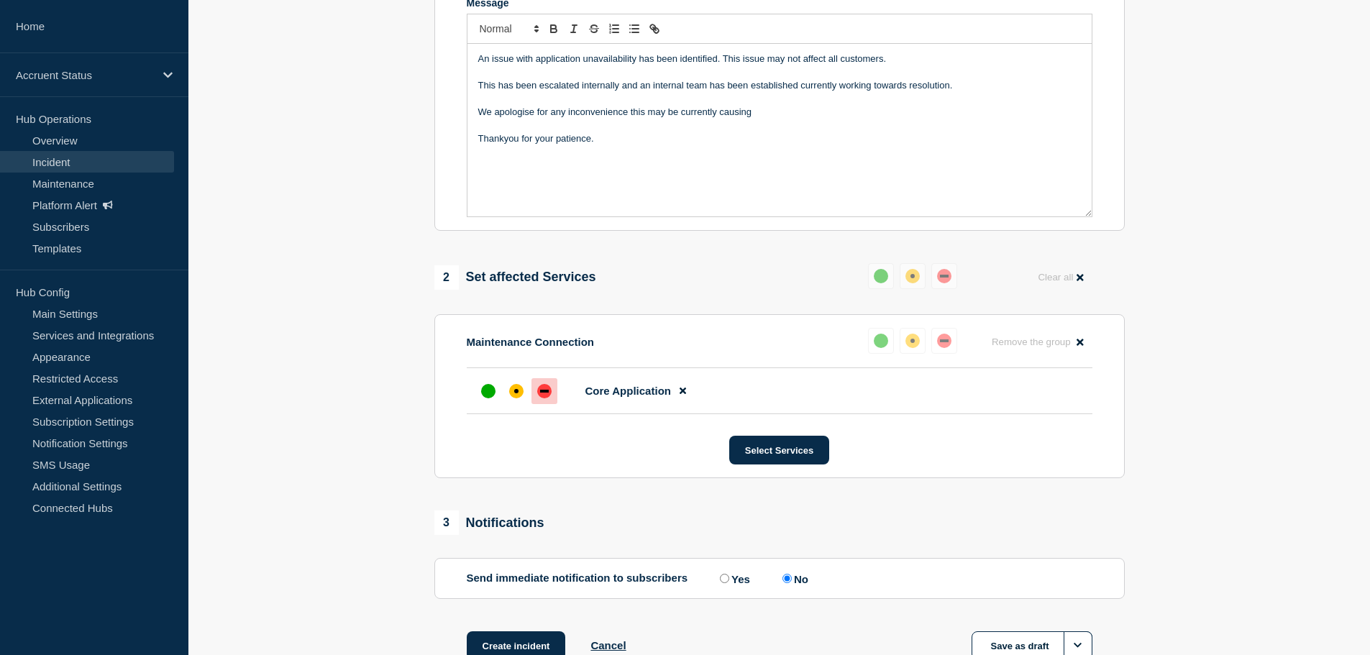
scroll to position [360, 0]
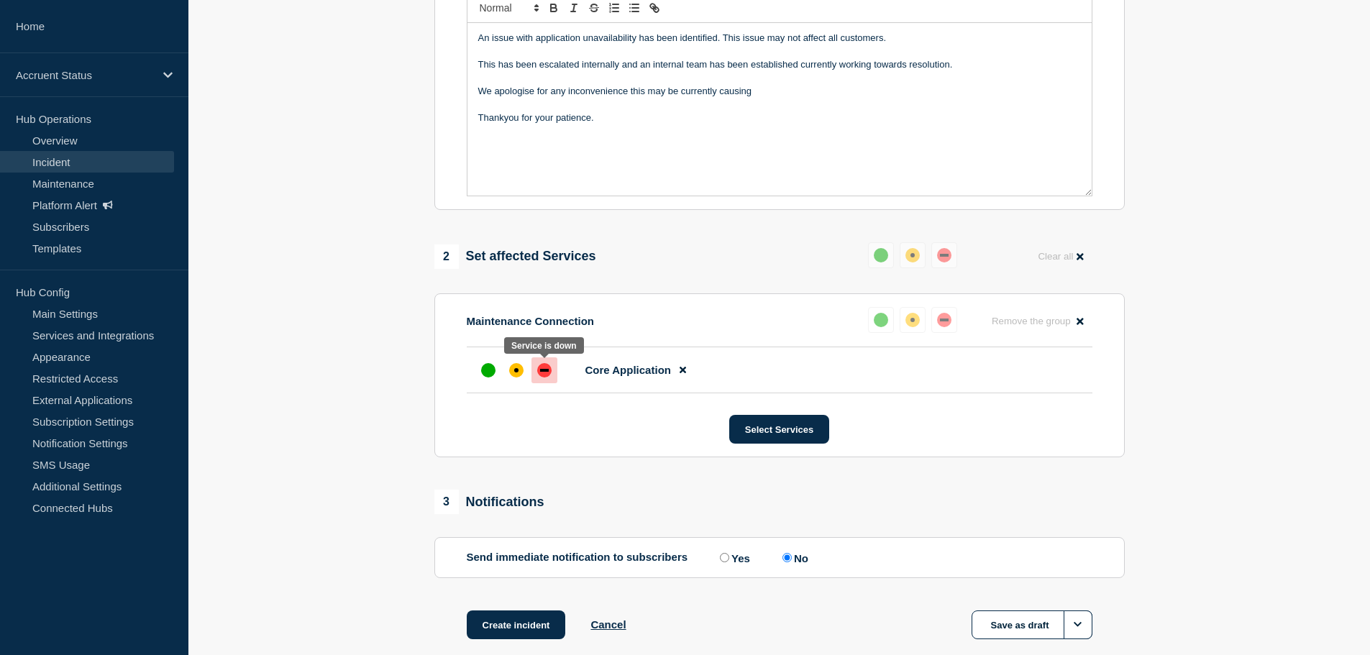
click at [544, 372] on div "down" at bounding box center [544, 370] width 14 height 14
drag, startPoint x: 546, startPoint y: 560, endPoint x: 661, endPoint y: 560, distance: 115.1
click at [661, 560] on p "Send immediate notification to subscribers" at bounding box center [578, 558] width 222 height 14
click at [791, 557] on input "No" at bounding box center [786, 557] width 9 height 9
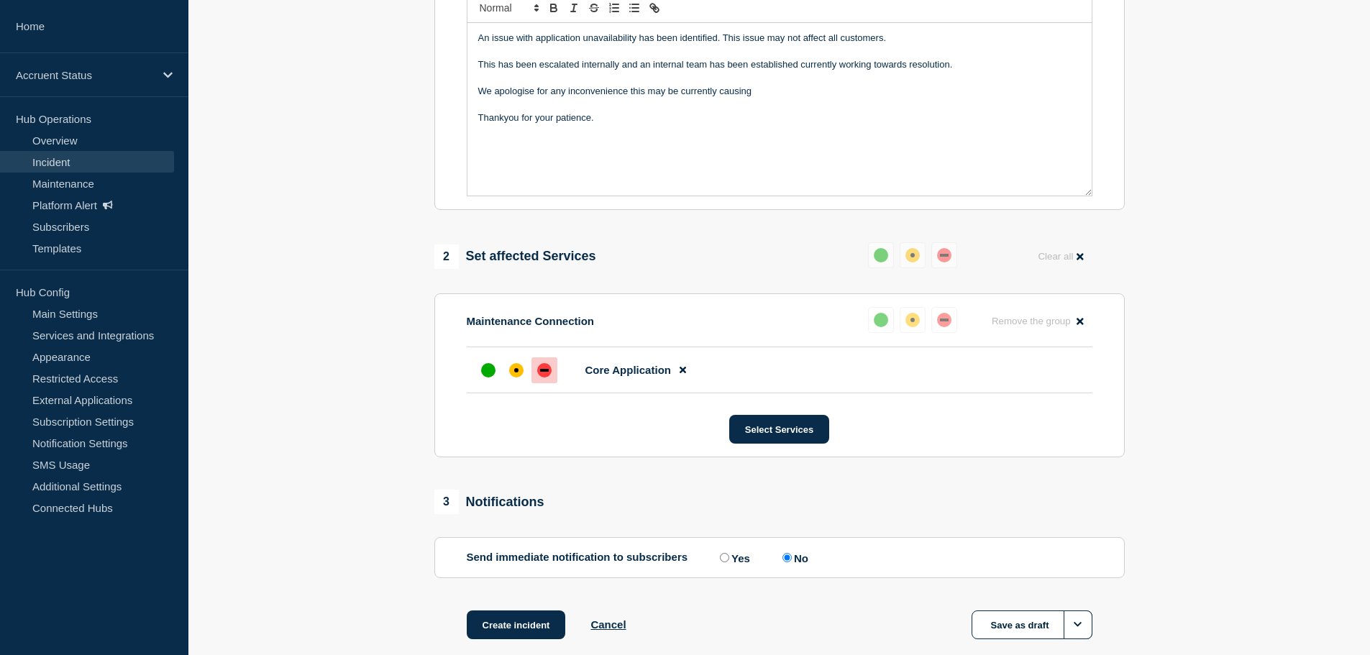
click at [1172, 385] on section "1 Provide details Title (required) INC1522915 - Application Unavailability - 6t…" at bounding box center [779, 226] width 1182 height 899
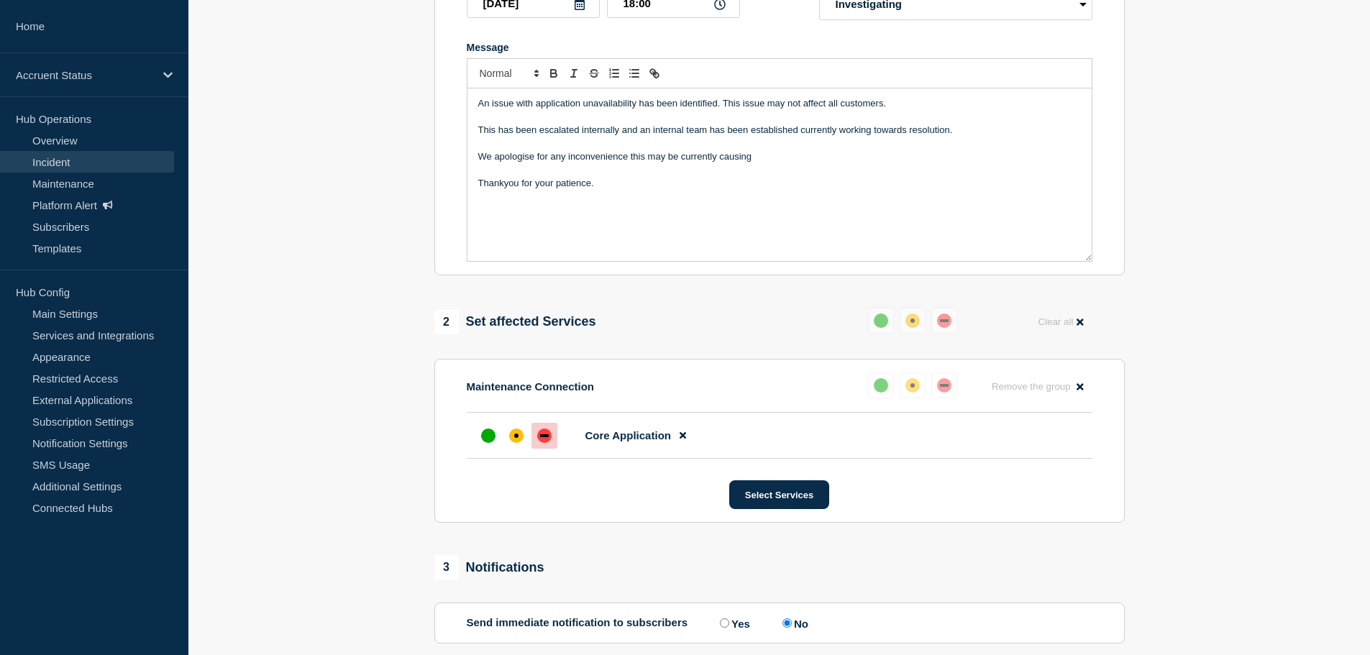
scroll to position [437, 0]
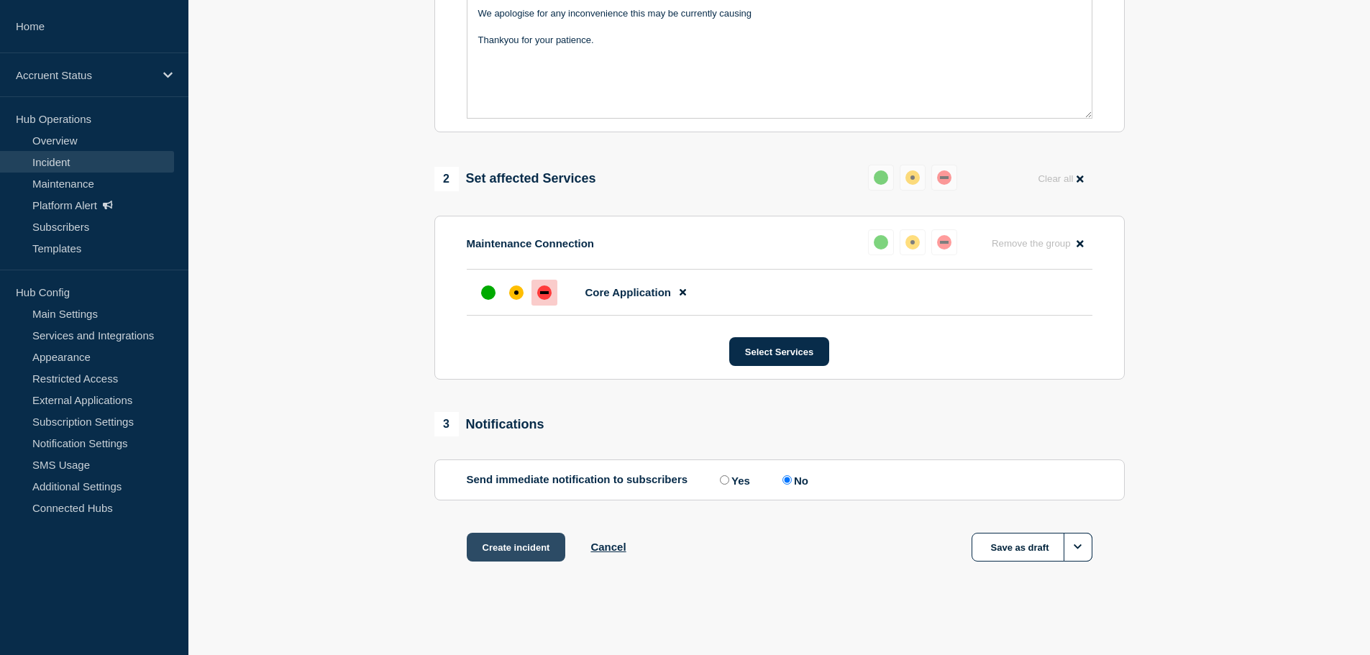
click at [526, 548] on button "Create incident" at bounding box center [516, 547] width 99 height 29
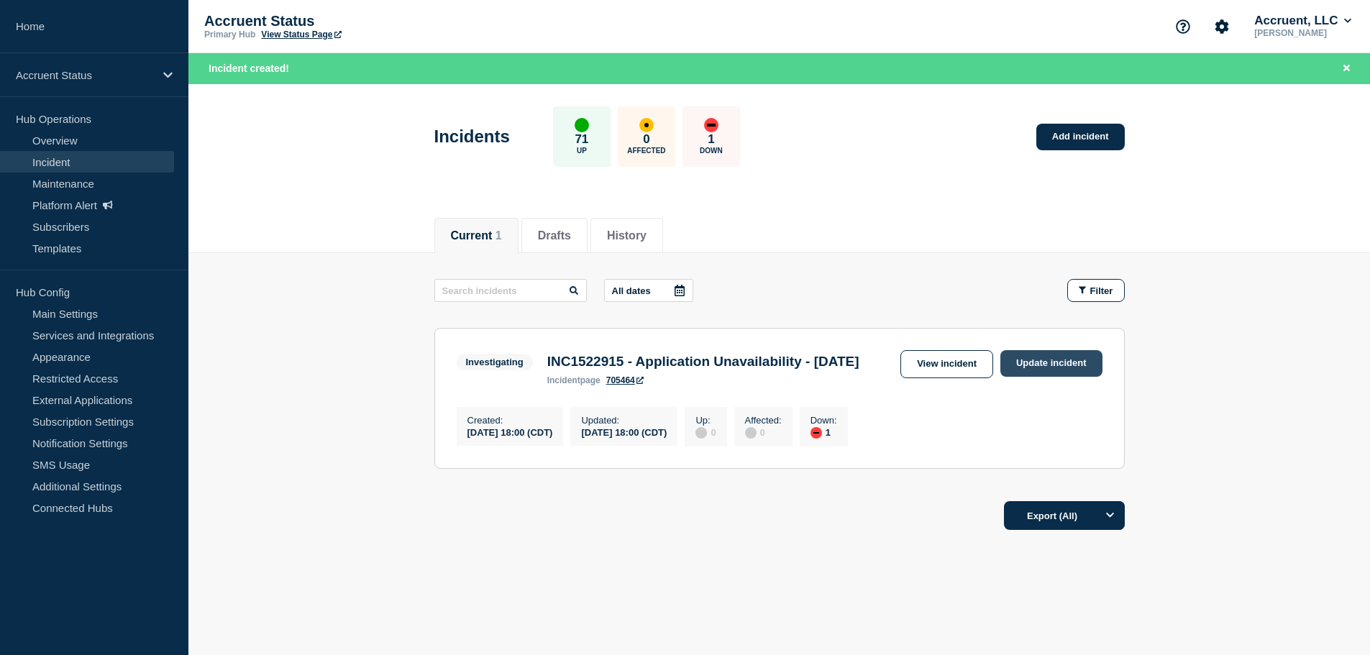
click at [1042, 361] on link "Update incident" at bounding box center [1051, 363] width 102 height 27
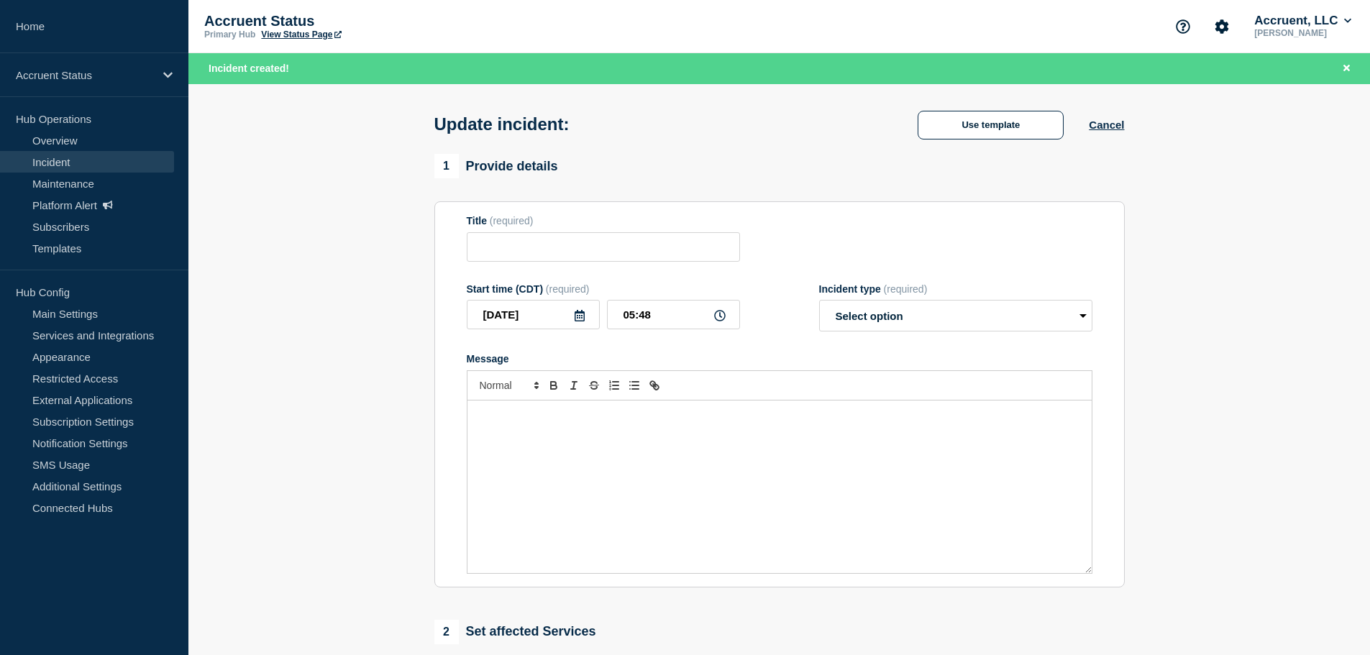
type input "INC1522915 - Application Unavailability - 6th August 2025"
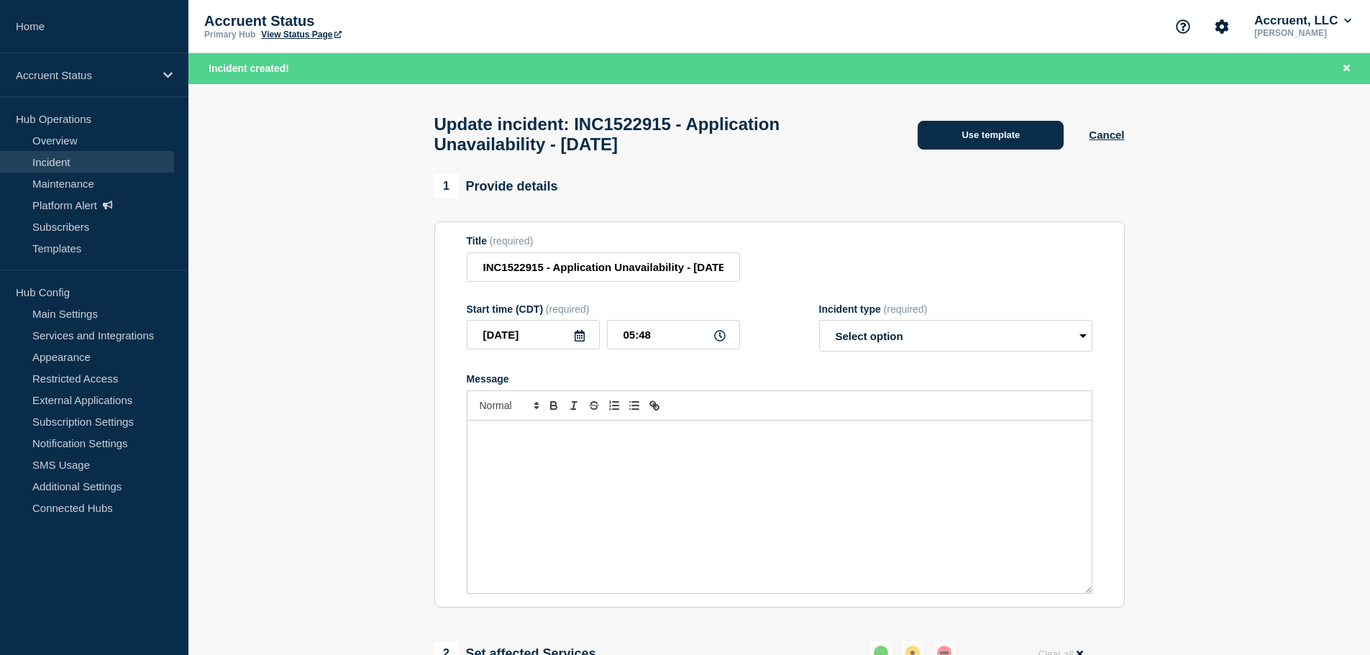
click at [970, 136] on button "Use template" at bounding box center [991, 135] width 146 height 29
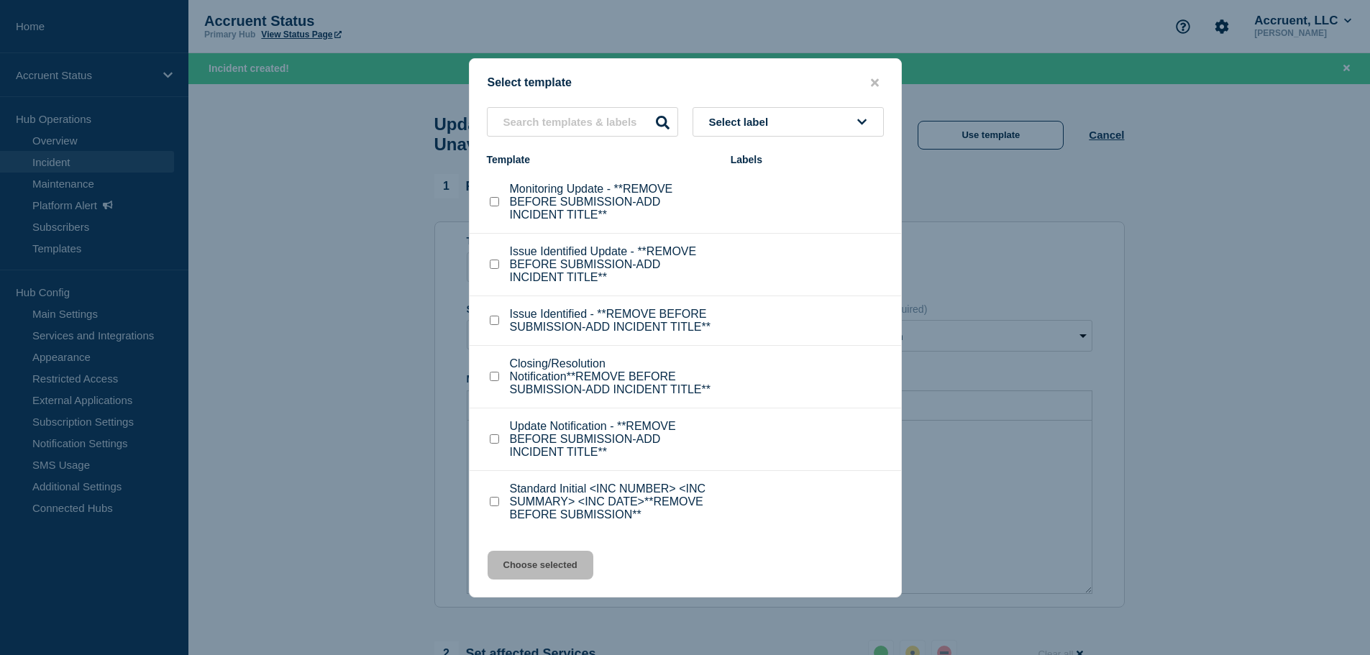
click at [499, 379] on div at bounding box center [494, 377] width 14 height 14
click at [493, 380] on input "Closing/Resolution Notification**REMOVE BEFORE SUBMISSION-ADD INCIDENT TITLE** …" at bounding box center [494, 376] width 9 height 9
checkbox input "true"
click at [538, 563] on button "Choose selected" at bounding box center [541, 565] width 106 height 29
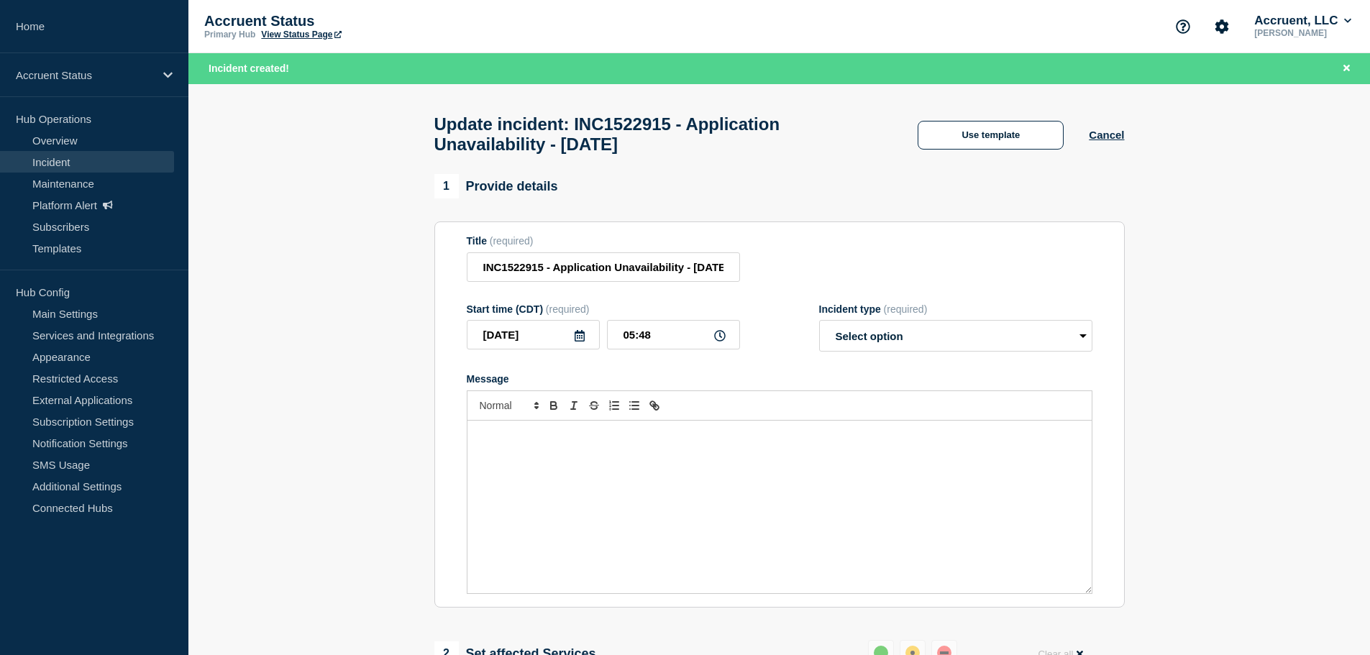
select select "resolved"
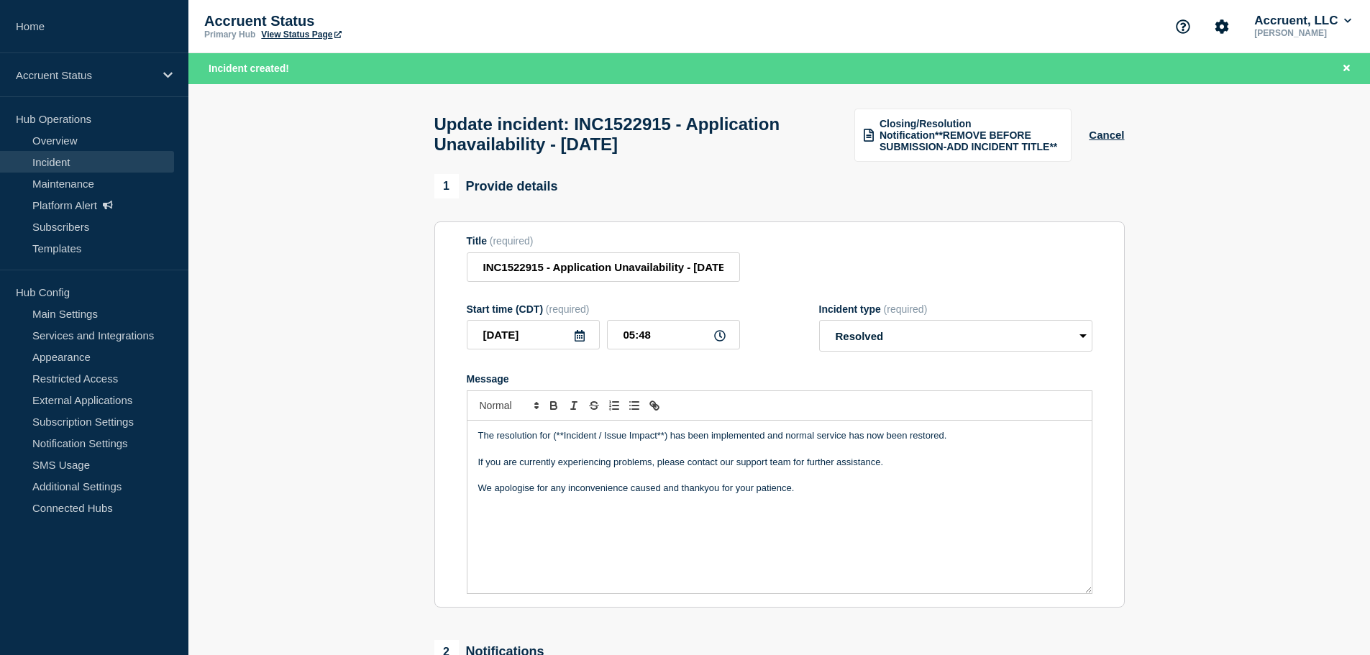
click at [580, 342] on icon at bounding box center [580, 336] width 12 height 12
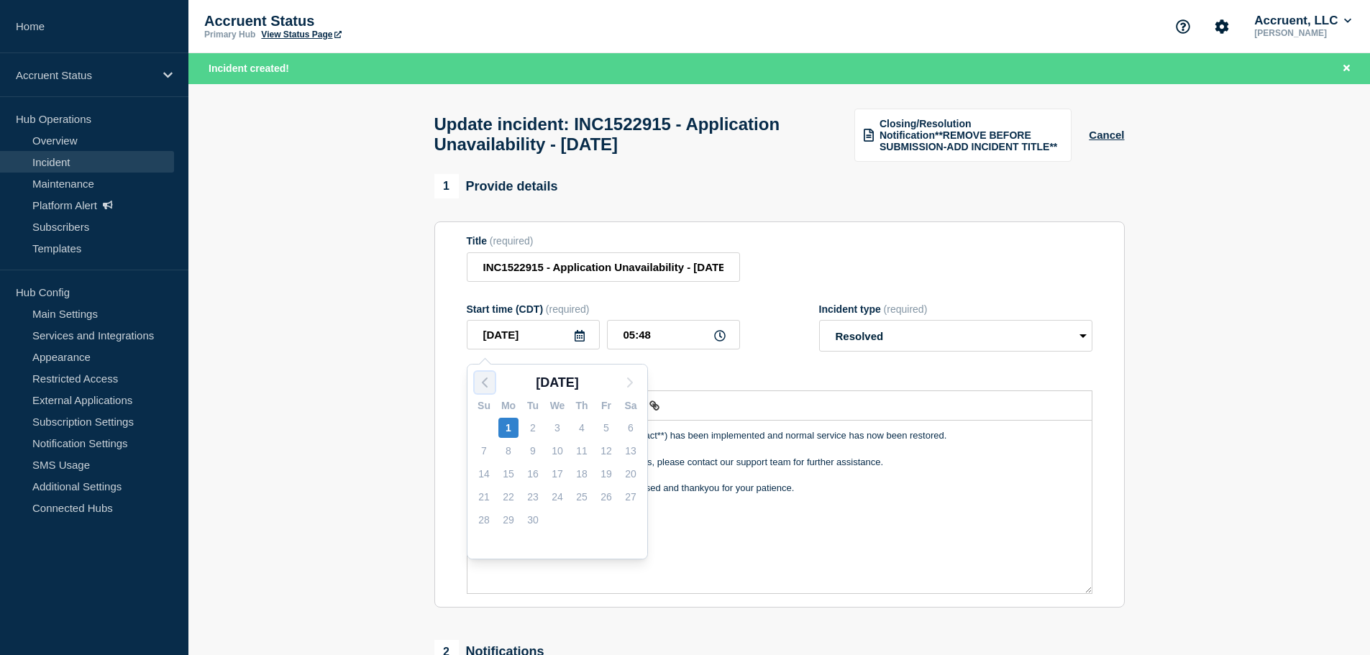
click at [485, 378] on icon "button" at bounding box center [484, 382] width 17 height 17
click at [535, 450] on div "5" at bounding box center [533, 451] width 20 height 20
type input "2025-08-05"
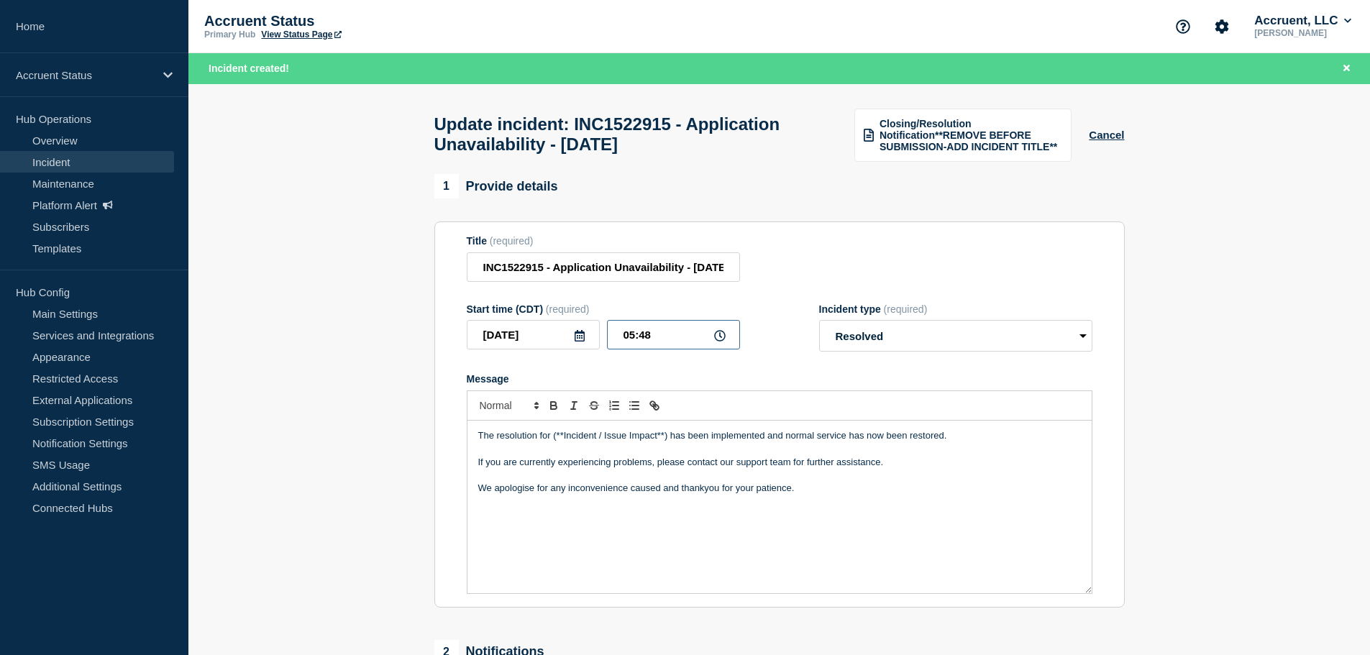
click at [629, 342] on input "05:48" at bounding box center [673, 334] width 133 height 29
click at [647, 344] on input "18:48" at bounding box center [673, 334] width 133 height 29
type input "18:05"
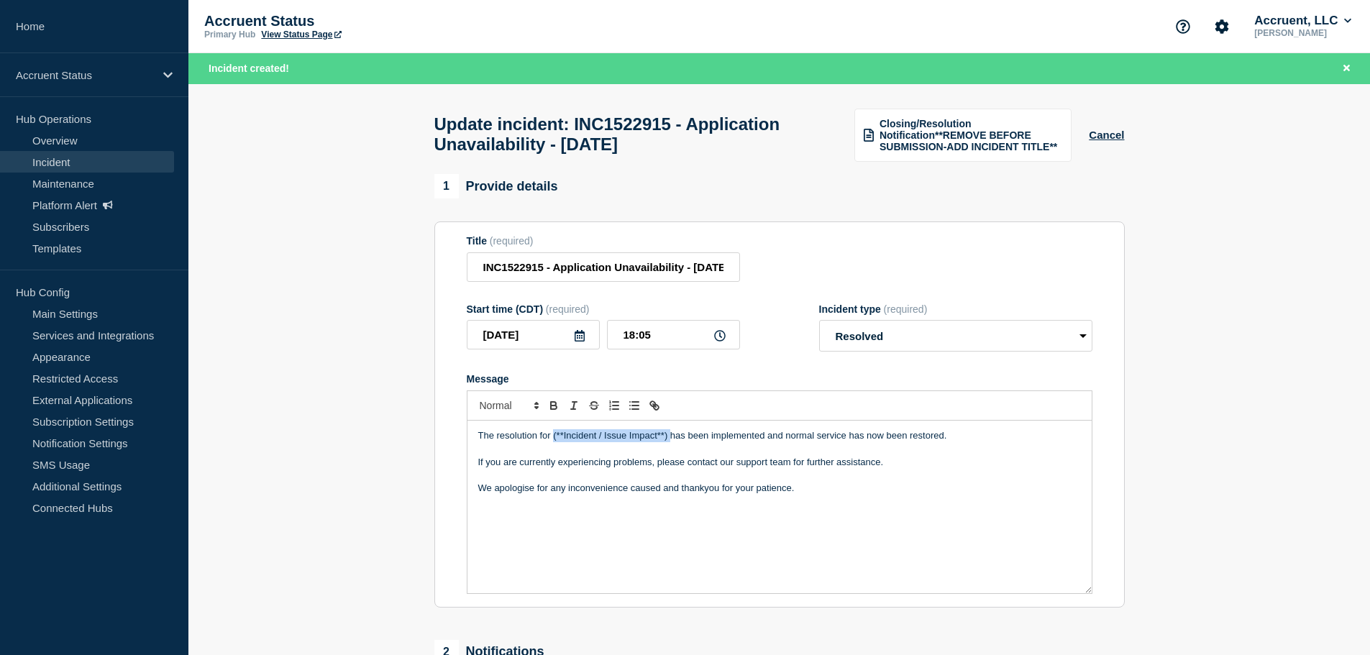
drag, startPoint x: 555, startPoint y: 444, endPoint x: 670, endPoint y: 444, distance: 115.1
click at [670, 442] on p "The resolution for (**Incident / Issue Impact**) has been implemented and norma…" at bounding box center [779, 435] width 603 height 13
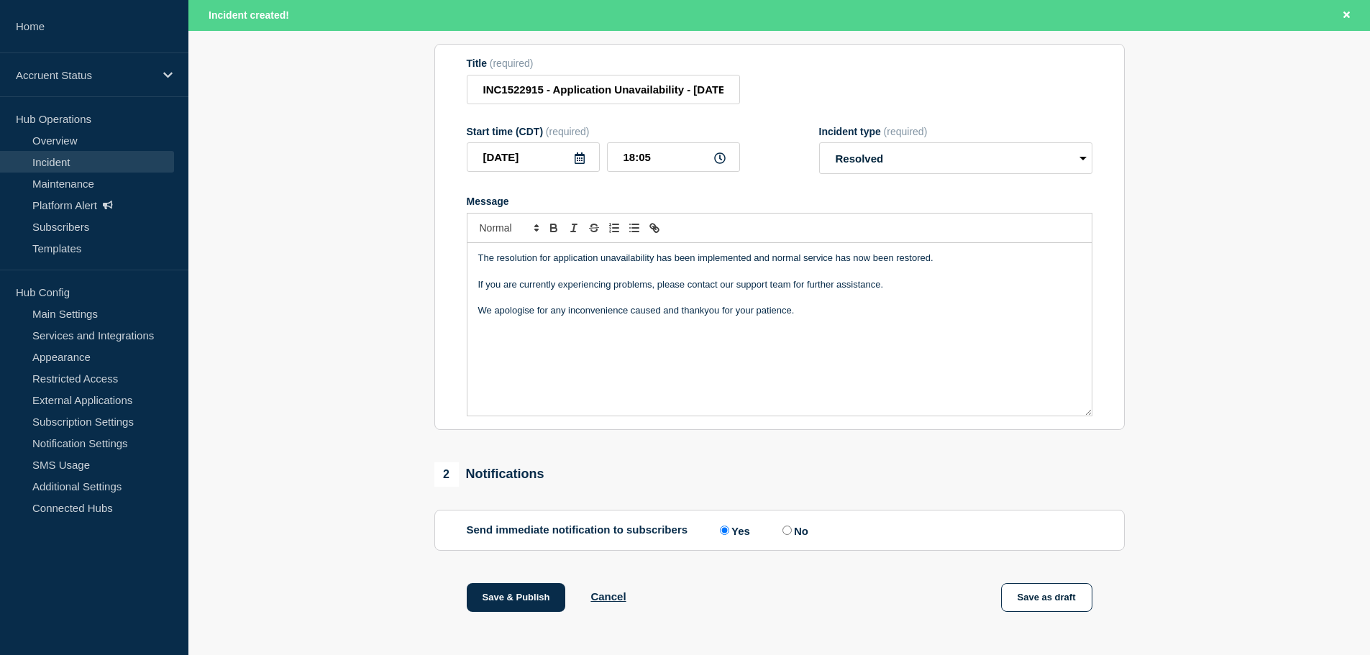
scroll to position [216, 0]
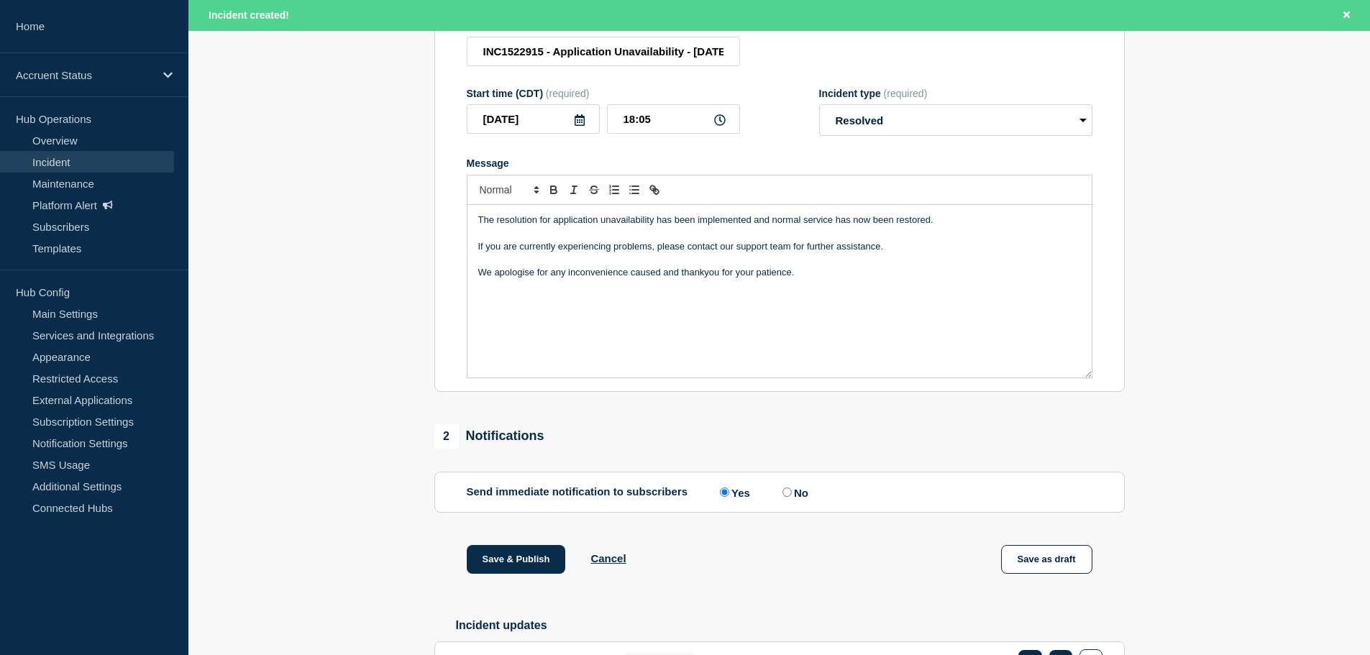
click at [790, 497] on input "No" at bounding box center [786, 492] width 9 height 9
radio input "true"
radio input "false"
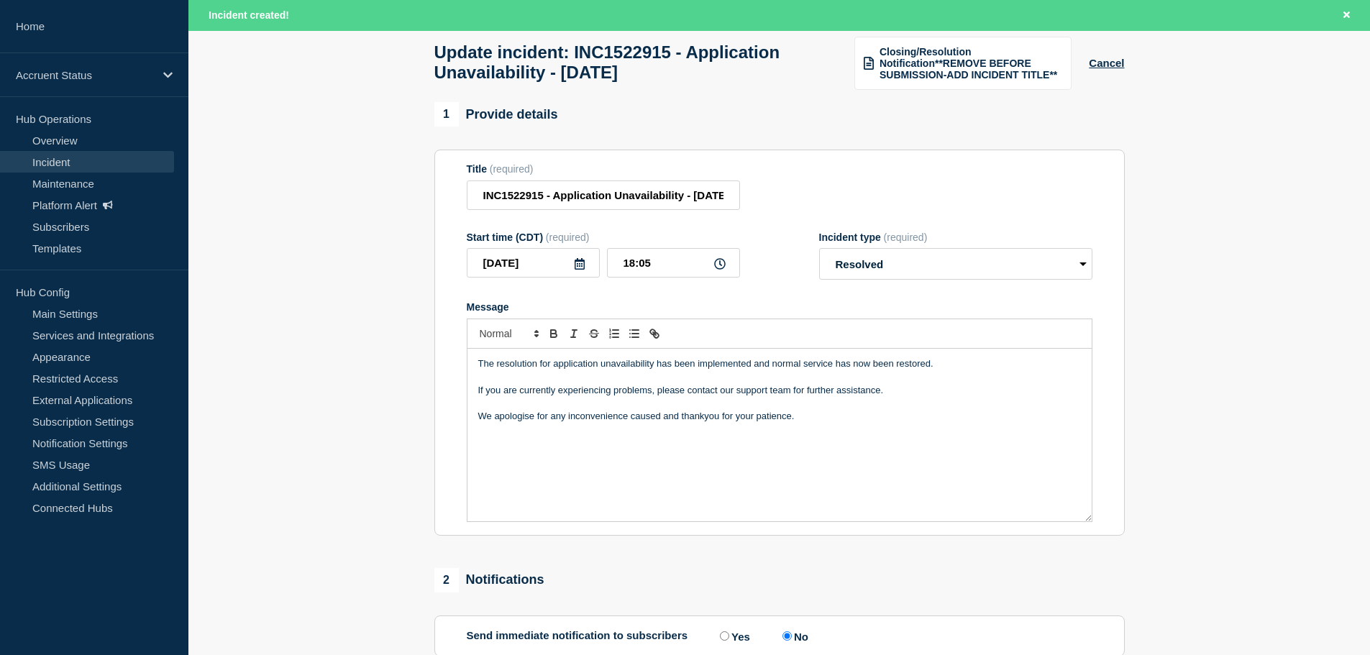
scroll to position [319, 0]
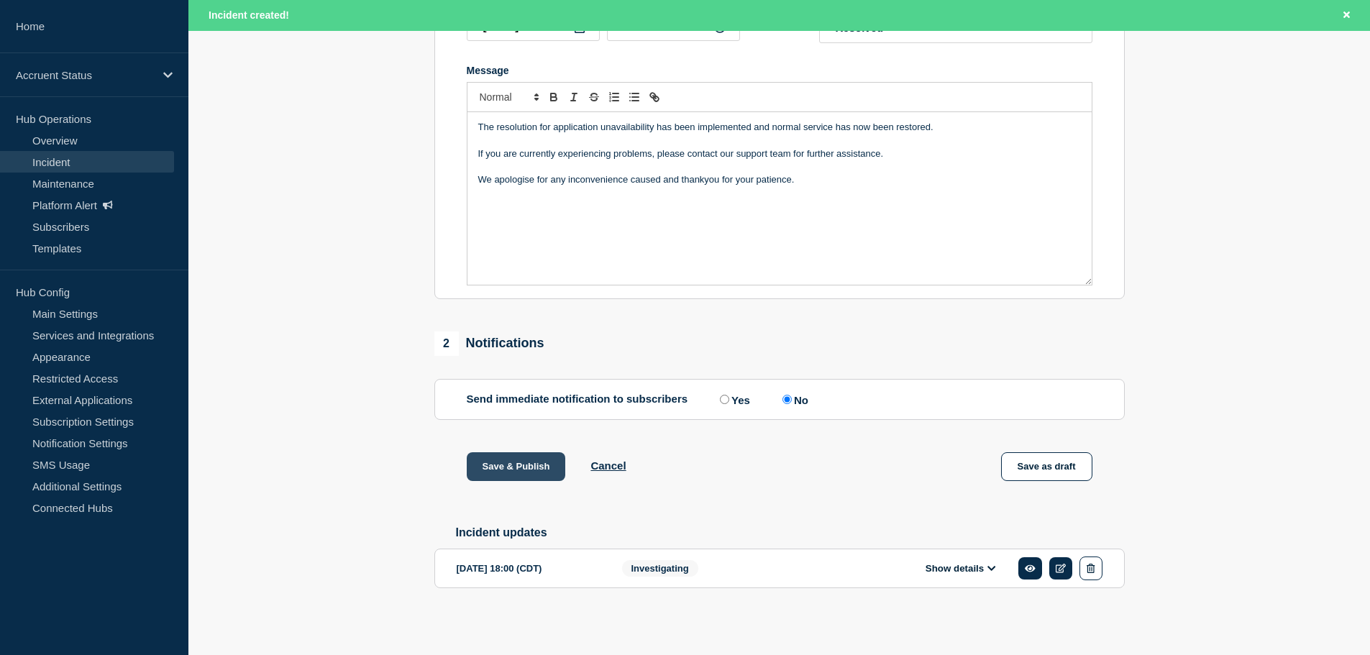
click at [542, 469] on button "Save & Publish" at bounding box center [516, 466] width 99 height 29
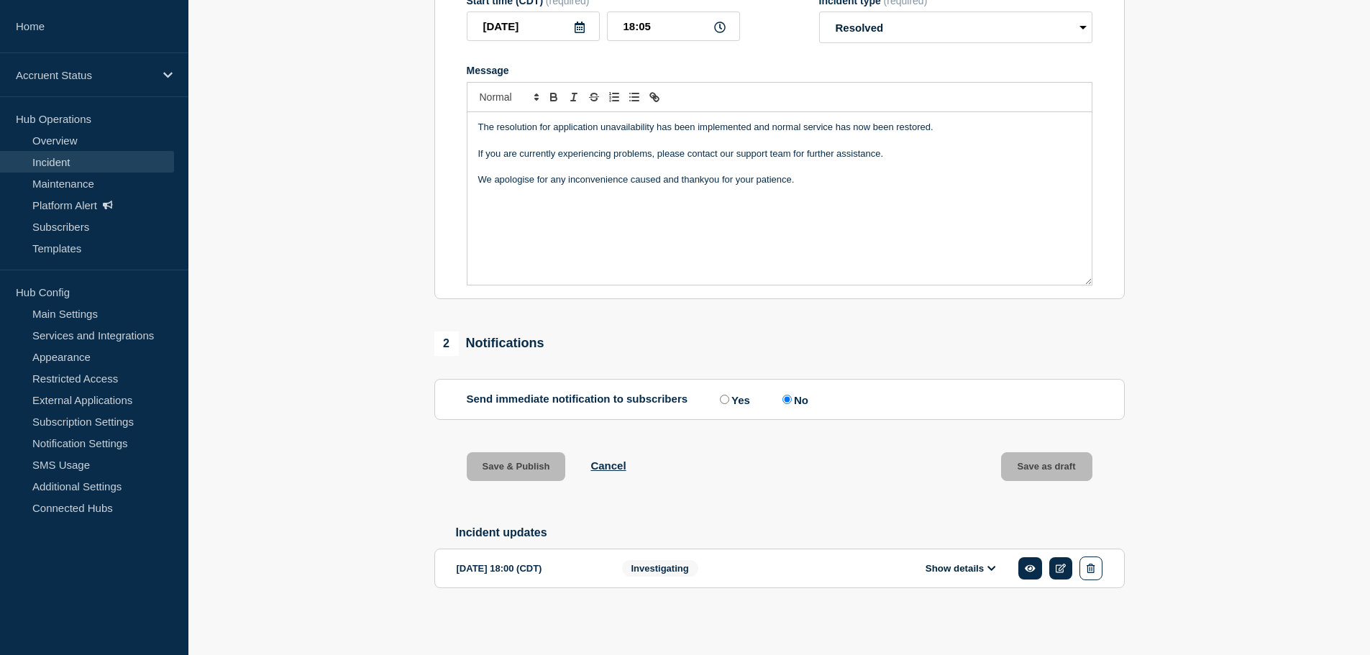
scroll to position [288, 0]
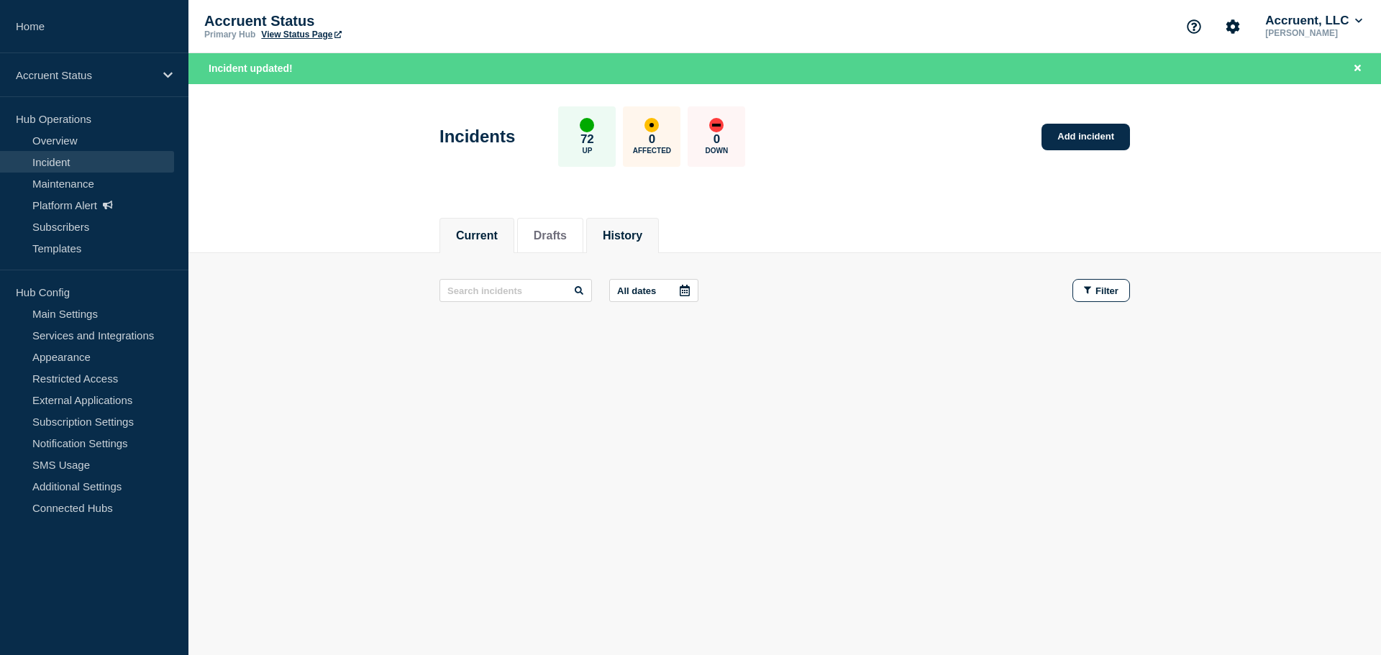
click at [652, 221] on li "History" at bounding box center [622, 235] width 73 height 35
